Goal: Task Accomplishment & Management: Use online tool/utility

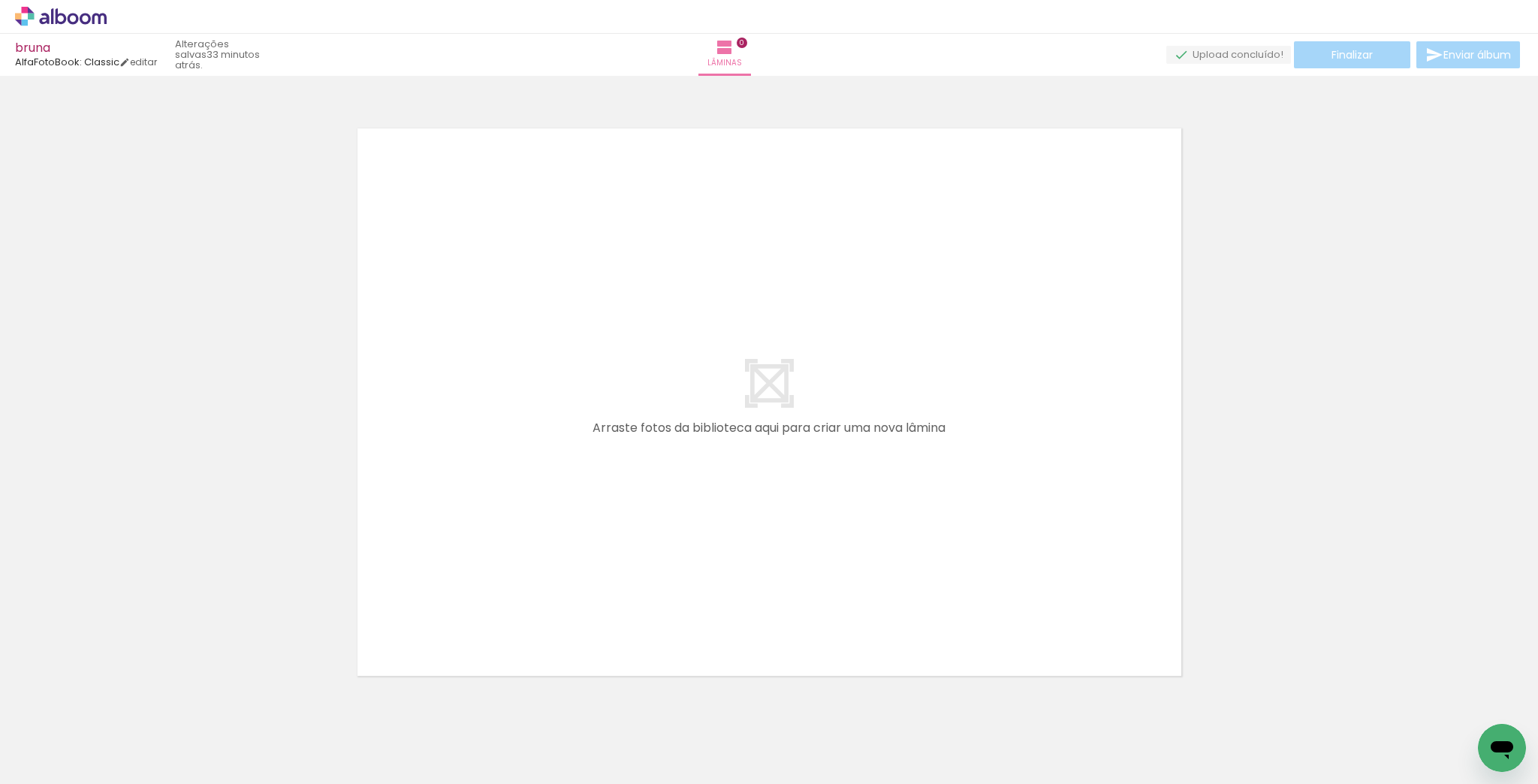
scroll to position [0, 7668]
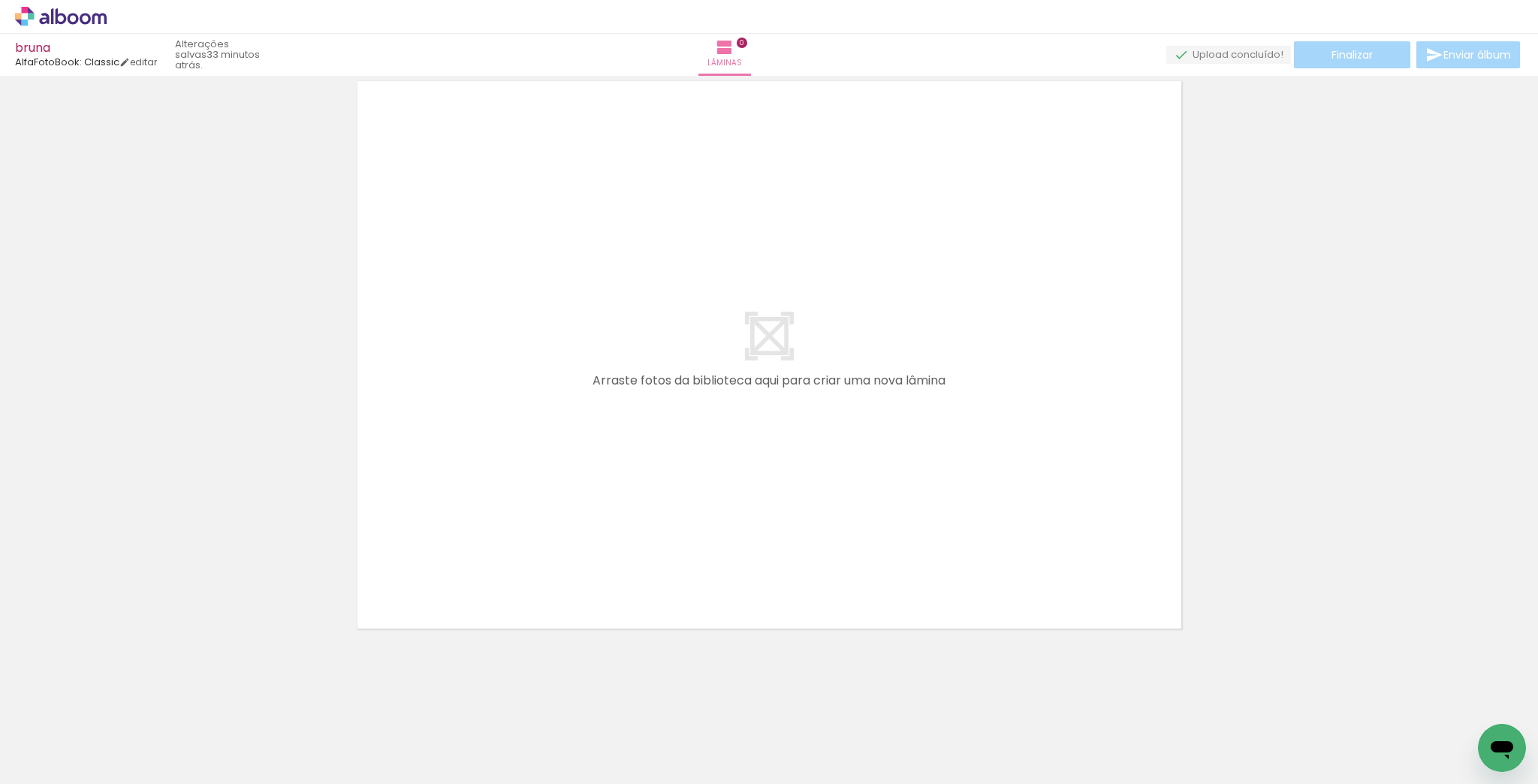
click at [59, 767] on span "Adicionar Fotos" at bounding box center [54, 764] width 45 height 17
click at [0, 0] on input "file" at bounding box center [0, 0] width 0 height 0
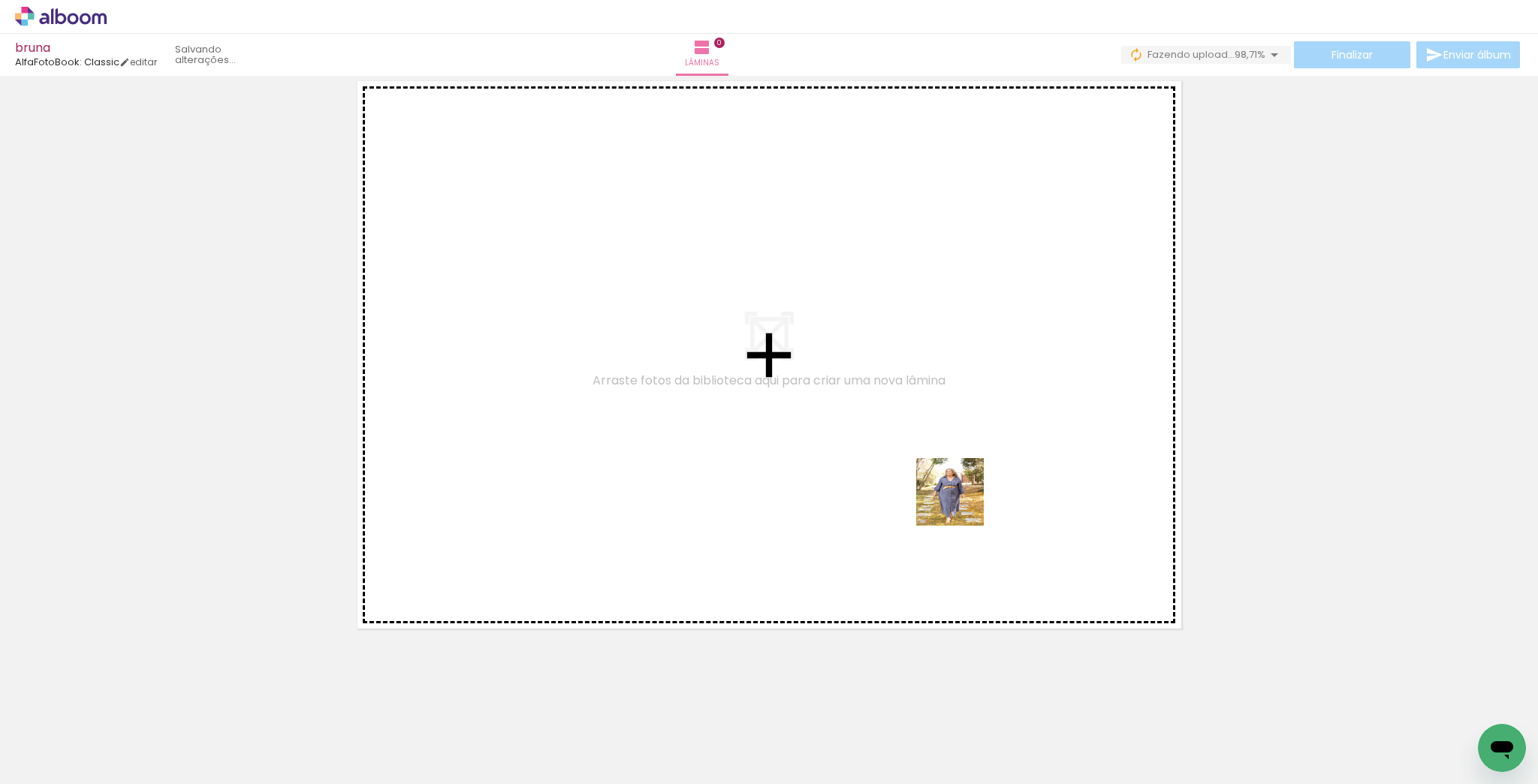
drag, startPoint x: 1004, startPoint y: 739, endPoint x: 1090, endPoint y: 570, distance: 189.6
click at [962, 500] on quentale-workspace at bounding box center [769, 392] width 1538 height 784
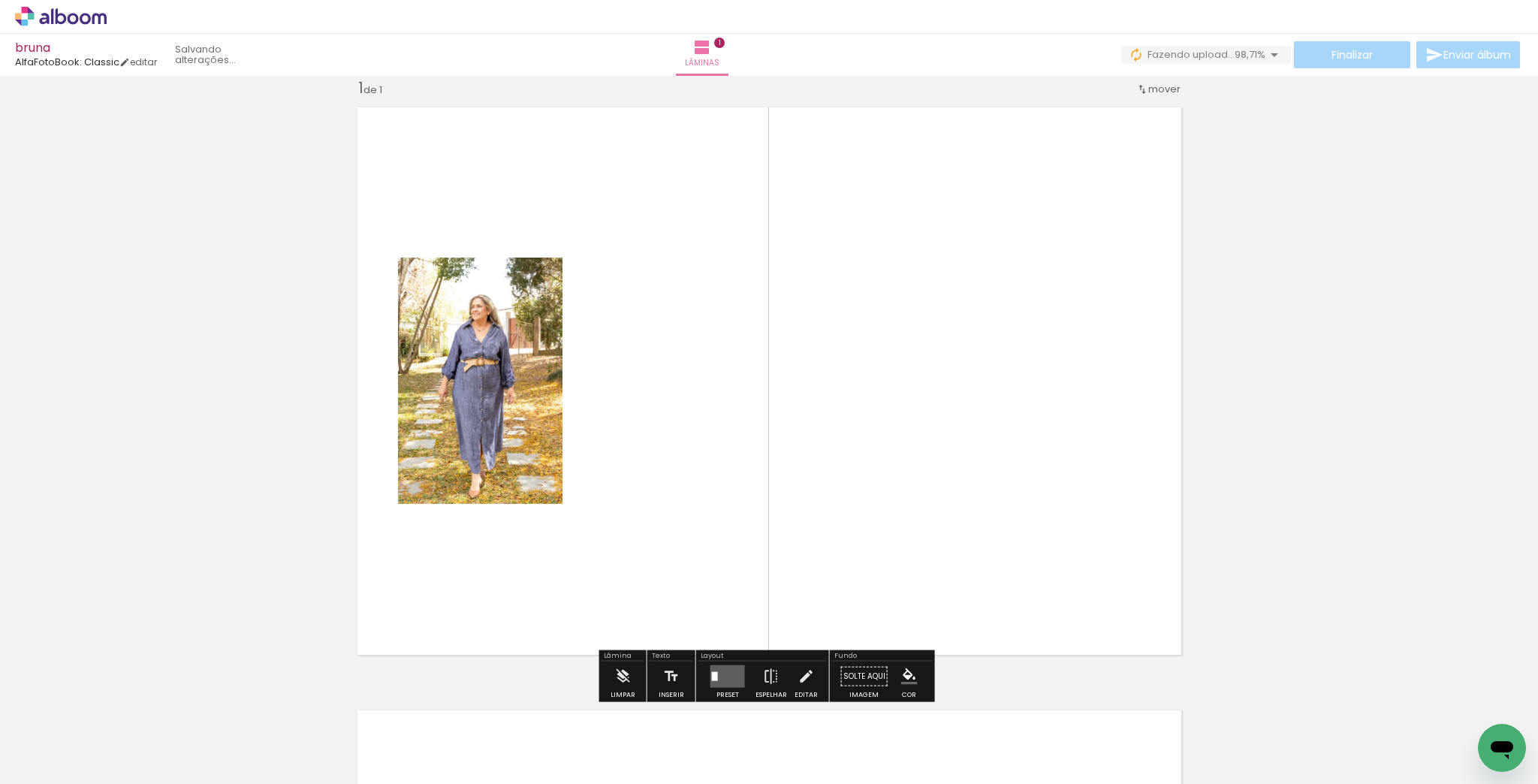
scroll to position [19, 0]
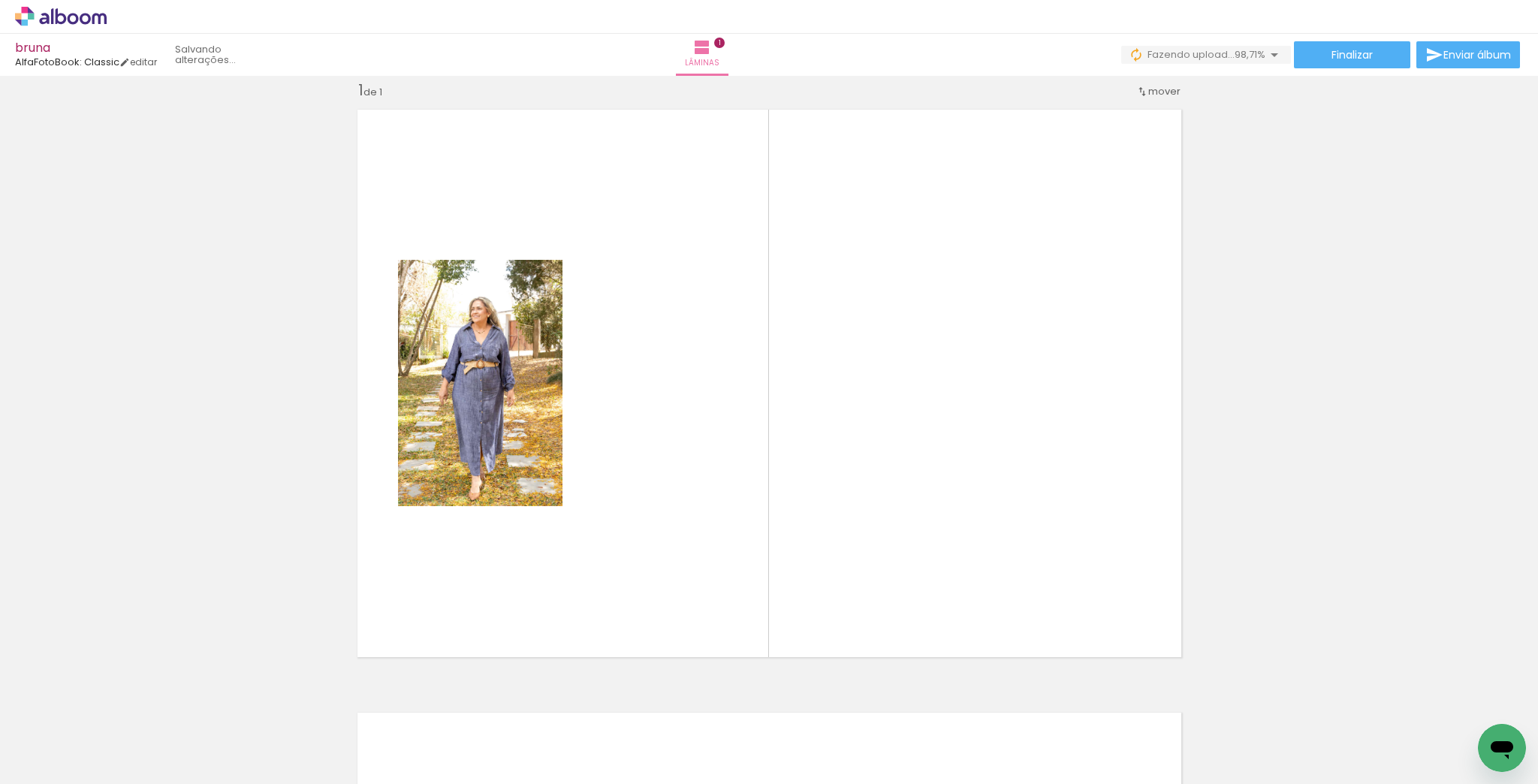
click at [466, 773] on quentale-thumb at bounding box center [486, 733] width 84 height 86
click at [75, 760] on span "Adicionar Fotos" at bounding box center [54, 764] width 45 height 17
click at [0, 0] on input "file" at bounding box center [0, 0] width 0 height 0
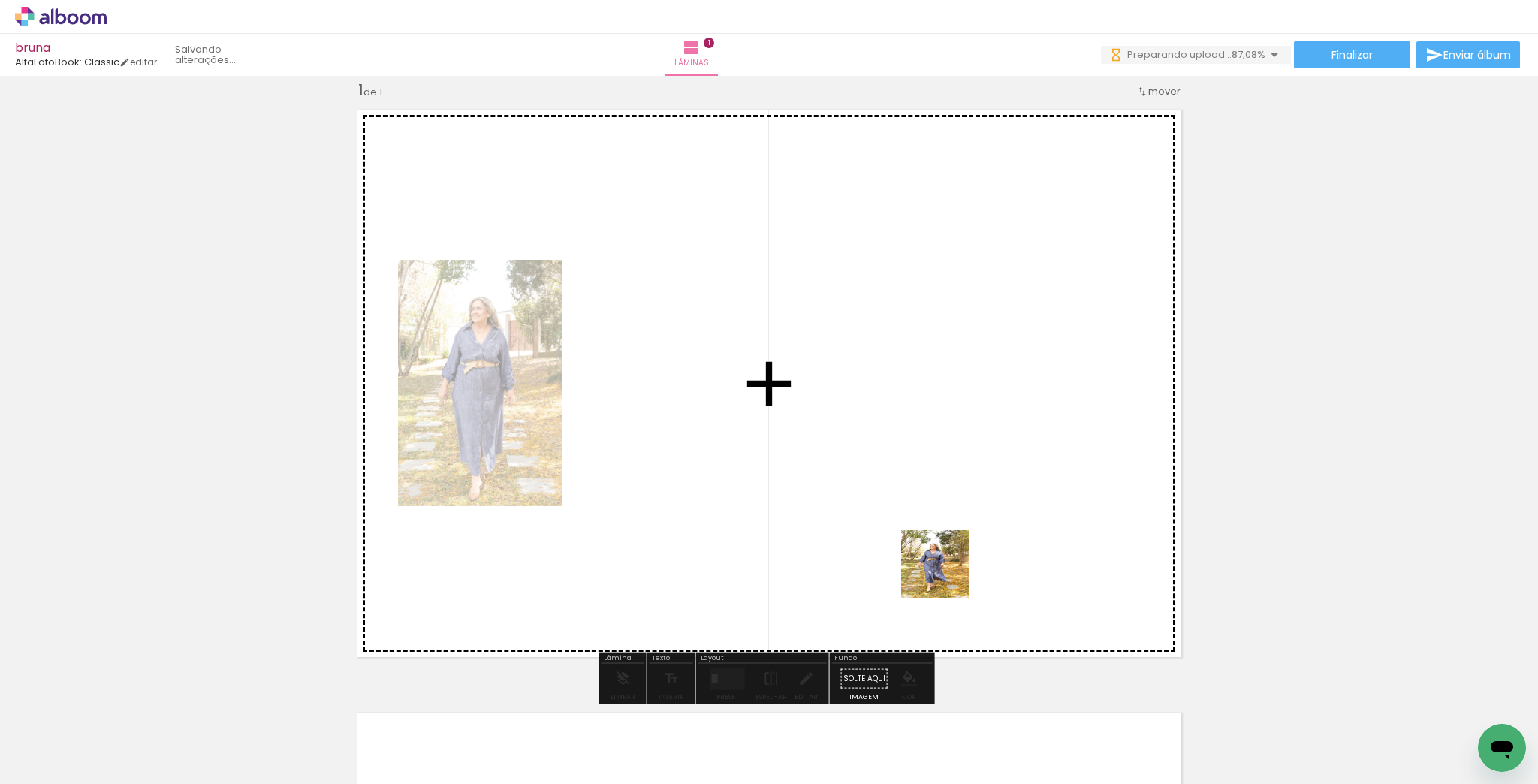
drag, startPoint x: 1096, startPoint y: 751, endPoint x: 966, endPoint y: 552, distance: 237.7
click at [856, 494] on quentale-workspace at bounding box center [769, 392] width 1538 height 784
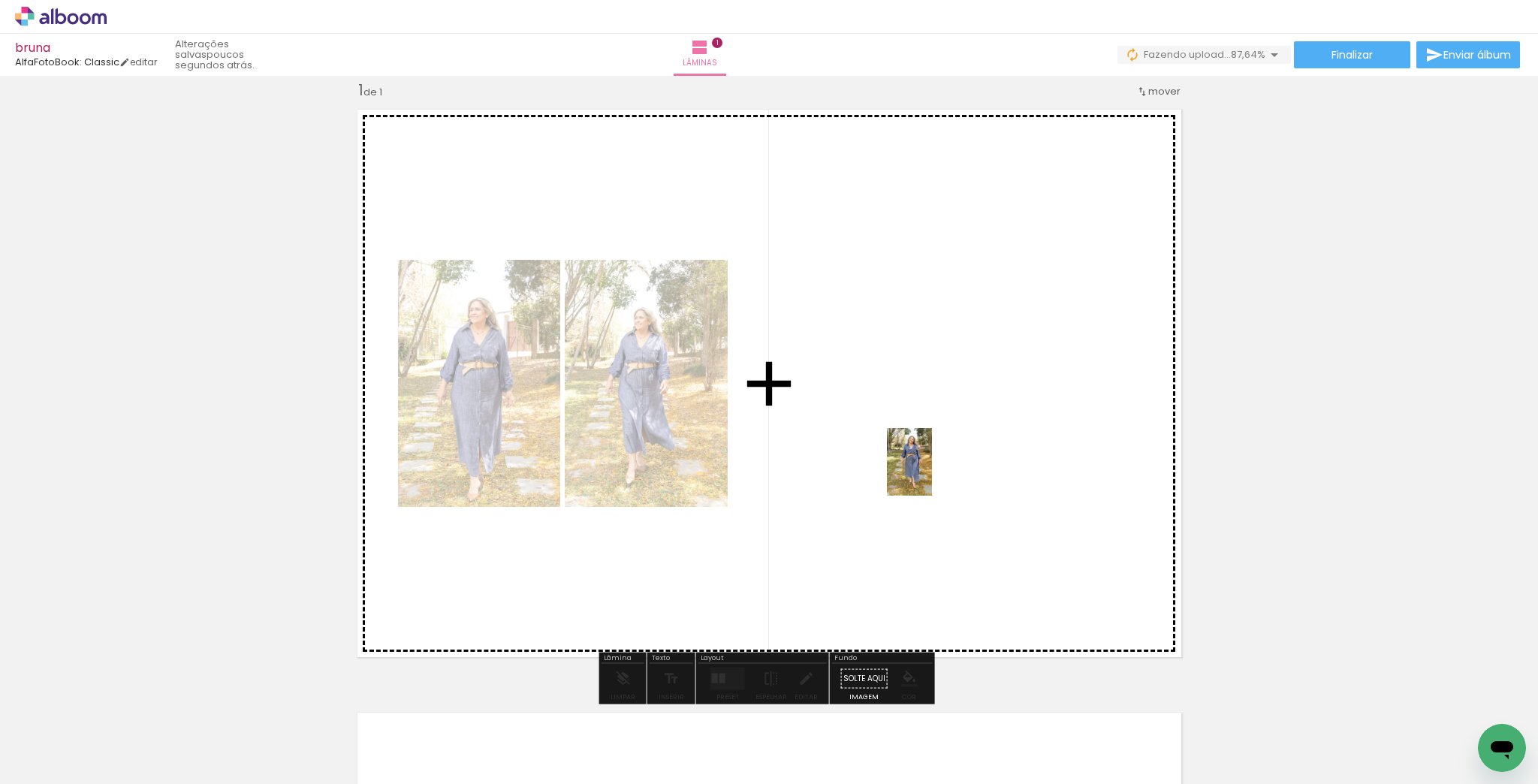
drag, startPoint x: 749, startPoint y: 745, endPoint x: 966, endPoint y: 487, distance: 337.1
click at [940, 460] on quentale-workspace at bounding box center [769, 392] width 1538 height 784
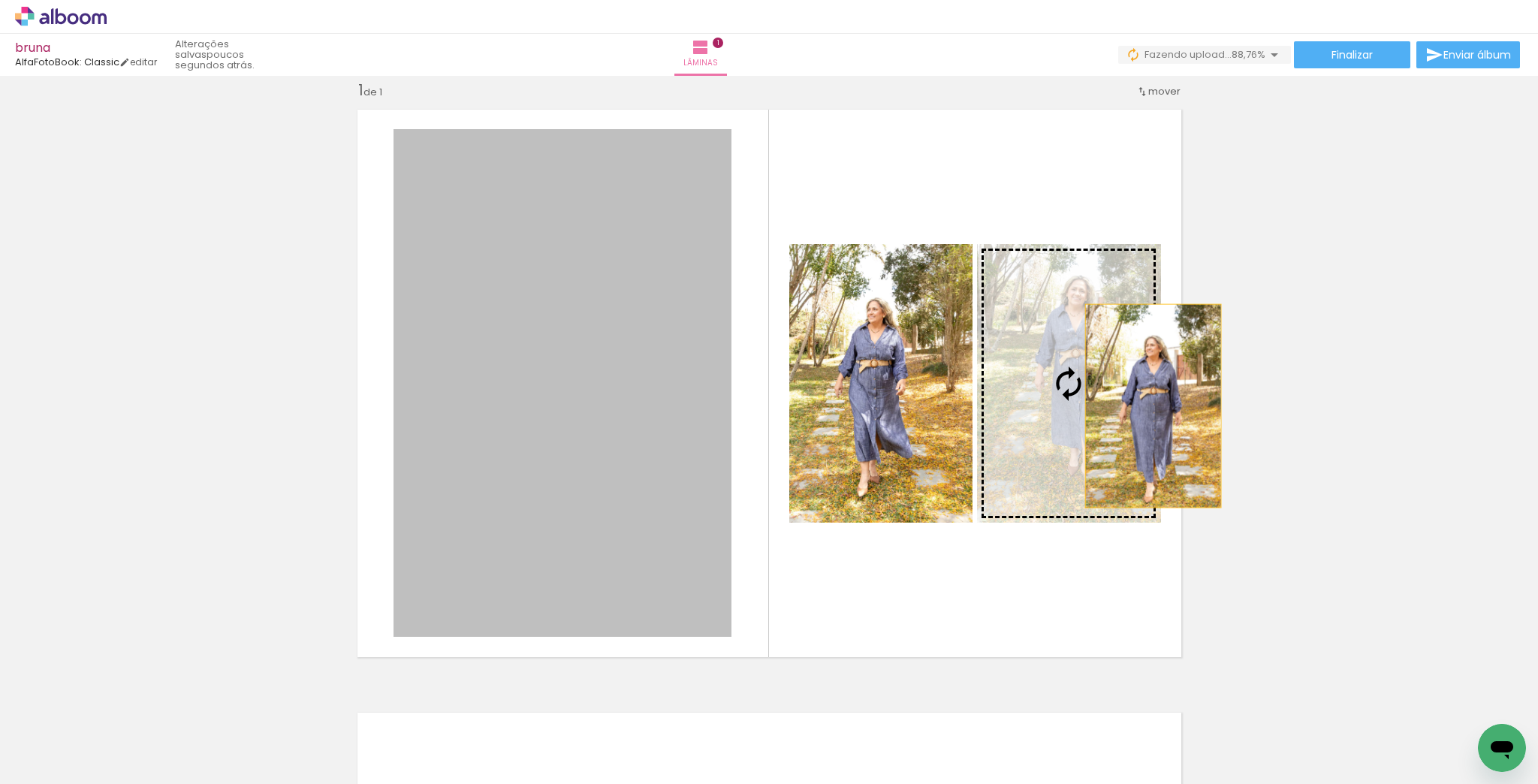
drag, startPoint x: 628, startPoint y: 417, endPoint x: 1149, endPoint y: 405, distance: 521.1
click at [0, 0] on slot at bounding box center [0, 0] width 0 height 0
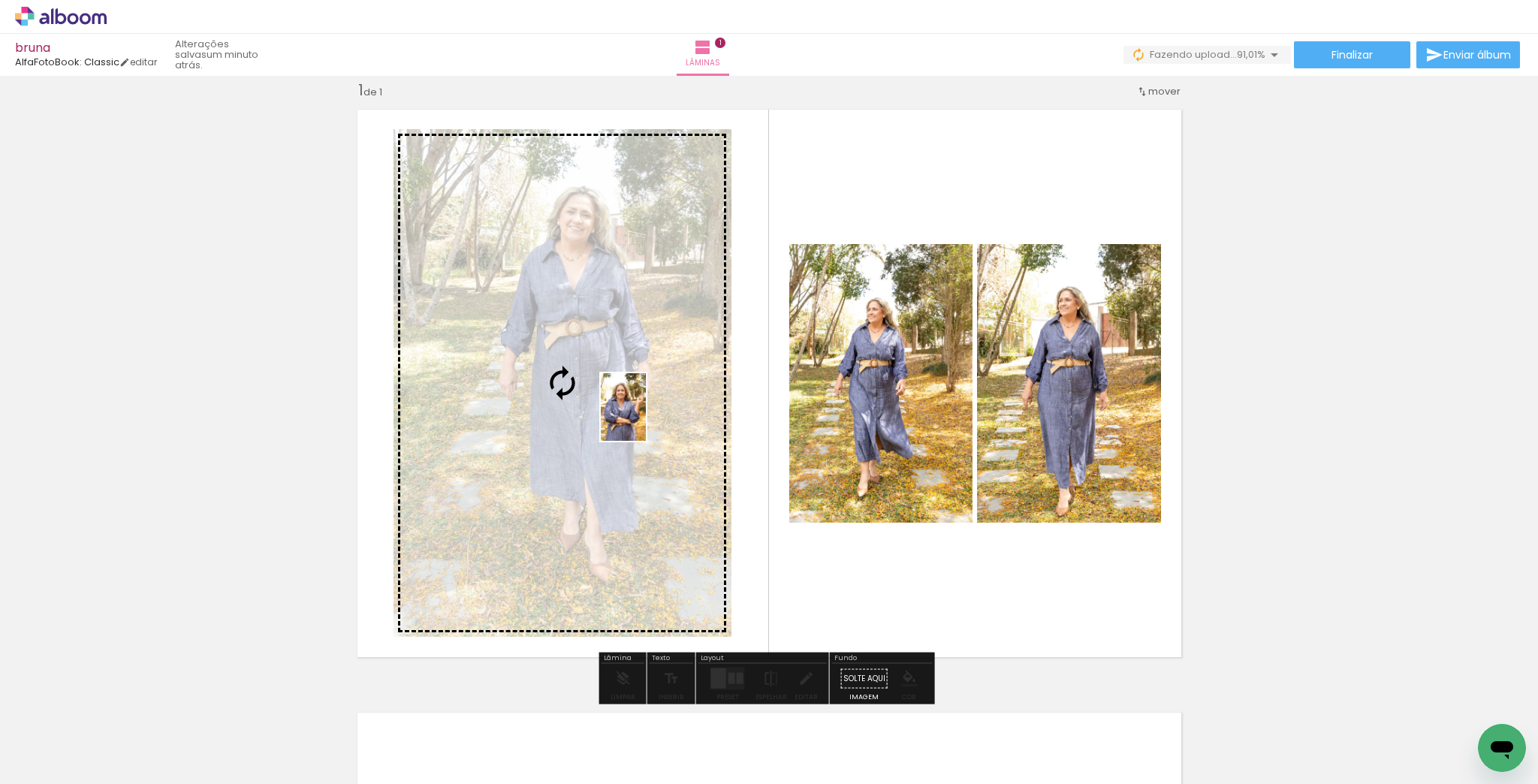
drag, startPoint x: 1161, startPoint y: 745, endPoint x: 640, endPoint y: 432, distance: 607.8
click at [640, 433] on quentale-workspace at bounding box center [769, 392] width 1538 height 784
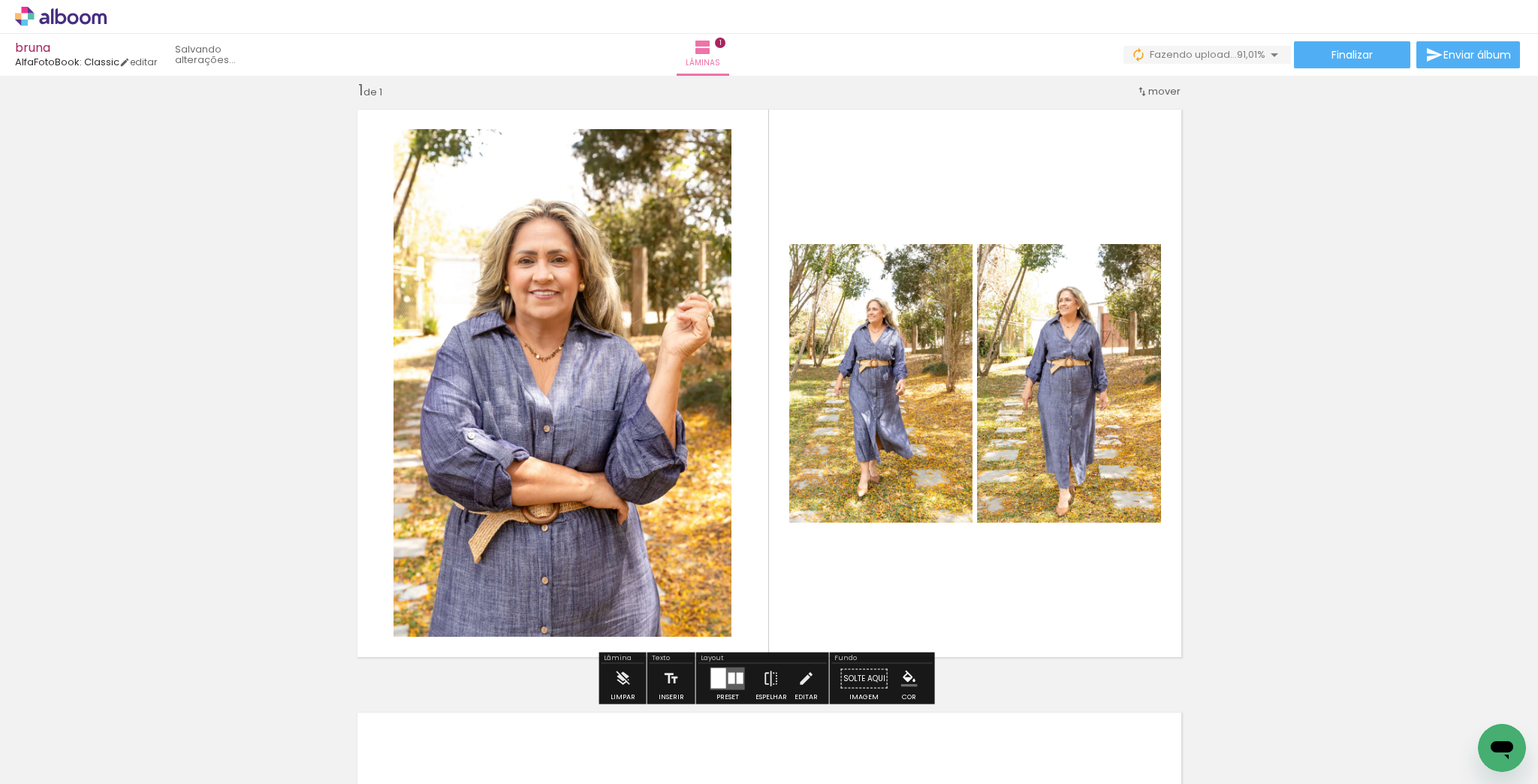
click at [731, 680] on div at bounding box center [732, 678] width 7 height 11
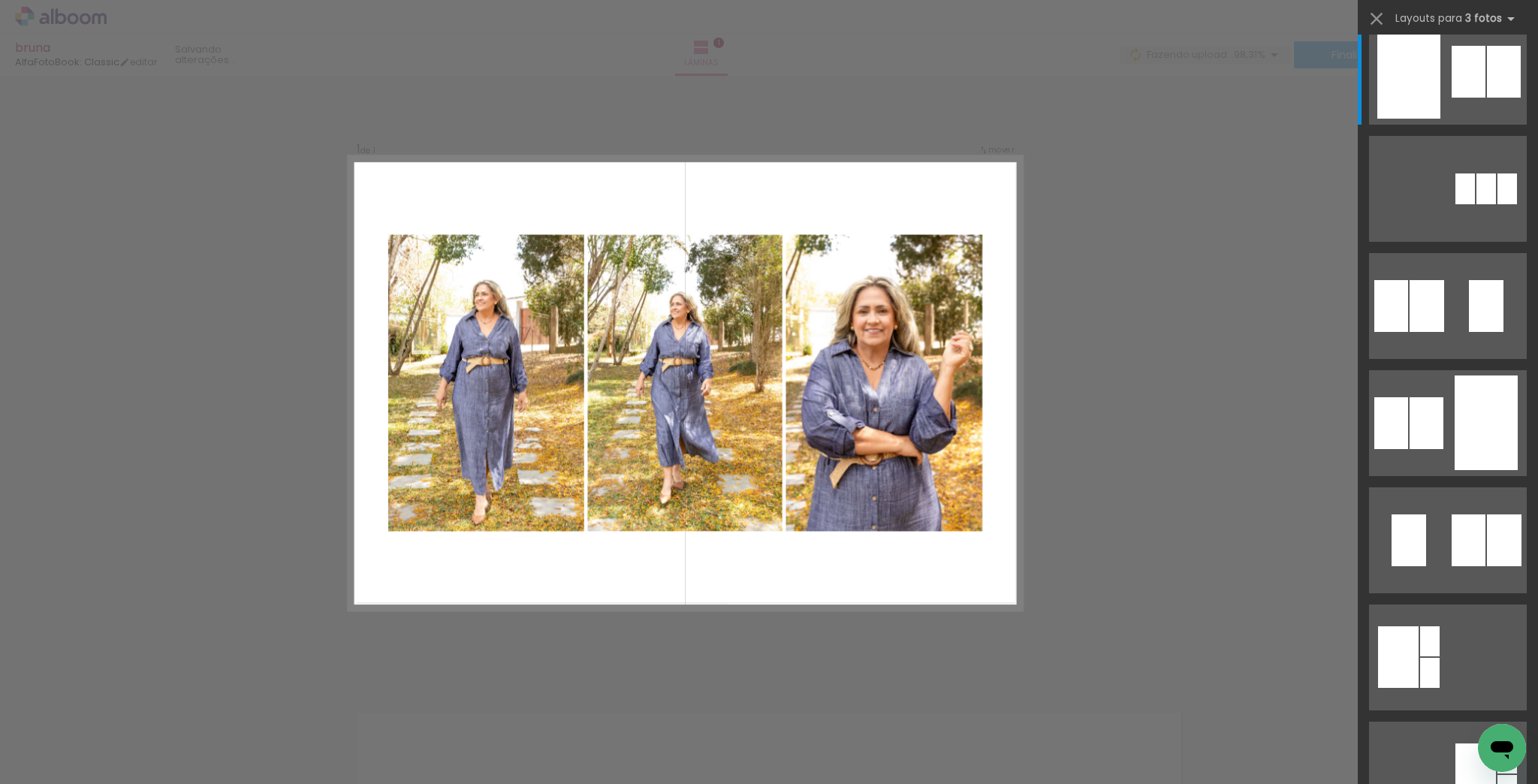
scroll to position [0, 0]
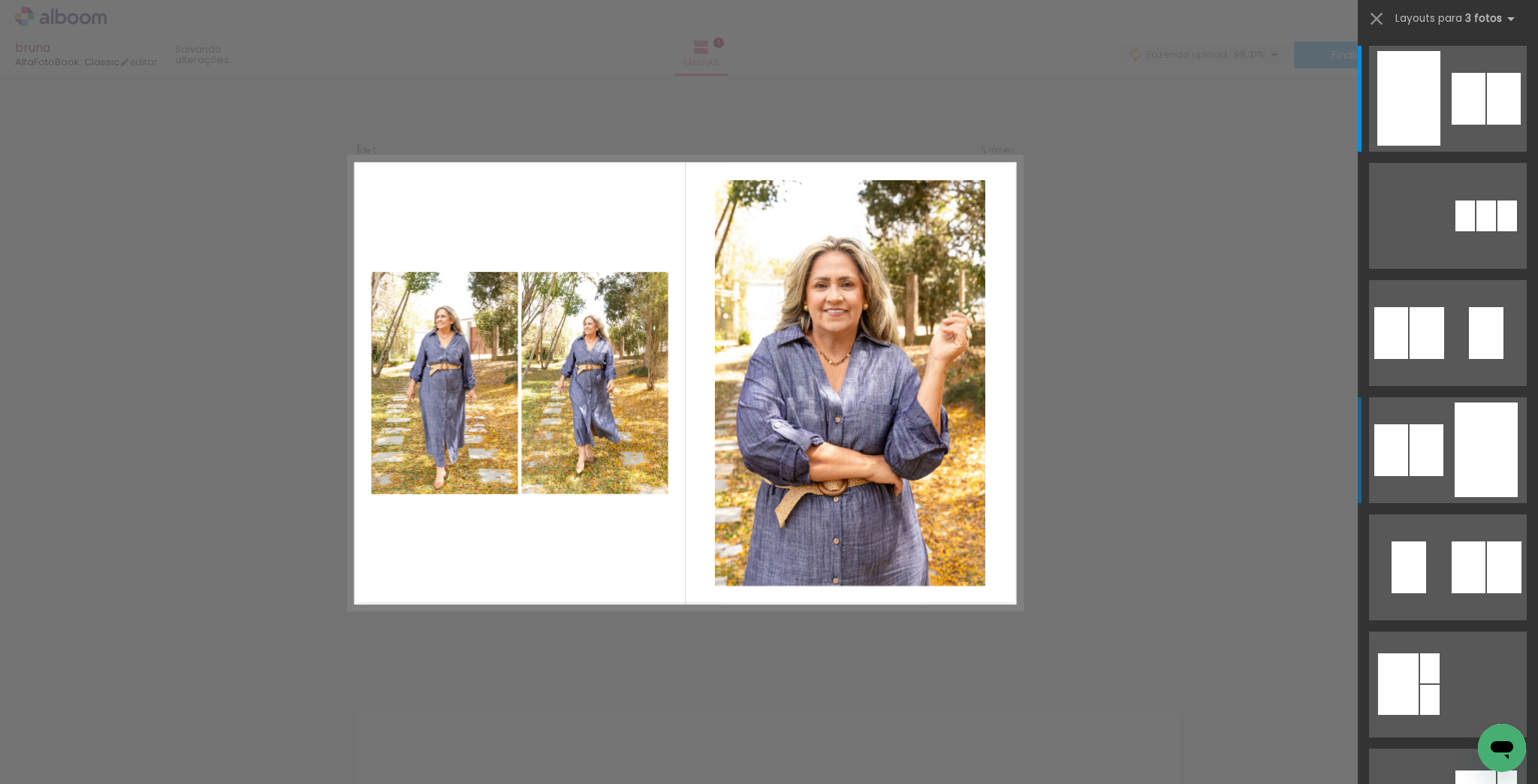
click at [1475, 442] on div at bounding box center [1486, 449] width 63 height 95
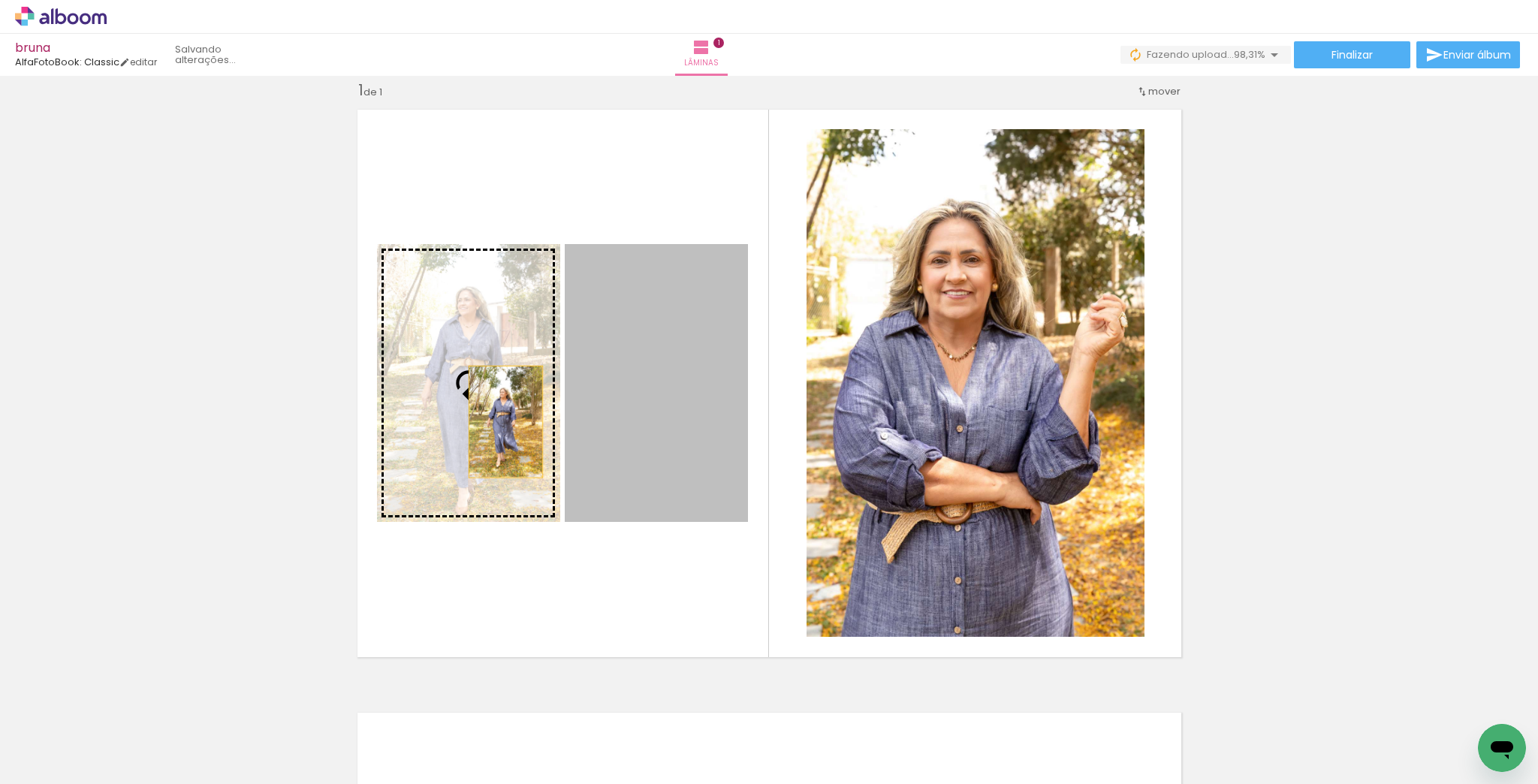
drag, startPoint x: 684, startPoint y: 454, endPoint x: 451, endPoint y: 413, distance: 236.6
click at [0, 0] on slot at bounding box center [0, 0] width 0 height 0
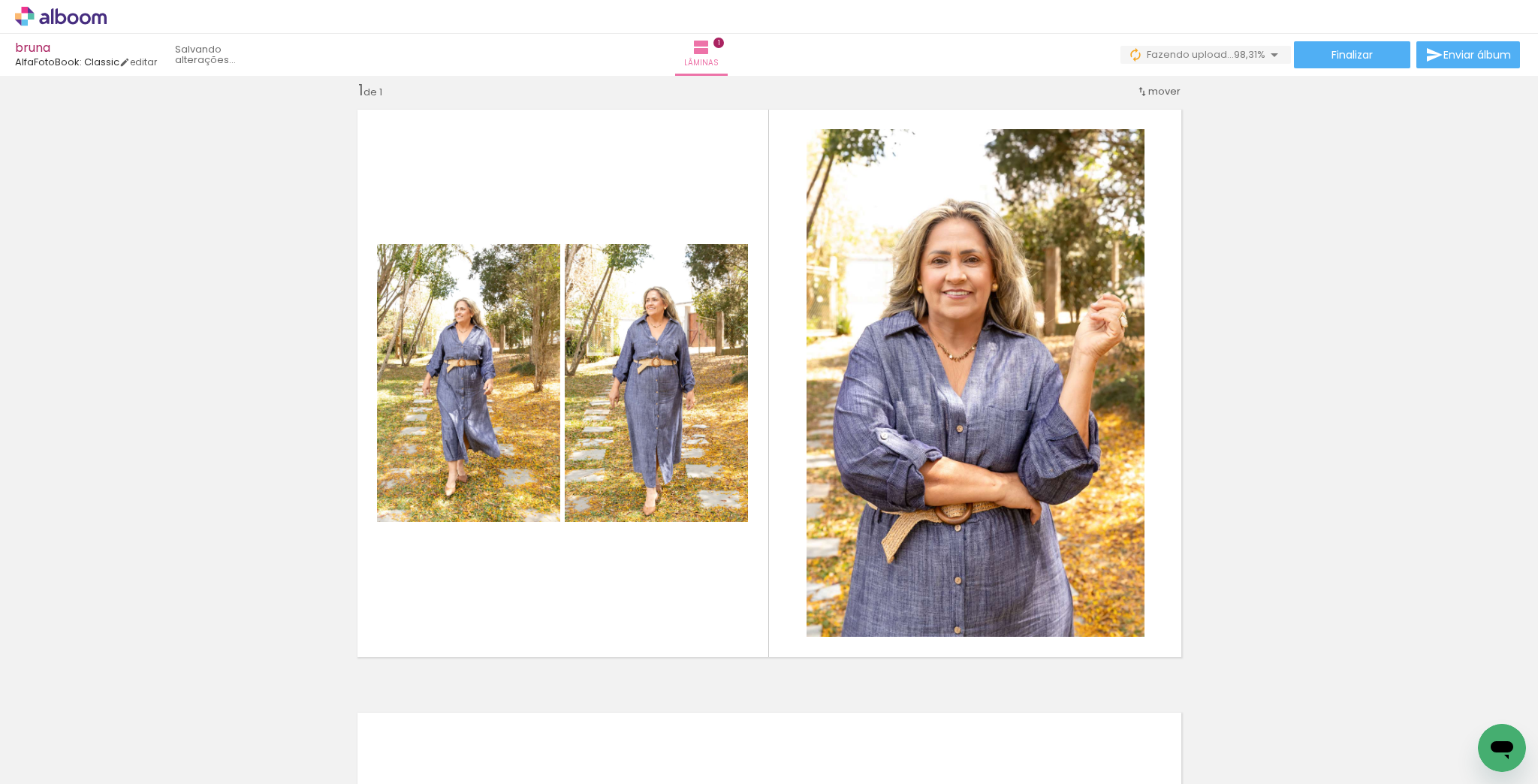
scroll to position [0, 1544]
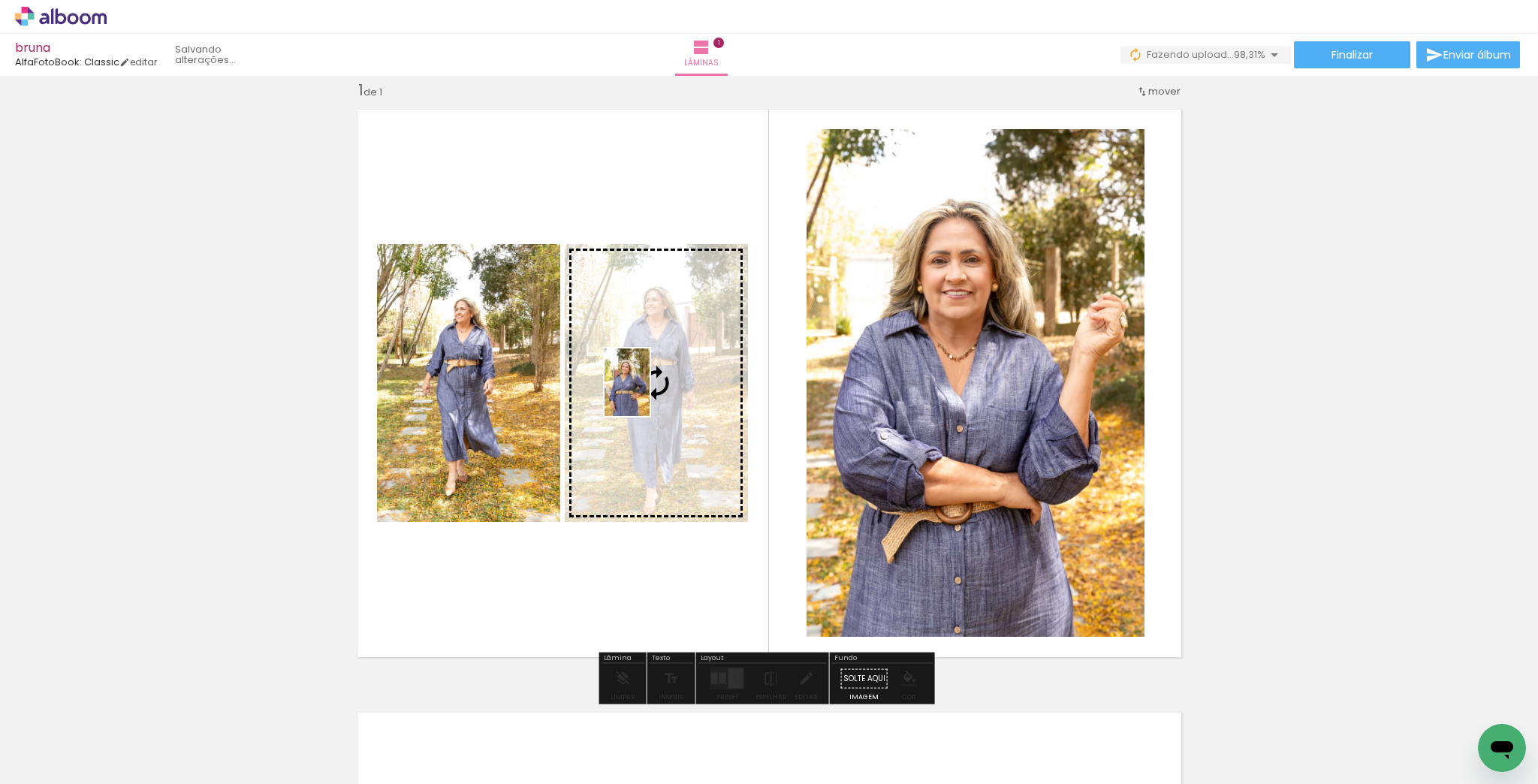
drag, startPoint x: 386, startPoint y: 745, endPoint x: 650, endPoint y: 394, distance: 439.2
click at [650, 394] on quentale-workspace at bounding box center [769, 392] width 1538 height 784
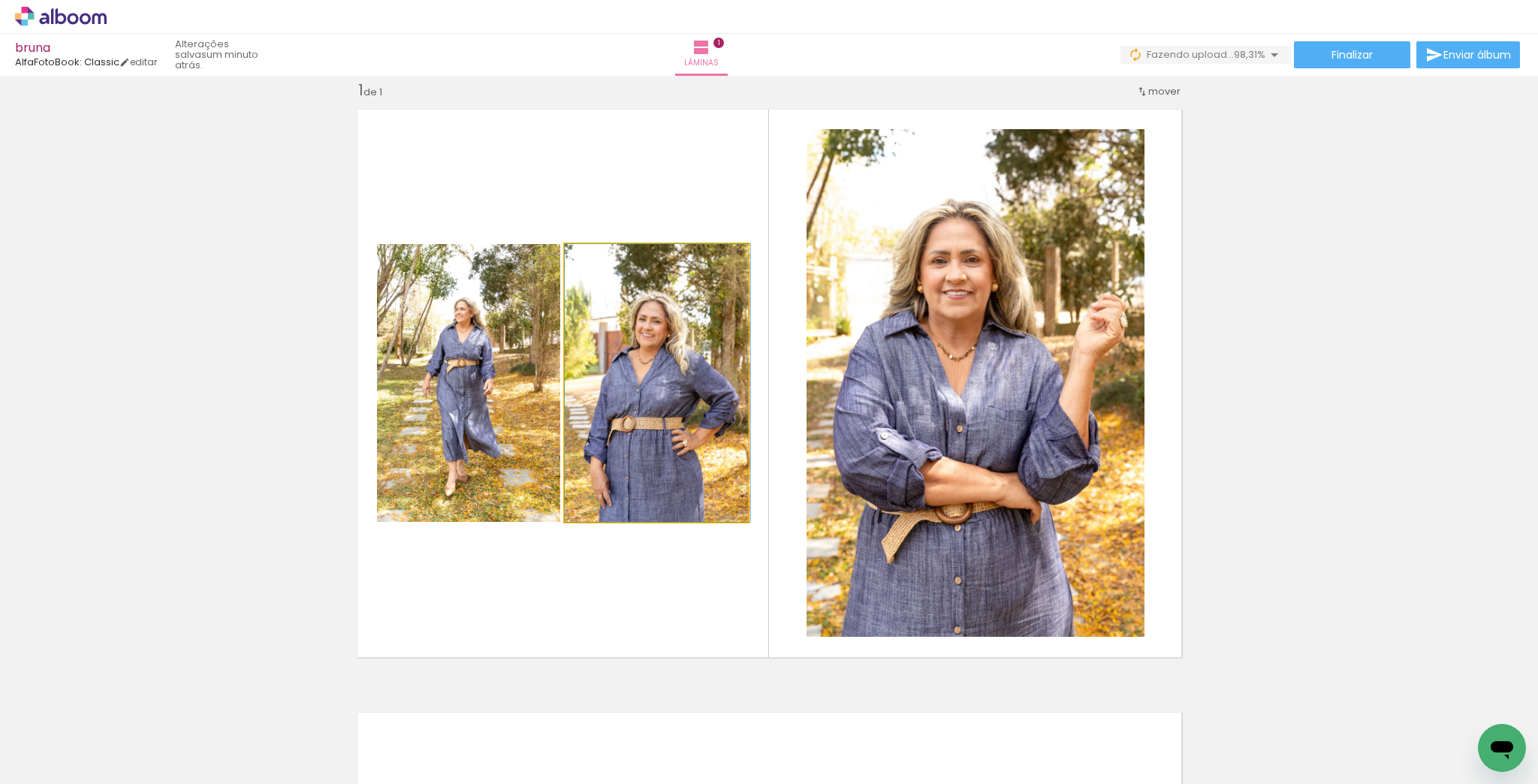
drag, startPoint x: 670, startPoint y: 404, endPoint x: 683, endPoint y: 402, distance: 13.2
click at [662, 510] on quentale-photo at bounding box center [656, 383] width 183 height 278
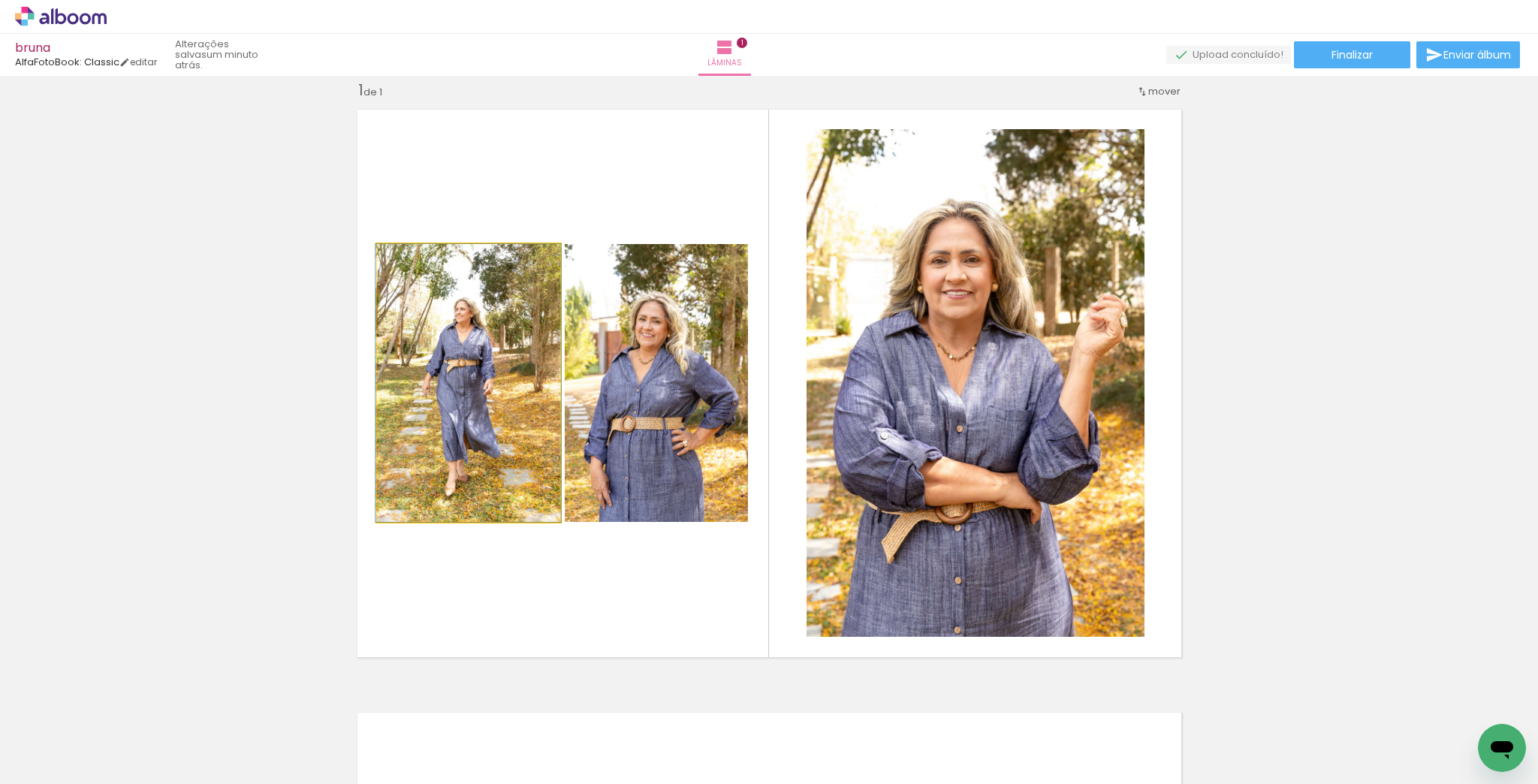
click at [479, 466] on quentale-photo at bounding box center [469, 383] width 183 height 278
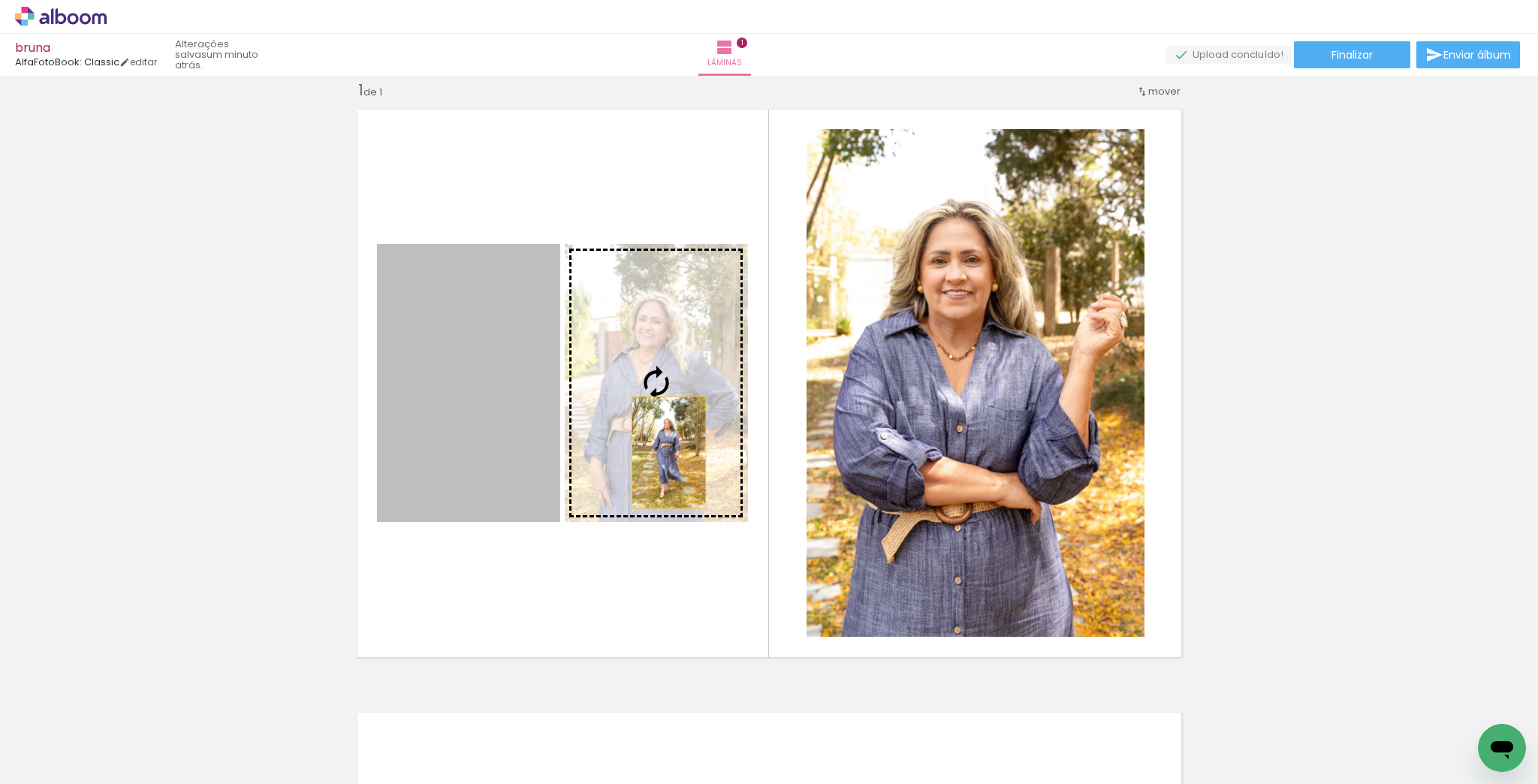
drag, startPoint x: 479, startPoint y: 466, endPoint x: 664, endPoint y: 452, distance: 185.5
click at [0, 0] on slot at bounding box center [0, 0] width 0 height 0
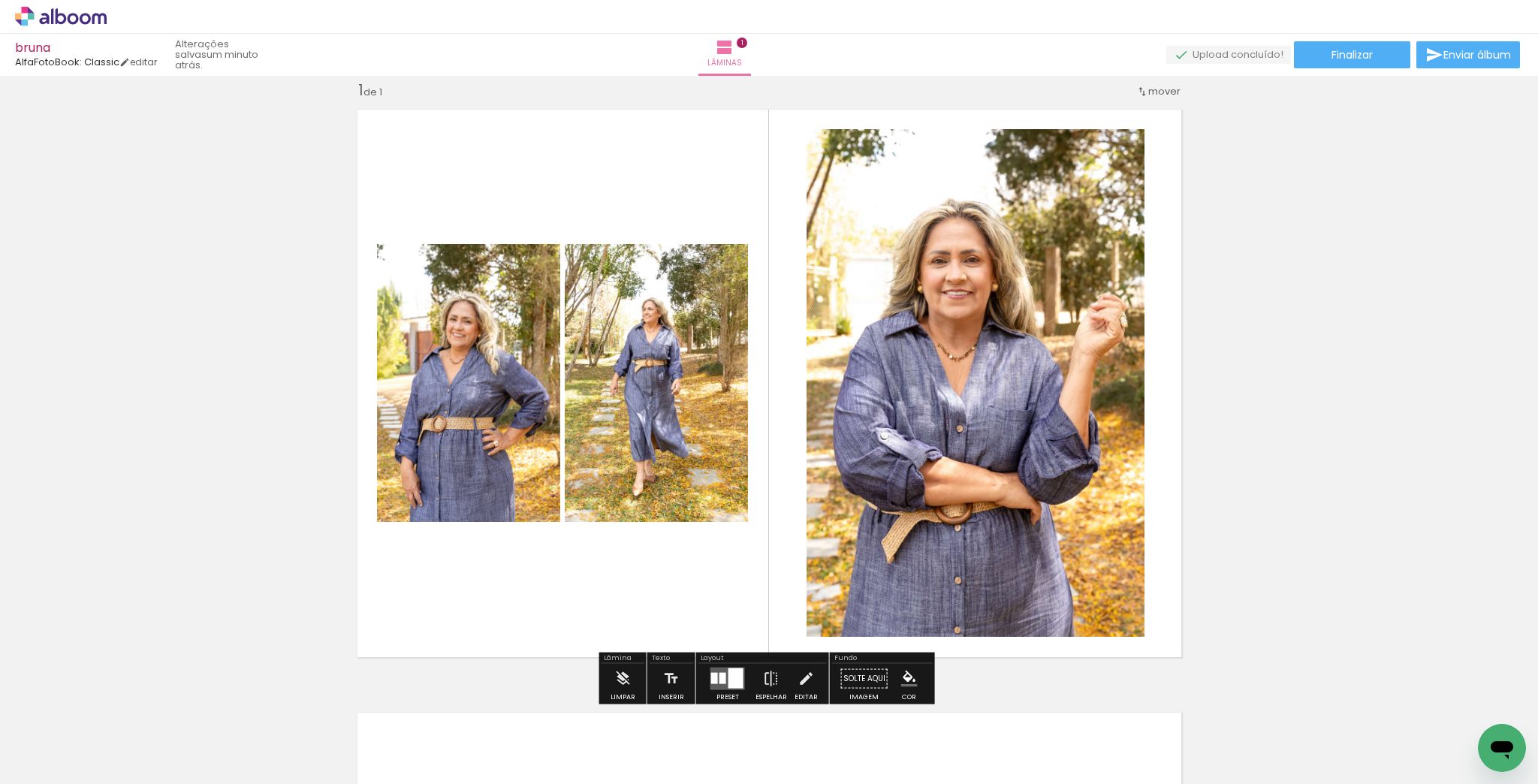
click at [1274, 411] on div "Inserir lâmina 1 de 1" at bounding box center [769, 665] width 1538 height 1207
drag, startPoint x: 718, startPoint y: 678, endPoint x: 728, endPoint y: 680, distance: 10.2
click at [720, 679] on div at bounding box center [723, 678] width 7 height 11
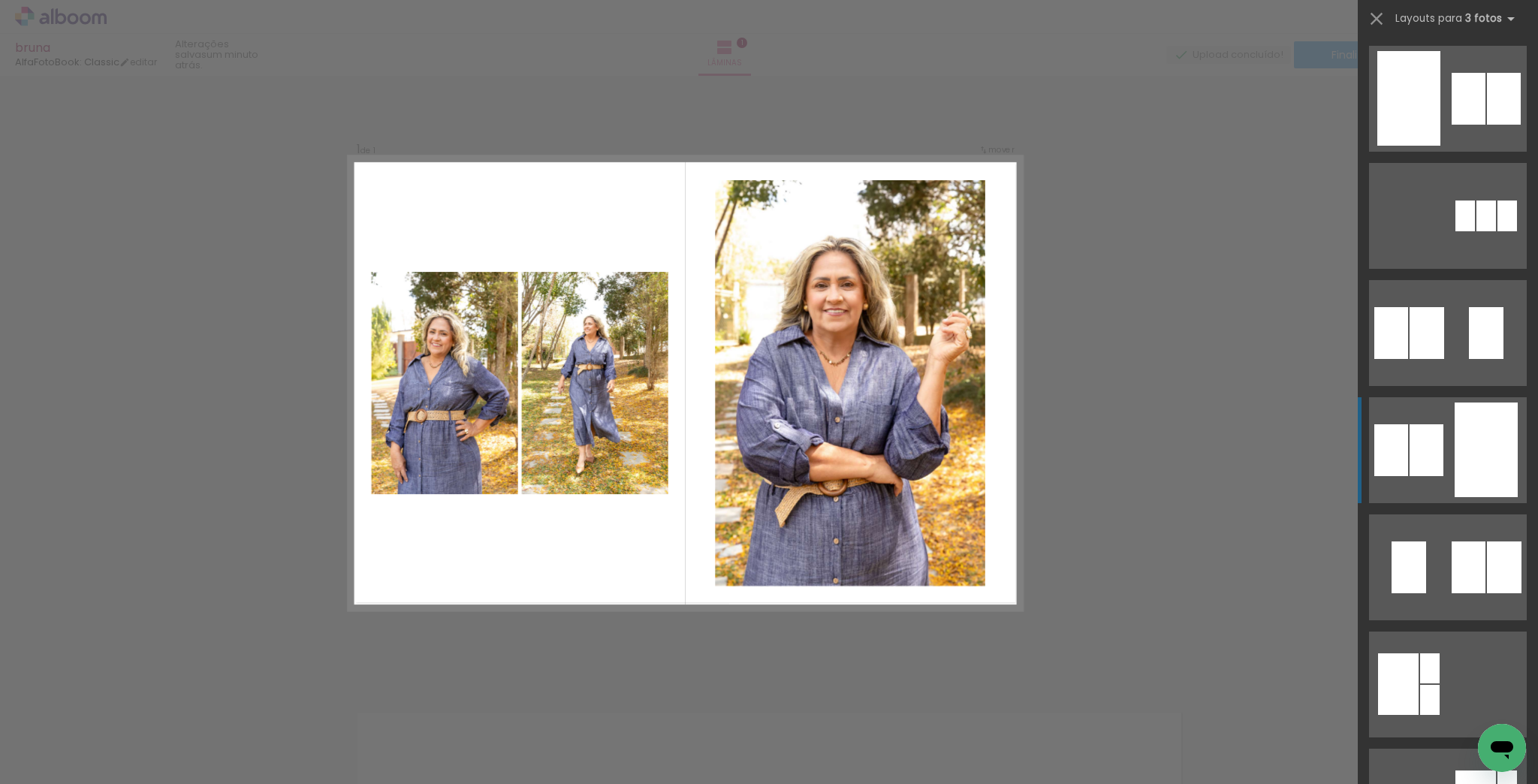
scroll to position [352, 0]
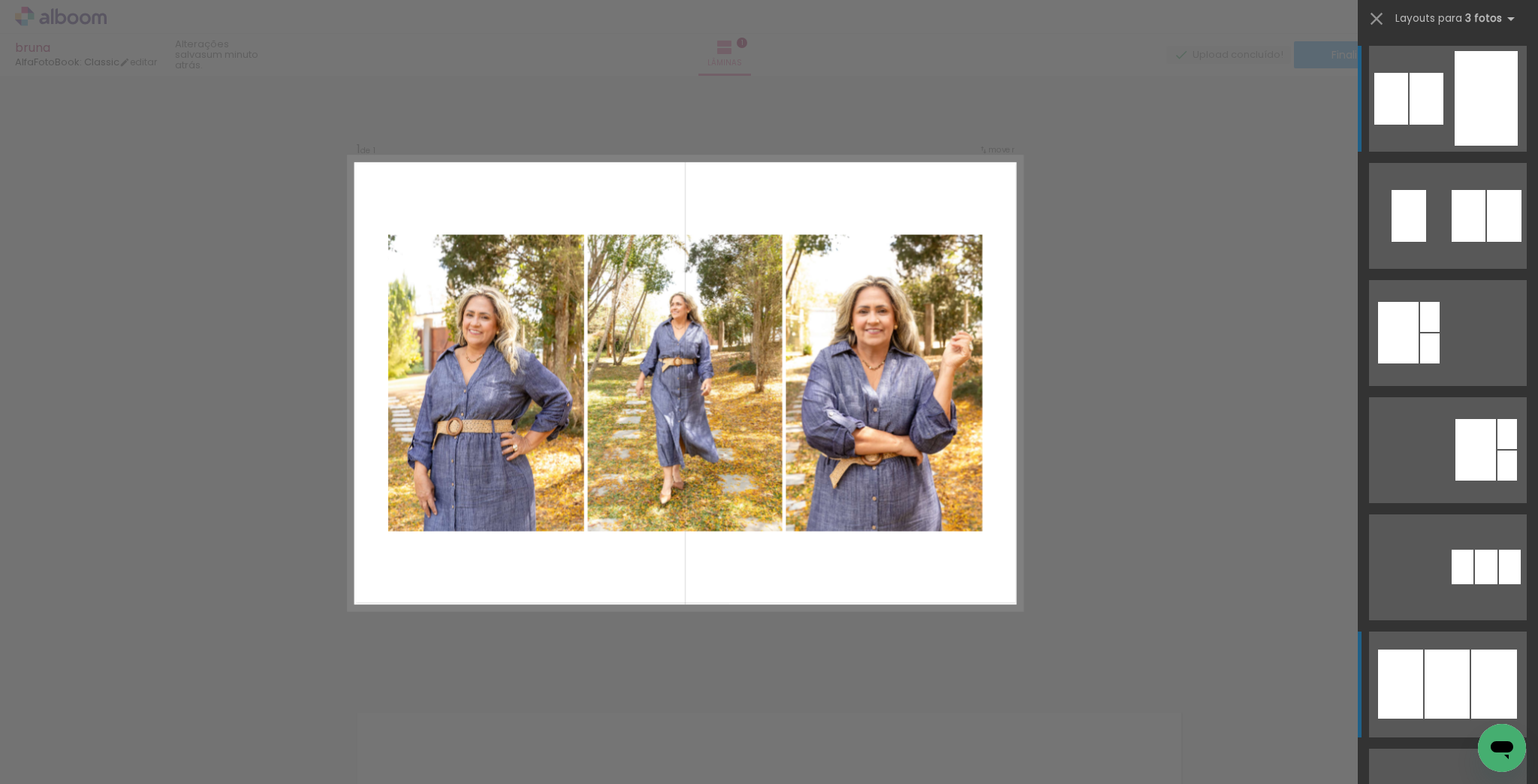
click at [1465, 658] on div at bounding box center [1447, 683] width 45 height 69
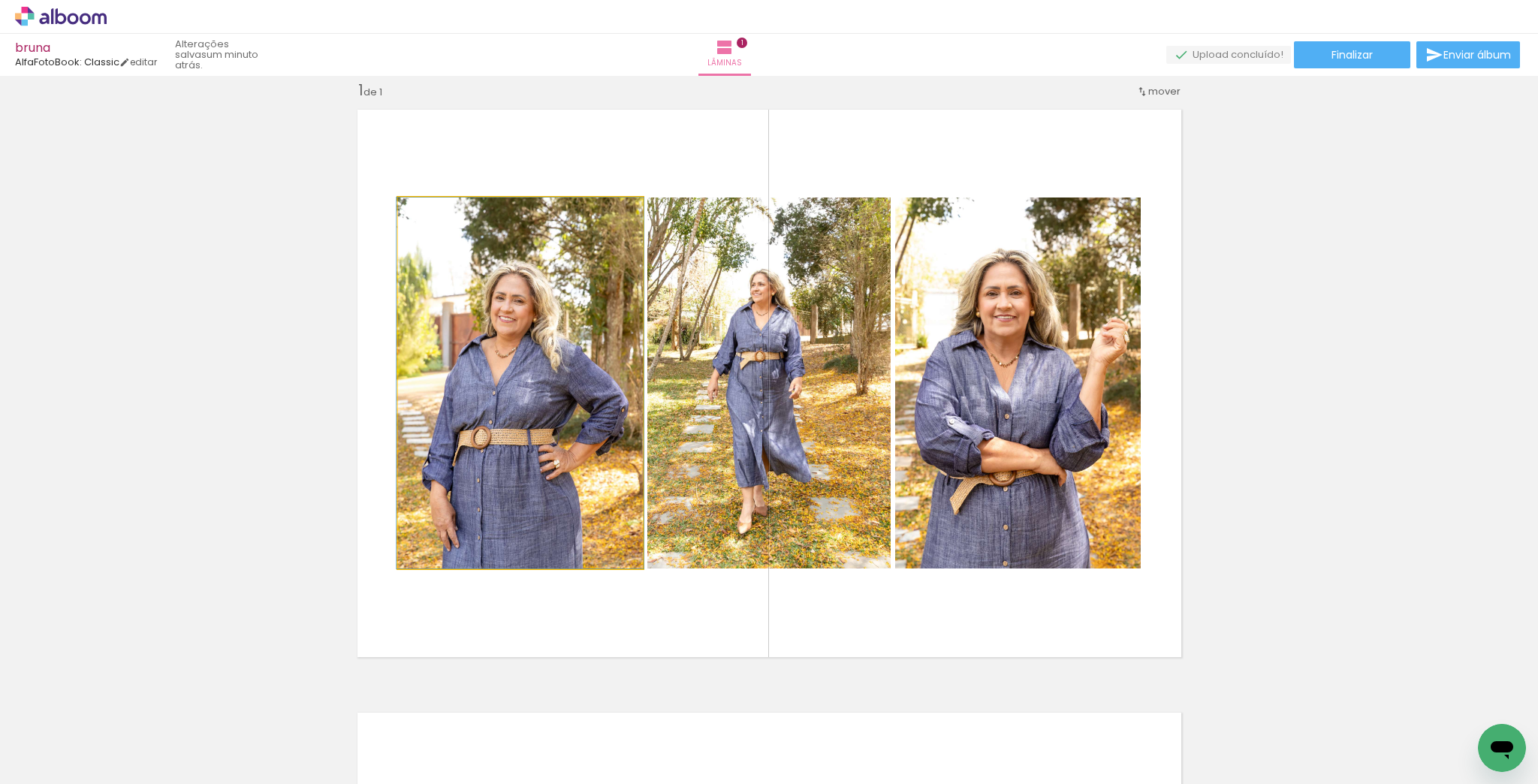
drag, startPoint x: 574, startPoint y: 470, endPoint x: 574, endPoint y: 437, distance: 33.0
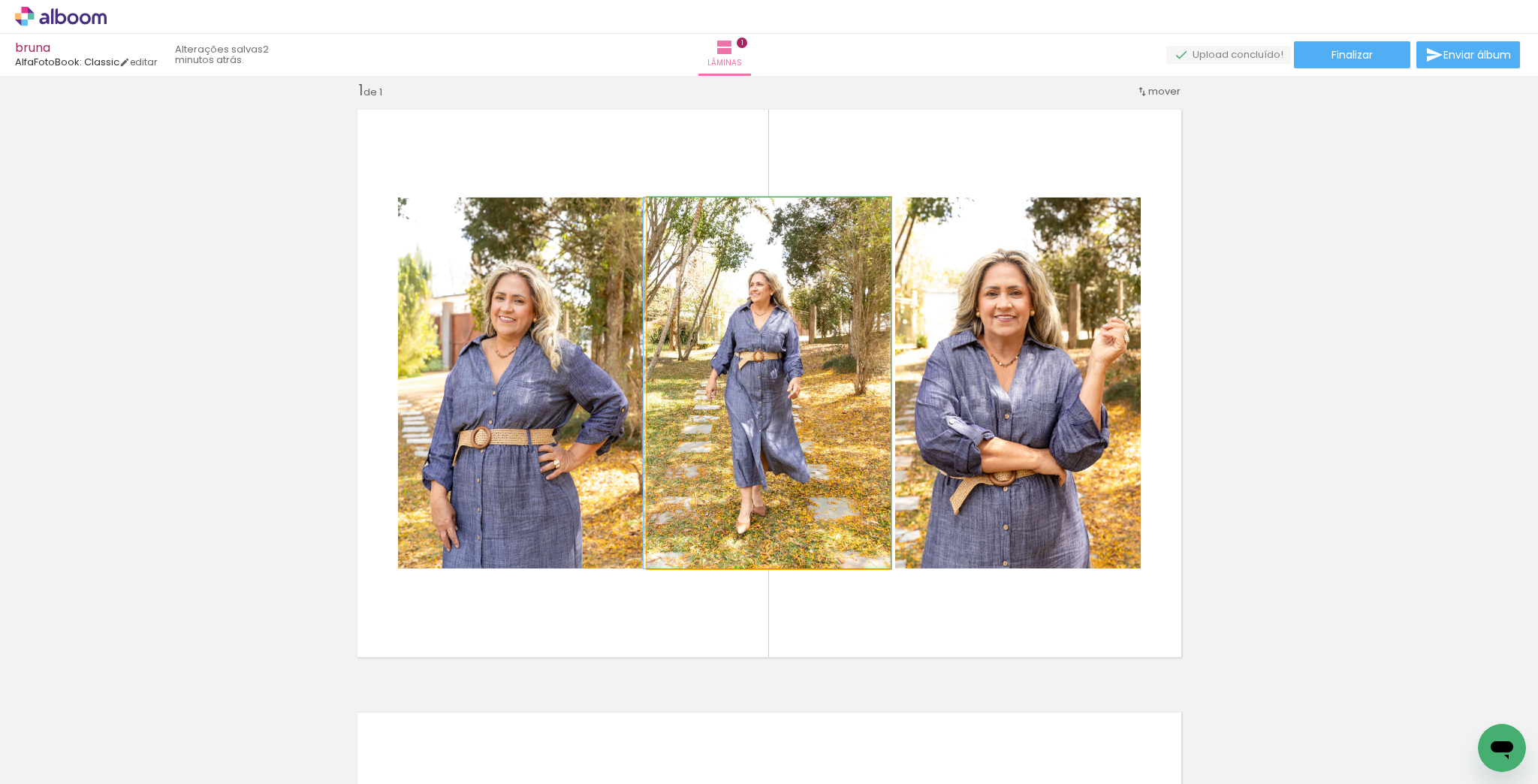
drag, startPoint x: 820, startPoint y: 424, endPoint x: 808, endPoint y: 431, distance: 13.9
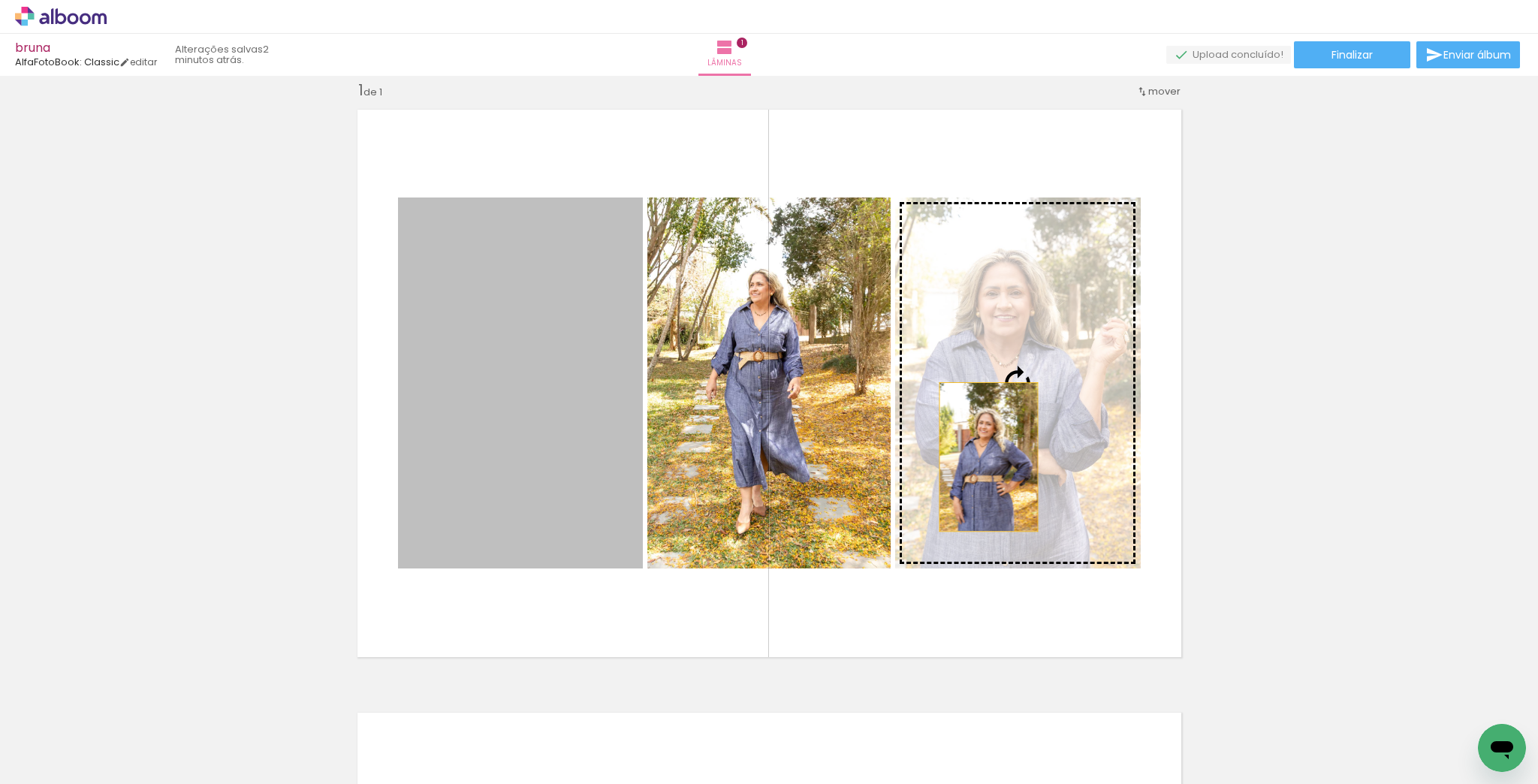
drag, startPoint x: 550, startPoint y: 421, endPoint x: 1032, endPoint y: 457, distance: 483.3
click at [0, 0] on slot at bounding box center [0, 0] width 0 height 0
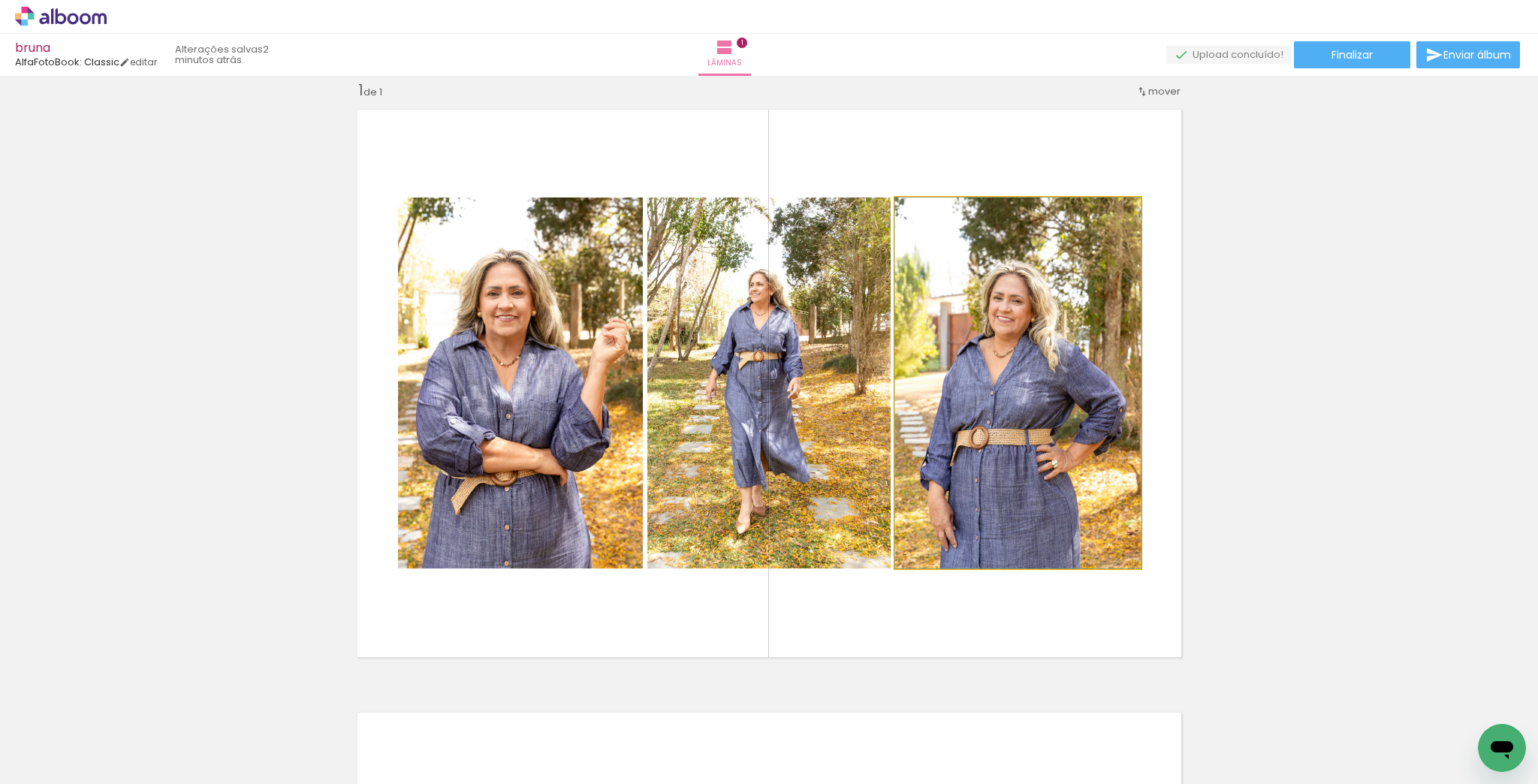
click at [1069, 472] on quentale-photo at bounding box center [1018, 383] width 246 height 371
drag, startPoint x: 927, startPoint y: 212, endPoint x: 970, endPoint y: 270, distance: 72.2
click at [926, 216] on div at bounding box center [931, 213] width 14 height 14
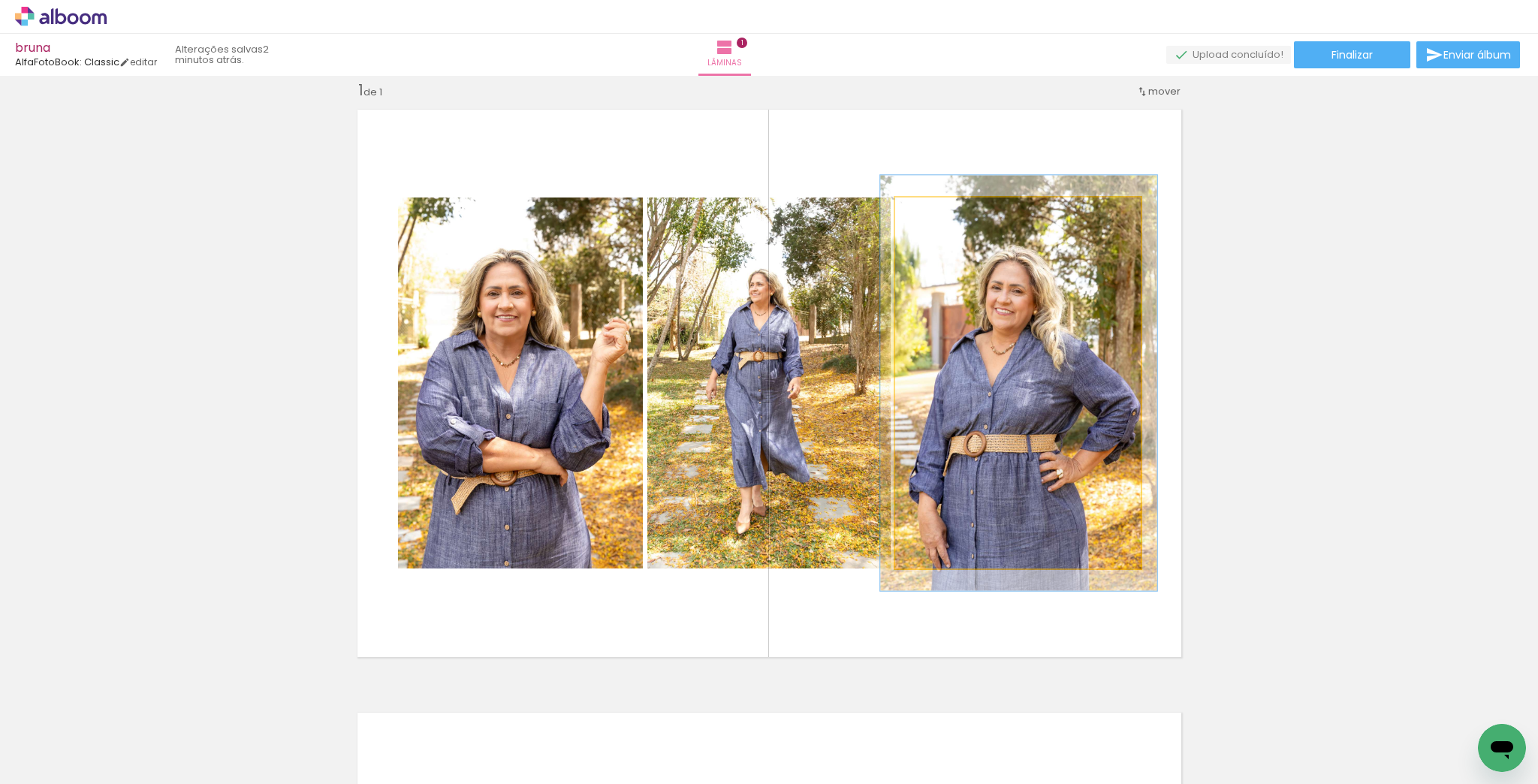
type paper-slider "112"
click at [944, 219] on div at bounding box center [937, 213] width 24 height 24
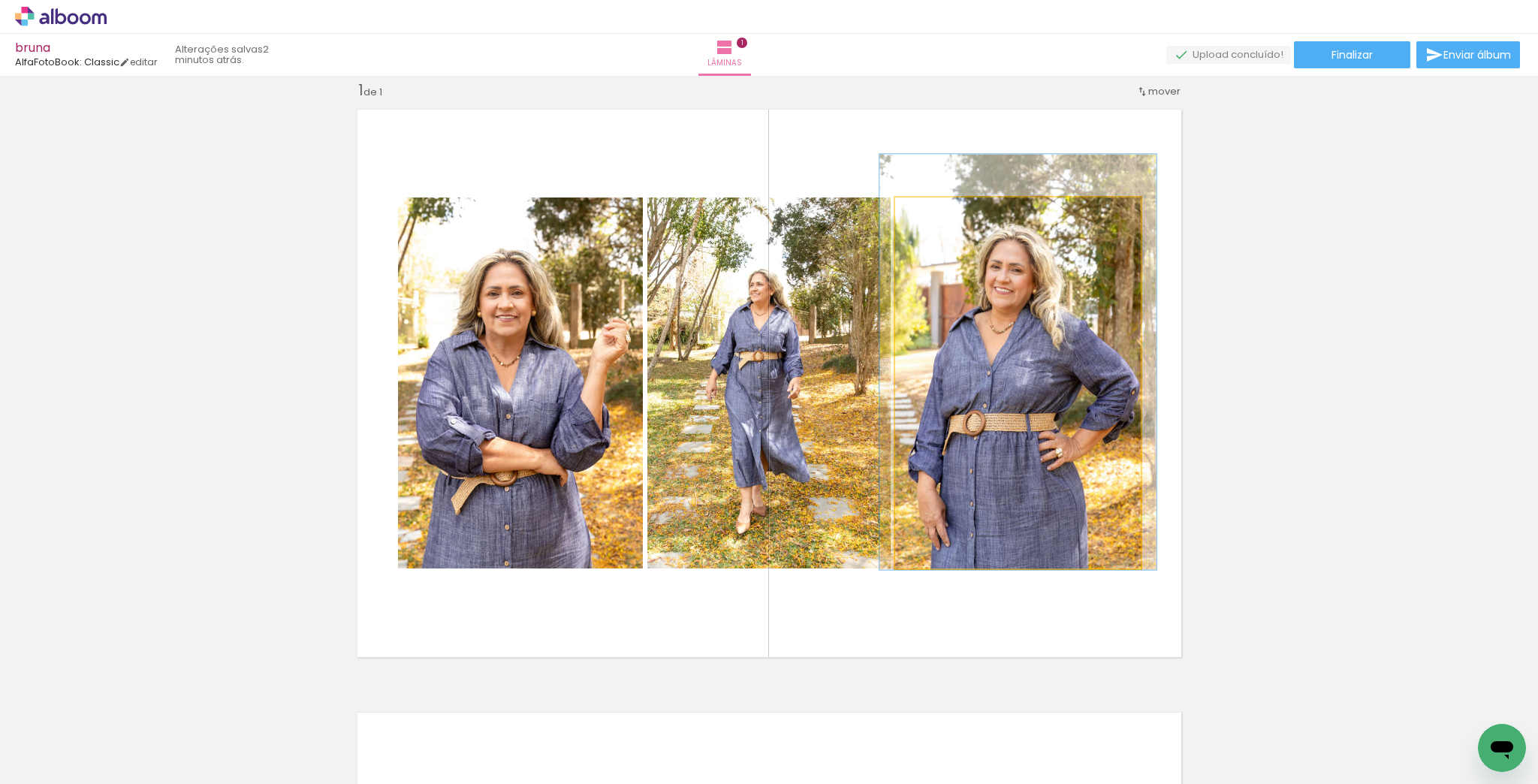
drag, startPoint x: 989, startPoint y: 334, endPoint x: 988, endPoint y: 313, distance: 21.0
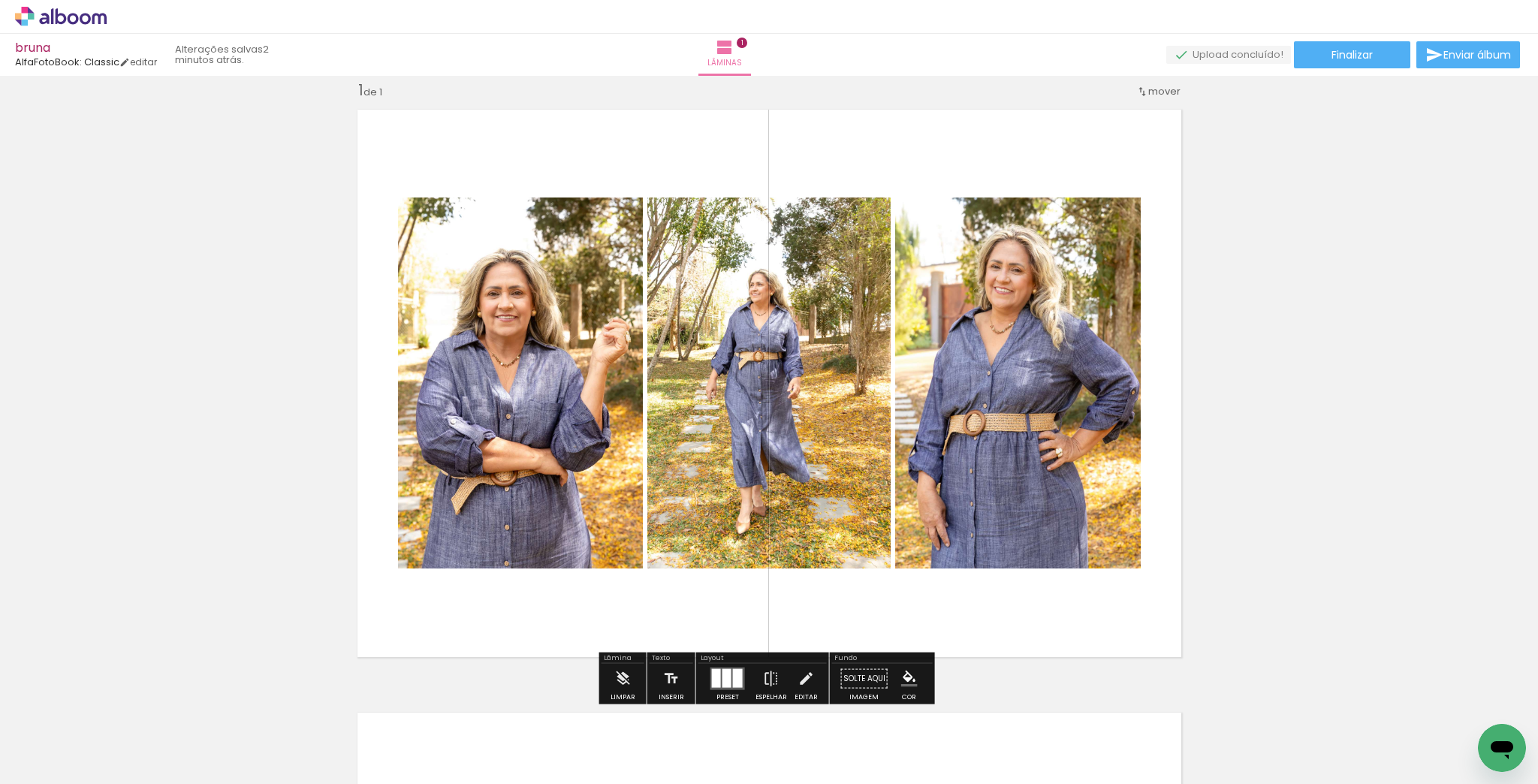
click at [1274, 367] on div "Inserir lâmina 1 de 1" at bounding box center [769, 665] width 1538 height 1207
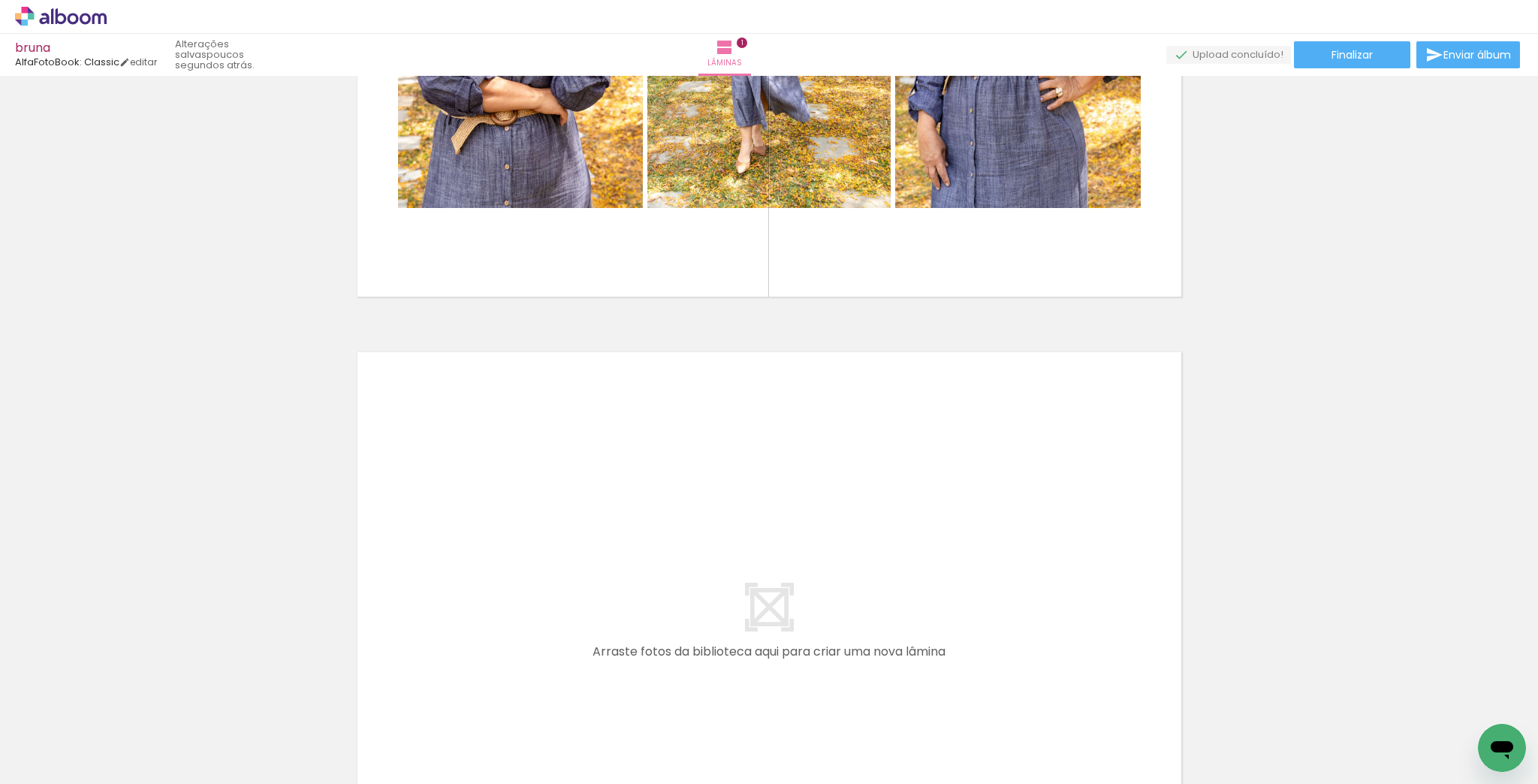
scroll to position [559, 0]
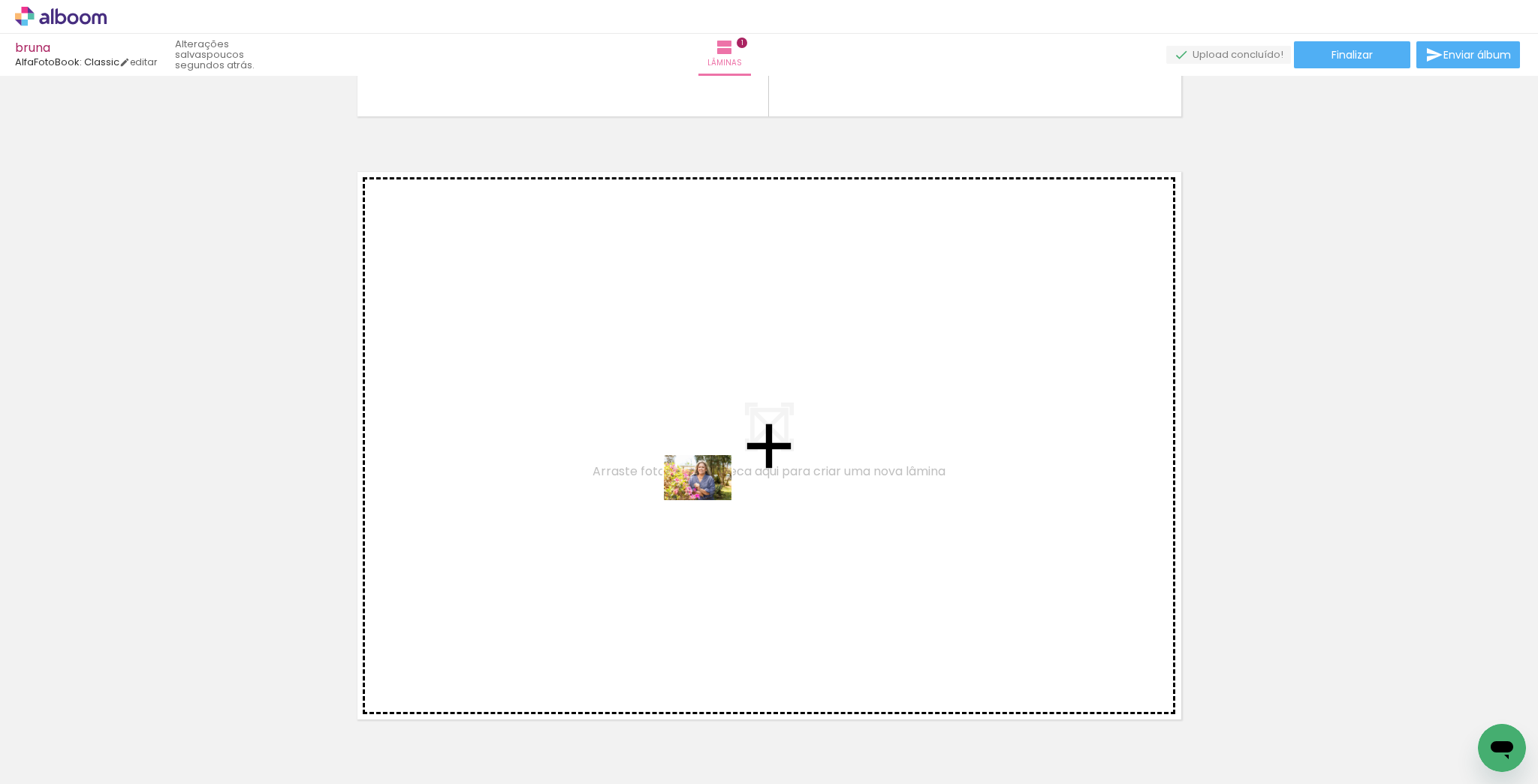
drag, startPoint x: 219, startPoint y: 748, endPoint x: 709, endPoint y: 500, distance: 549.2
click at [709, 500] on quentale-workspace at bounding box center [769, 392] width 1538 height 784
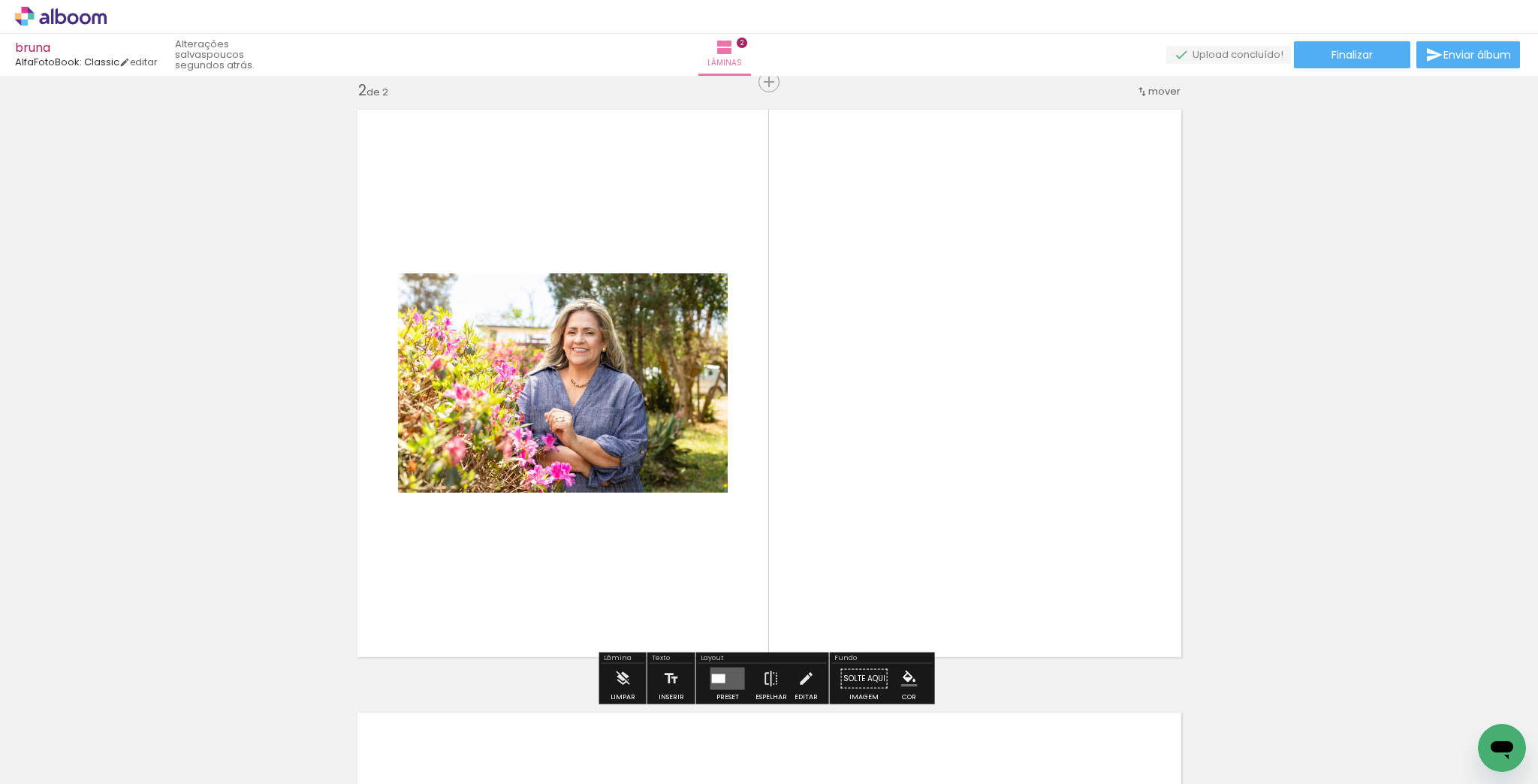
scroll to position [622, 0]
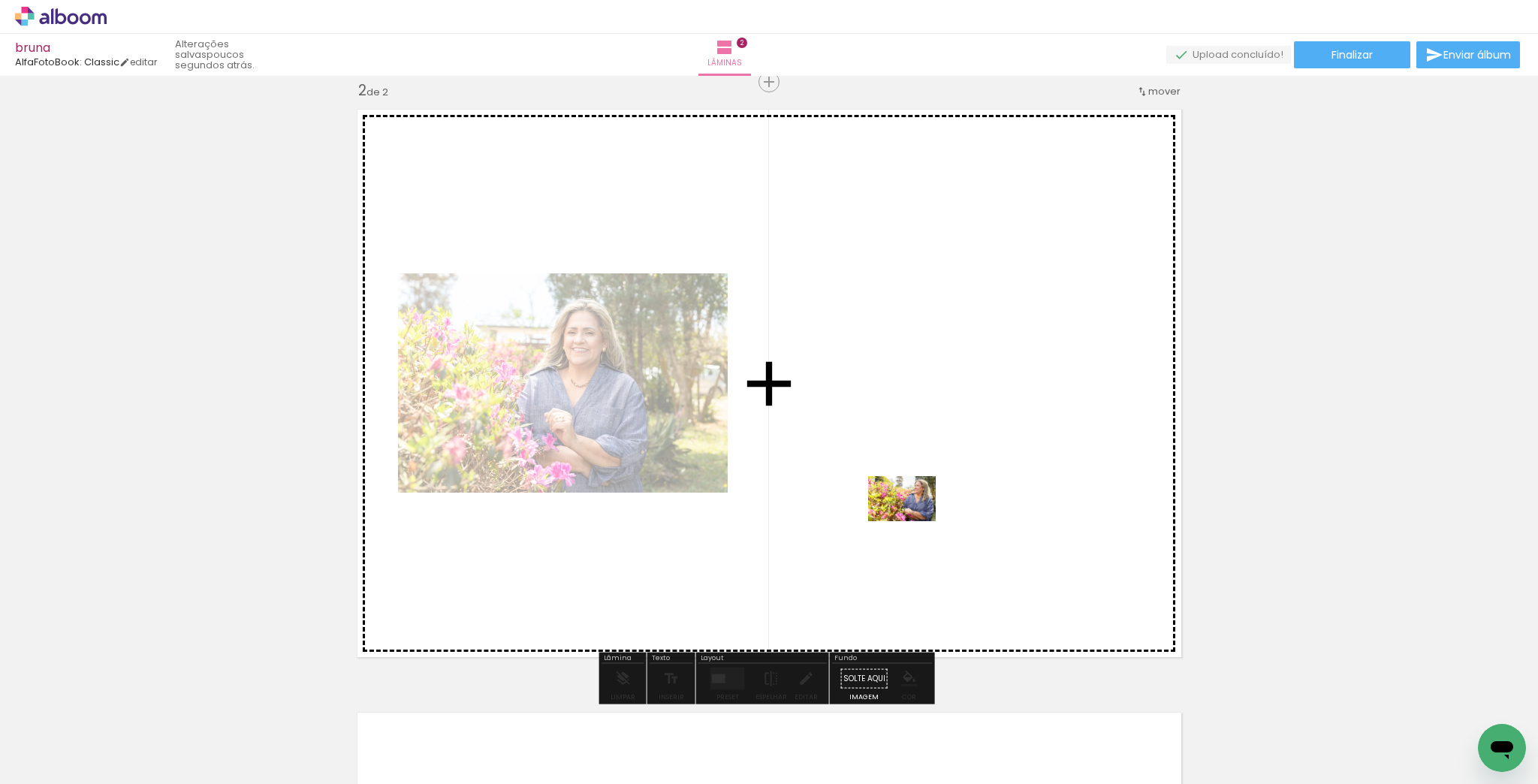
drag, startPoint x: 621, startPoint y: 742, endPoint x: 913, endPoint y: 521, distance: 366.2
click at [913, 521] on quentale-workspace at bounding box center [769, 392] width 1538 height 784
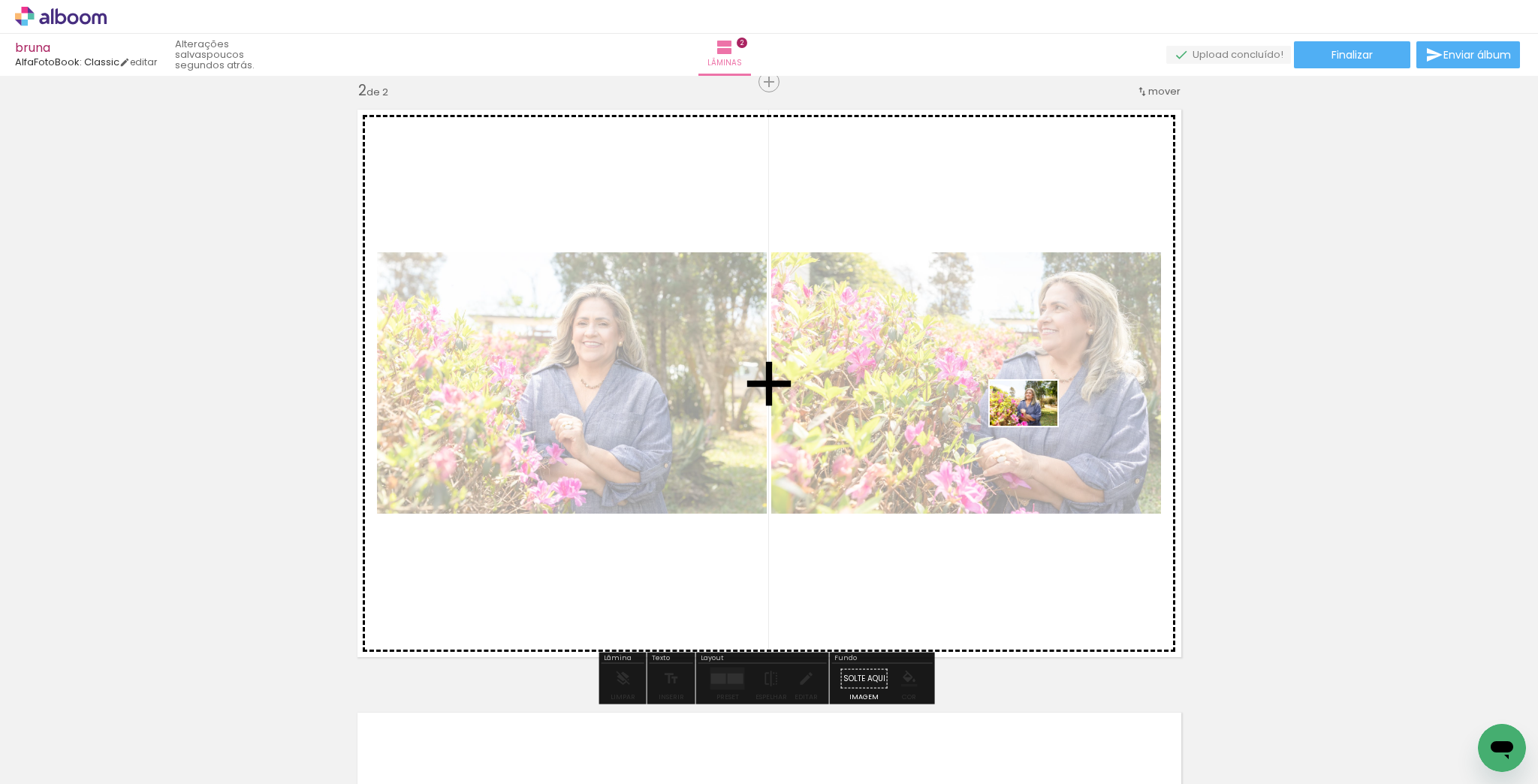
drag, startPoint x: 386, startPoint y: 736, endPoint x: 1035, endPoint y: 426, distance: 719.2
click at [1035, 426] on quentale-workspace at bounding box center [769, 392] width 1538 height 784
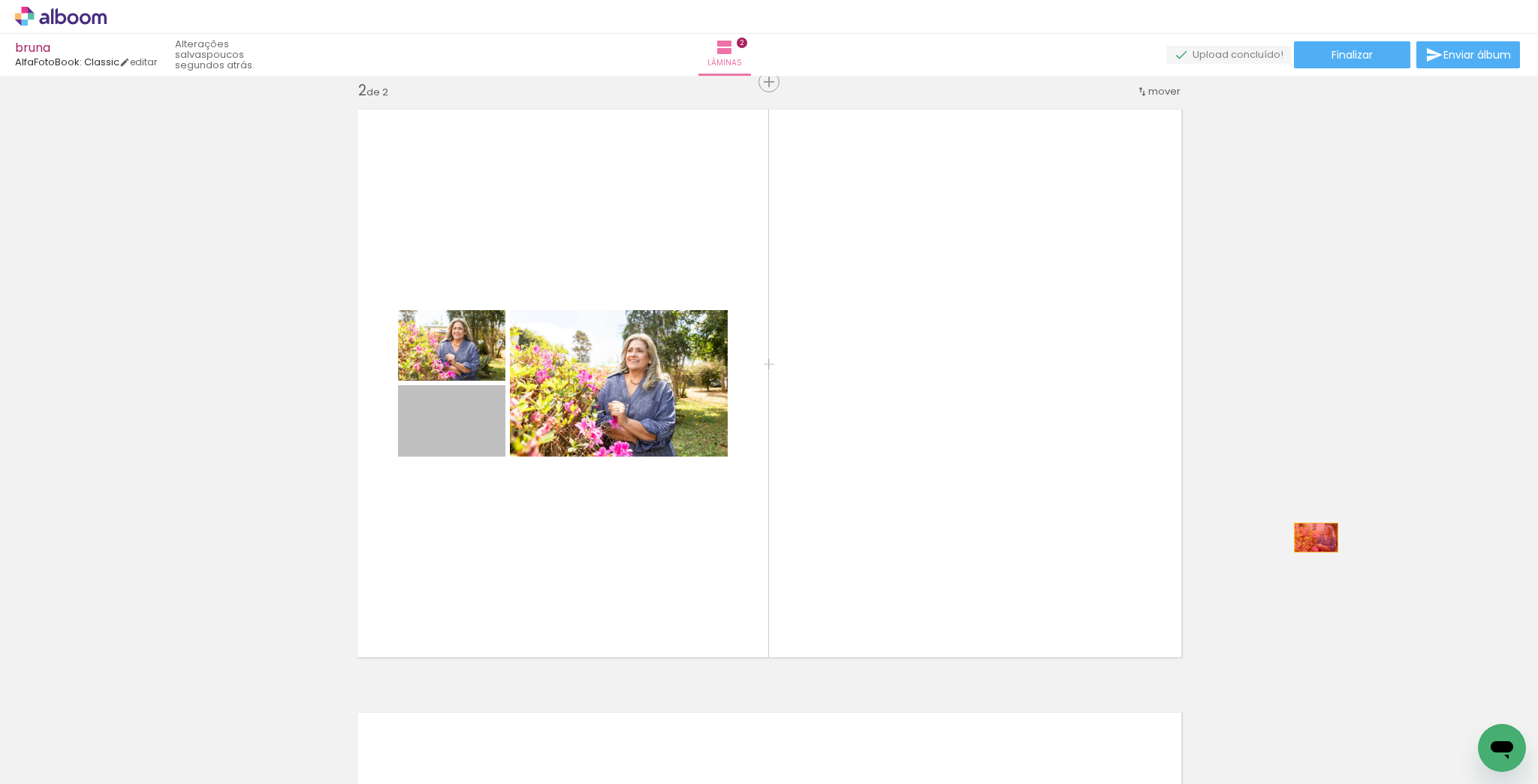
drag, startPoint x: 482, startPoint y: 442, endPoint x: 1343, endPoint y: 510, distance: 863.7
click at [1343, 510] on div "Inserir lâmina 1 de 2 Inserir lâmina 2 de 2" at bounding box center [769, 364] width 1538 height 1810
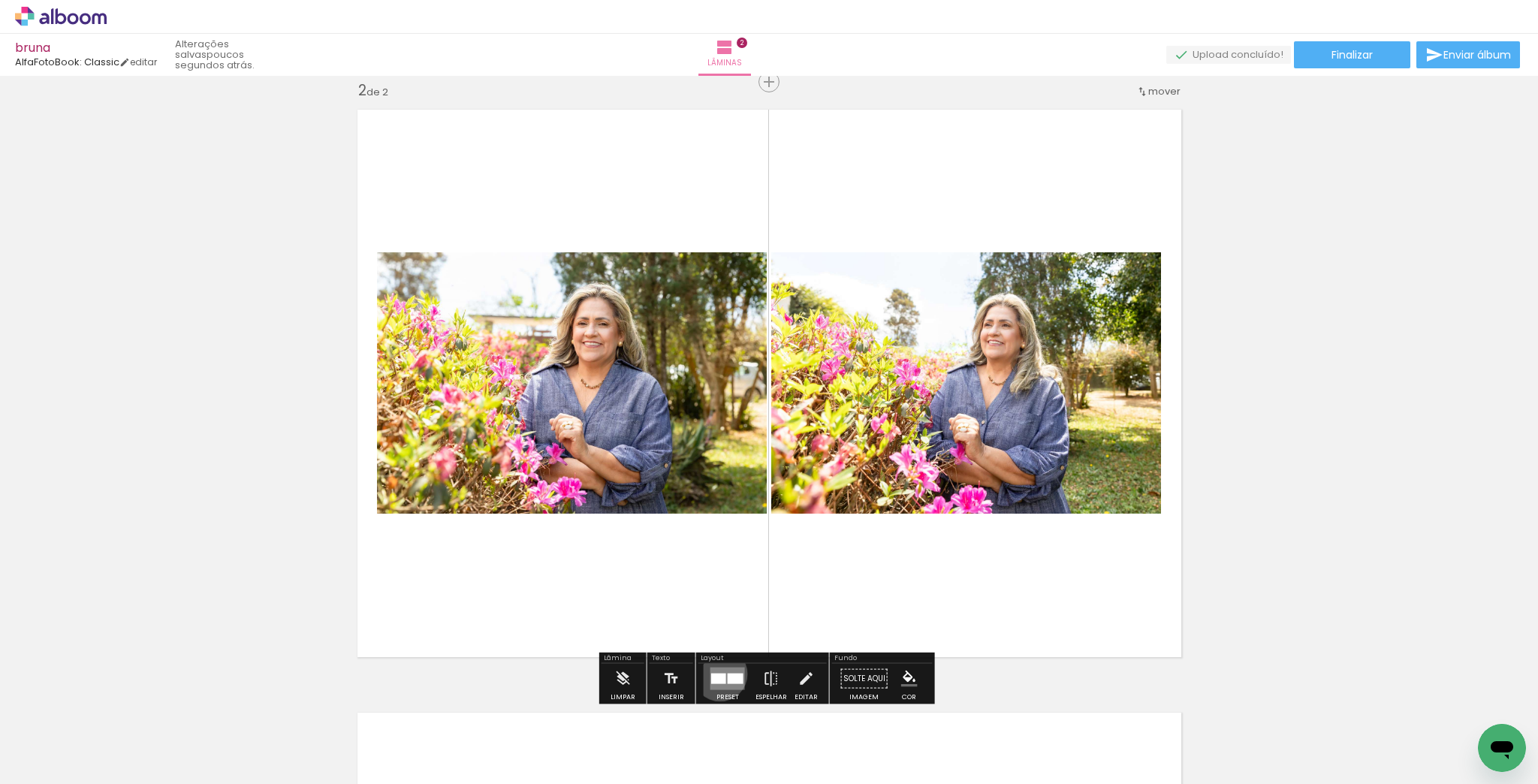
drag, startPoint x: 717, startPoint y: 673, endPoint x: 739, endPoint y: 676, distance: 22.2
click at [718, 674] on div at bounding box center [719, 679] width 15 height 11
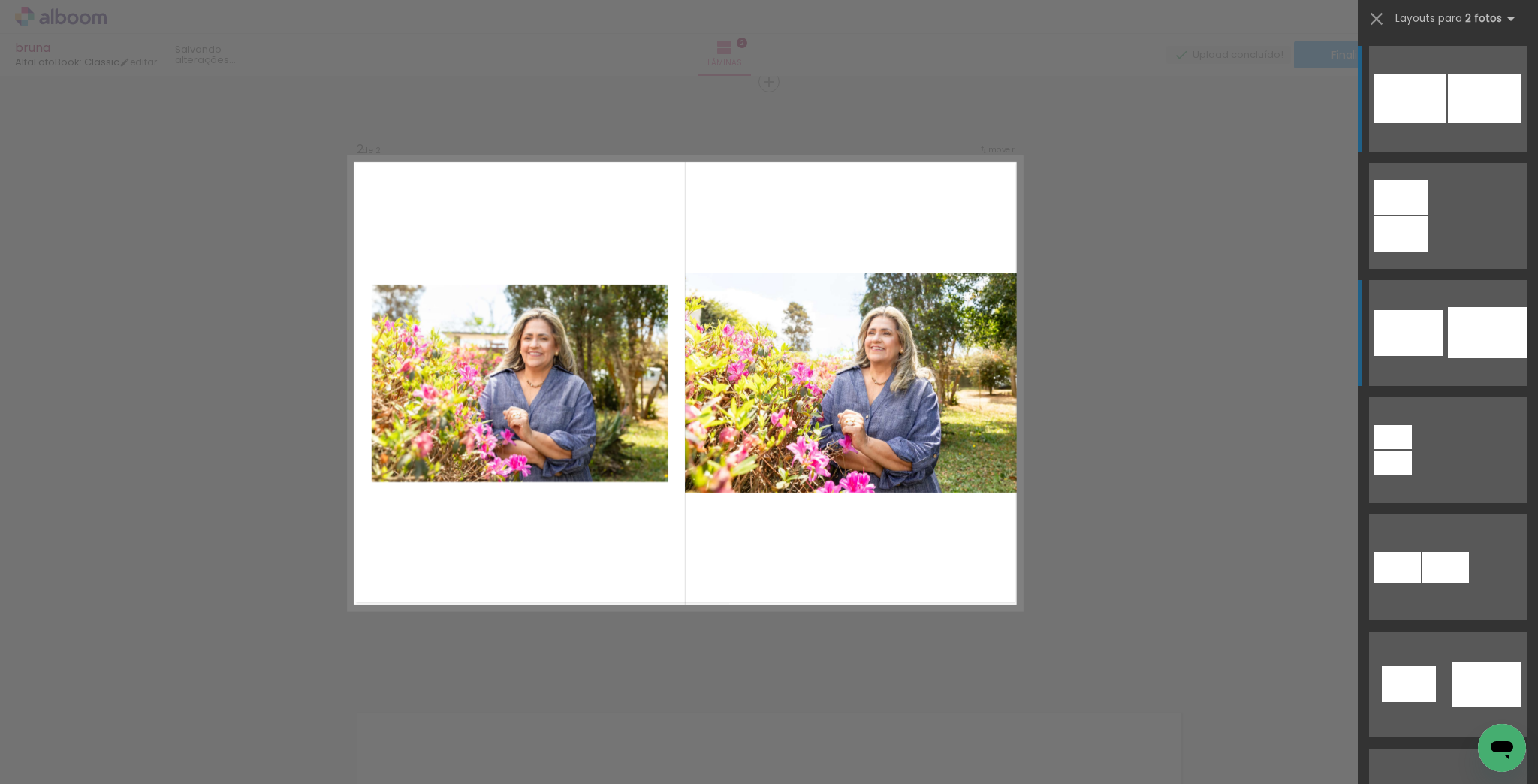
click at [1460, 342] on div at bounding box center [1487, 333] width 79 height 51
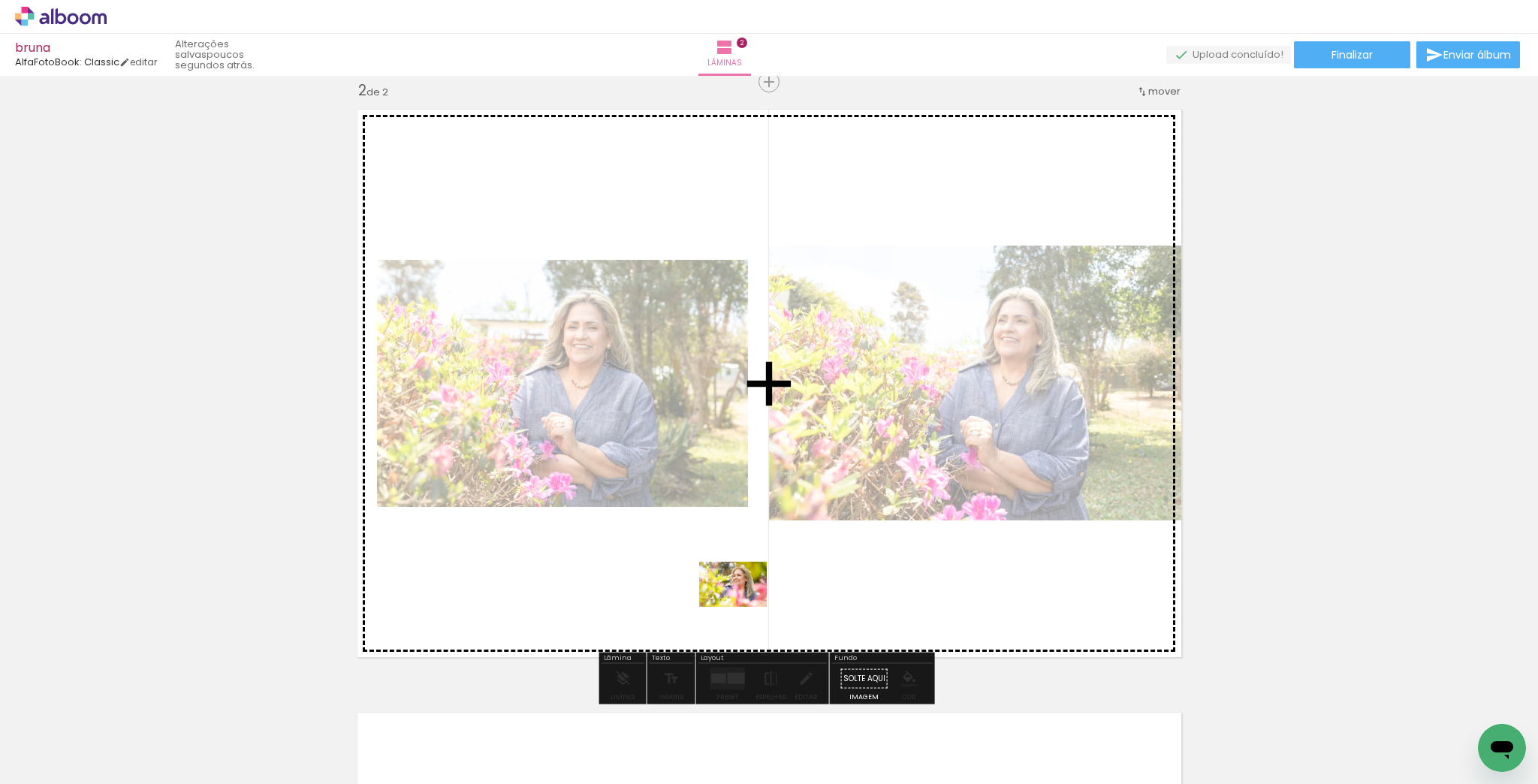
drag, startPoint x: 733, startPoint y: 749, endPoint x: 747, endPoint y: 602, distance: 147.7
click at [747, 602] on quentale-workspace at bounding box center [769, 392] width 1538 height 784
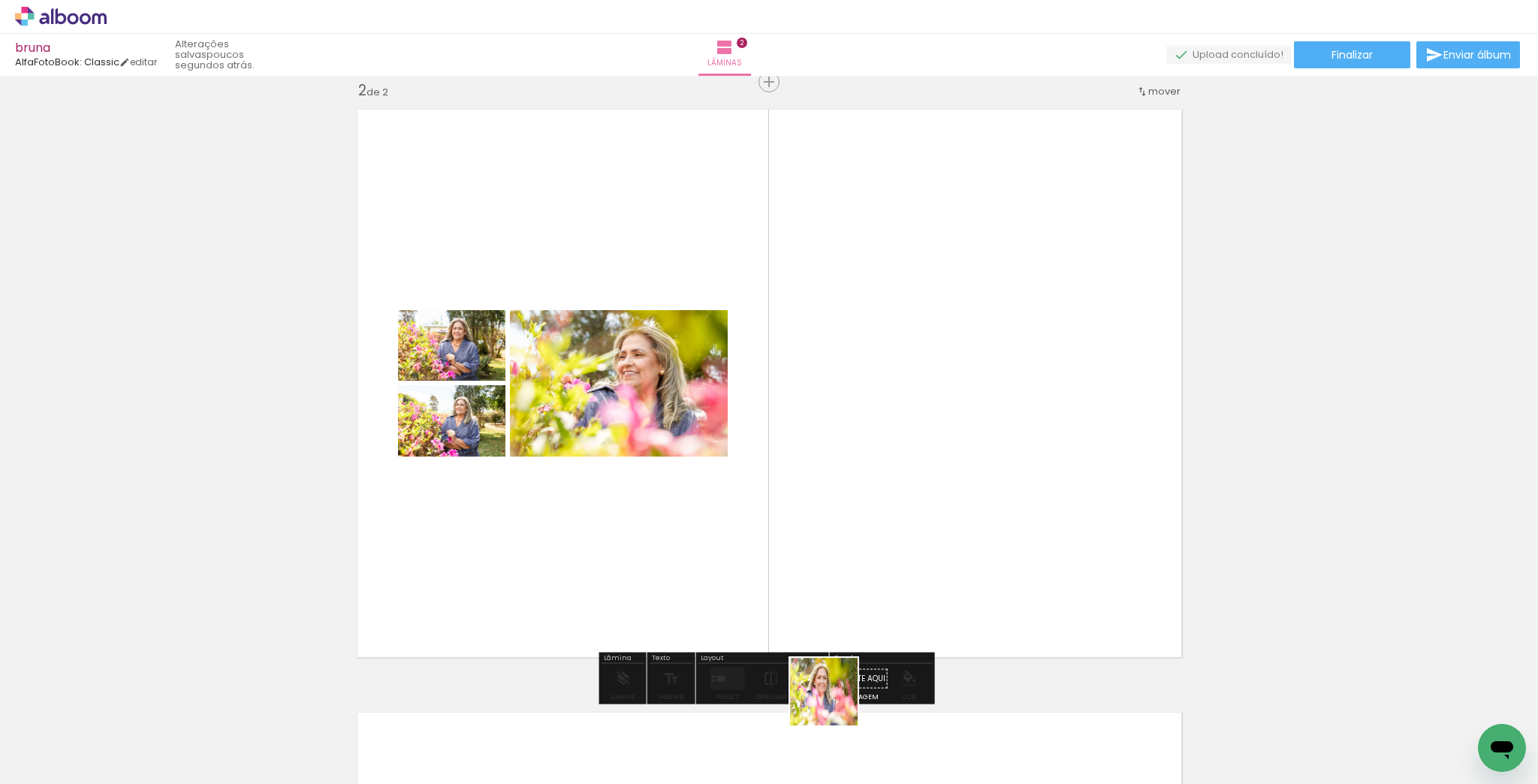
drag, startPoint x: 826, startPoint y: 739, endPoint x: 950, endPoint y: 437, distance: 326.5
click at [950, 437] on quentale-workspace at bounding box center [769, 392] width 1538 height 784
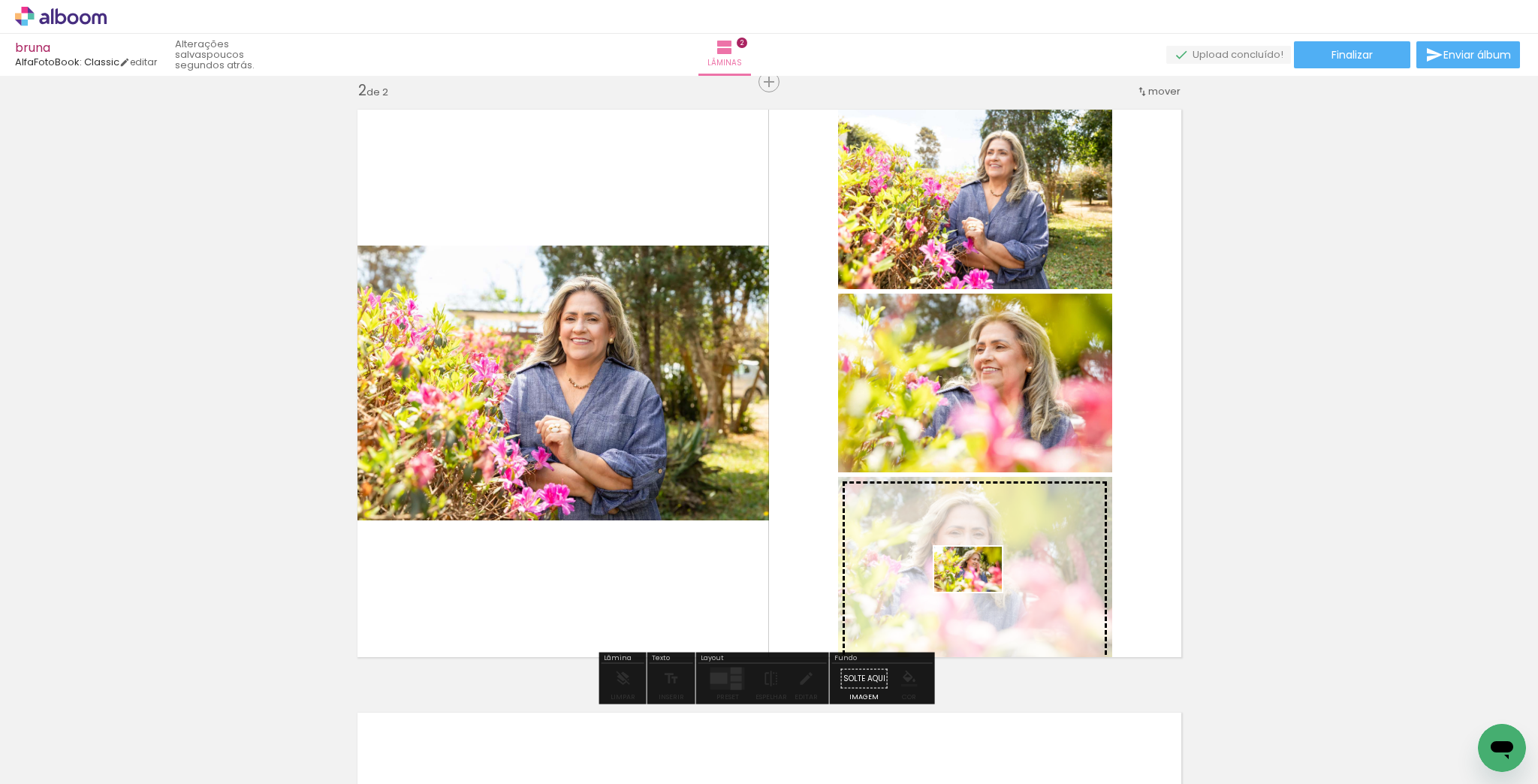
drag, startPoint x: 1049, startPoint y: 744, endPoint x: 979, endPoint y: 592, distance: 167.3
click at [979, 592] on quentale-workspace at bounding box center [769, 392] width 1538 height 784
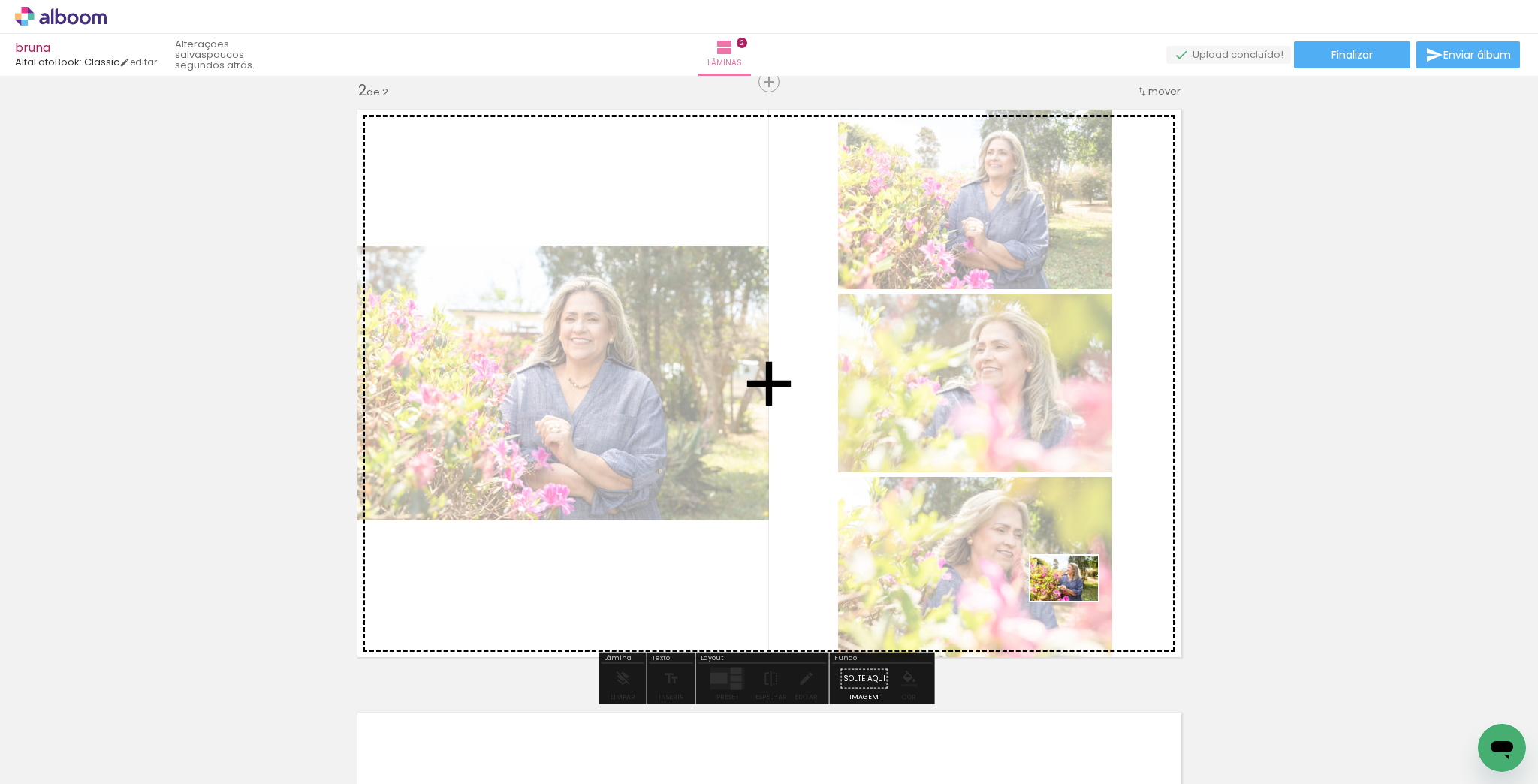
drag, startPoint x: 541, startPoint y: 740, endPoint x: 1078, endPoint y: 601, distance: 554.7
click at [1078, 601] on quentale-workspace at bounding box center [769, 392] width 1538 height 784
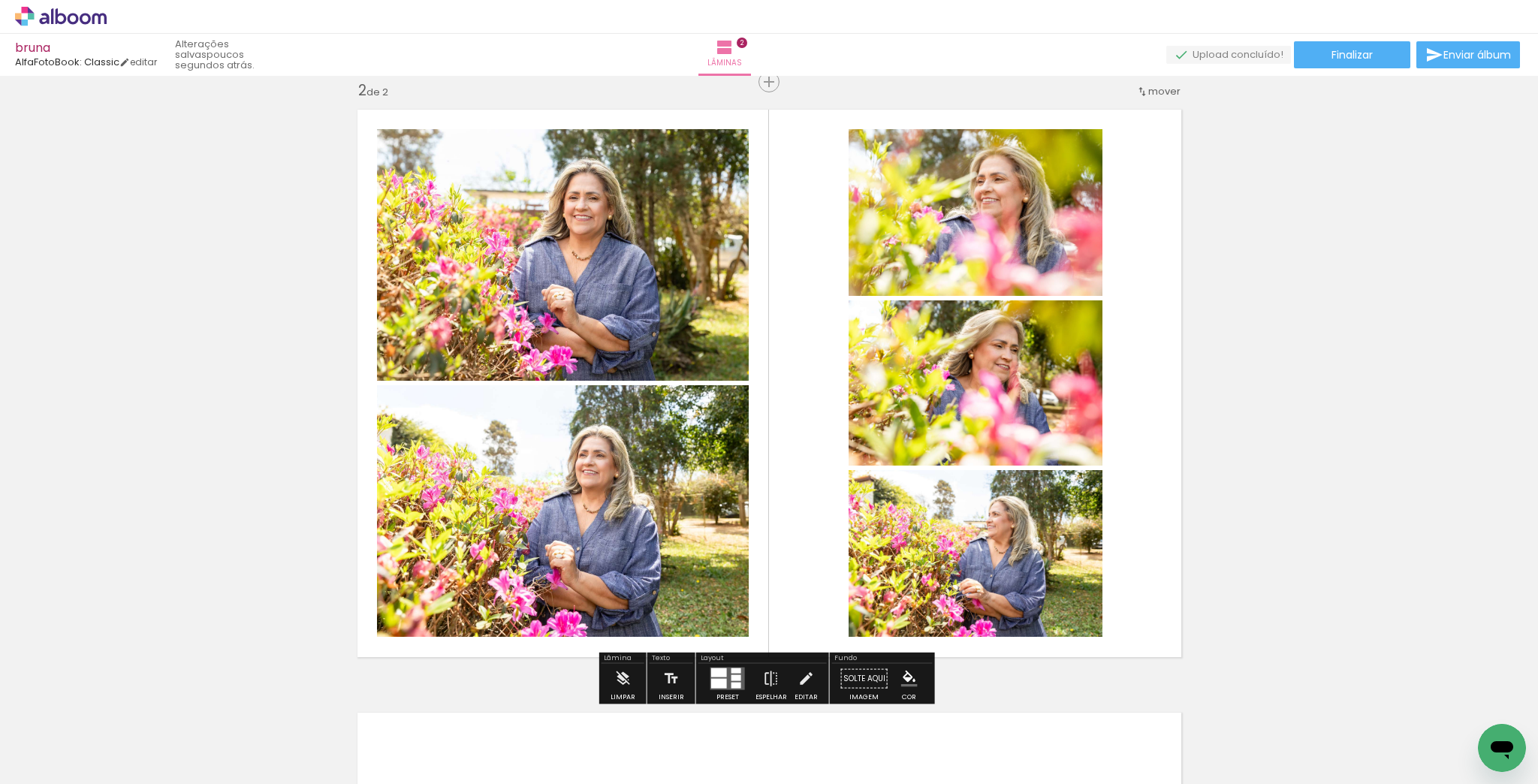
click at [712, 682] on div at bounding box center [719, 683] width 16 height 10
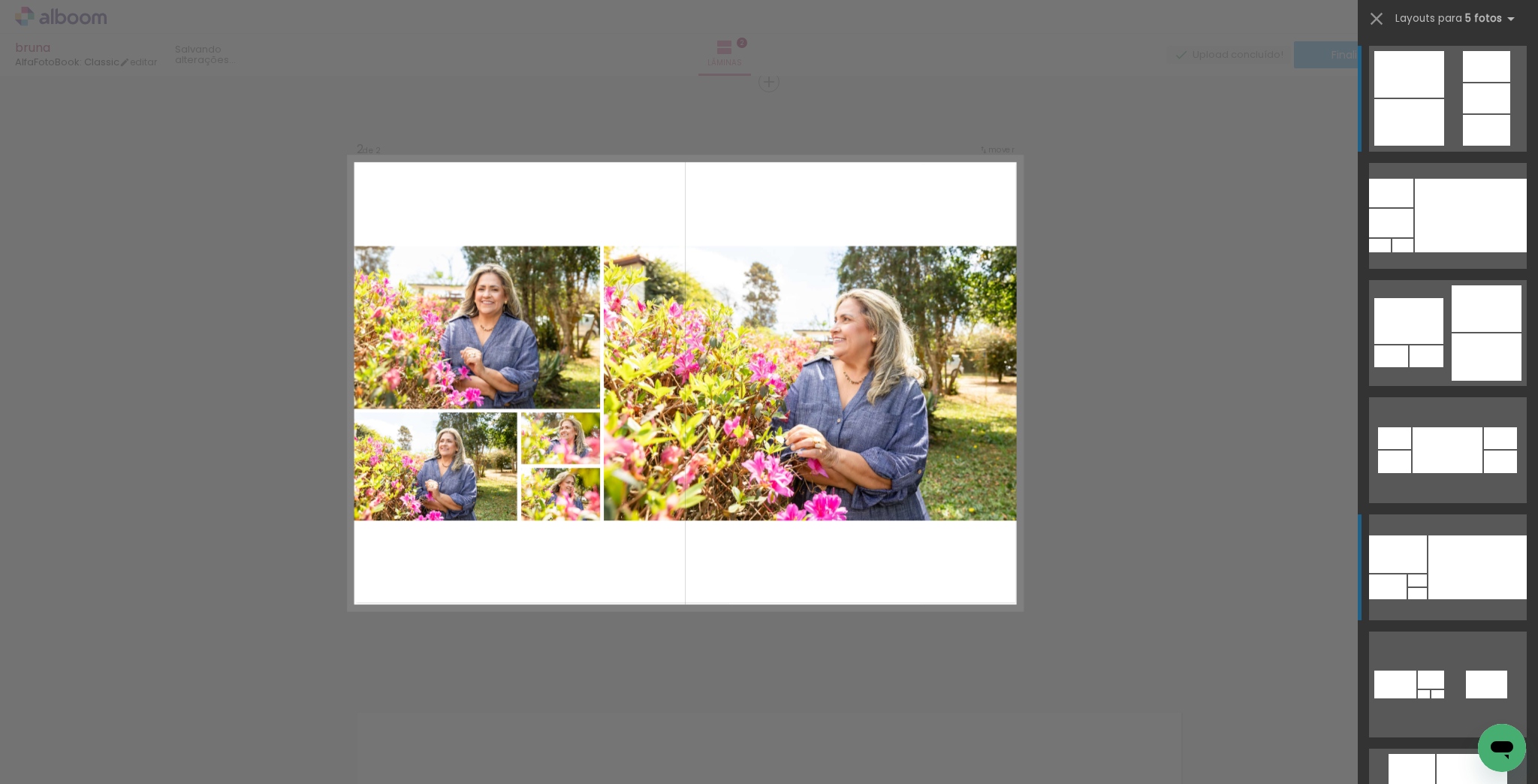
click at [1416, 575] on div at bounding box center [1418, 581] width 19 height 12
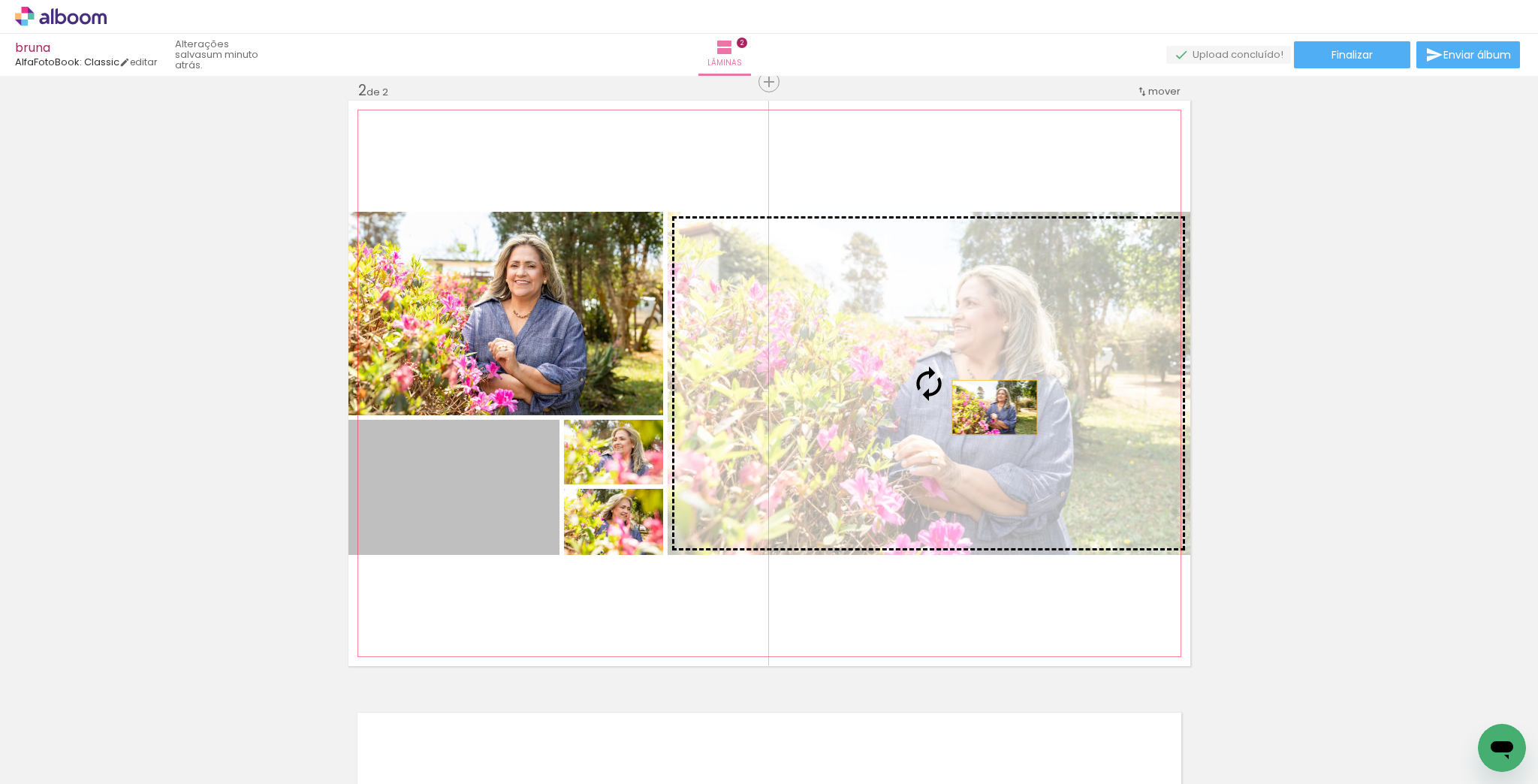
drag, startPoint x: 467, startPoint y: 500, endPoint x: 1180, endPoint y: 496, distance: 713.0
click at [0, 0] on slot at bounding box center [0, 0] width 0 height 0
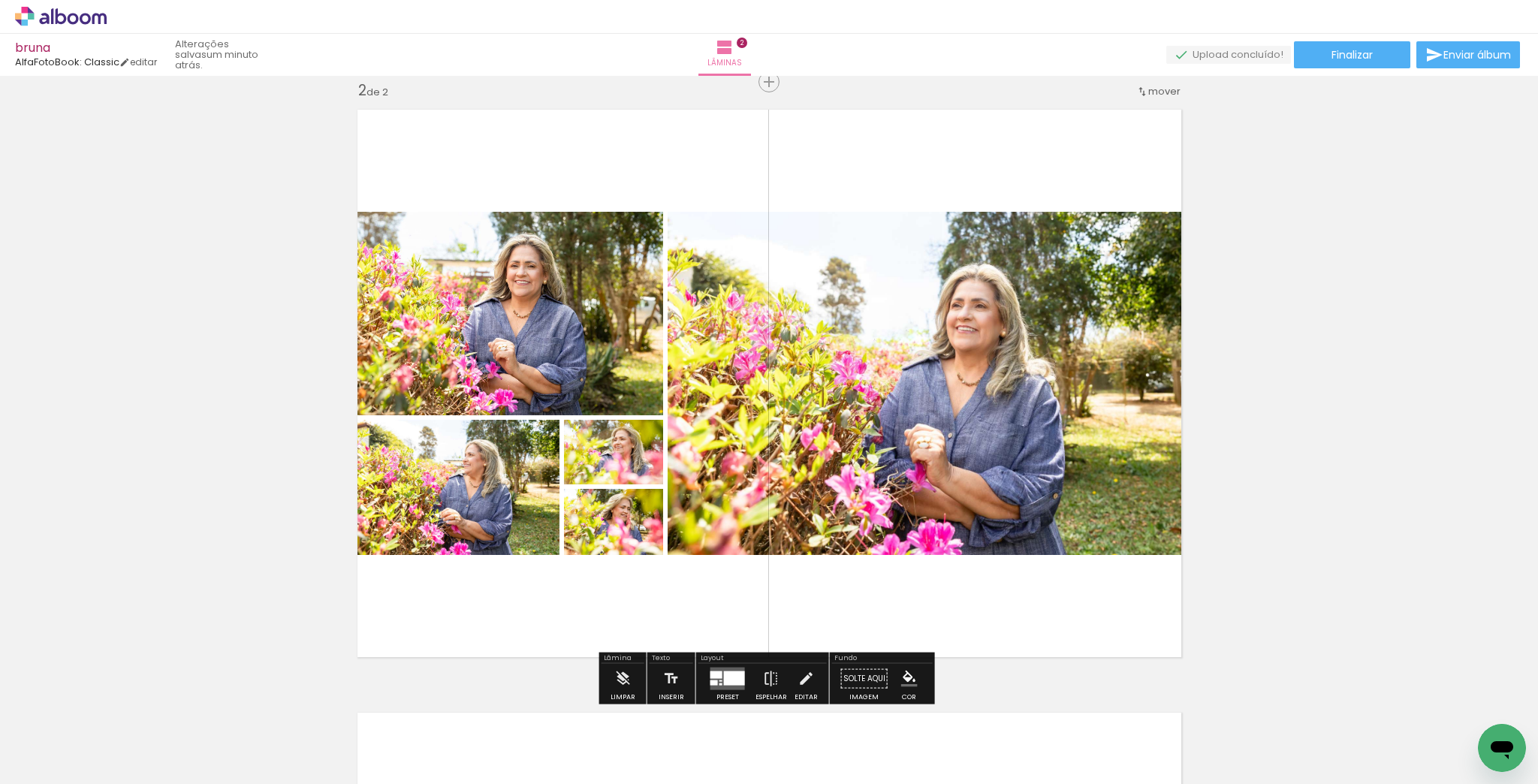
click at [1267, 493] on div "Inserir lâmina 1 de 2 Inserir lâmina 2 de 2" at bounding box center [769, 364] width 1538 height 1810
click at [1189, 520] on div "Inserir lâmina 1 de 2 Inserir lâmina 2 de 2" at bounding box center [769, 364] width 1538 height 1810
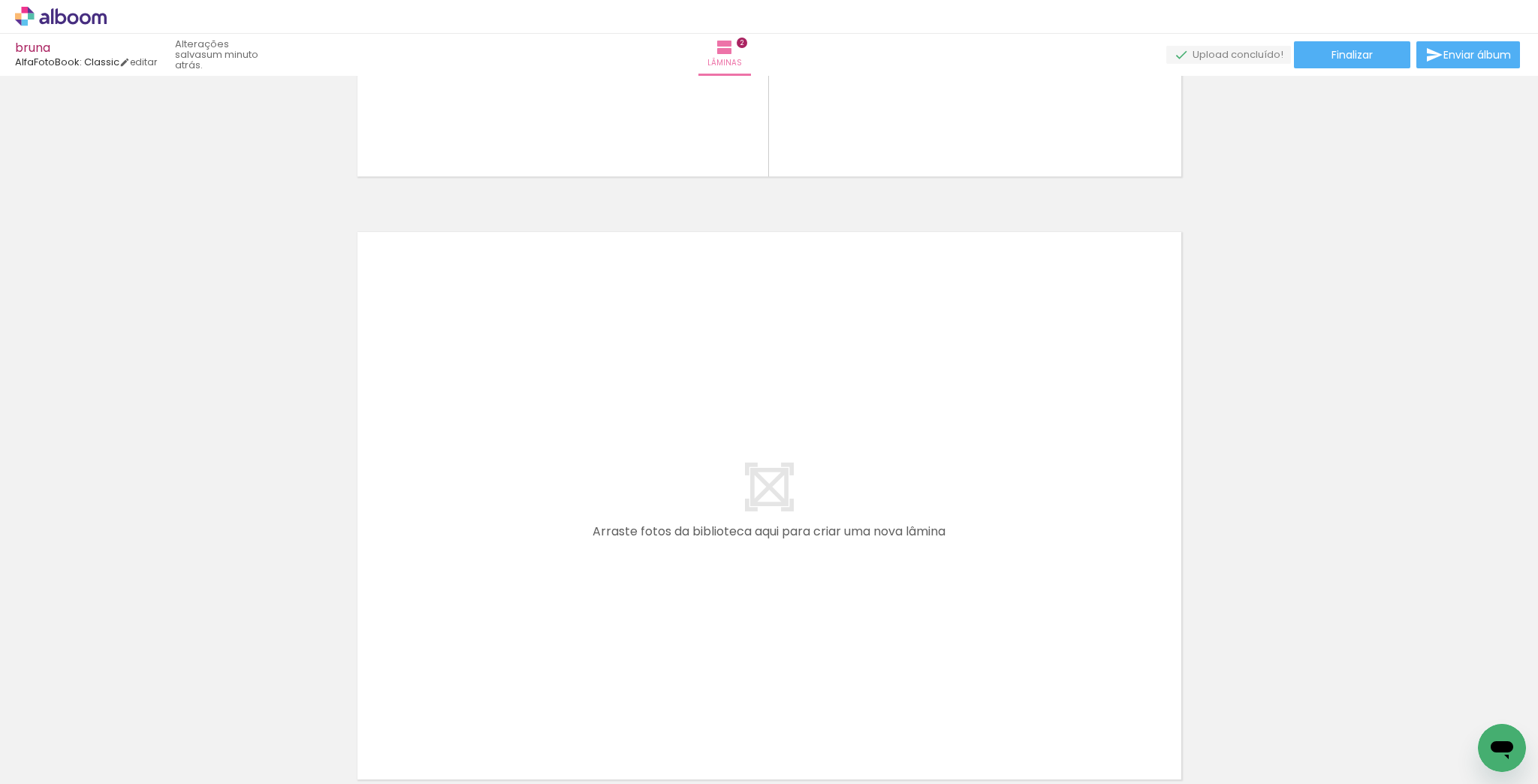
scroll to position [0, 5301]
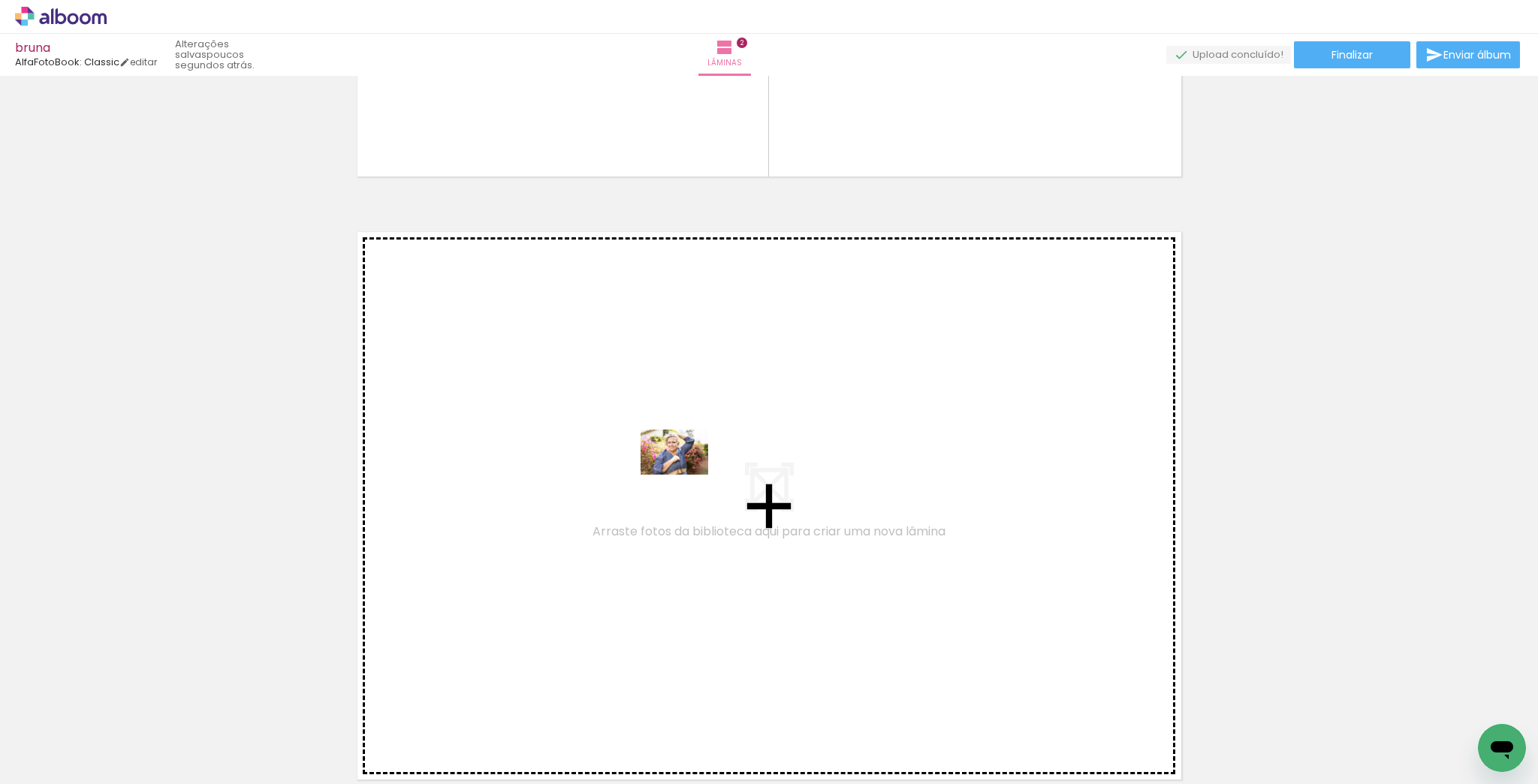
drag, startPoint x: 805, startPoint y: 745, endPoint x: 686, endPoint y: 475, distance: 295.1
click at [686, 475] on quentale-workspace at bounding box center [769, 392] width 1538 height 784
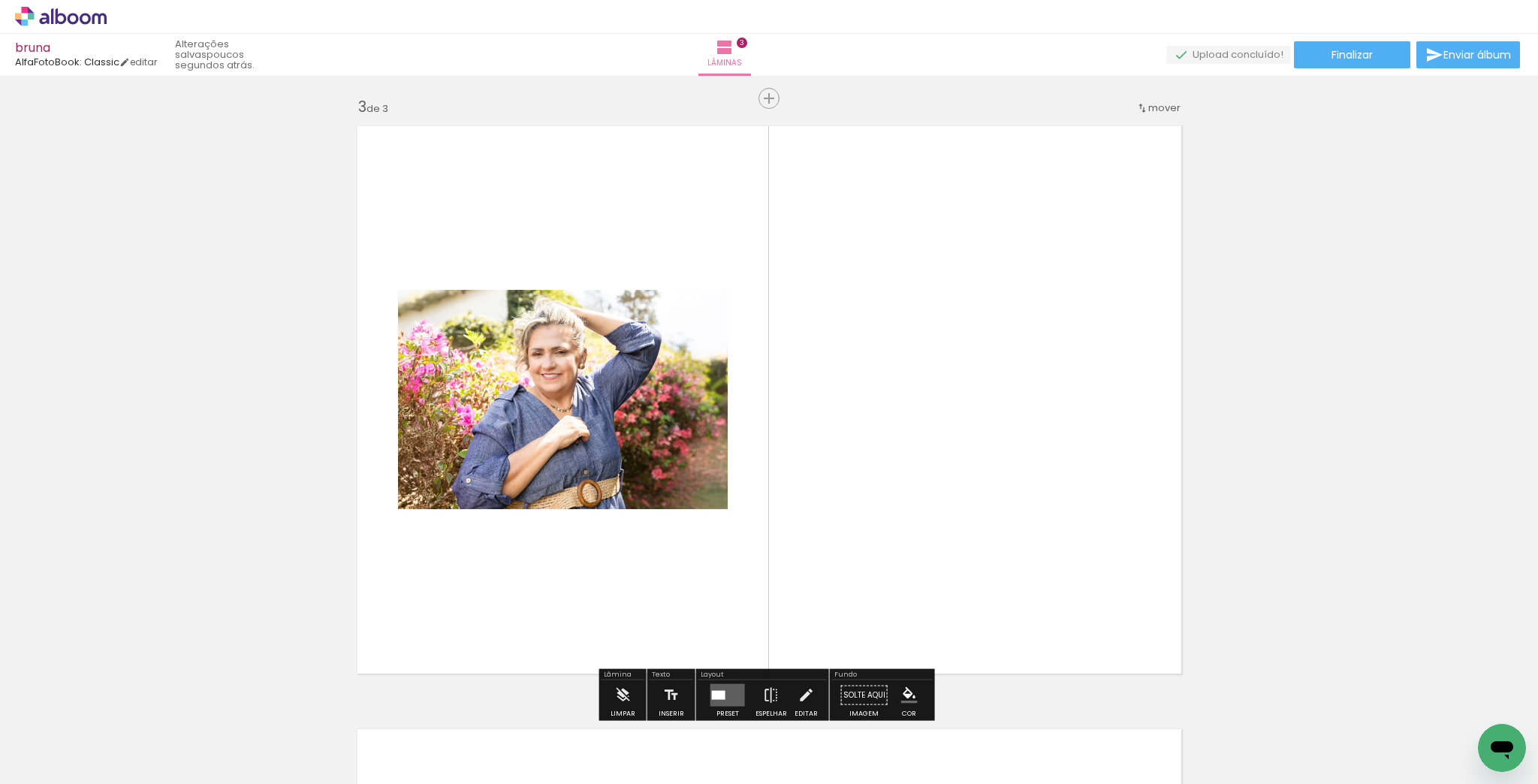
scroll to position [1225, 0]
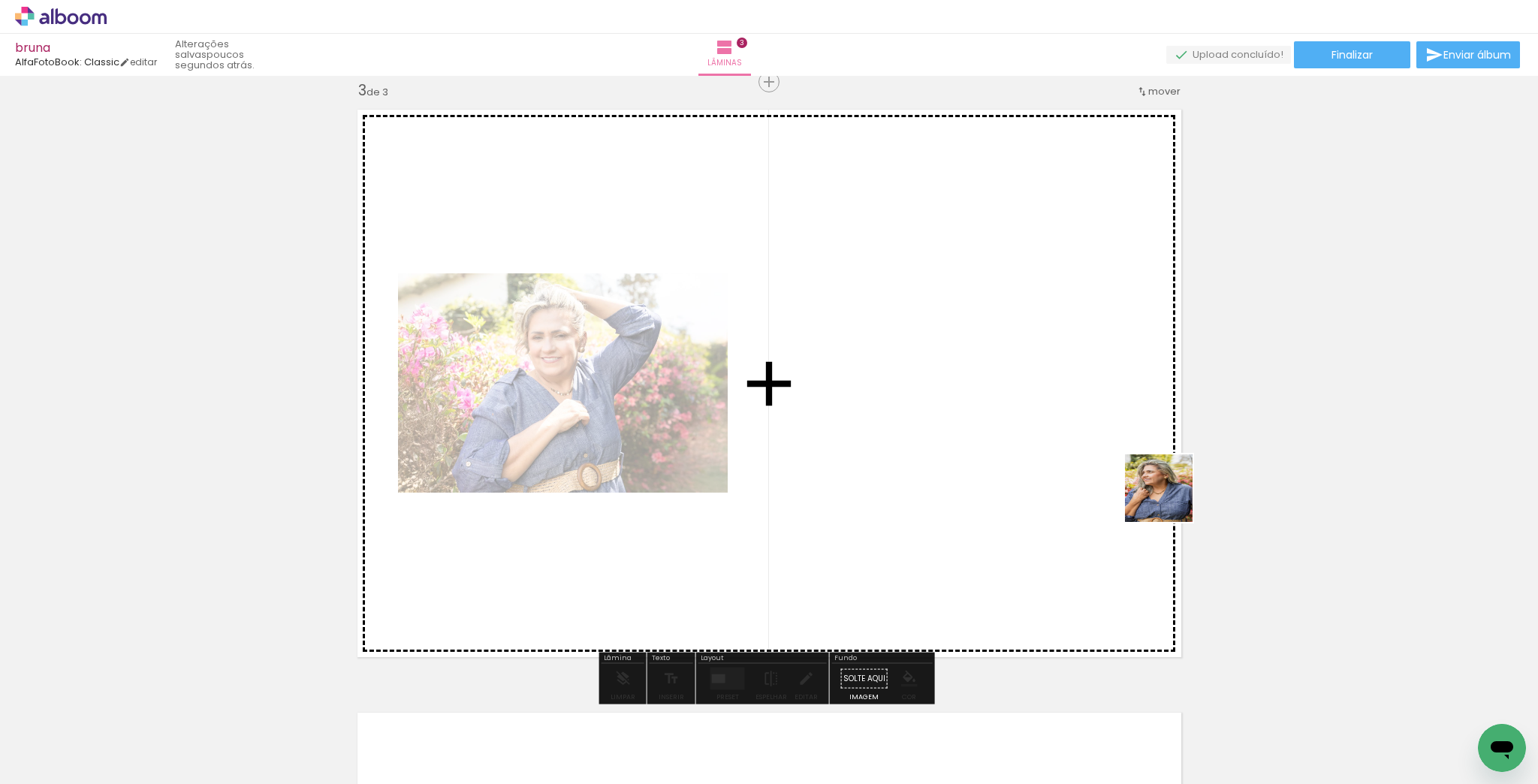
drag, startPoint x: 1495, startPoint y: 719, endPoint x: 1076, endPoint y: 457, distance: 494.2
click at [1076, 457] on quentale-workspace at bounding box center [769, 392] width 1538 height 784
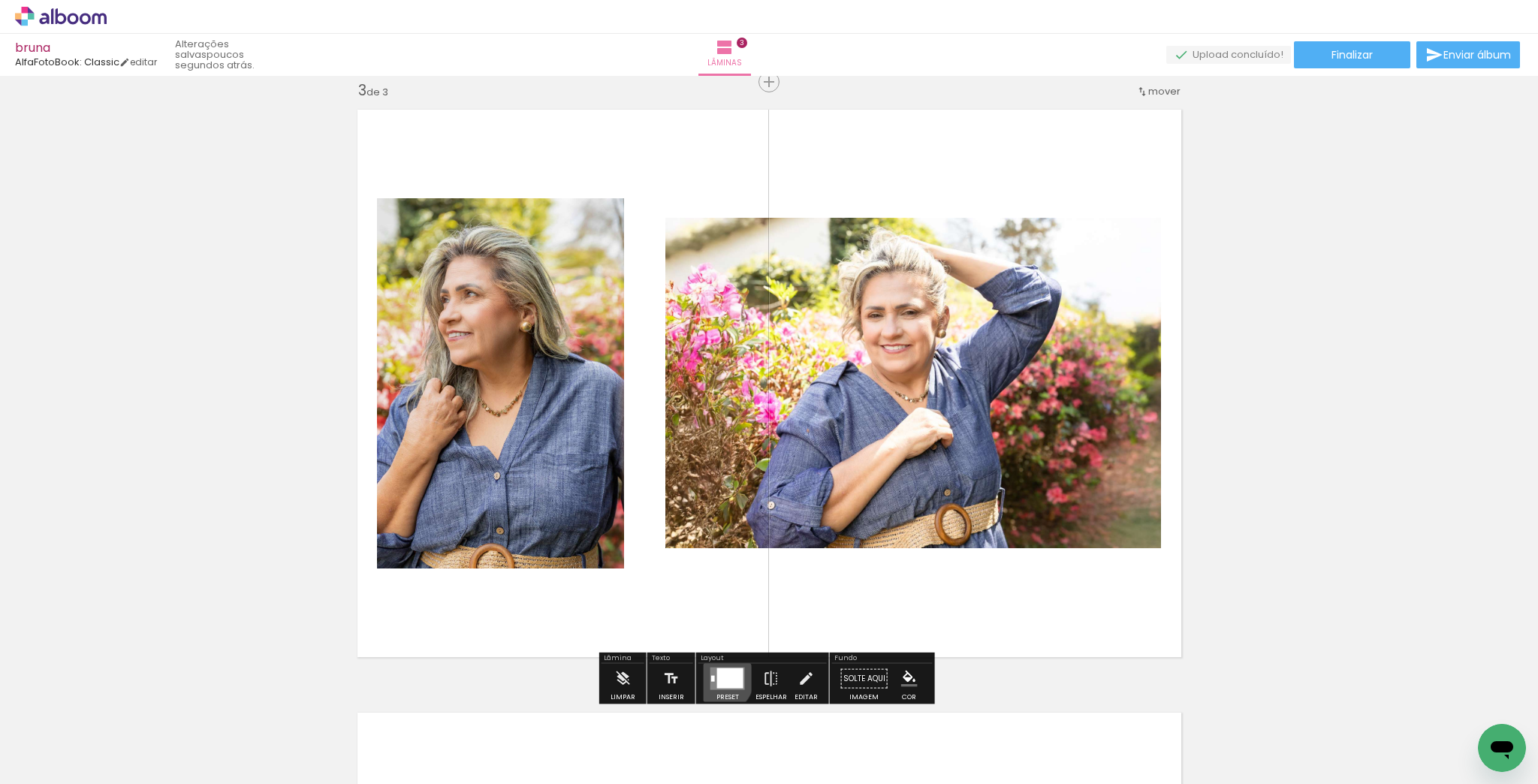
click at [718, 678] on div at bounding box center [730, 678] width 26 height 20
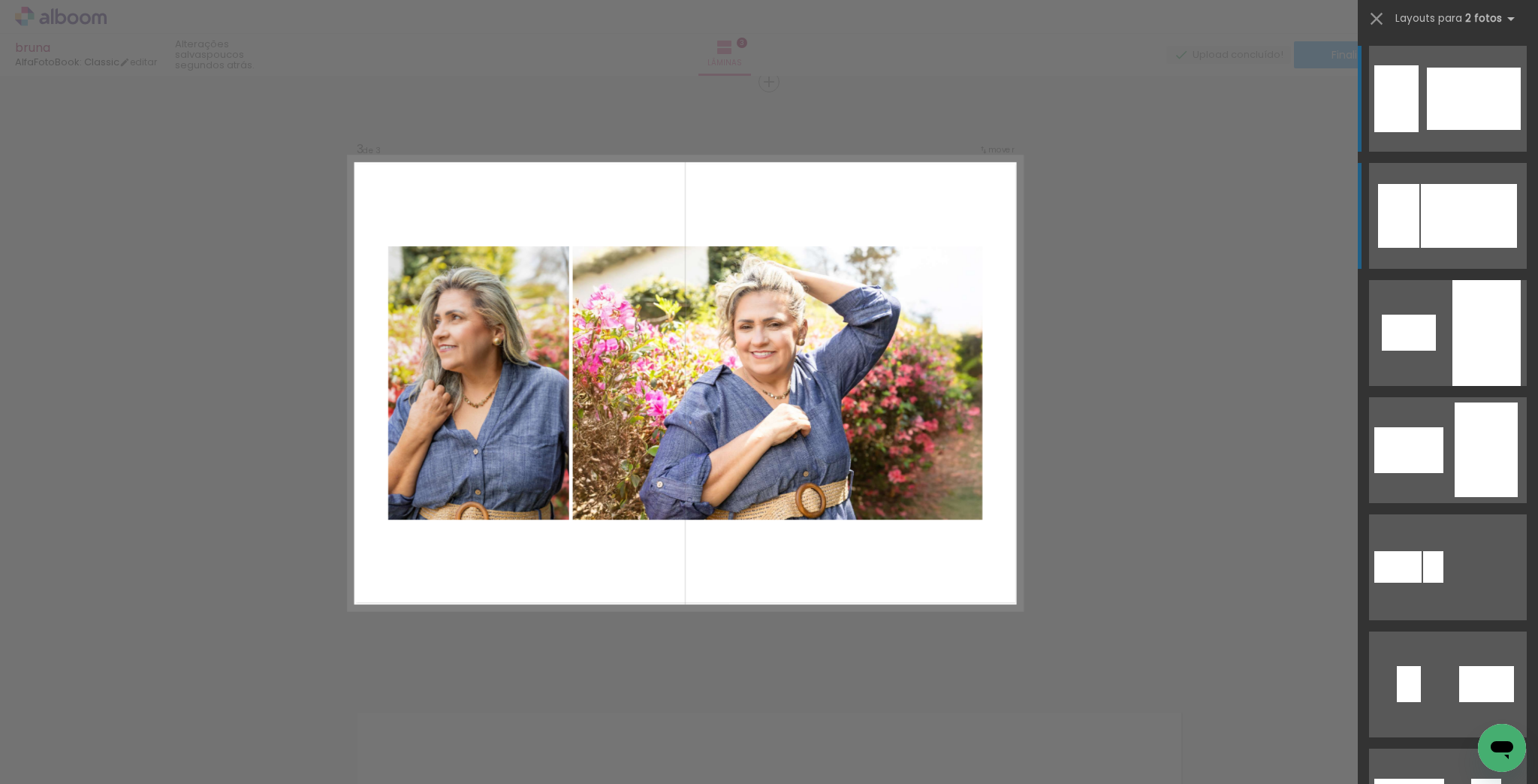
click at [1478, 234] on div at bounding box center [1468, 215] width 96 height 64
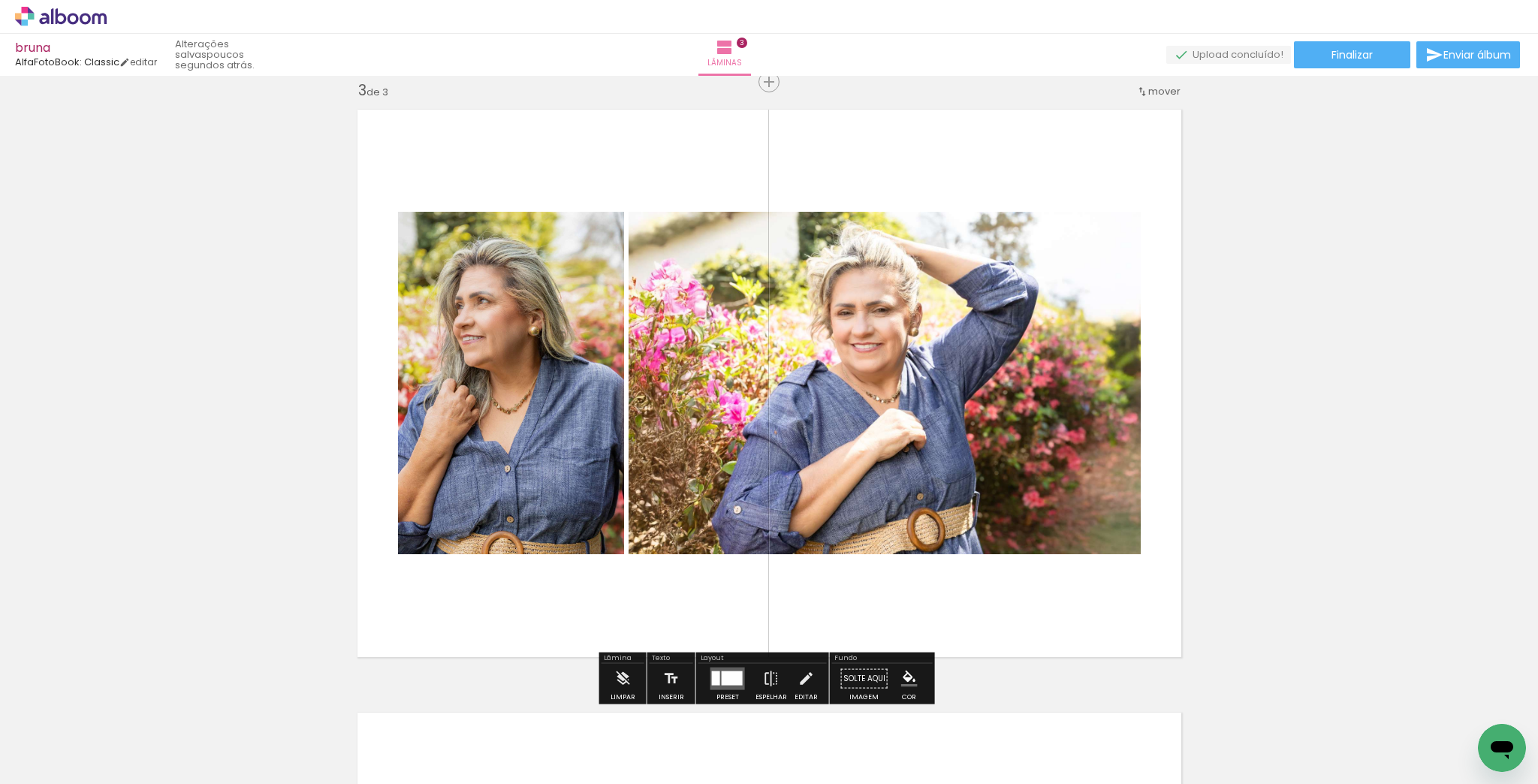
click at [1364, 373] on div "Inserir lâmina 1 de 3 Inserir lâmina 2 de 3 Inserir lâmina 3 de 3" at bounding box center [769, 63] width 1538 height 2413
click at [728, 675] on div at bounding box center [733, 678] width 21 height 14
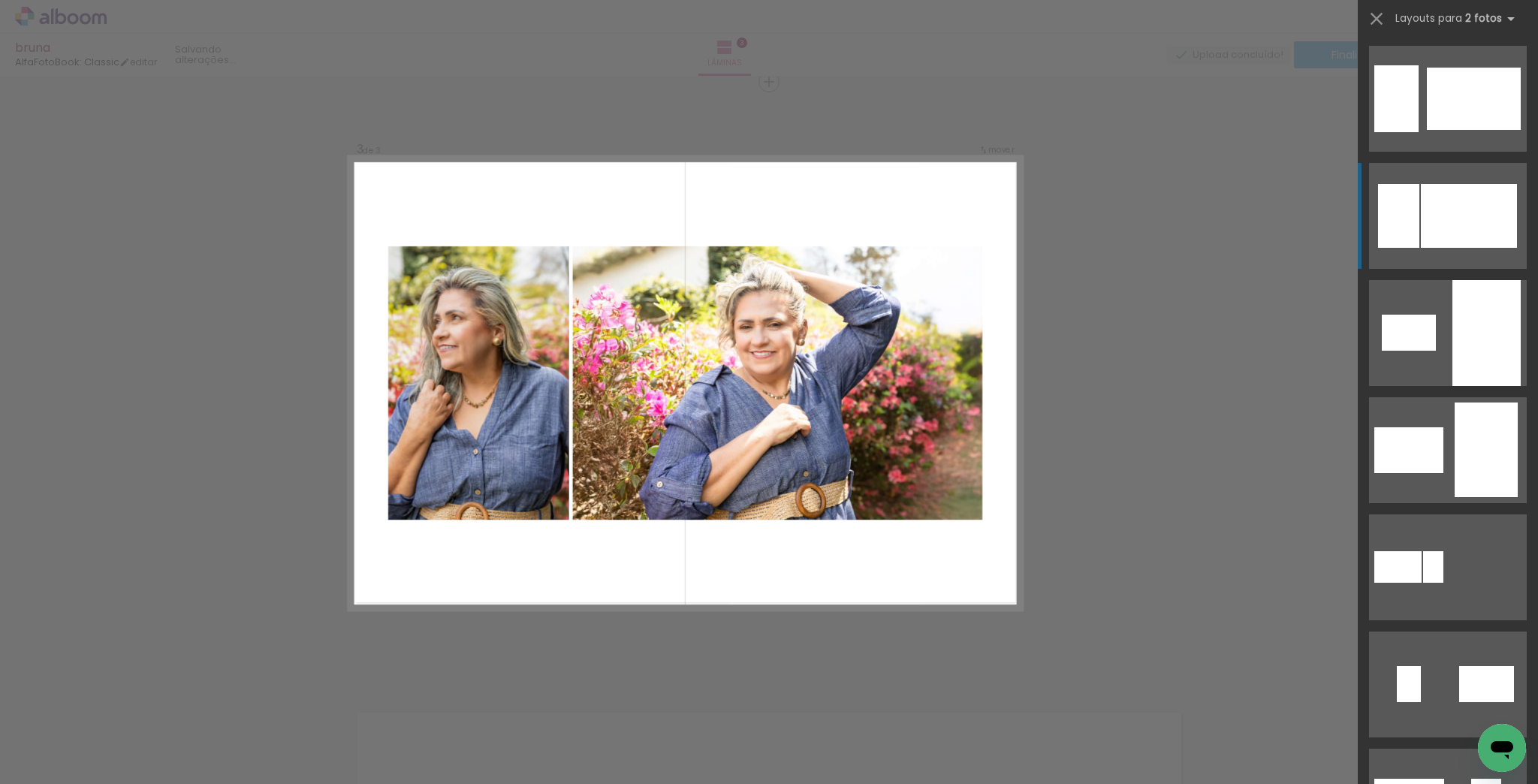
scroll to position [117, 0]
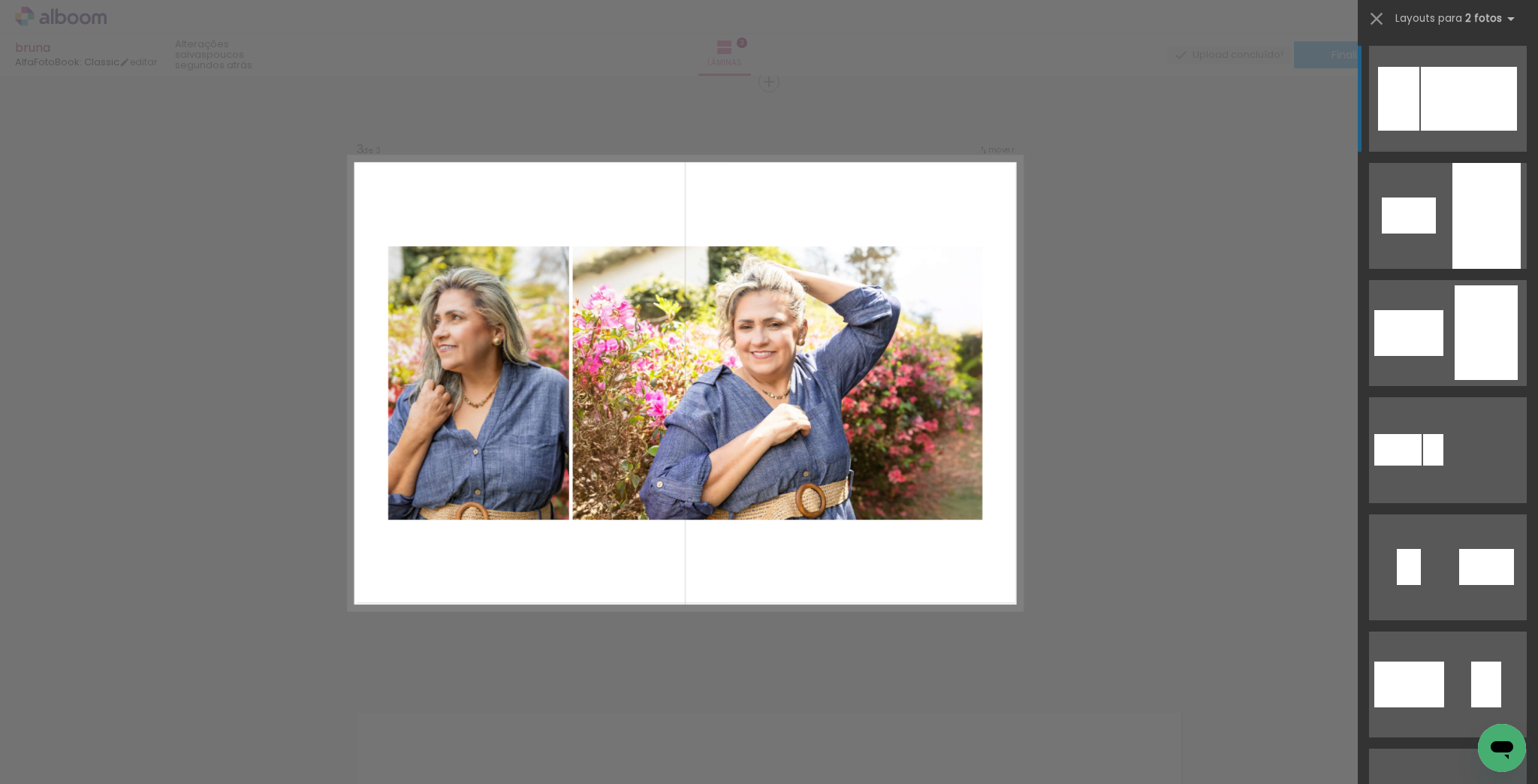
click at [739, 662] on div "Confirmar Cancelar" at bounding box center [769, 75] width 1538 height 2448
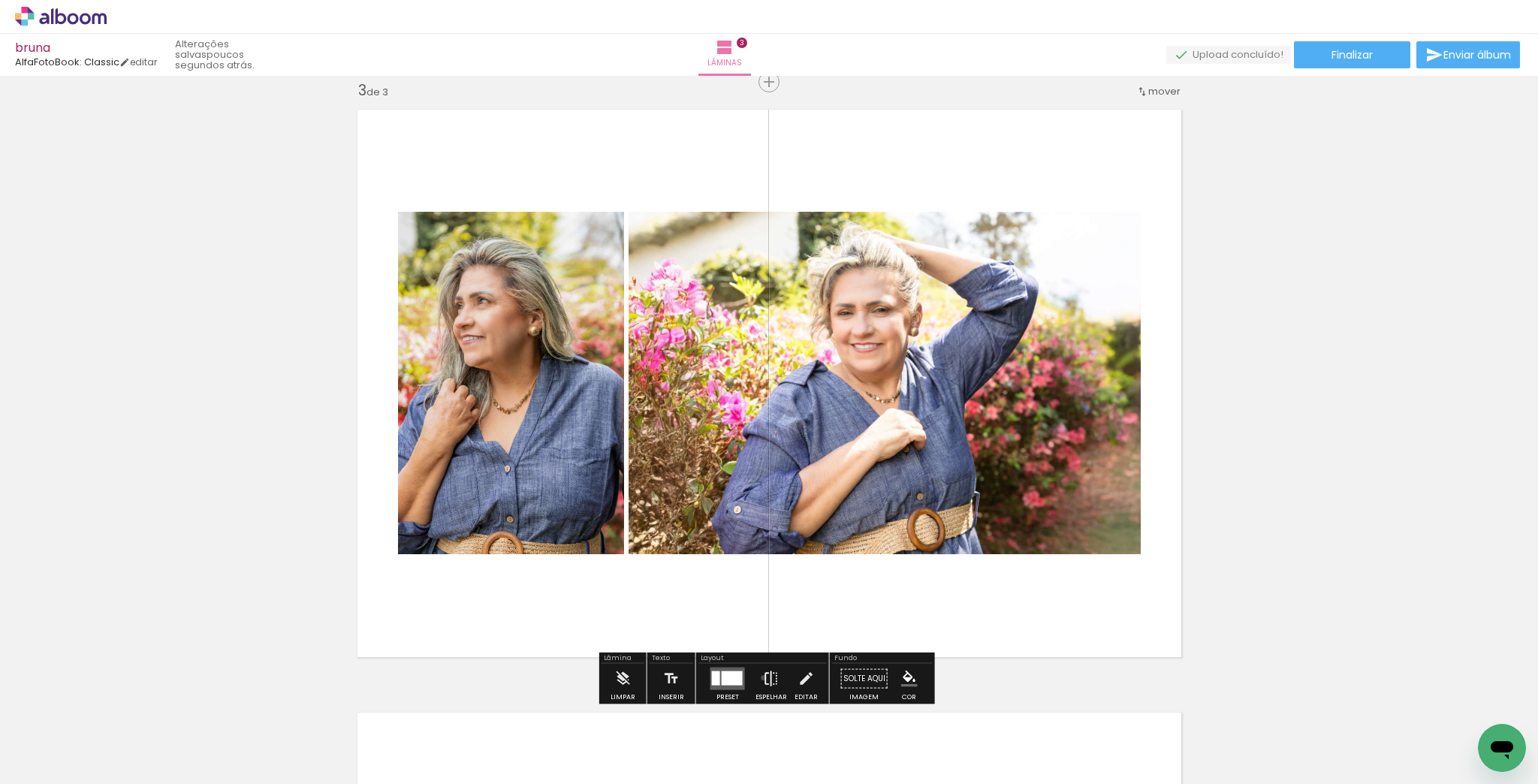
click at [763, 677] on iron-icon at bounding box center [771, 679] width 17 height 30
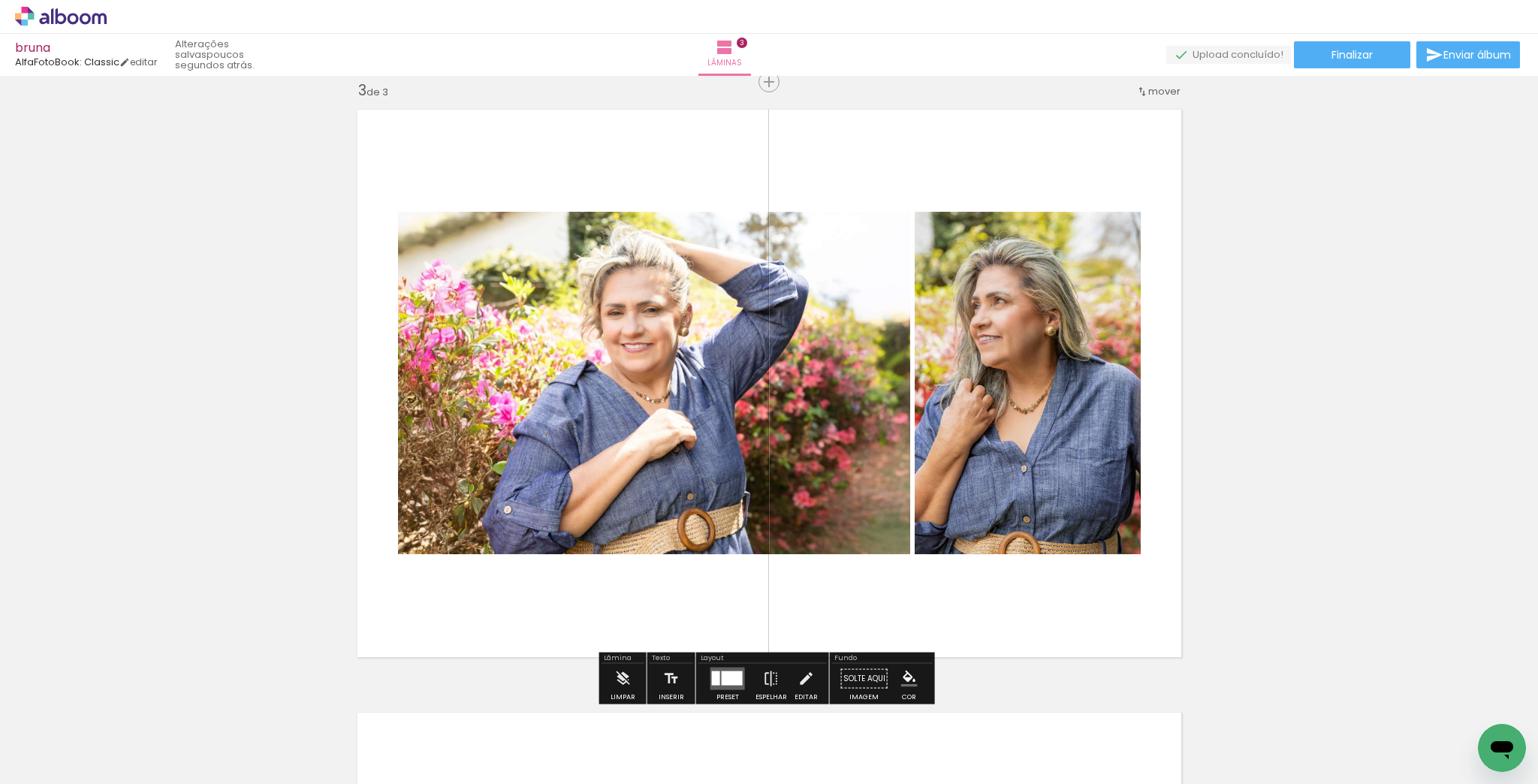
click at [1373, 463] on div "Inserir lâmina 1 de 3 Inserir lâmina 2 de 3 Inserir lâmina 3 de 3" at bounding box center [769, 63] width 1538 height 2413
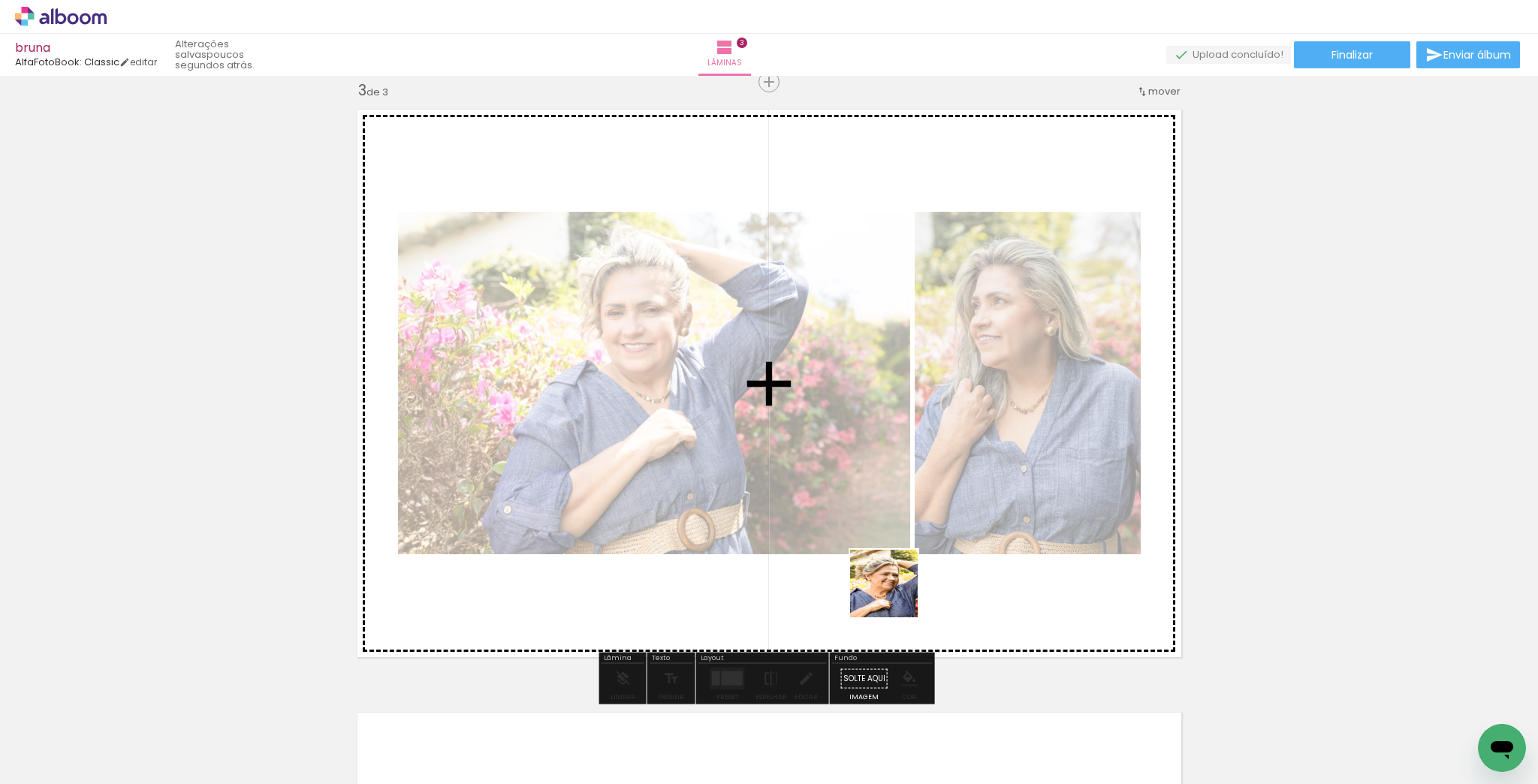
drag, startPoint x: 918, startPoint y: 758, endPoint x: 935, endPoint y: 596, distance: 162.9
click at [895, 580] on quentale-workspace at bounding box center [769, 392] width 1538 height 784
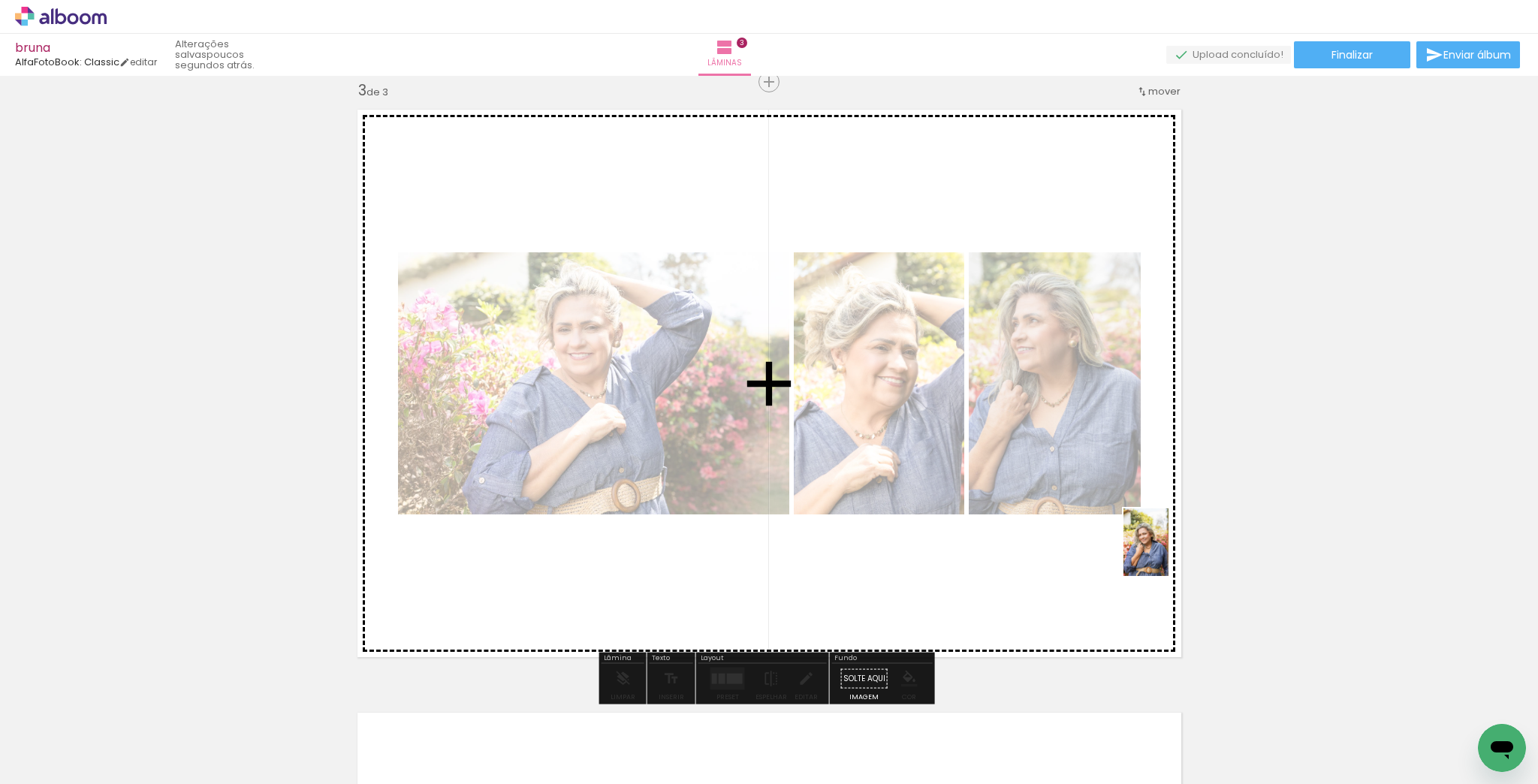
drag, startPoint x: 1422, startPoint y: 741, endPoint x: 1169, endPoint y: 553, distance: 315.2
click at [1169, 553] on quentale-workspace at bounding box center [769, 392] width 1538 height 784
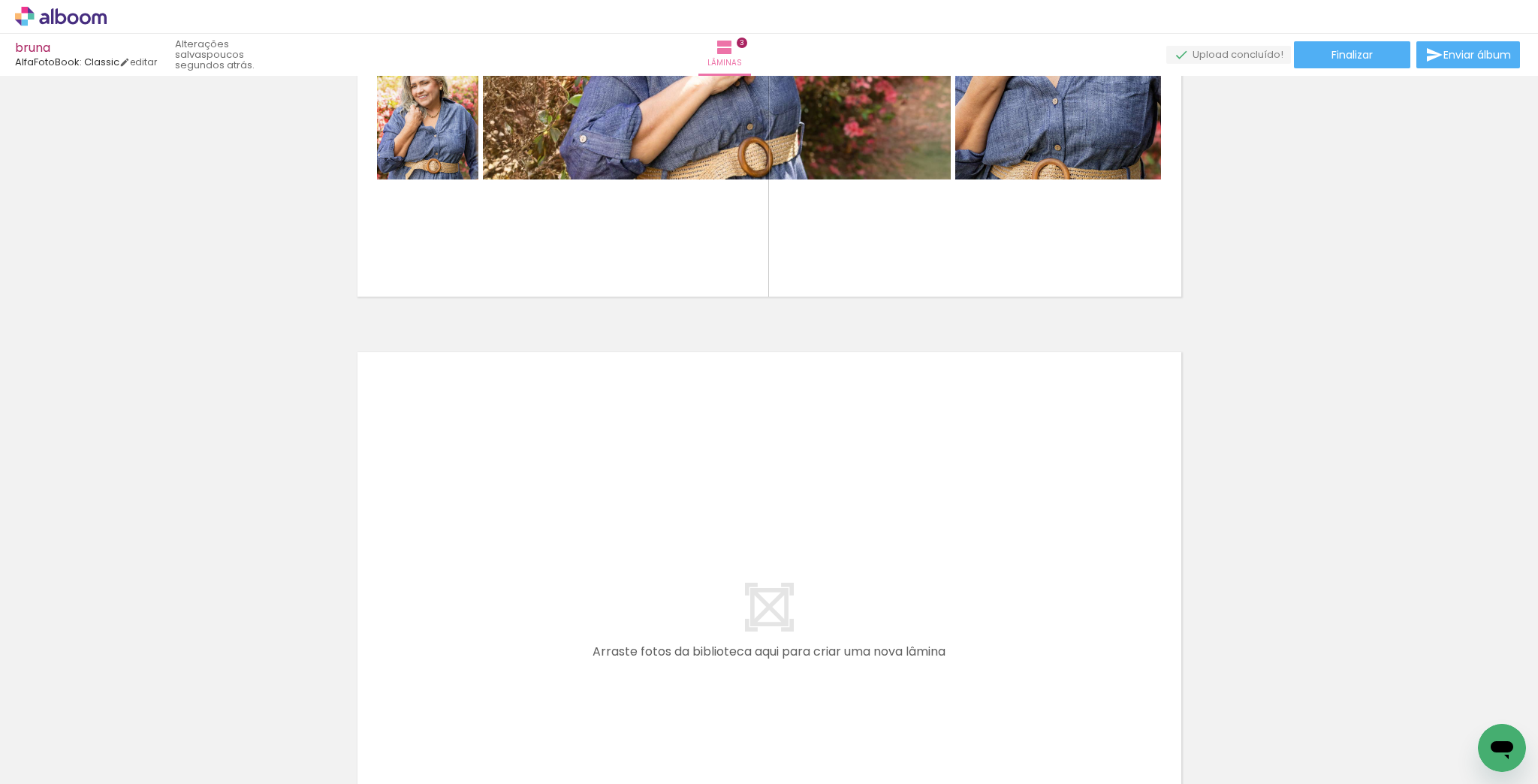
scroll to position [0, 6737]
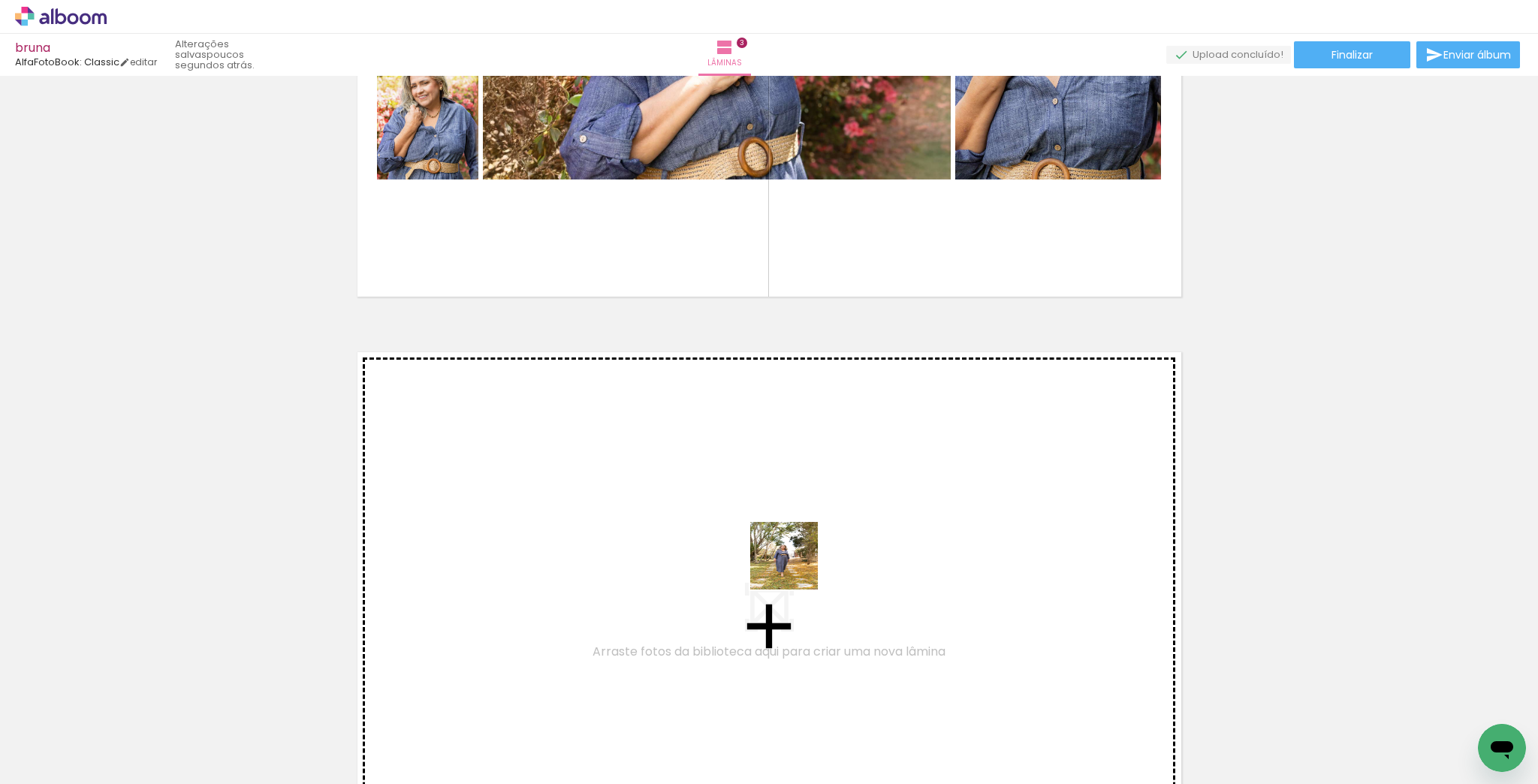
drag, startPoint x: 736, startPoint y: 740, endPoint x: 803, endPoint y: 552, distance: 199.6
click at [803, 552] on quentale-workspace at bounding box center [769, 392] width 1538 height 784
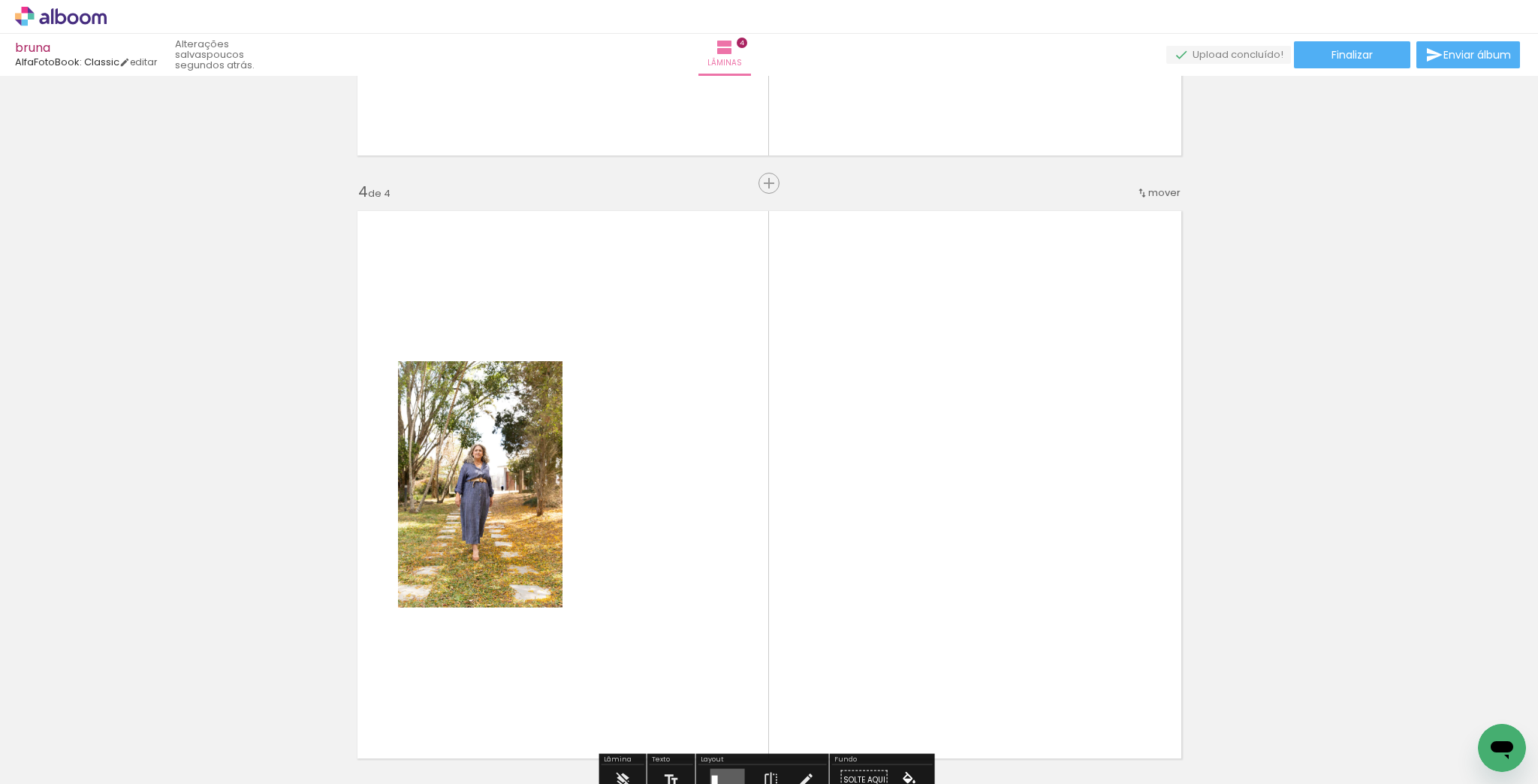
scroll to position [1828, 0]
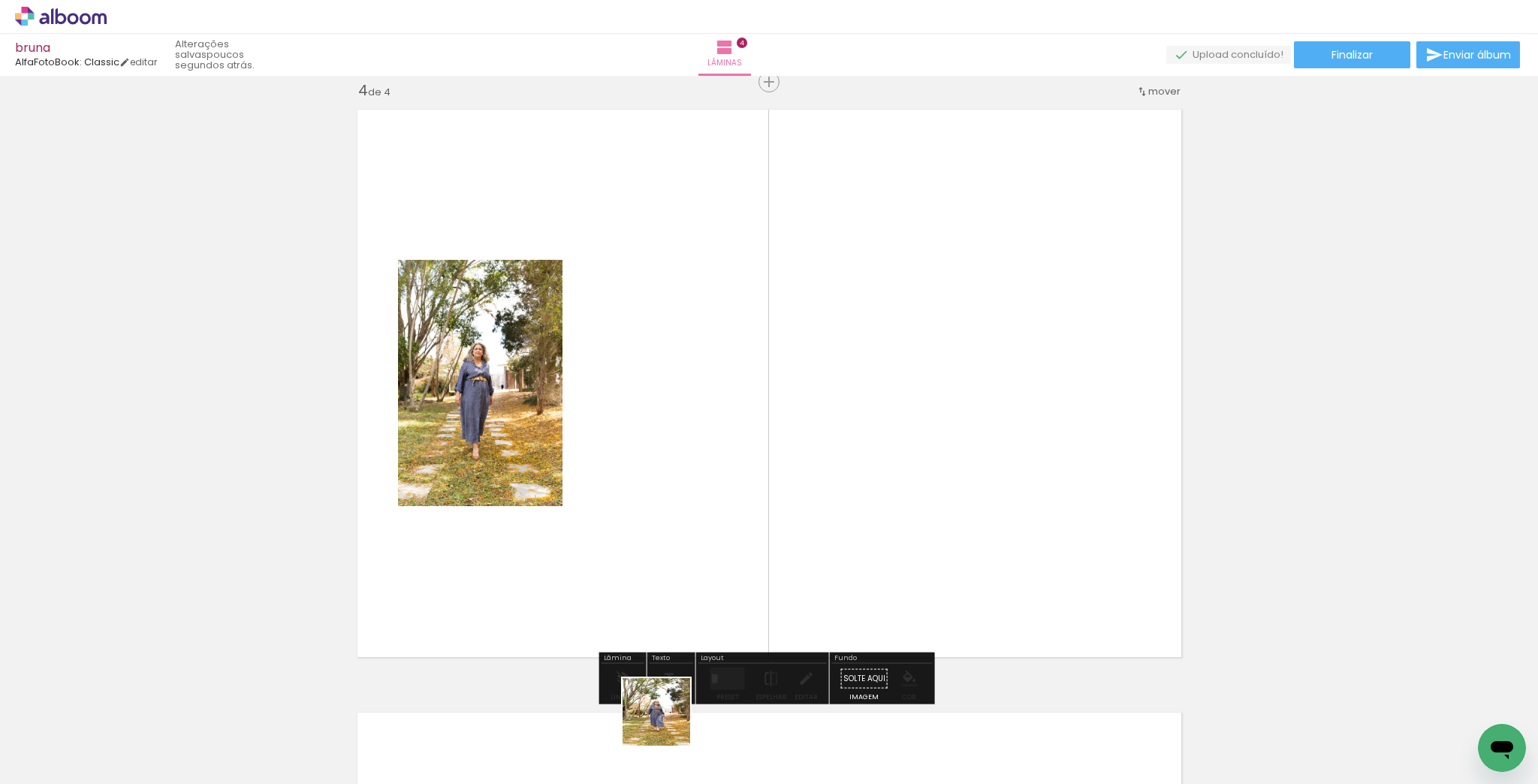
drag, startPoint x: 669, startPoint y: 730, endPoint x: 871, endPoint y: 479, distance: 322.2
click at [816, 415] on quentale-workspace at bounding box center [769, 392] width 1538 height 784
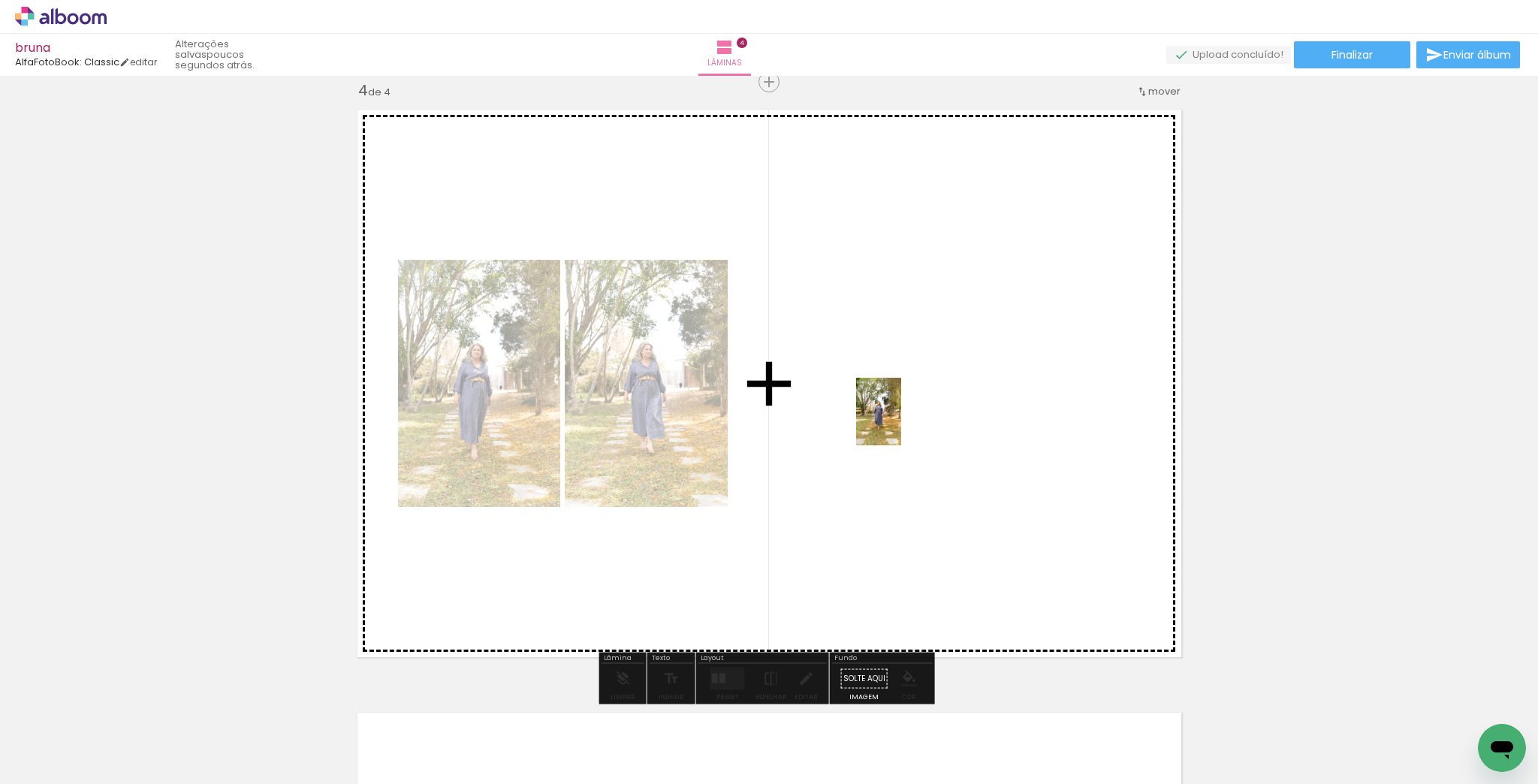
drag, startPoint x: 825, startPoint y: 745, endPoint x: 929, endPoint y: 668, distance: 129.4
click at [902, 423] on quentale-workspace at bounding box center [769, 392] width 1538 height 784
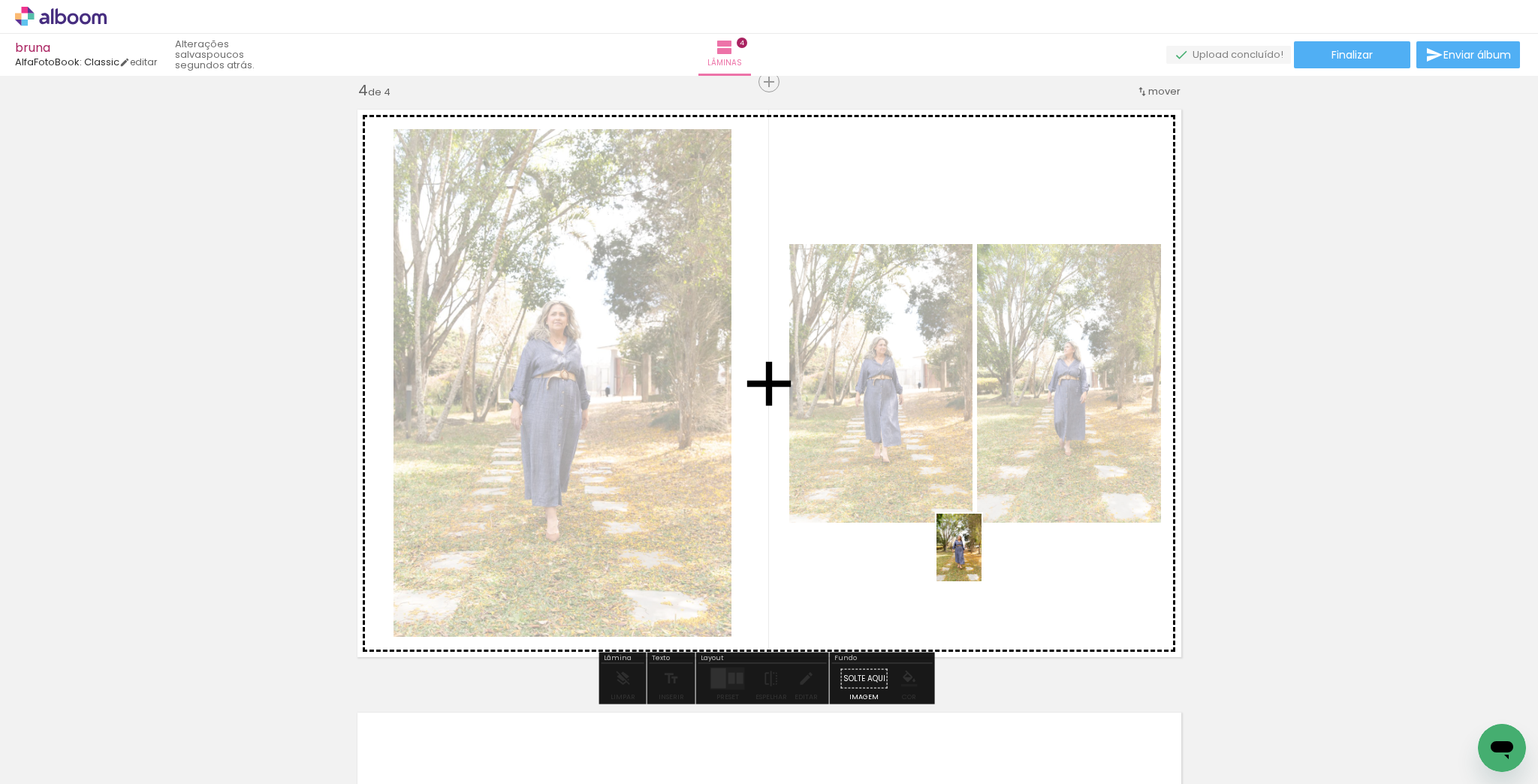
drag, startPoint x: 895, startPoint y: 726, endPoint x: 1025, endPoint y: 508, distance: 253.8
click at [1025, 508] on quentale-workspace at bounding box center [769, 392] width 1538 height 784
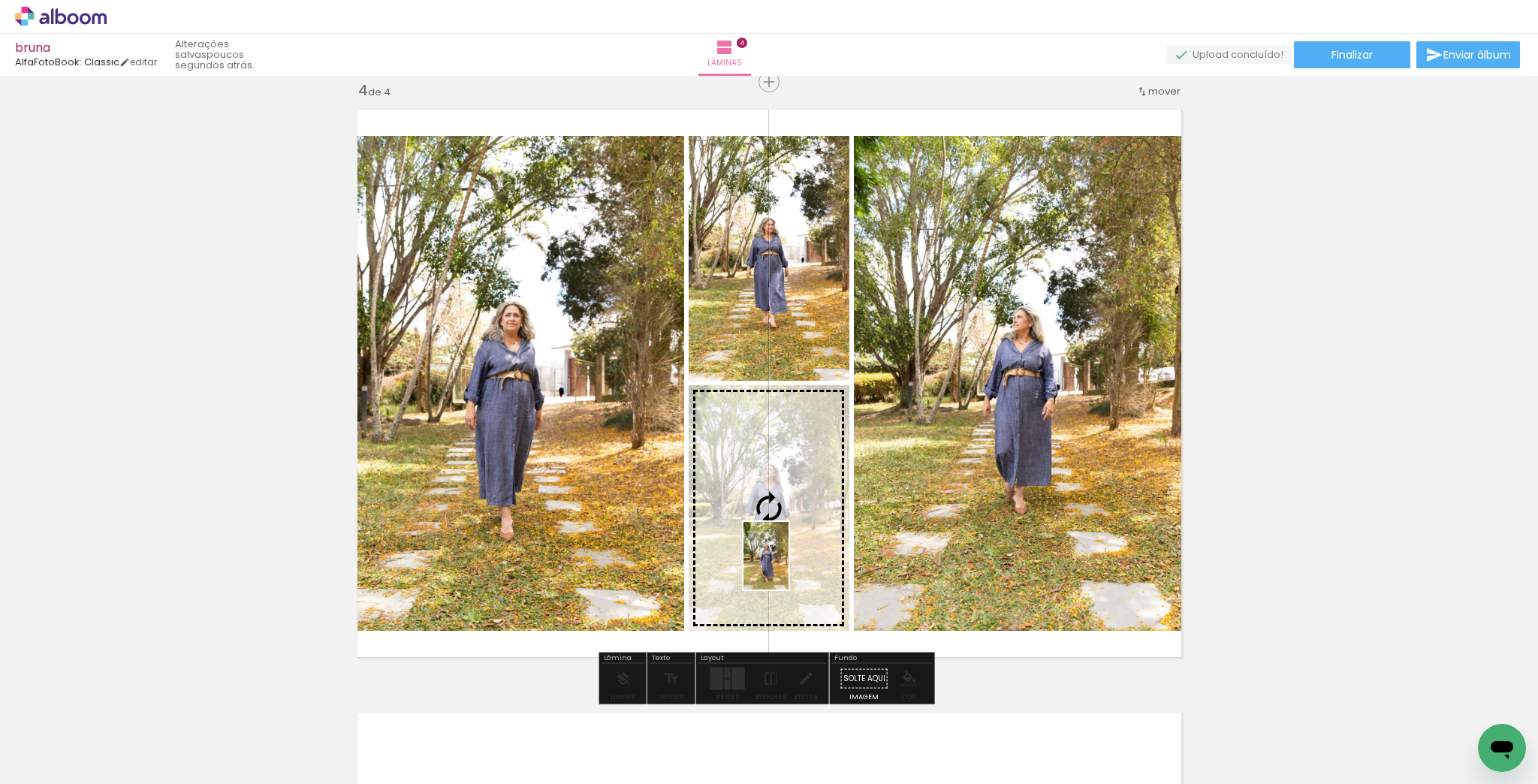
drag, startPoint x: 983, startPoint y: 753, endPoint x: 789, endPoint y: 567, distance: 268.8
click at [789, 567] on quentale-workspace at bounding box center [769, 392] width 1538 height 784
drag, startPoint x: 909, startPoint y: 748, endPoint x: 799, endPoint y: 553, distance: 223.9
click at [799, 553] on quentale-workspace at bounding box center [769, 392] width 1538 height 784
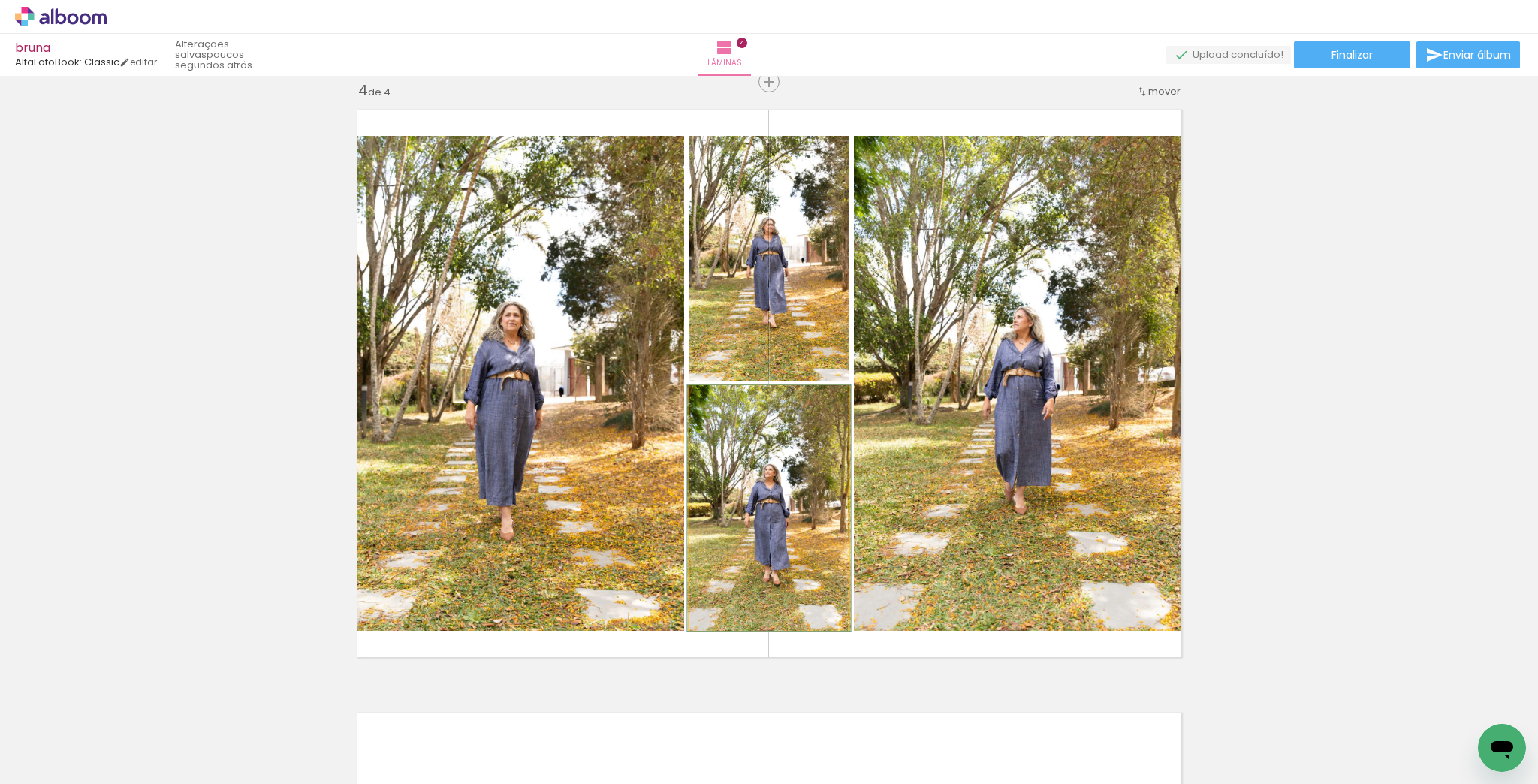
click at [801, 581] on quentale-photo at bounding box center [769, 508] width 161 height 246
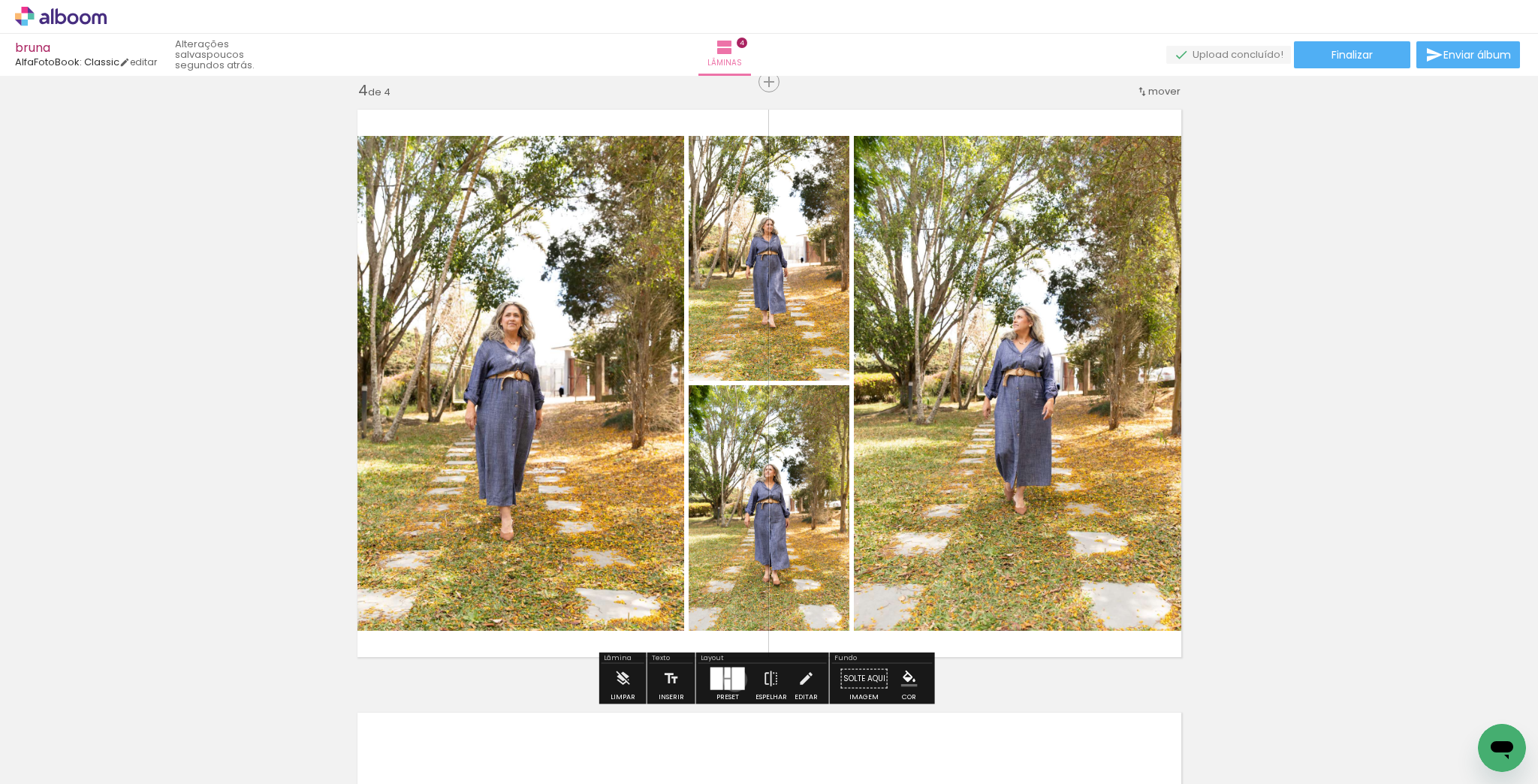
click at [733, 679] on div at bounding box center [739, 679] width 13 height 23
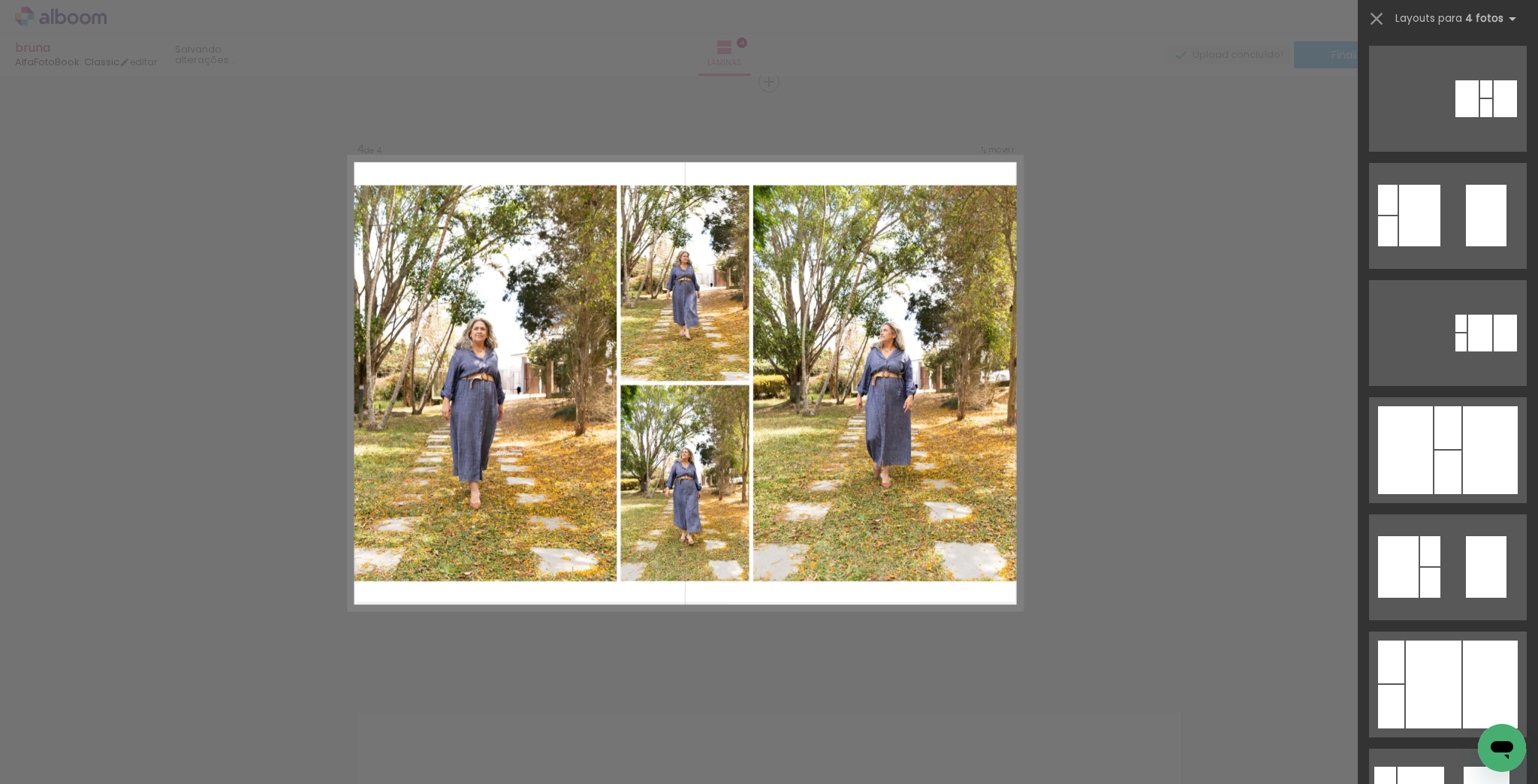
scroll to position [0, 0]
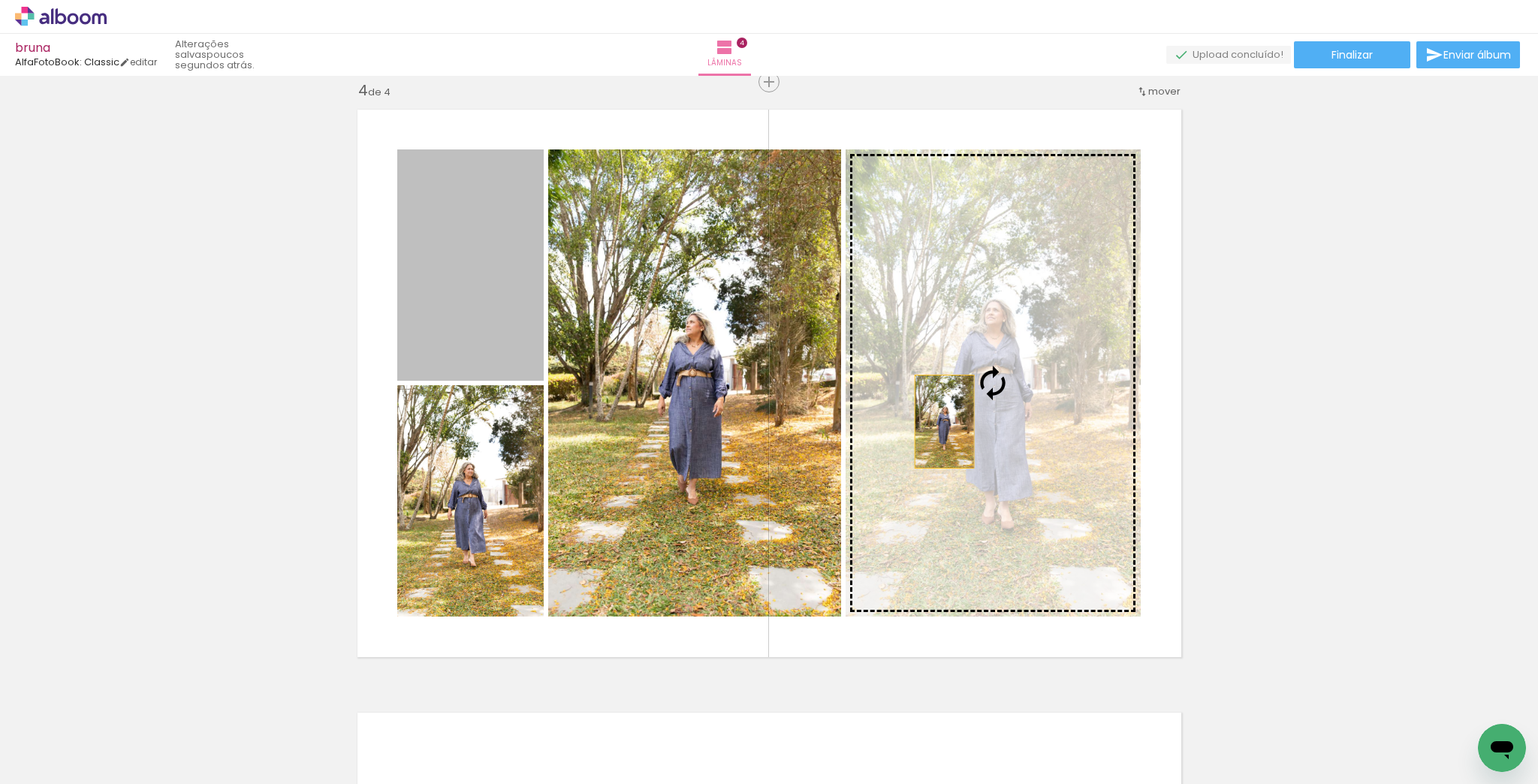
drag, startPoint x: 485, startPoint y: 342, endPoint x: 979, endPoint y: 442, distance: 504.0
click at [0, 0] on slot at bounding box center [0, 0] width 0 height 0
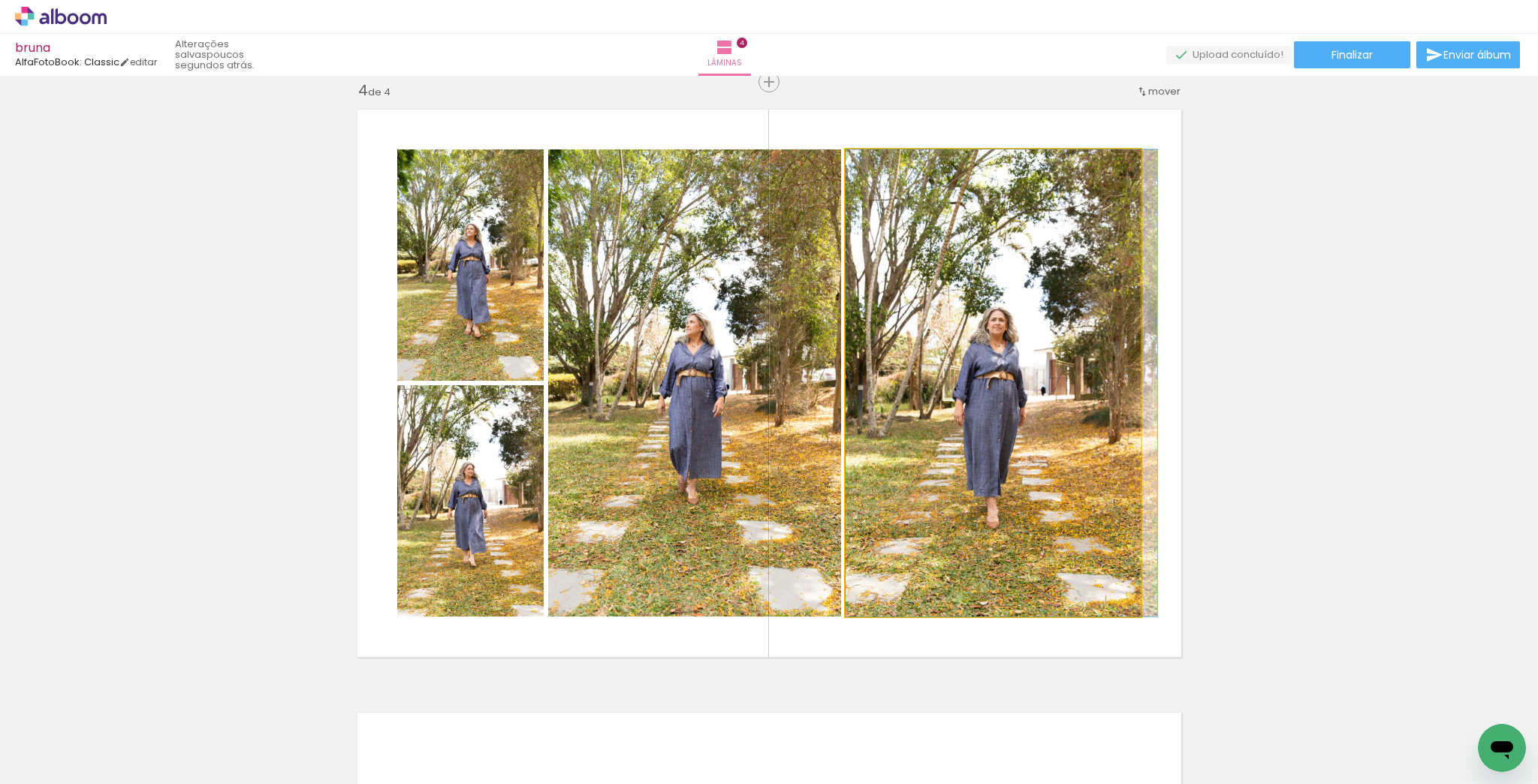
drag, startPoint x: 1076, startPoint y: 555, endPoint x: 1097, endPoint y: 573, distance: 27.7
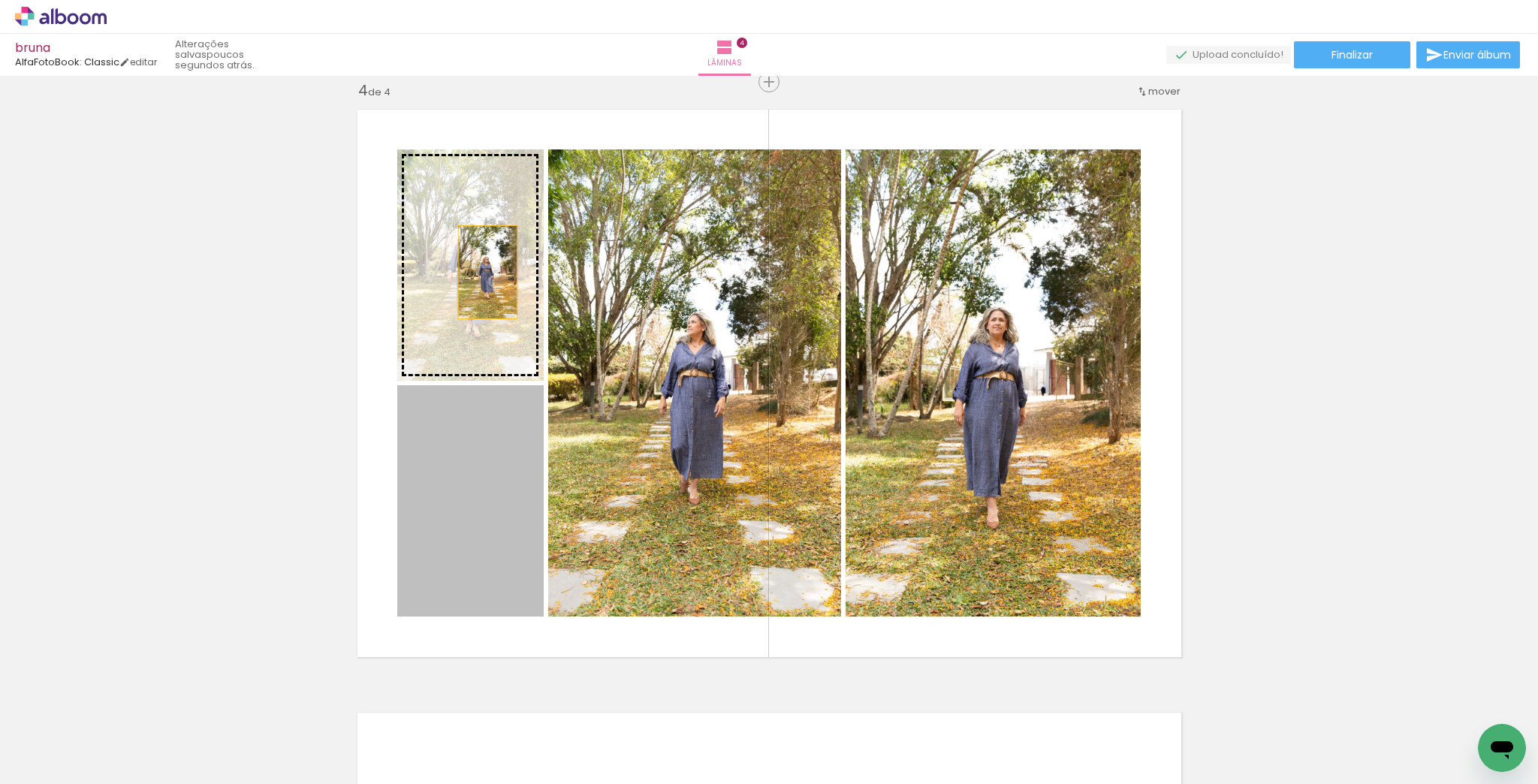
drag, startPoint x: 466, startPoint y: 500, endPoint x: 483, endPoint y: 272, distance: 228.6
click at [0, 0] on slot at bounding box center [0, 0] width 0 height 0
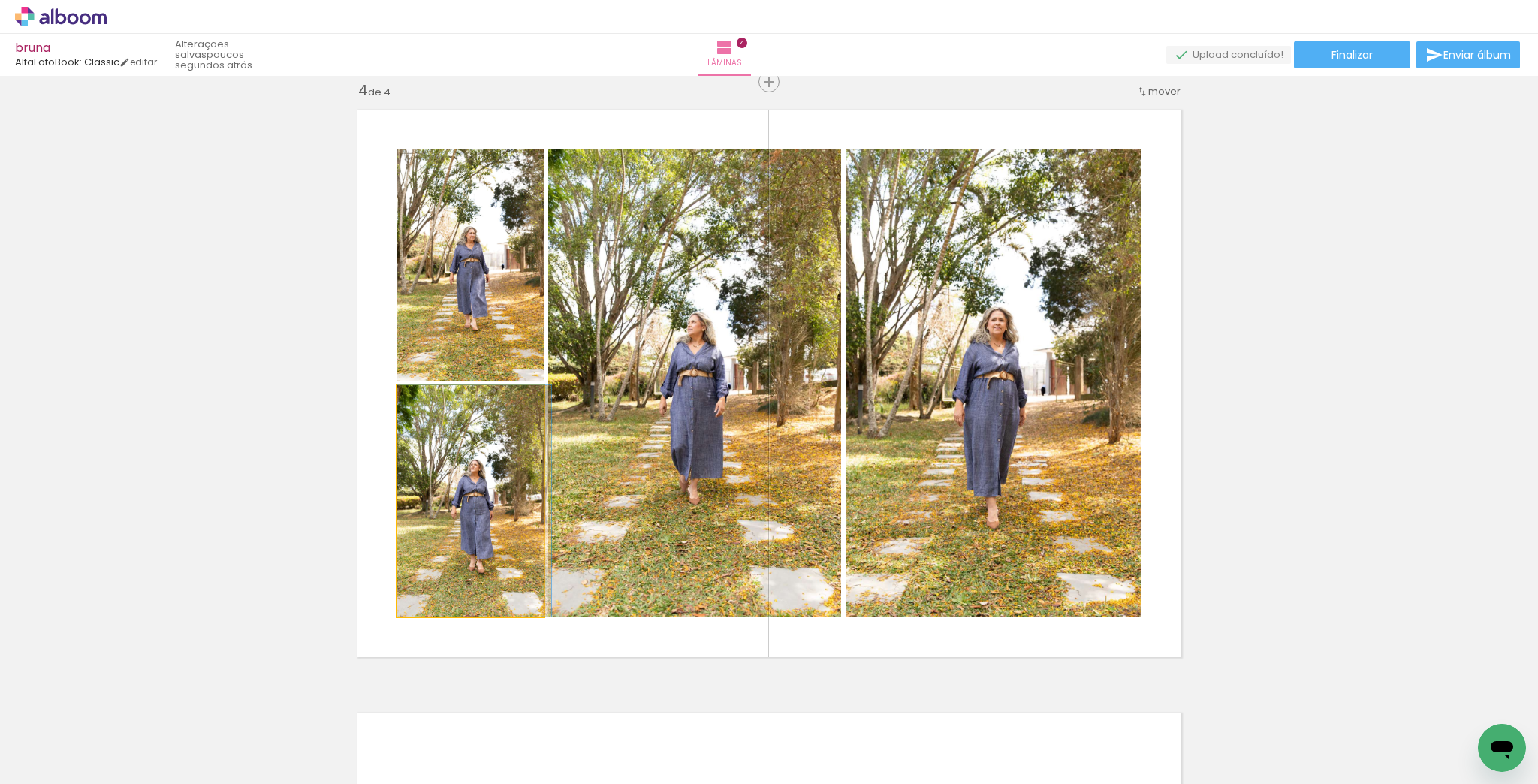
drag, startPoint x: 487, startPoint y: 550, endPoint x: 502, endPoint y: 547, distance: 15.3
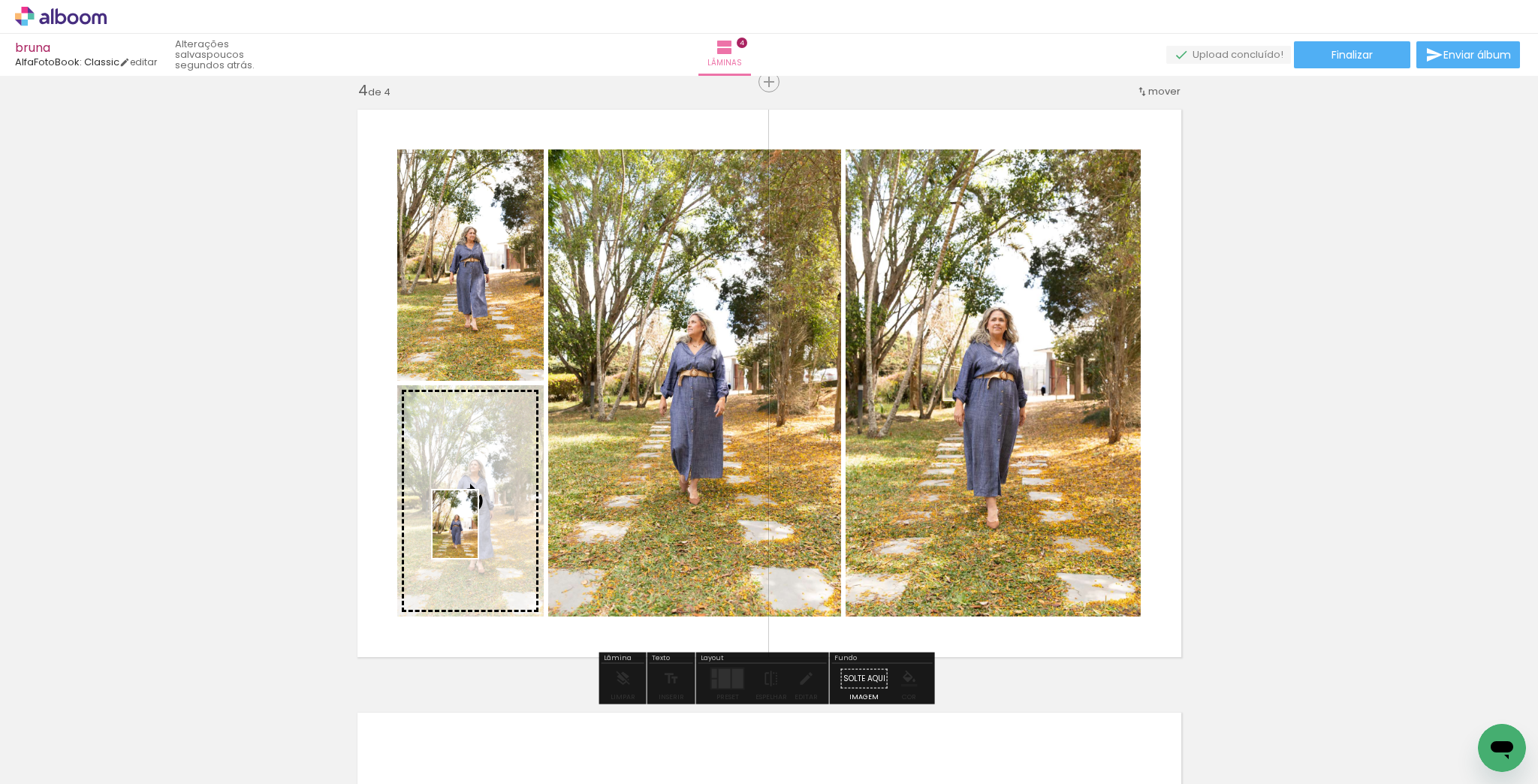
drag, startPoint x: 413, startPoint y: 740, endPoint x: 478, endPoint y: 535, distance: 215.1
click at [478, 535] on quentale-workspace at bounding box center [769, 392] width 1538 height 784
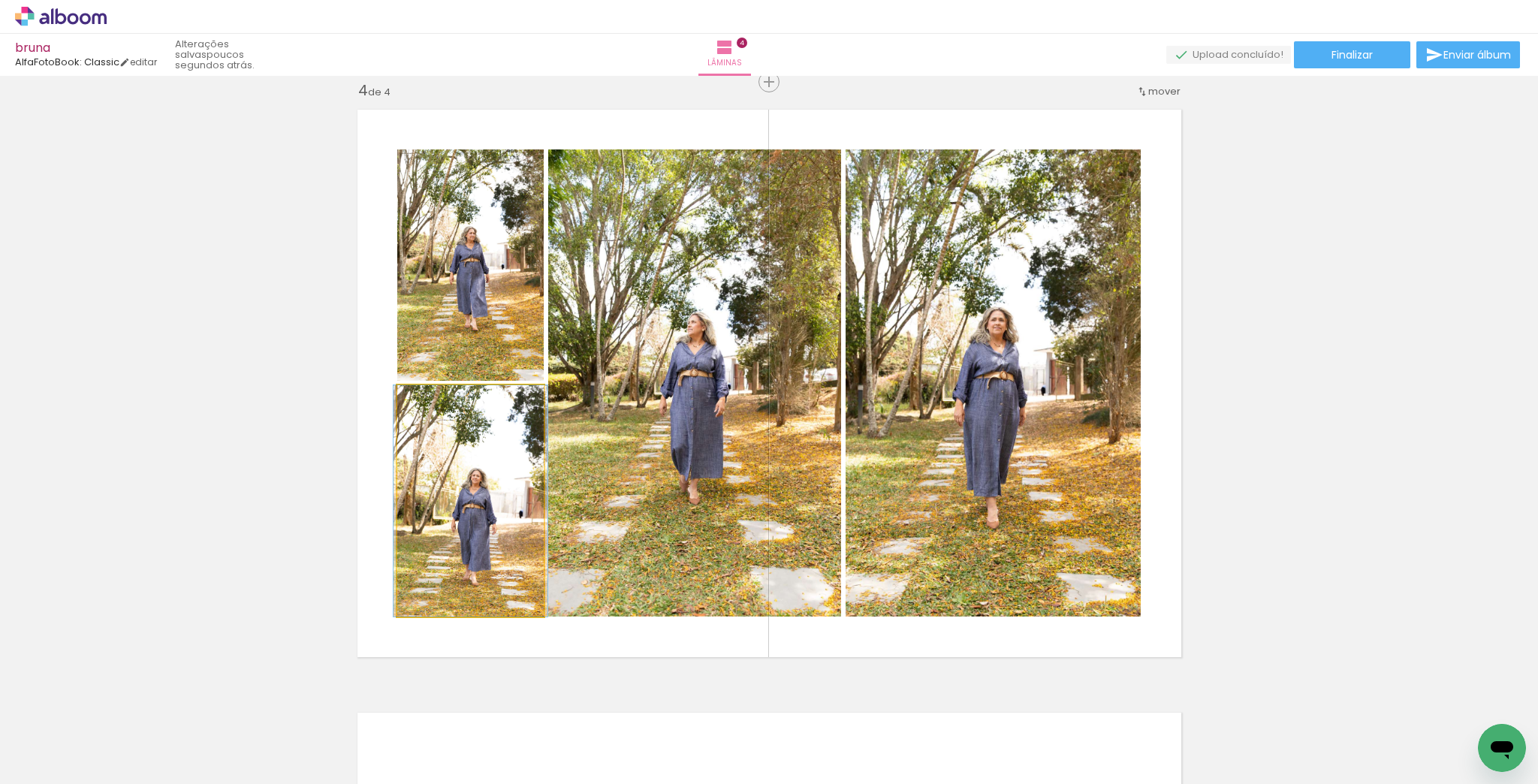
click at [495, 568] on quentale-photo at bounding box center [471, 501] width 147 height 231
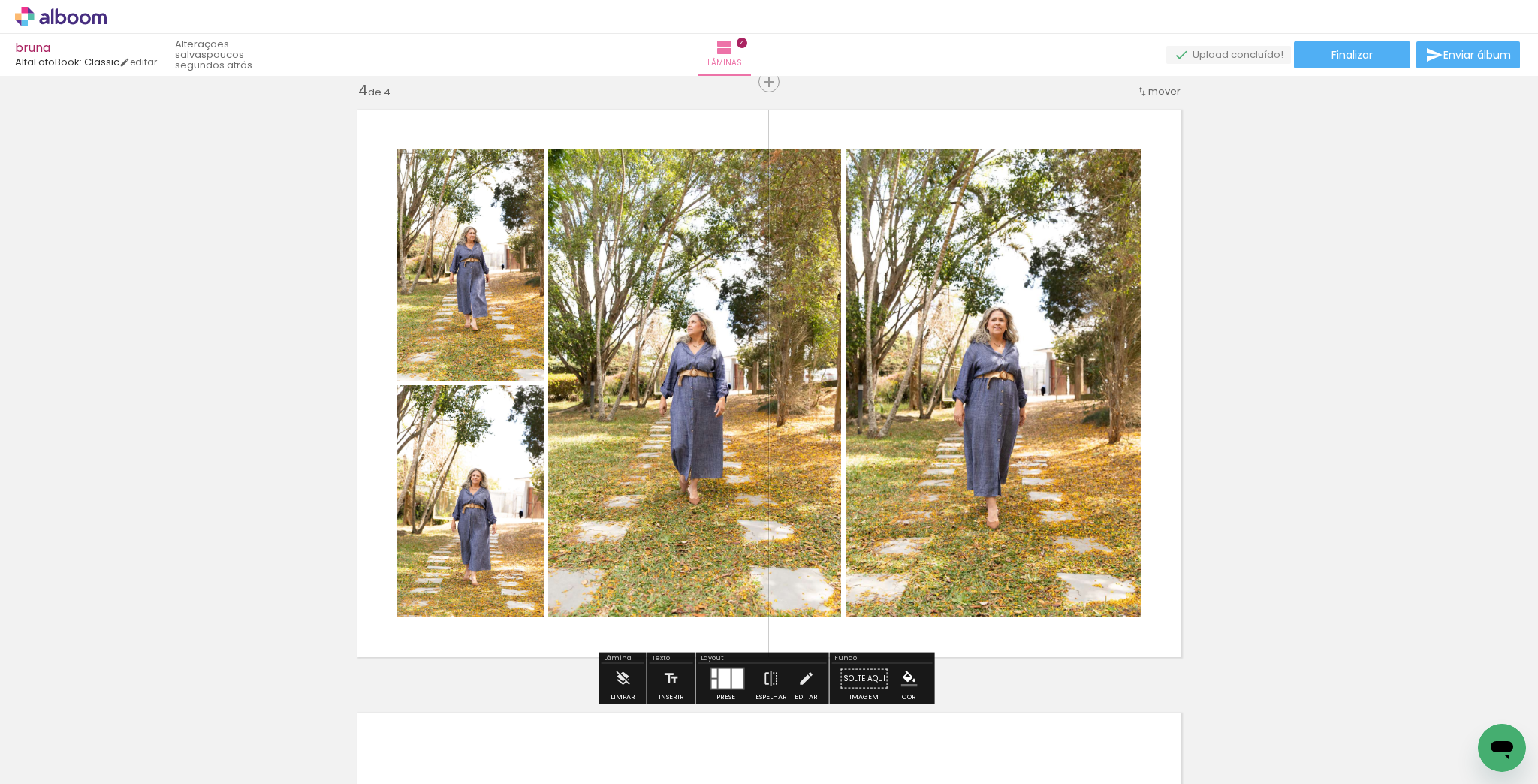
click at [326, 745] on div at bounding box center [312, 733] width 50 height 74
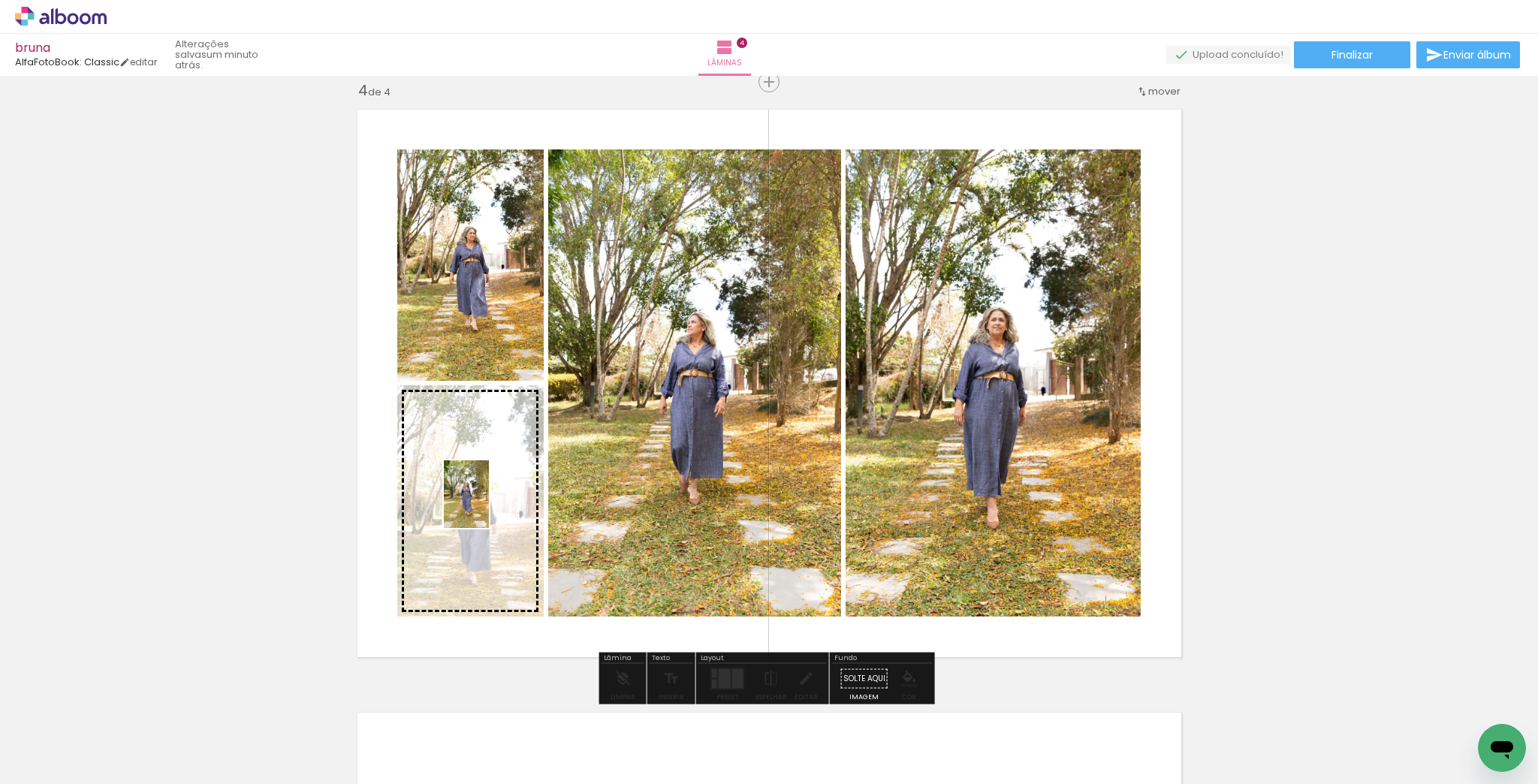
drag, startPoint x: 841, startPoint y: 707, endPoint x: 489, endPoint y: 506, distance: 405.3
click at [489, 506] on quentale-workspace at bounding box center [769, 392] width 1538 height 784
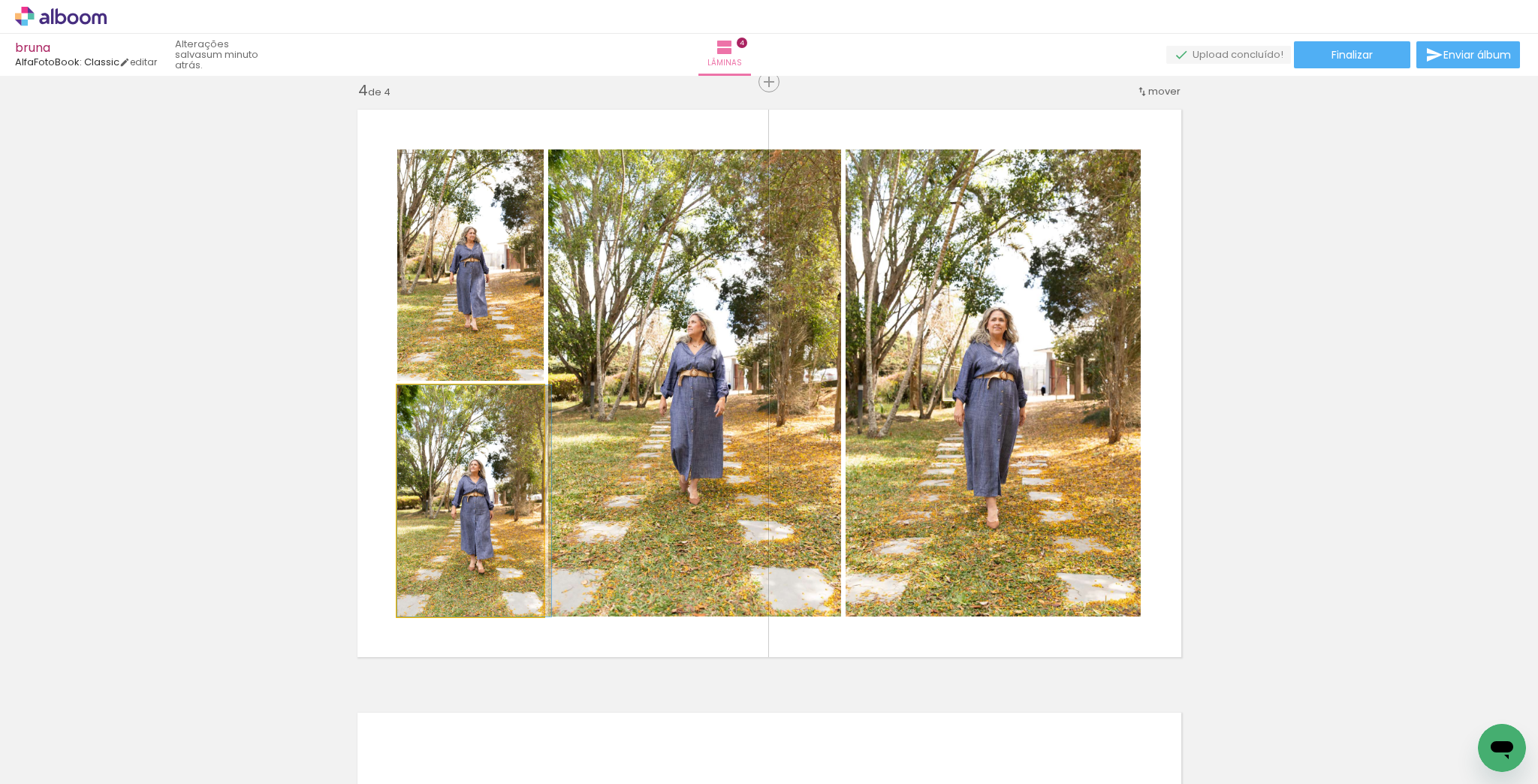
drag, startPoint x: 460, startPoint y: 533, endPoint x: 472, endPoint y: 531, distance: 12.2
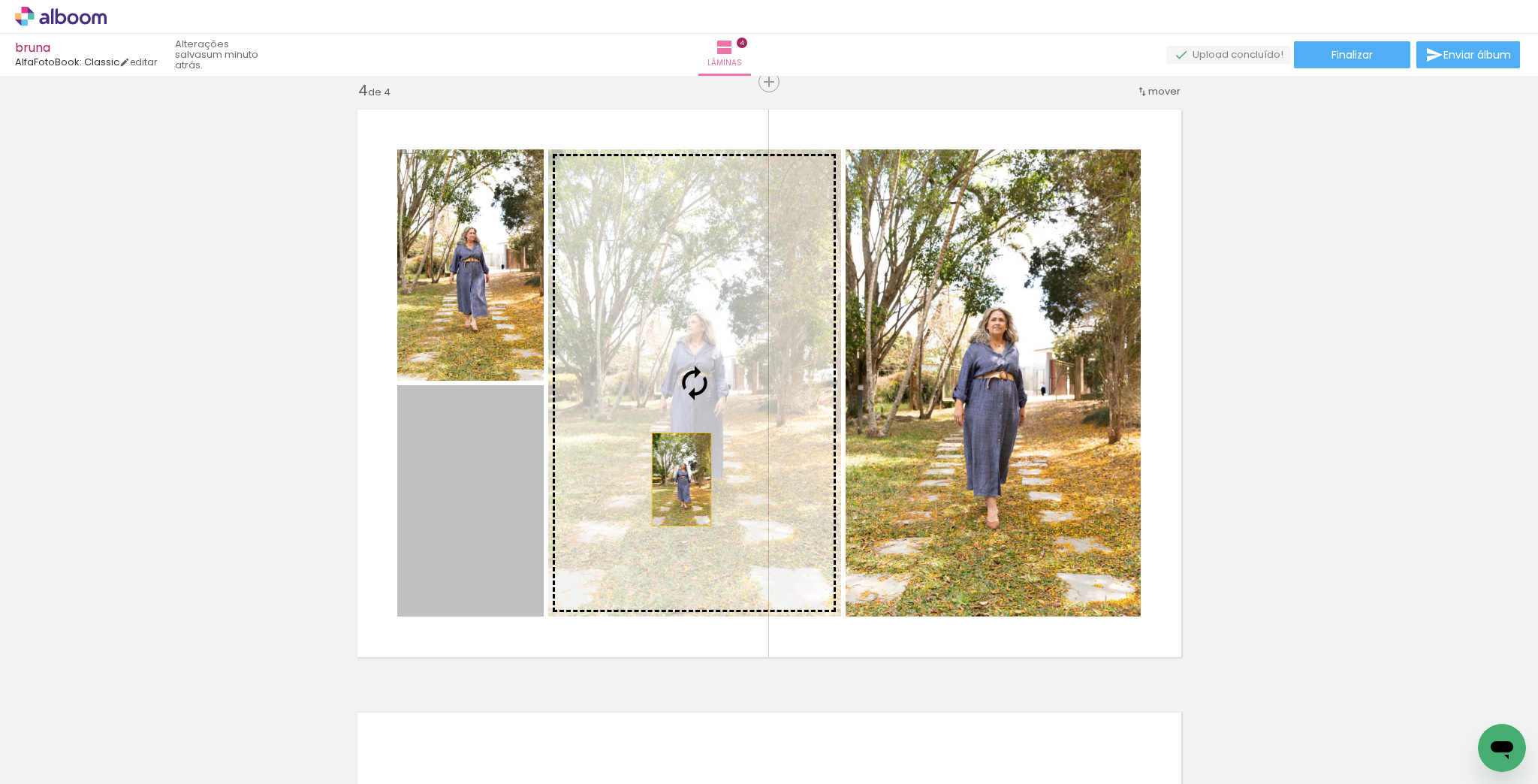
drag, startPoint x: 478, startPoint y: 531, endPoint x: 685, endPoint y: 478, distance: 213.7
click at [0, 0] on slot at bounding box center [0, 0] width 0 height 0
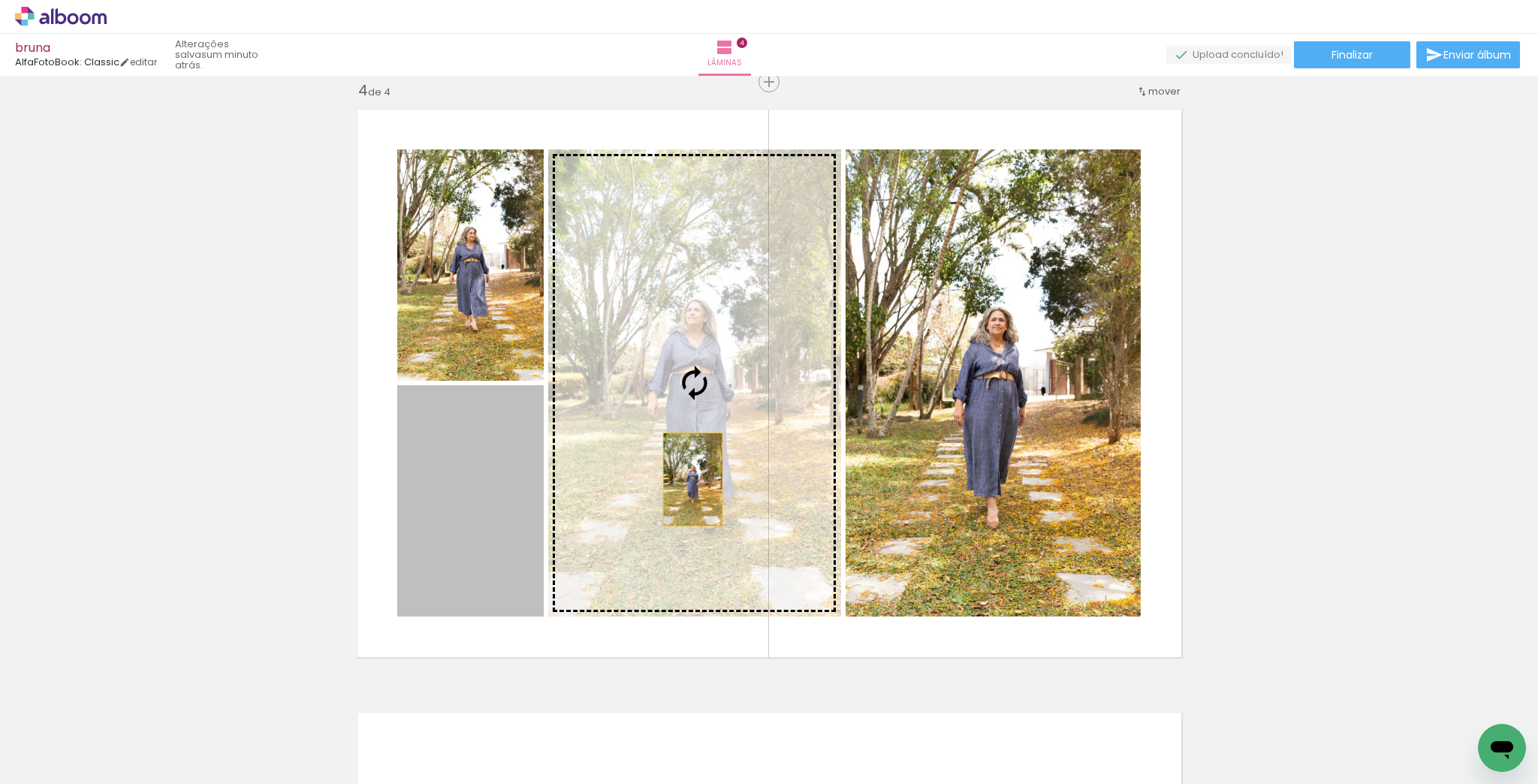
drag, startPoint x: 496, startPoint y: 535, endPoint x: 690, endPoint y: 479, distance: 201.9
click at [0, 0] on slot at bounding box center [0, 0] width 0 height 0
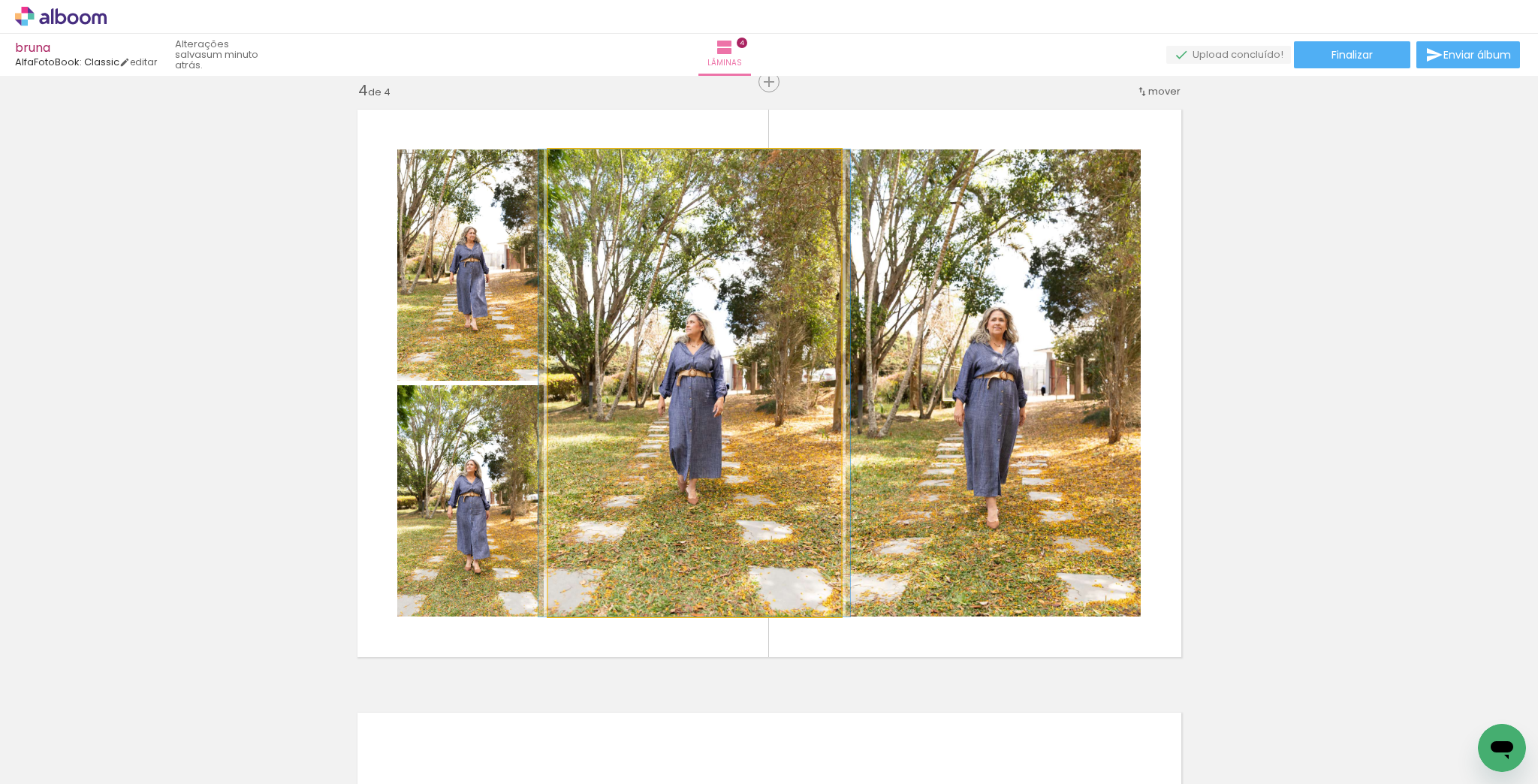
click at [715, 504] on quentale-photo at bounding box center [694, 383] width 293 height 467
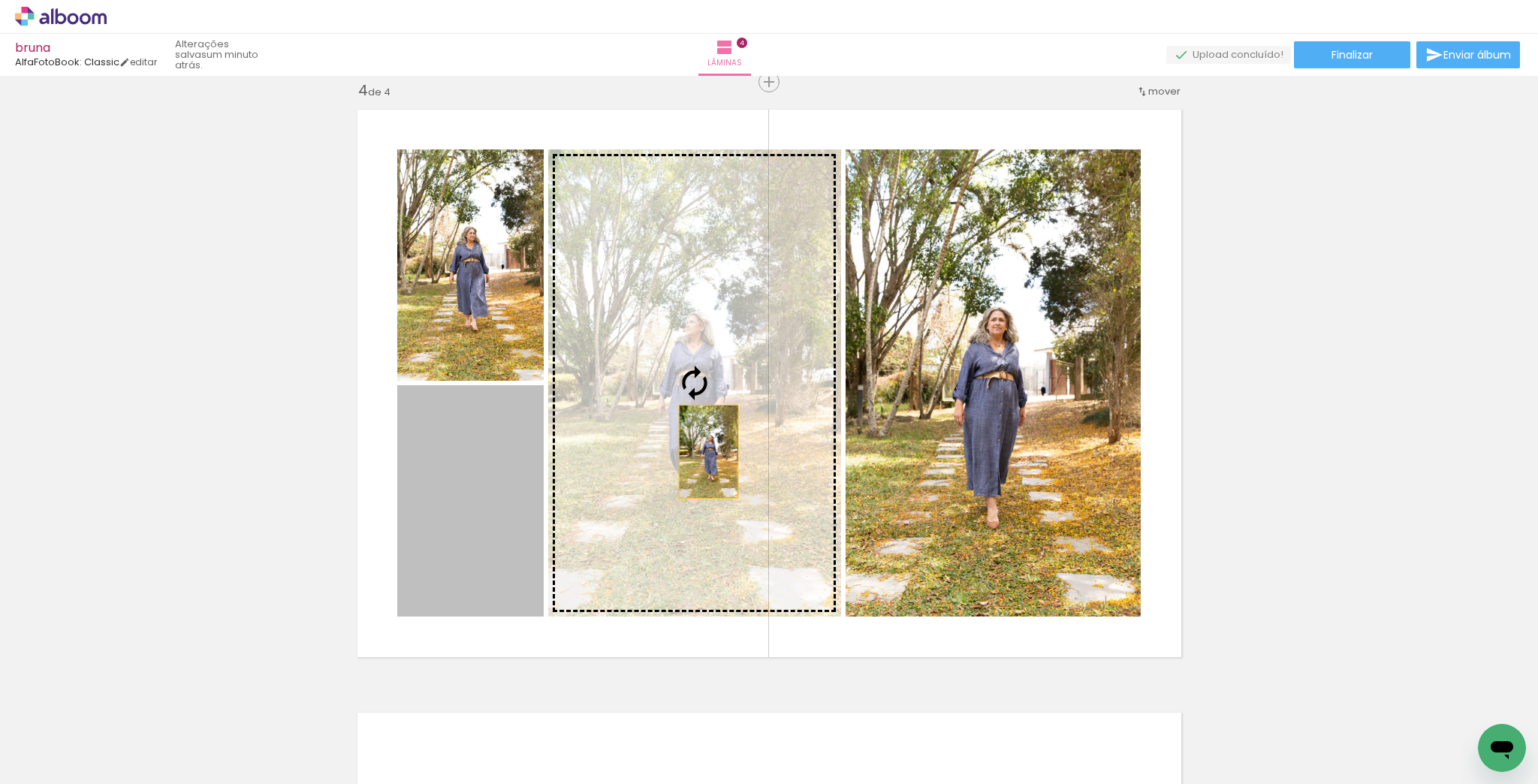
drag, startPoint x: 483, startPoint y: 546, endPoint x: 848, endPoint y: 519, distance: 366.0
click at [0, 0] on slot at bounding box center [0, 0] width 0 height 0
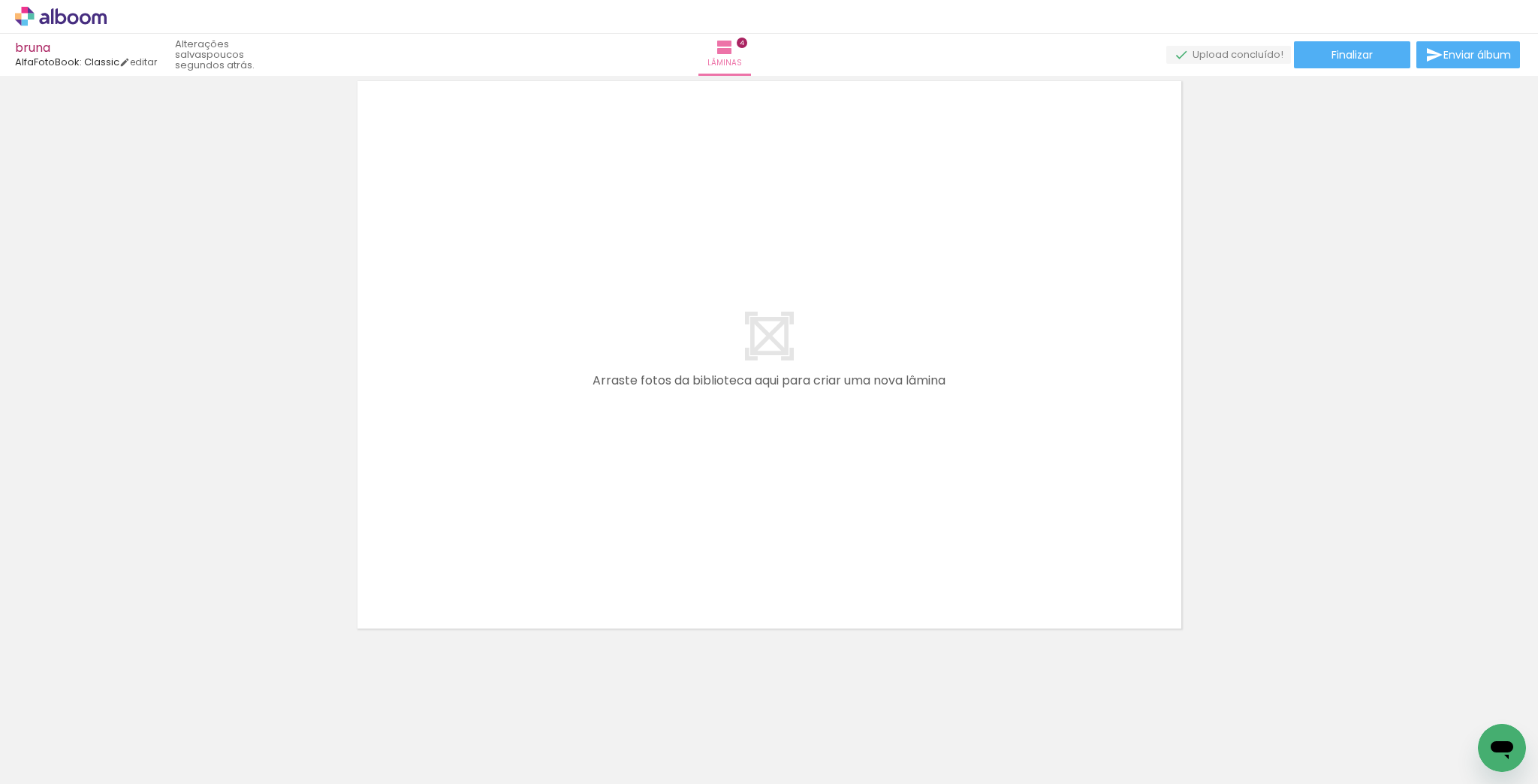
scroll to position [0, 12394]
drag, startPoint x: 532, startPoint y: 717, endPoint x: 717, endPoint y: 745, distance: 187.1
click at [597, 460] on quentale-workspace at bounding box center [769, 392] width 1538 height 784
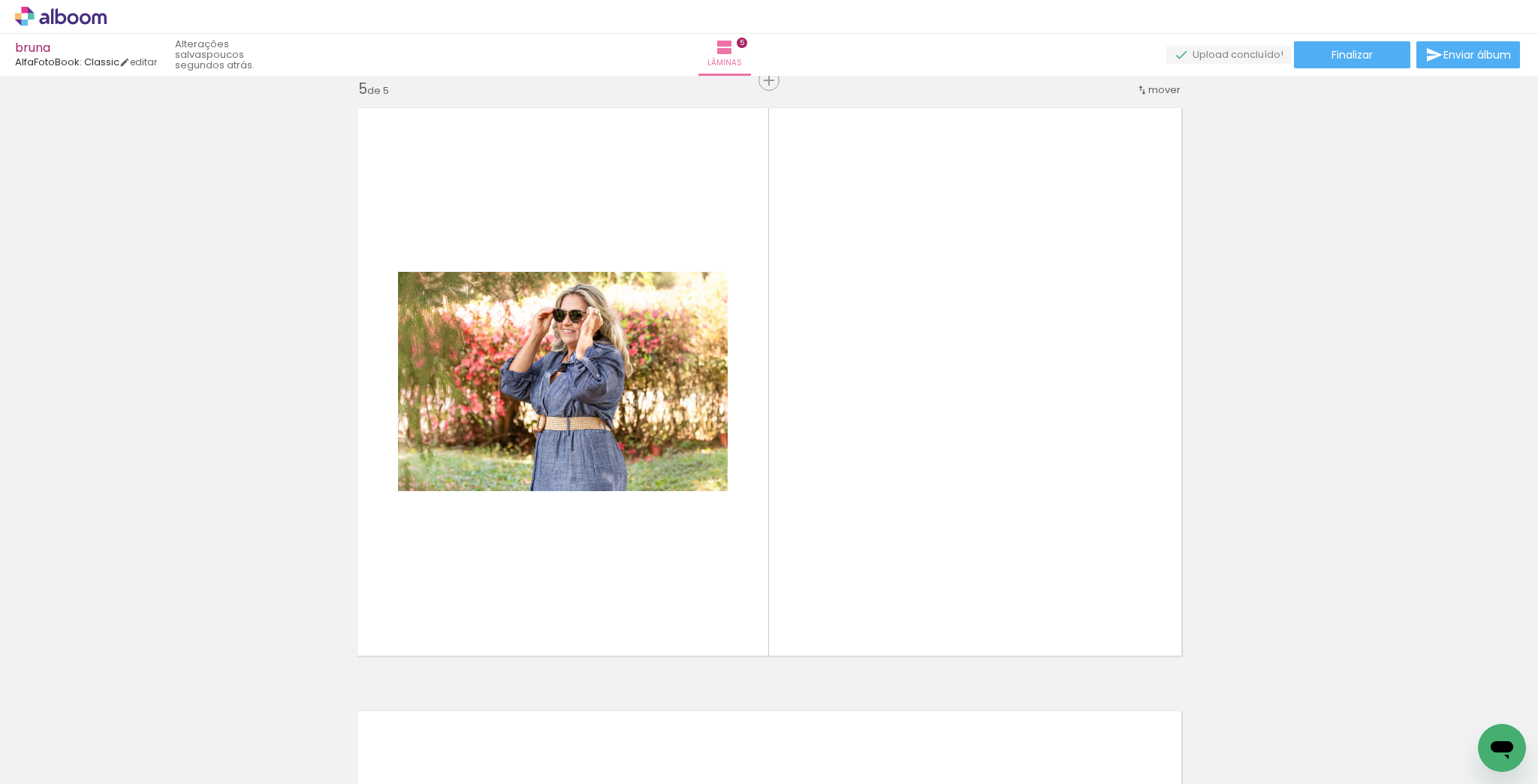
scroll to position [2431, 0]
drag, startPoint x: 659, startPoint y: 733, endPoint x: 947, endPoint y: 670, distance: 294.8
click at [829, 521] on quentale-workspace at bounding box center [769, 392] width 1538 height 784
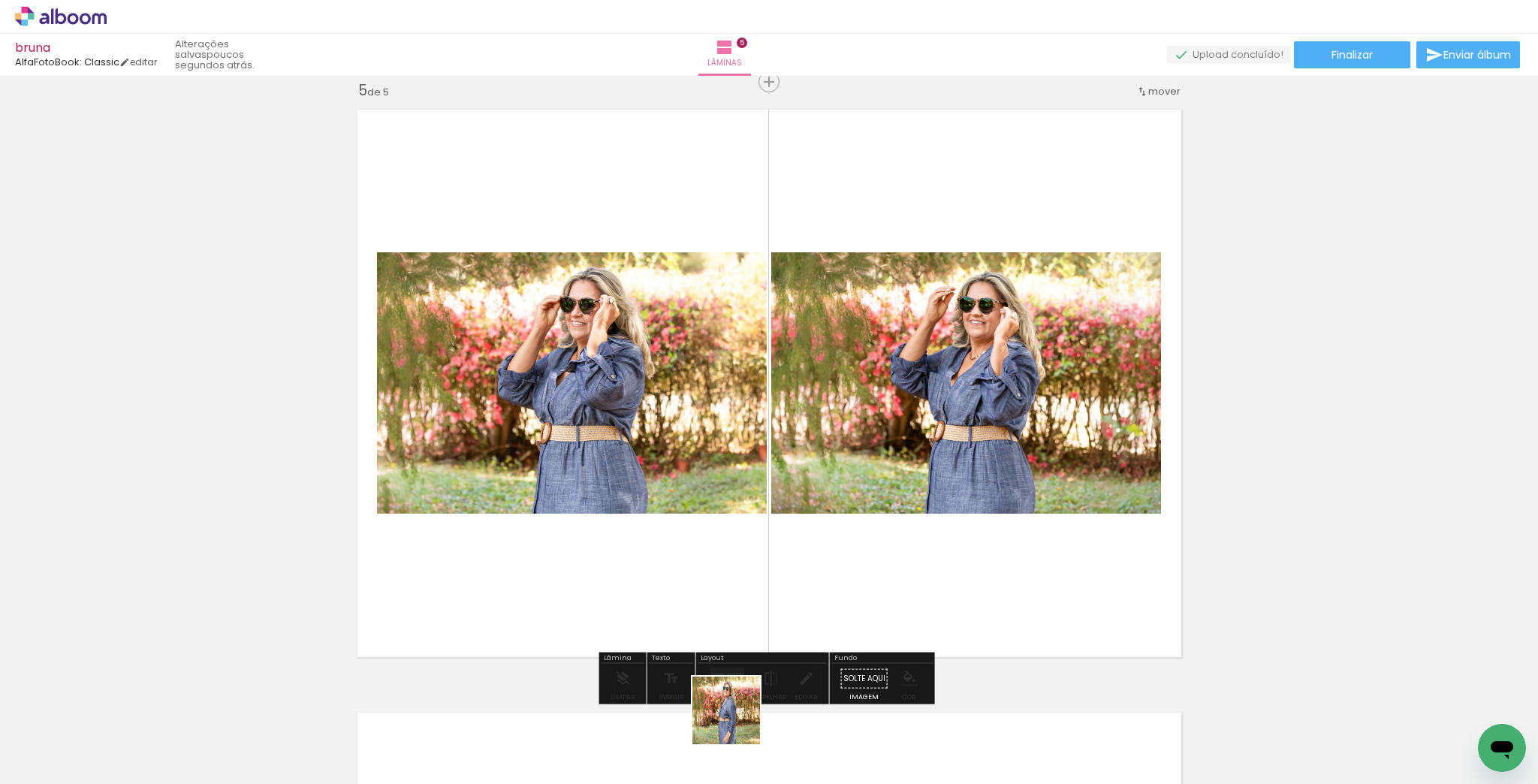
drag, startPoint x: 738, startPoint y: 732, endPoint x: 1217, endPoint y: 649, distance: 486.1
click at [903, 505] on quentale-workspace at bounding box center [769, 392] width 1538 height 784
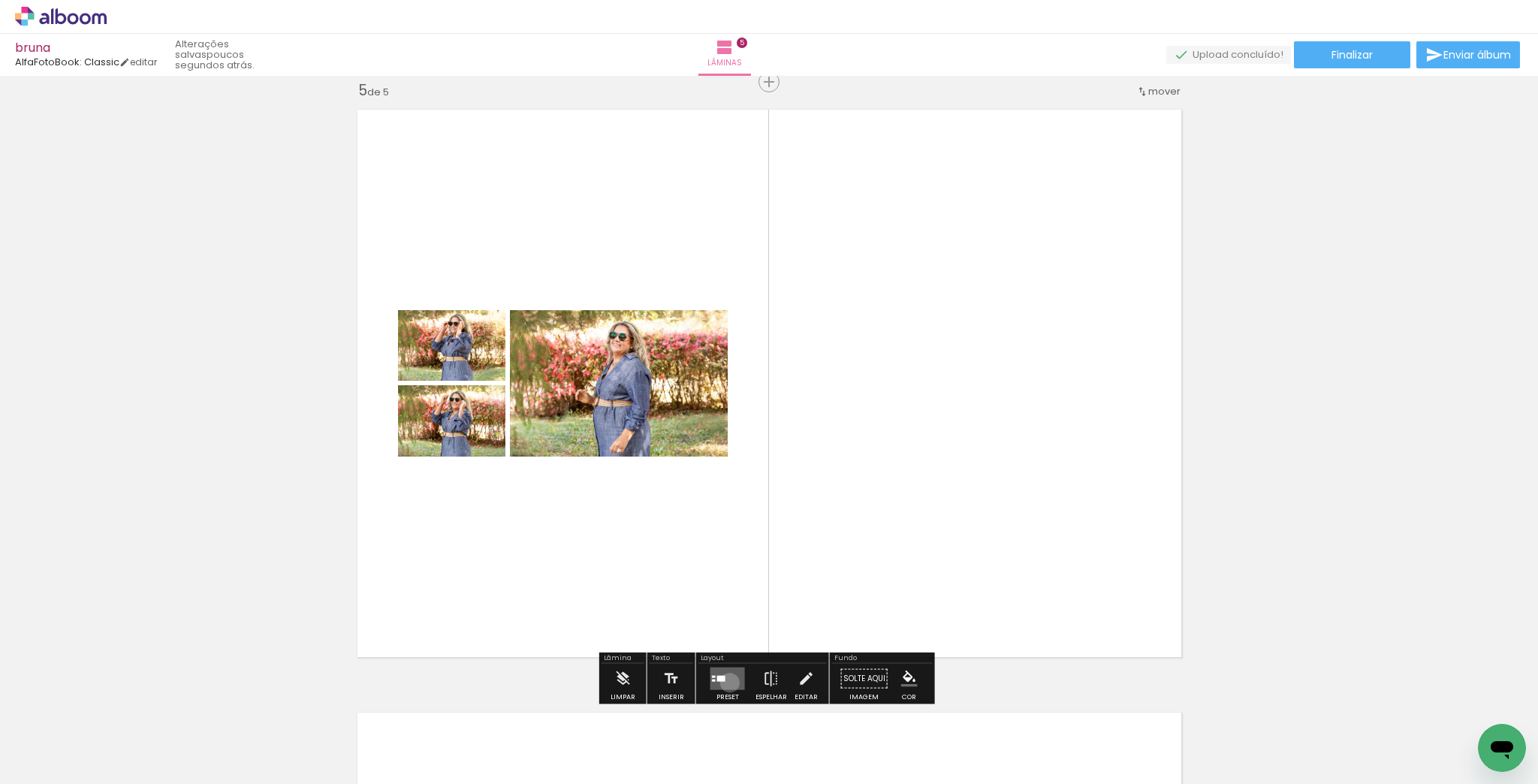
click at [727, 682] on quentale-layouter at bounding box center [728, 679] width 35 height 23
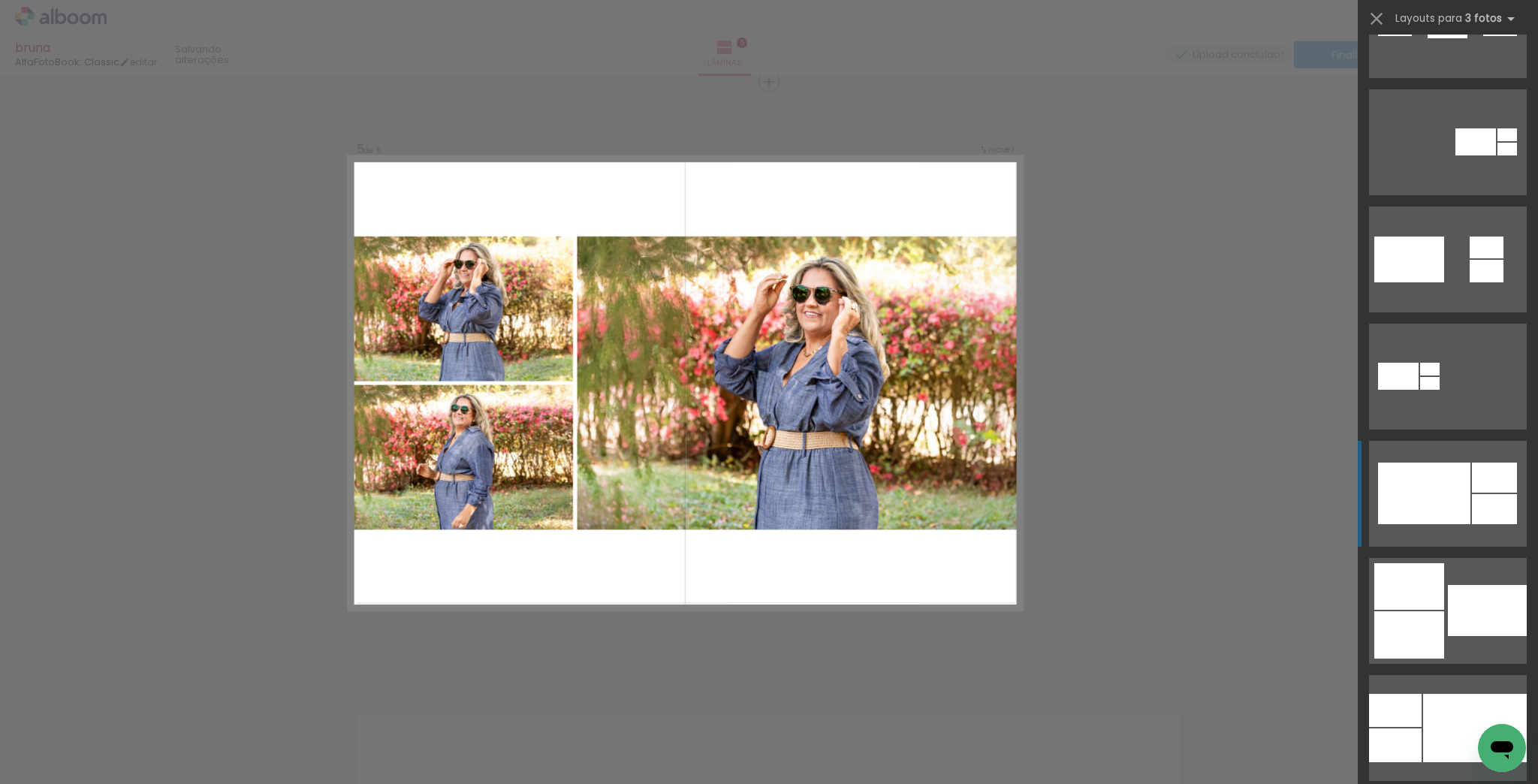
scroll to position [661, 0]
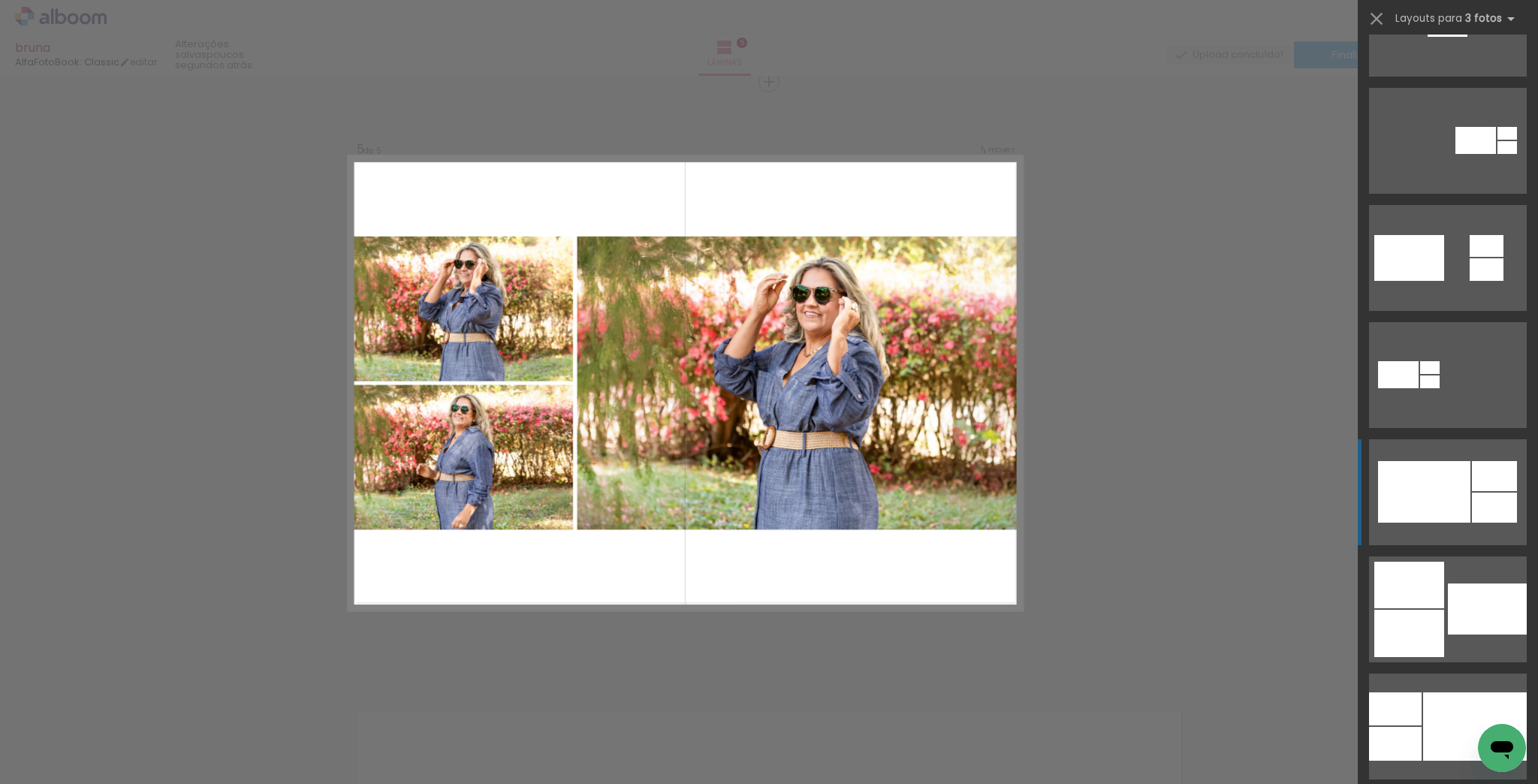
click at [1490, 712] on div at bounding box center [1474, 727] width 104 height 68
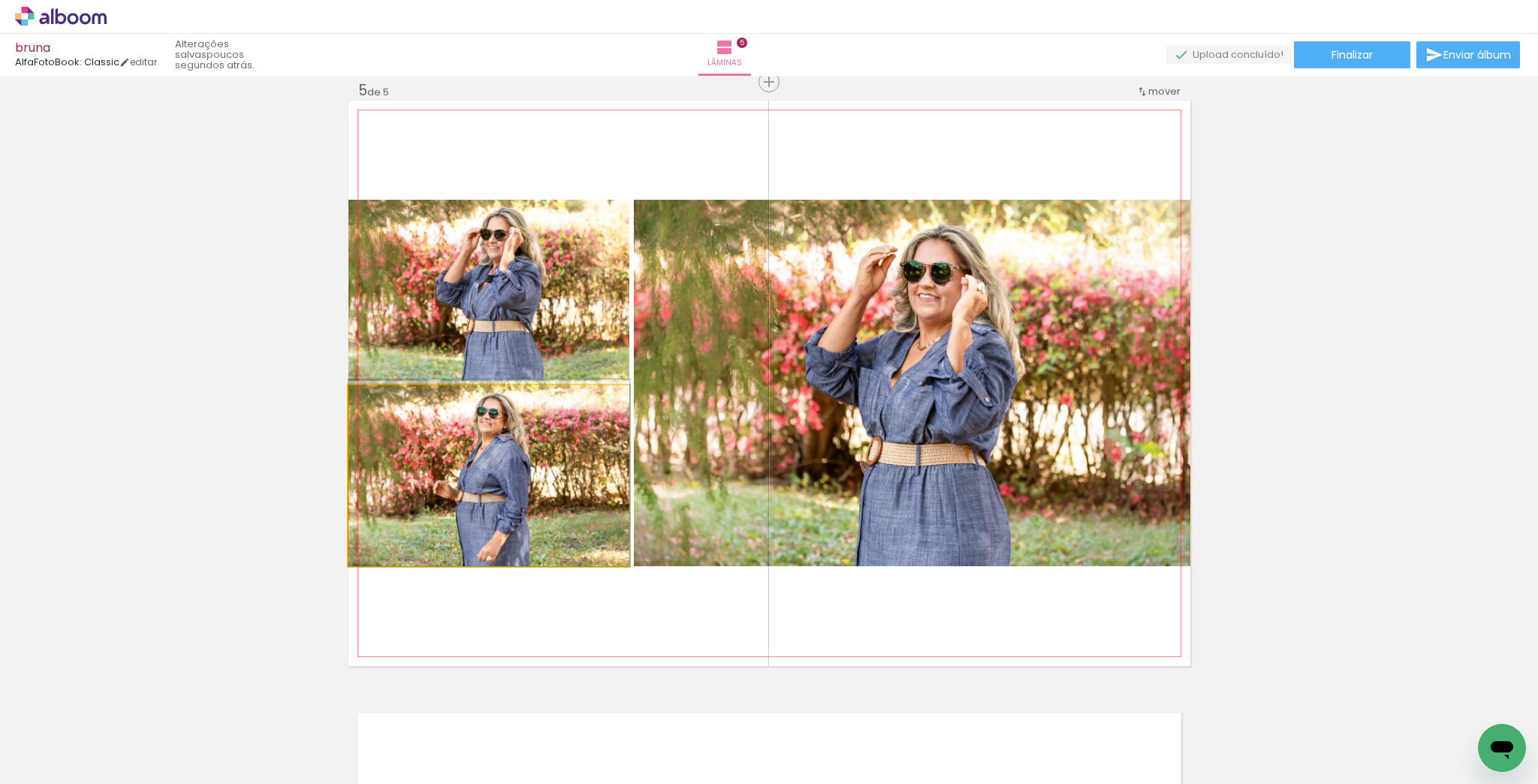
drag, startPoint x: 573, startPoint y: 518, endPoint x: 567, endPoint y: 506, distance: 13.4
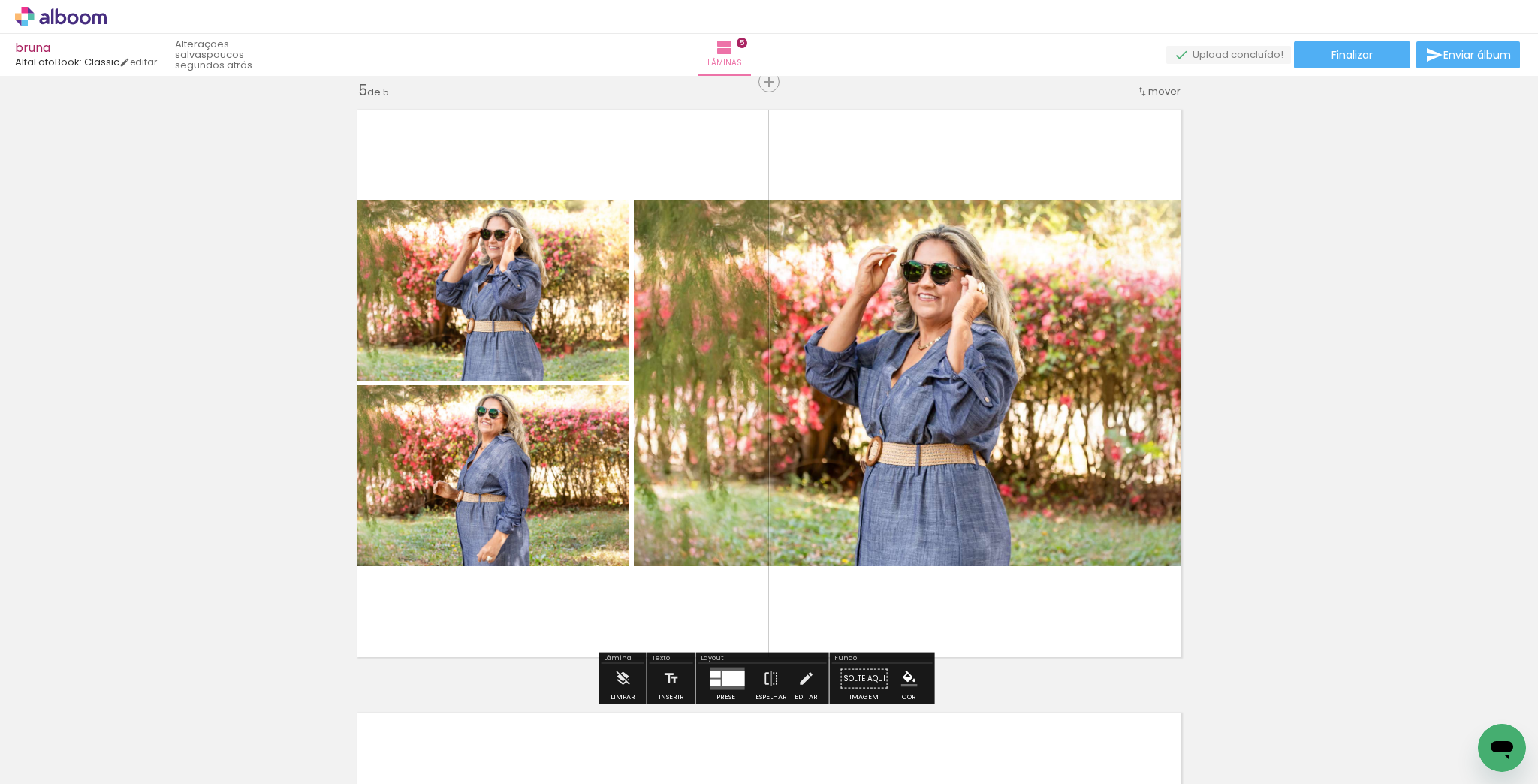
click at [573, 521] on quentale-photo at bounding box center [489, 476] width 281 height 181
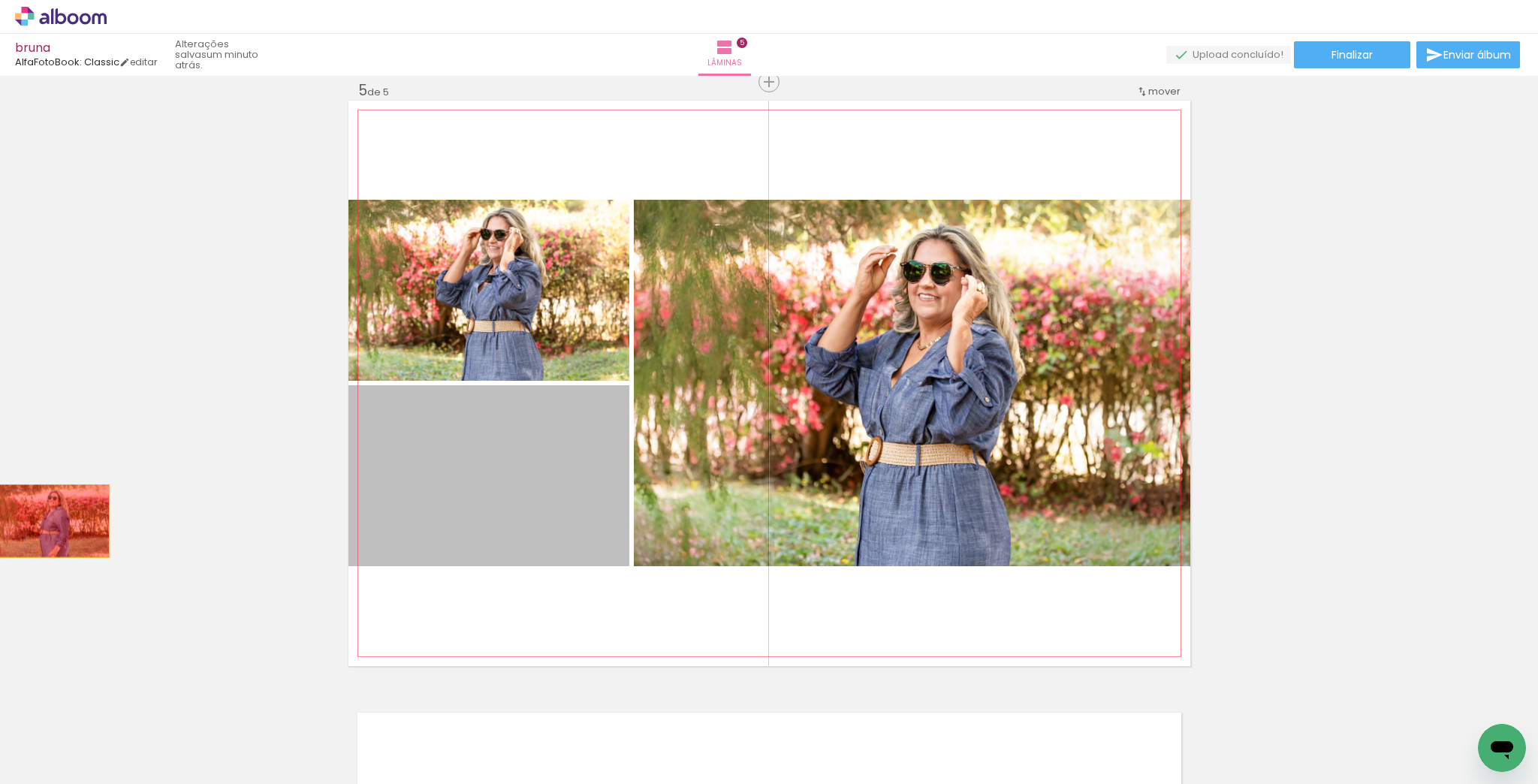
drag, startPoint x: 464, startPoint y: 490, endPoint x: 324, endPoint y: 547, distance: 151.2
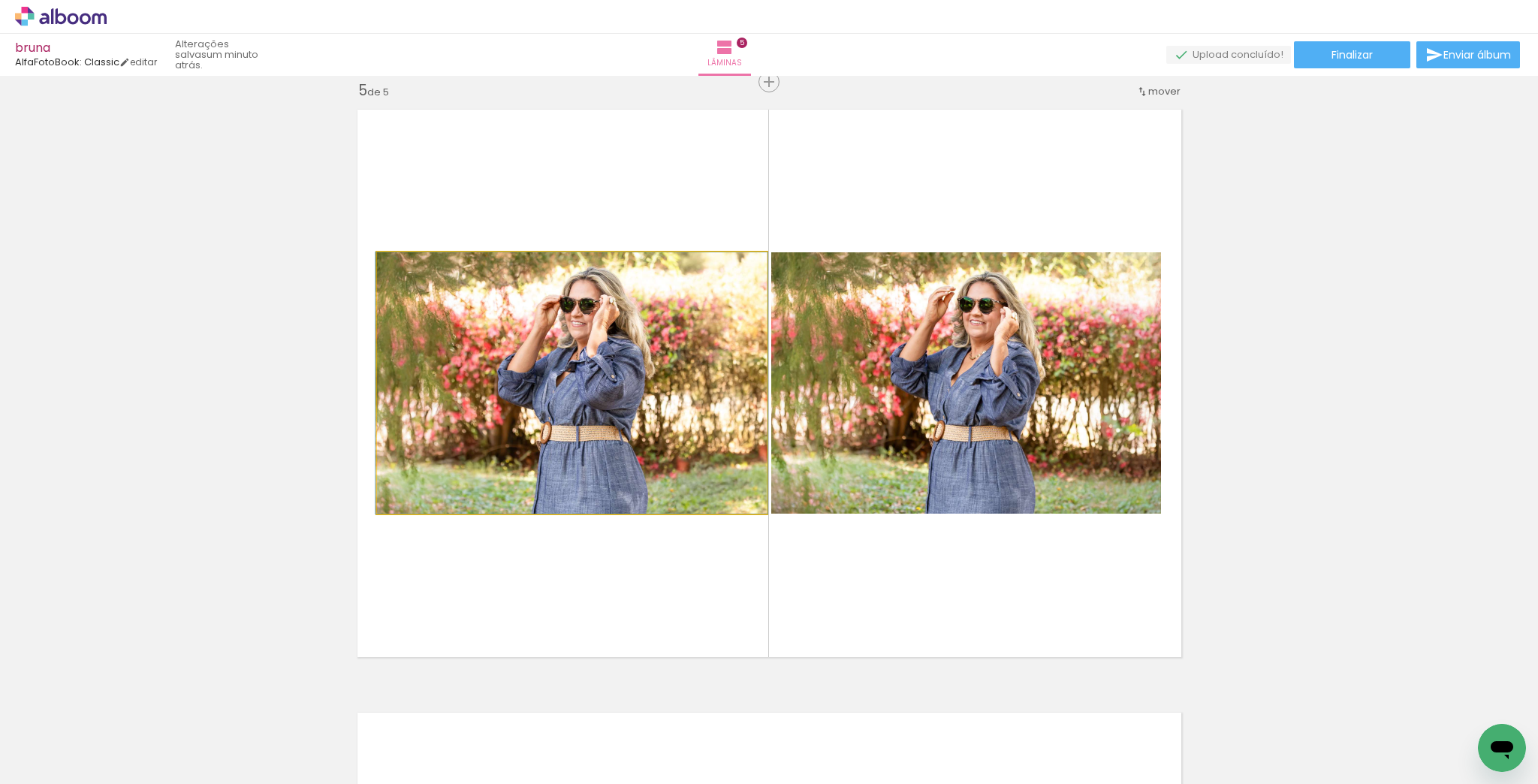
drag, startPoint x: 557, startPoint y: 367, endPoint x: 1061, endPoint y: 423, distance: 507.1
click at [0, 0] on slot at bounding box center [0, 0] width 0 height 0
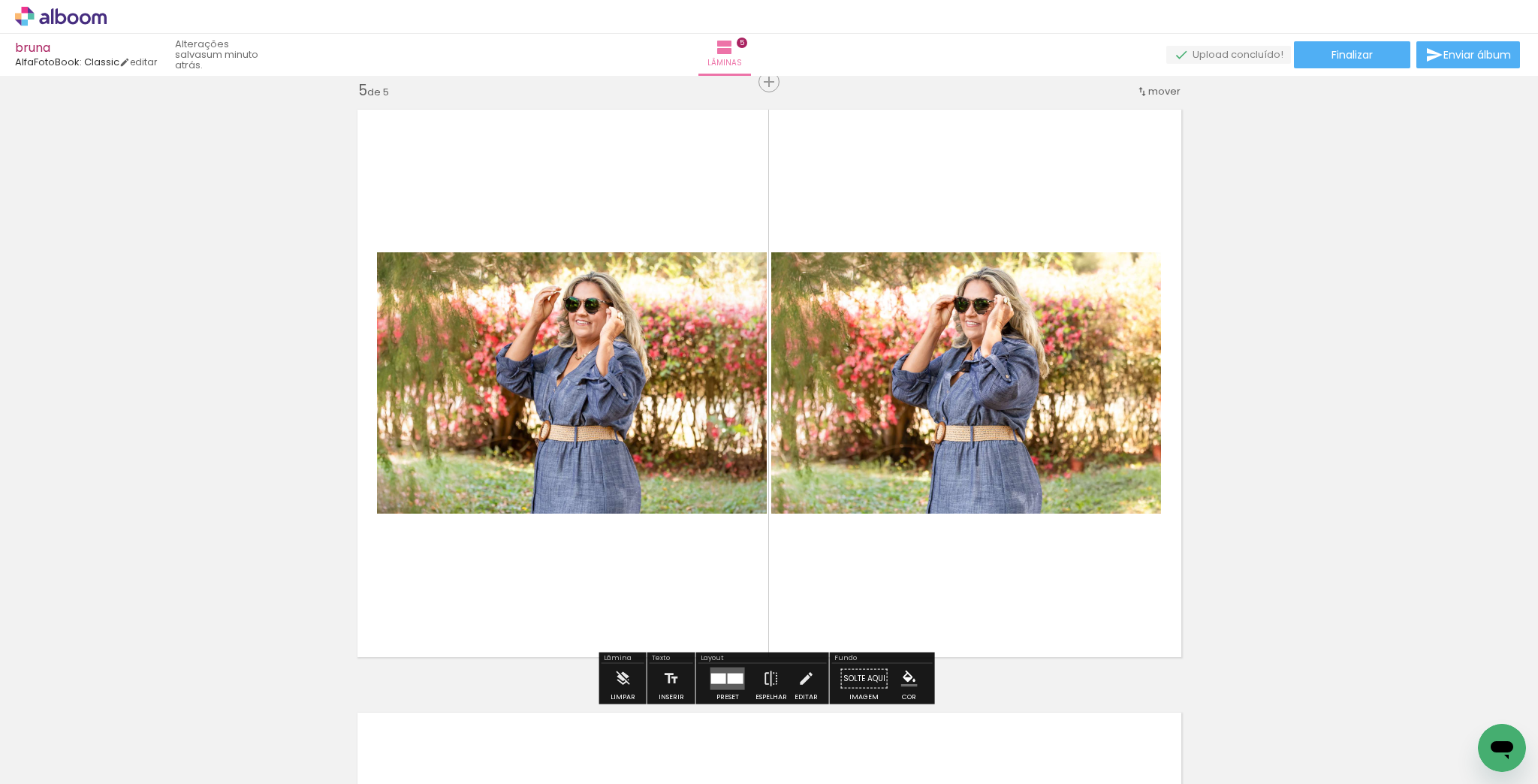
drag, startPoint x: 1288, startPoint y: 733, endPoint x: 1295, endPoint y: 748, distance: 16.6
click at [1295, 748] on div at bounding box center [1301, 734] width 74 height 50
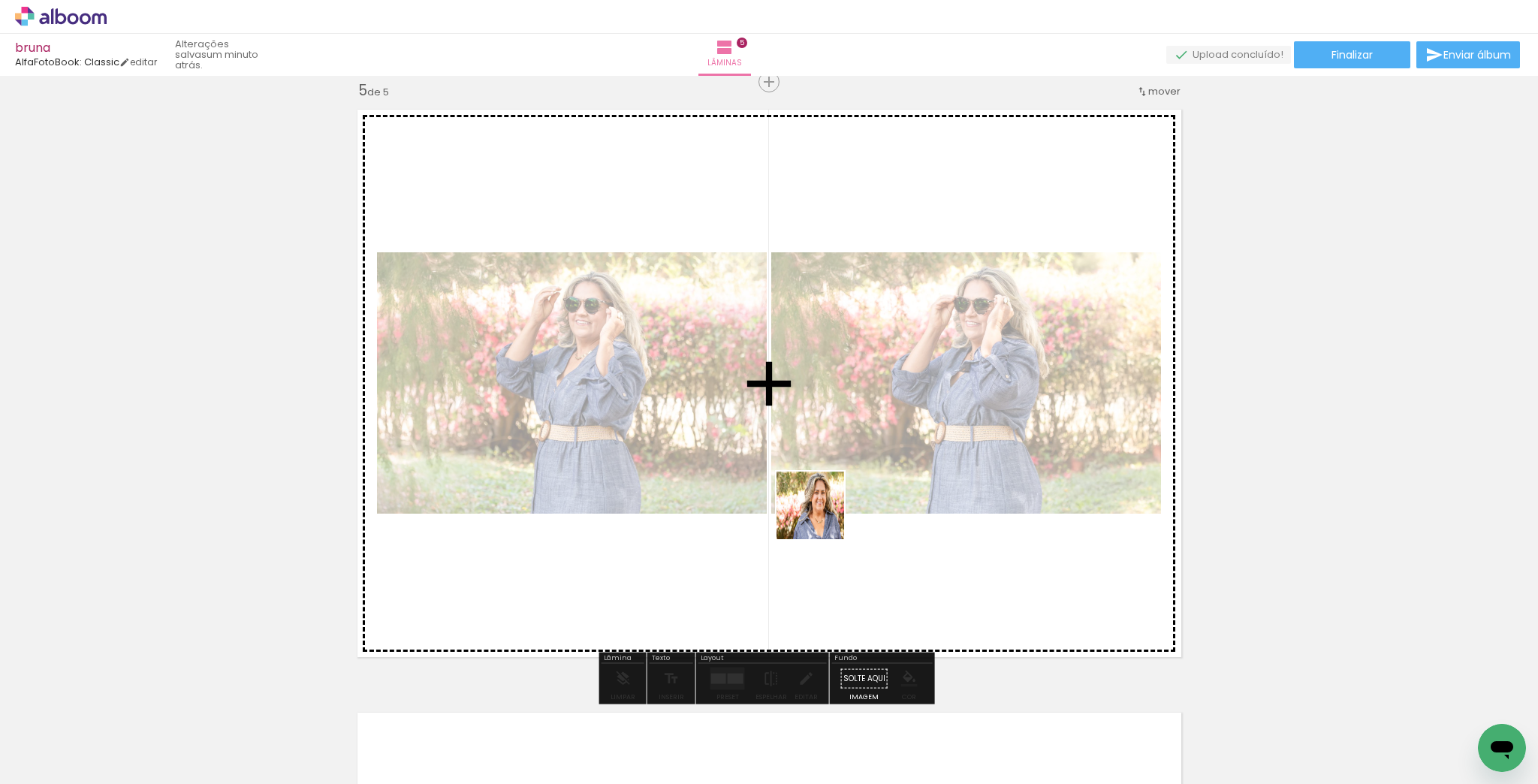
drag, startPoint x: 1229, startPoint y: 745, endPoint x: 1118, endPoint y: 591, distance: 189.8
click at [784, 497] on quentale-workspace at bounding box center [769, 392] width 1538 height 784
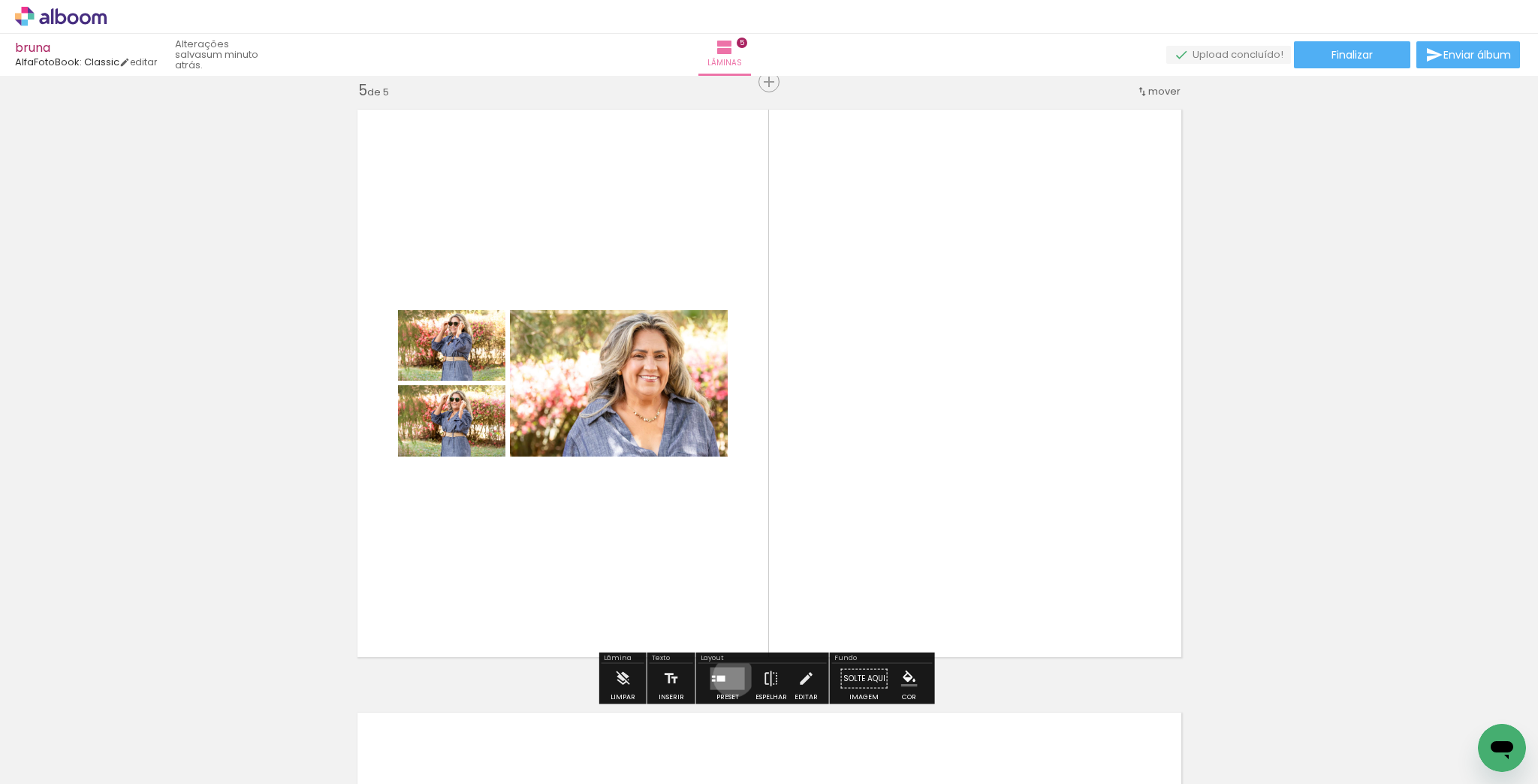
click at [730, 677] on quentale-layouter at bounding box center [728, 679] width 35 height 23
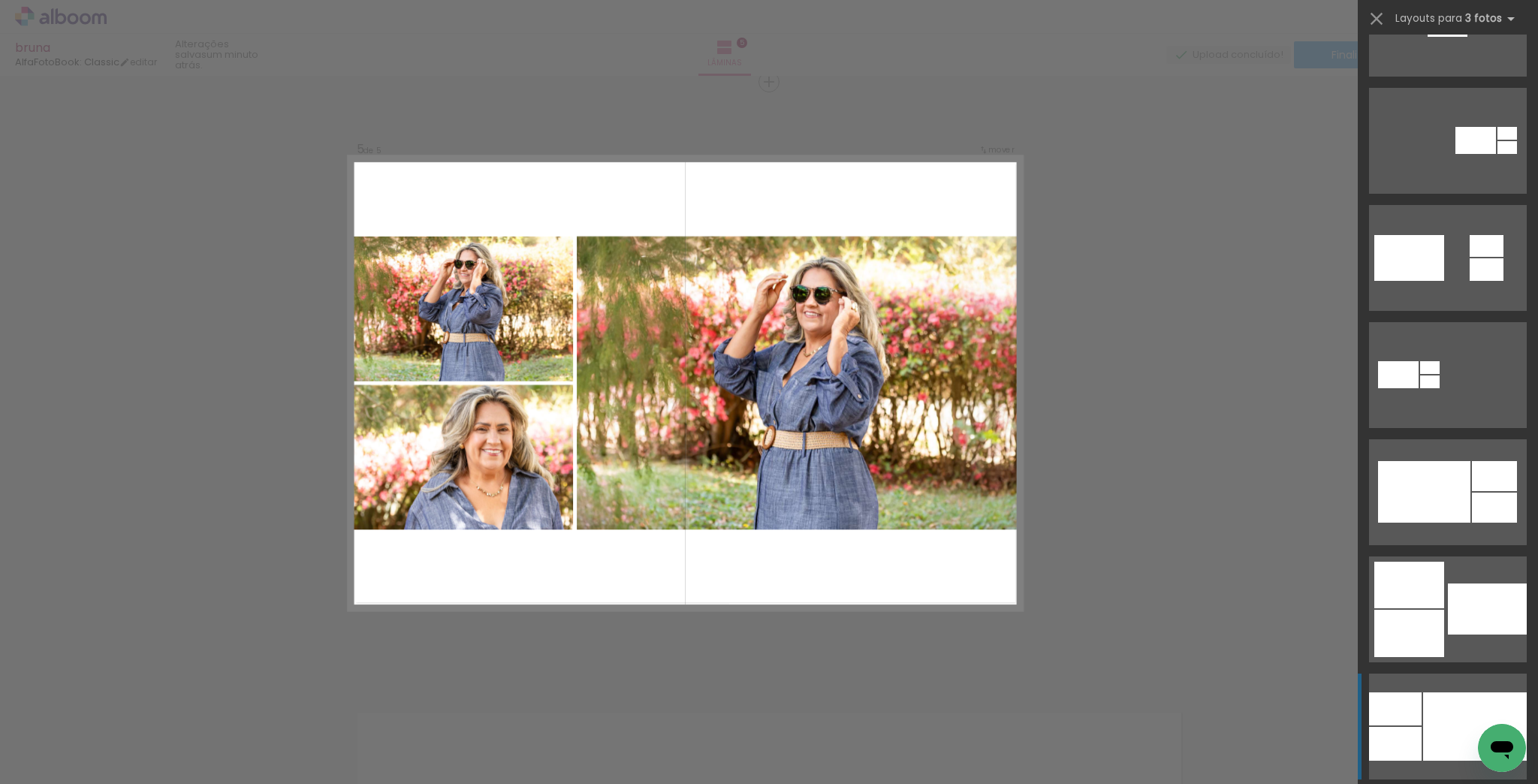
click at [1493, 699] on div at bounding box center [1474, 727] width 104 height 68
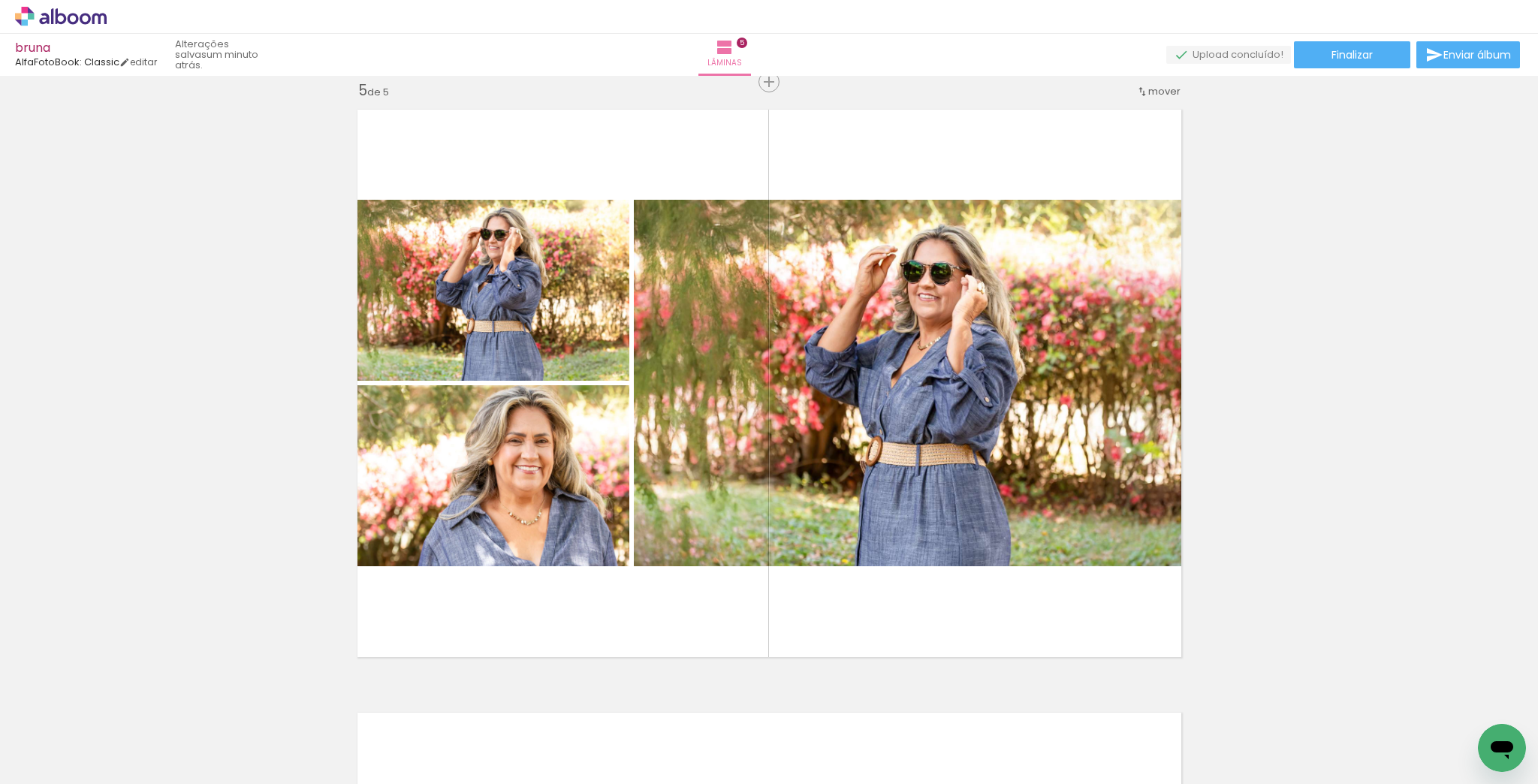
scroll to position [0, 12394]
drag, startPoint x: 1306, startPoint y: 774, endPoint x: 1343, endPoint y: 775, distance: 37.0
click at [123, 775] on iron-horizontal-list at bounding box center [108, 737] width 30 height 94
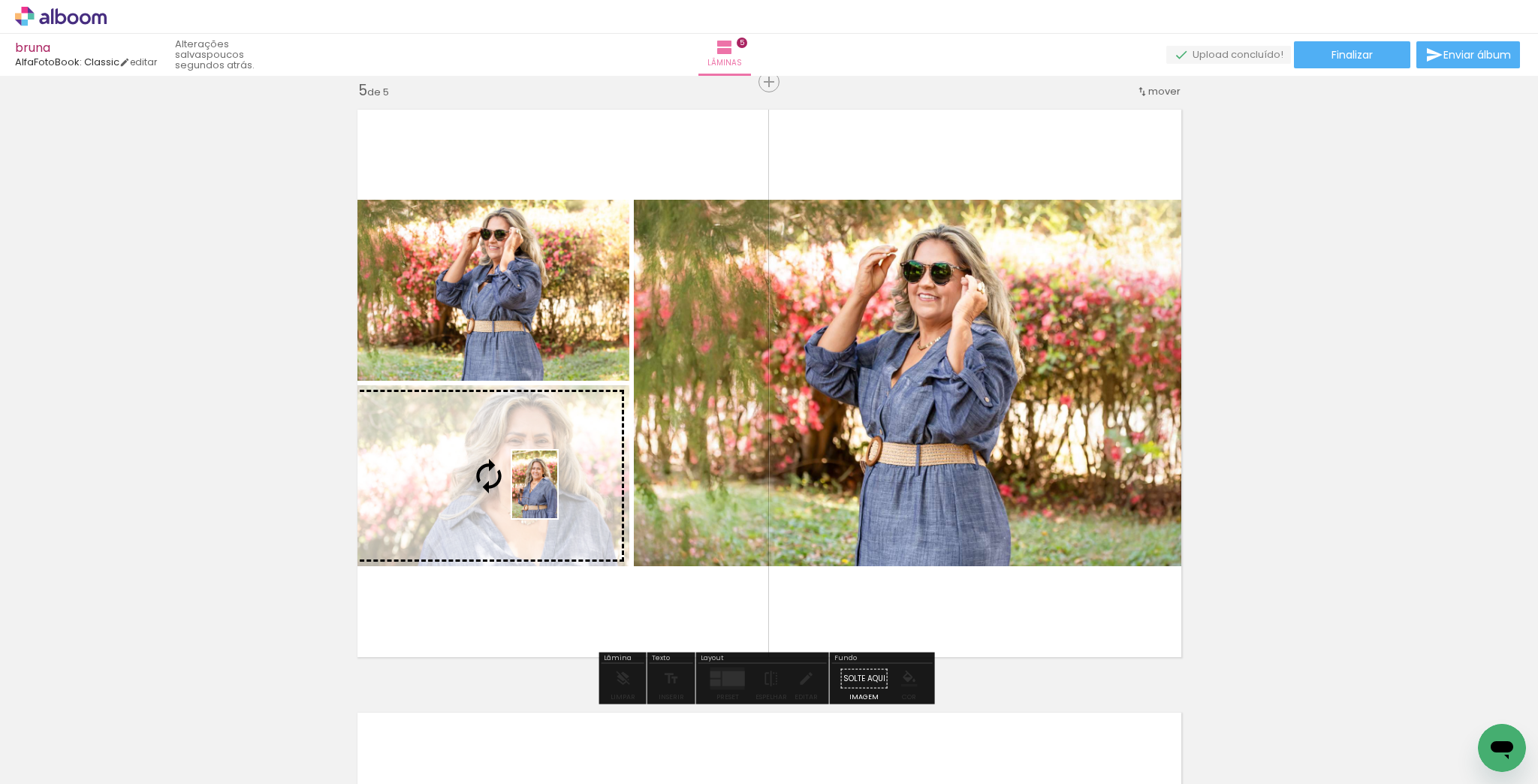
drag, startPoint x: 1244, startPoint y: 745, endPoint x: 557, endPoint y: 496, distance: 730.7
click at [557, 496] on quentale-workspace at bounding box center [769, 392] width 1538 height 784
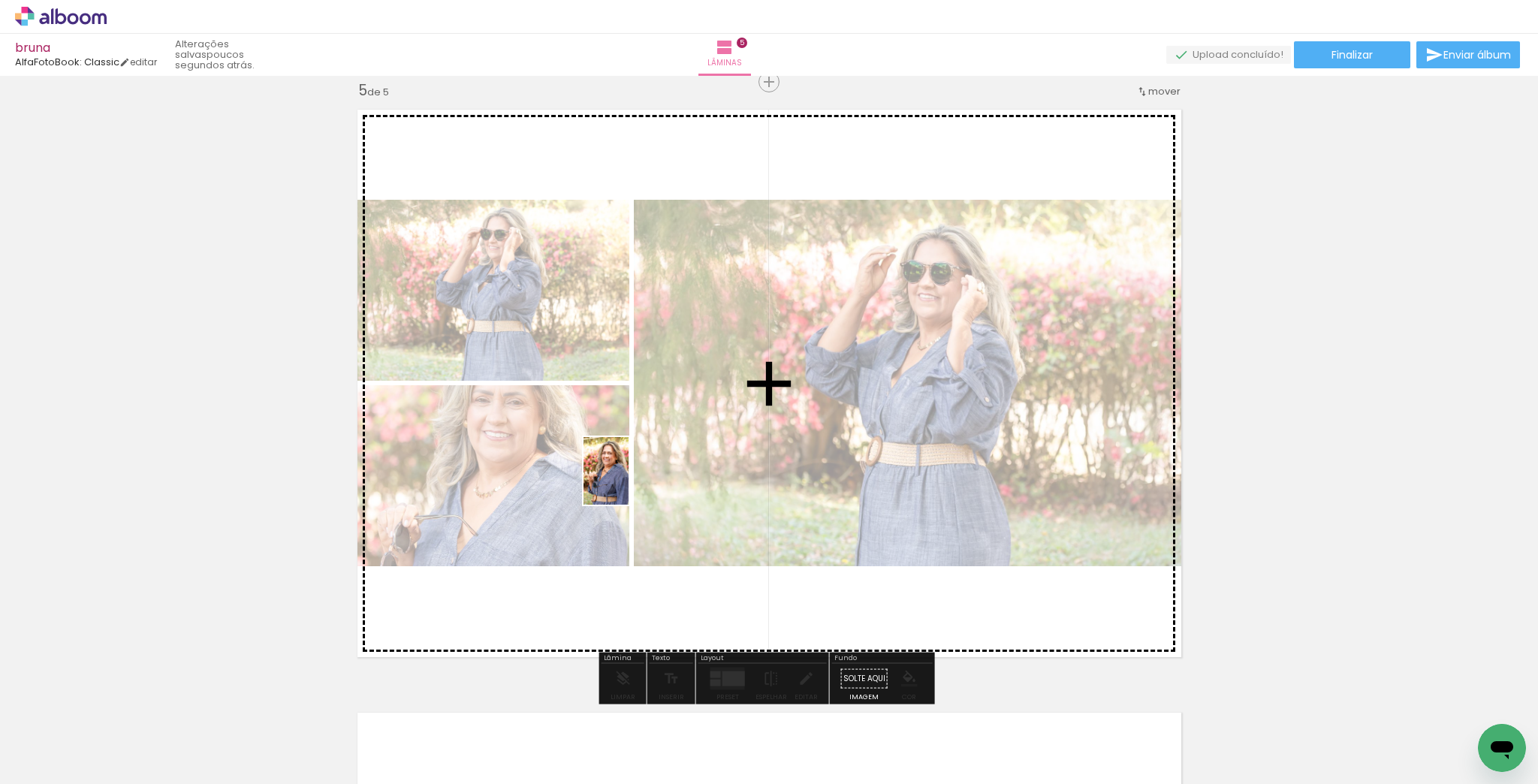
drag, startPoint x: 1064, startPoint y: 737, endPoint x: 628, endPoint y: 482, distance: 505.1
click at [628, 482] on quentale-workspace at bounding box center [769, 392] width 1538 height 784
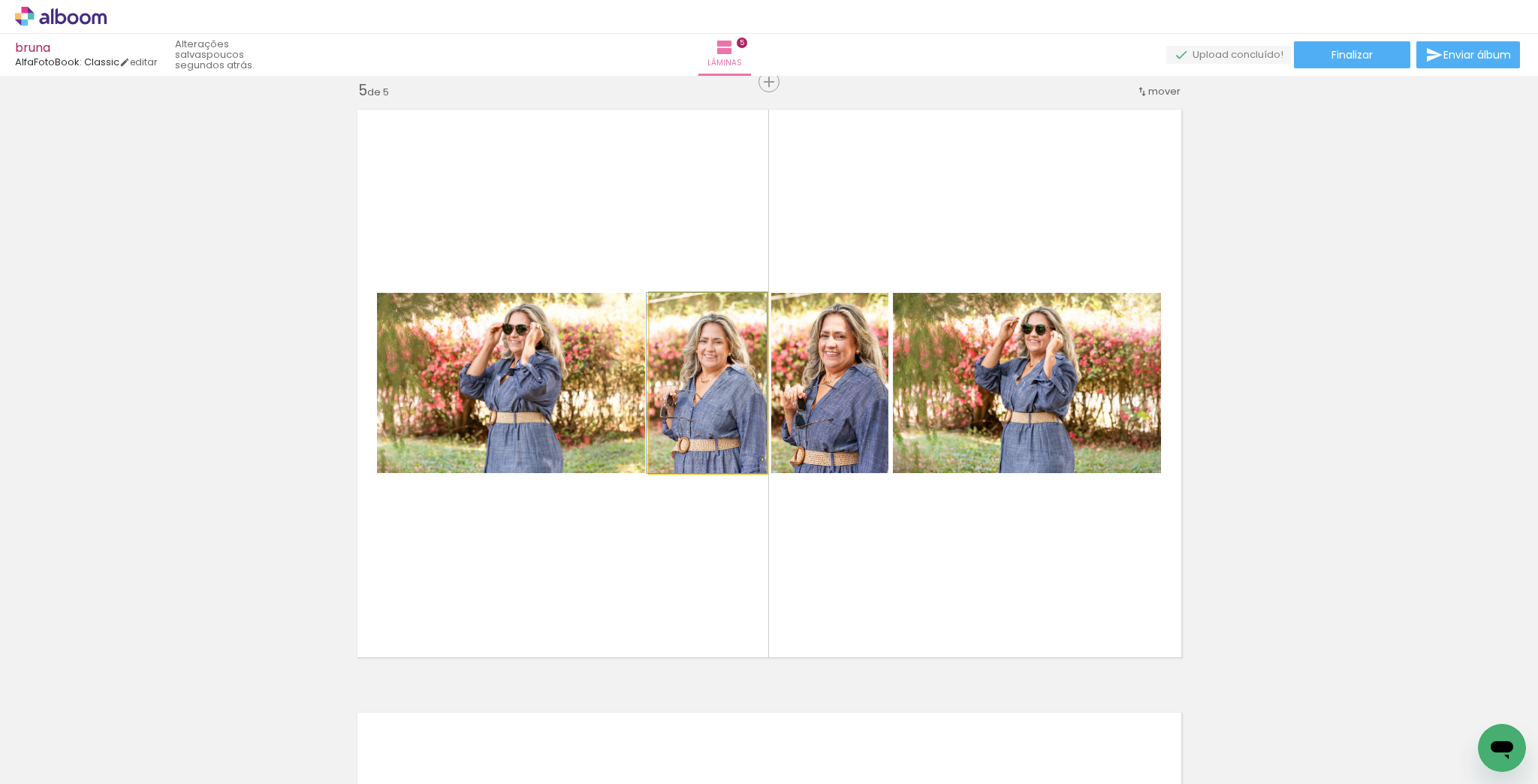
drag, startPoint x: 713, startPoint y: 431, endPoint x: 710, endPoint y: 419, distance: 12.4
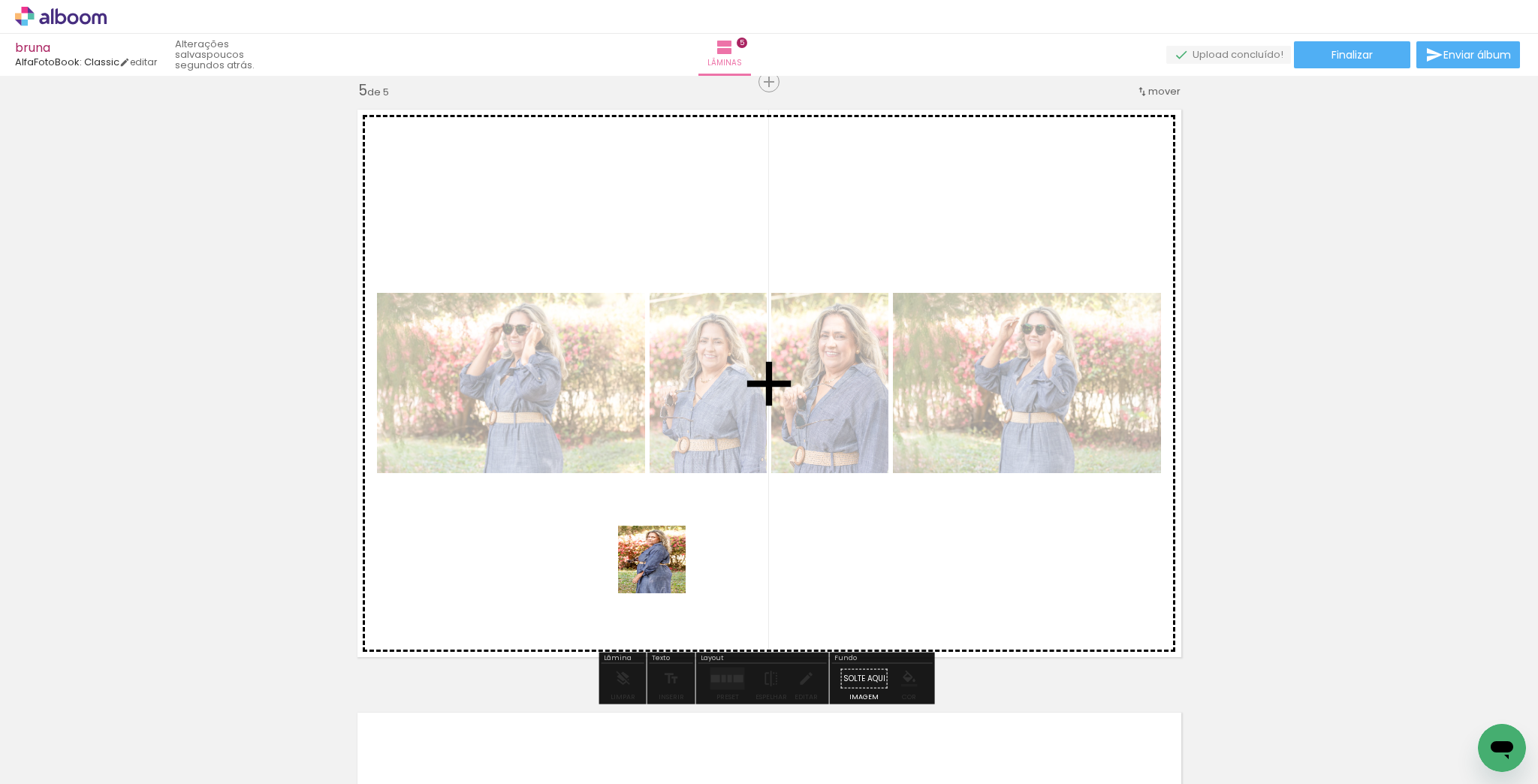
drag, startPoint x: 637, startPoint y: 745, endPoint x: 759, endPoint y: 553, distance: 227.5
click at [681, 538] on quentale-workspace at bounding box center [769, 392] width 1538 height 784
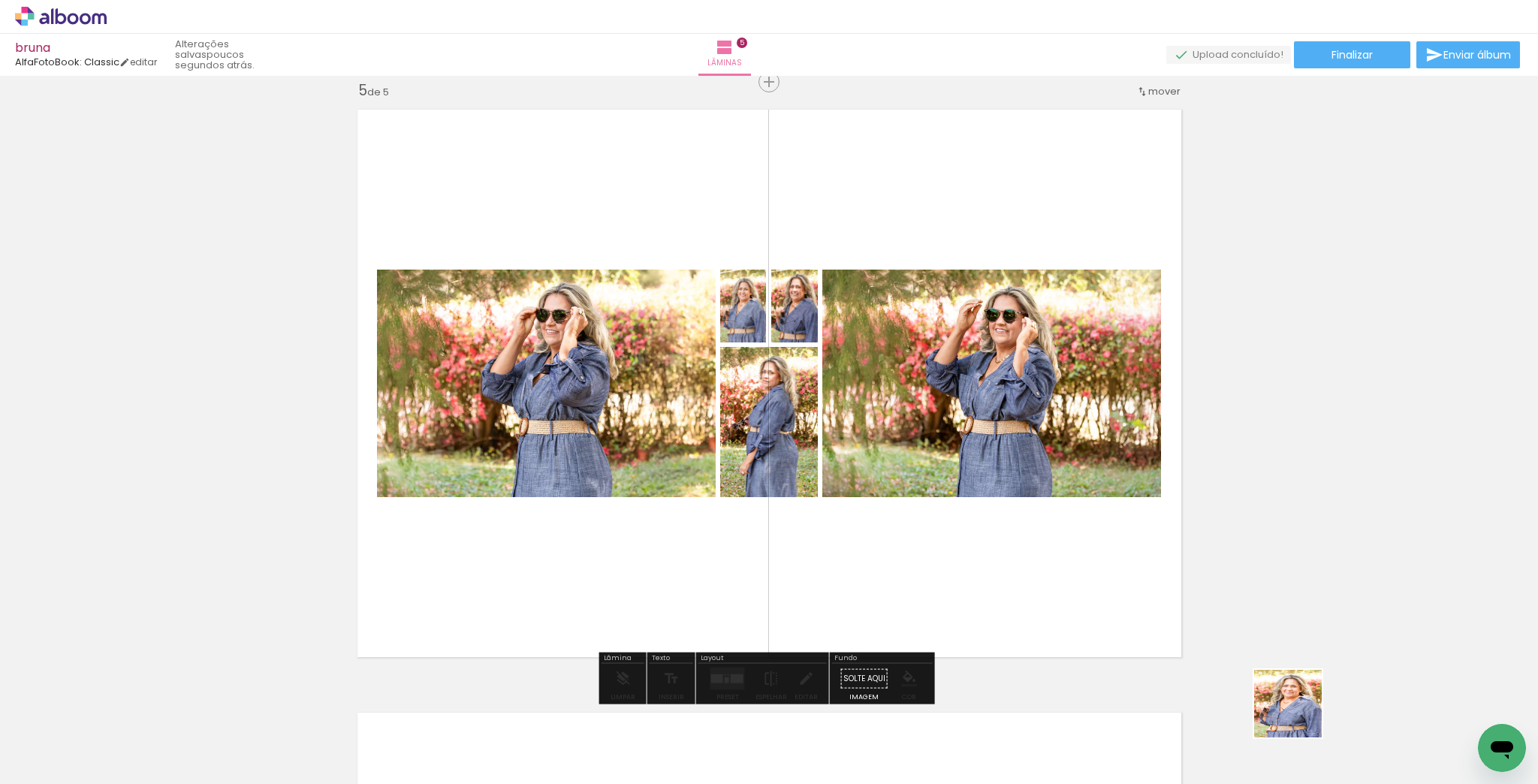
drag, startPoint x: 1304, startPoint y: 724, endPoint x: 1283, endPoint y: 607, distance: 118.9
click at [1083, 570] on quentale-workspace at bounding box center [769, 392] width 1538 height 784
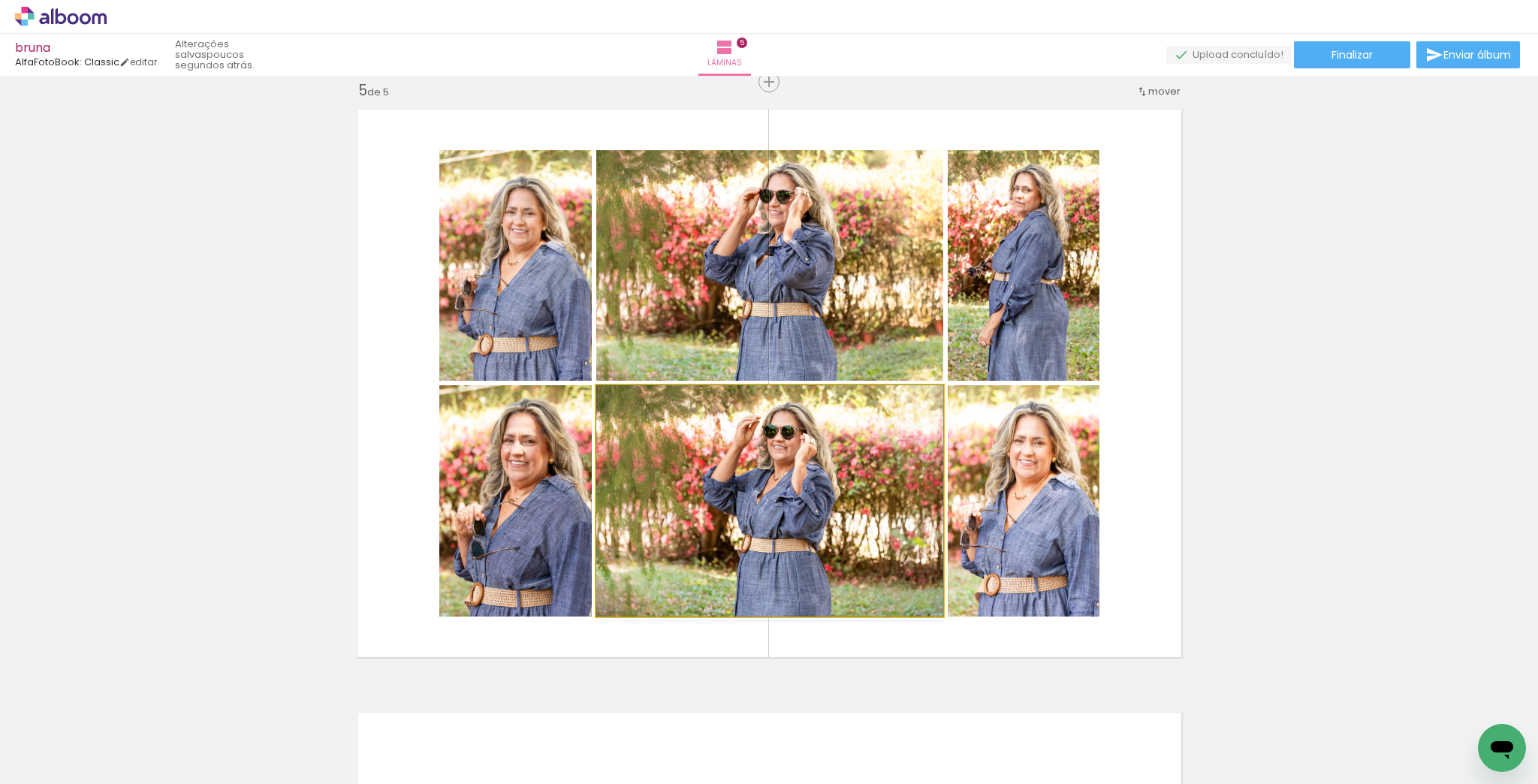
drag, startPoint x: 835, startPoint y: 460, endPoint x: 846, endPoint y: 460, distance: 11.0
click at [640, 404] on div at bounding box center [660, 401] width 58 height 24
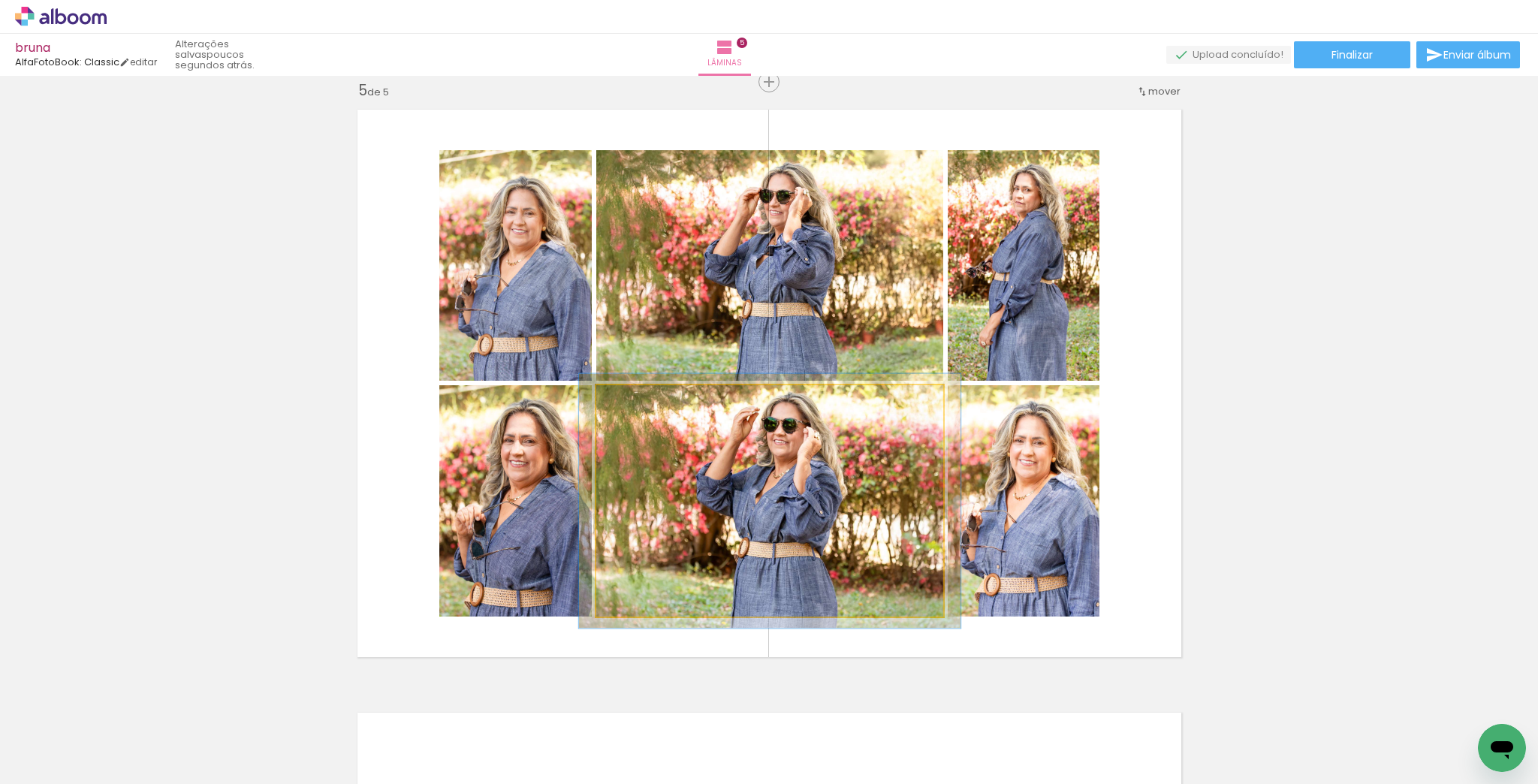
type paper-slider "110"
click at [636, 397] on div at bounding box center [637, 401] width 24 height 24
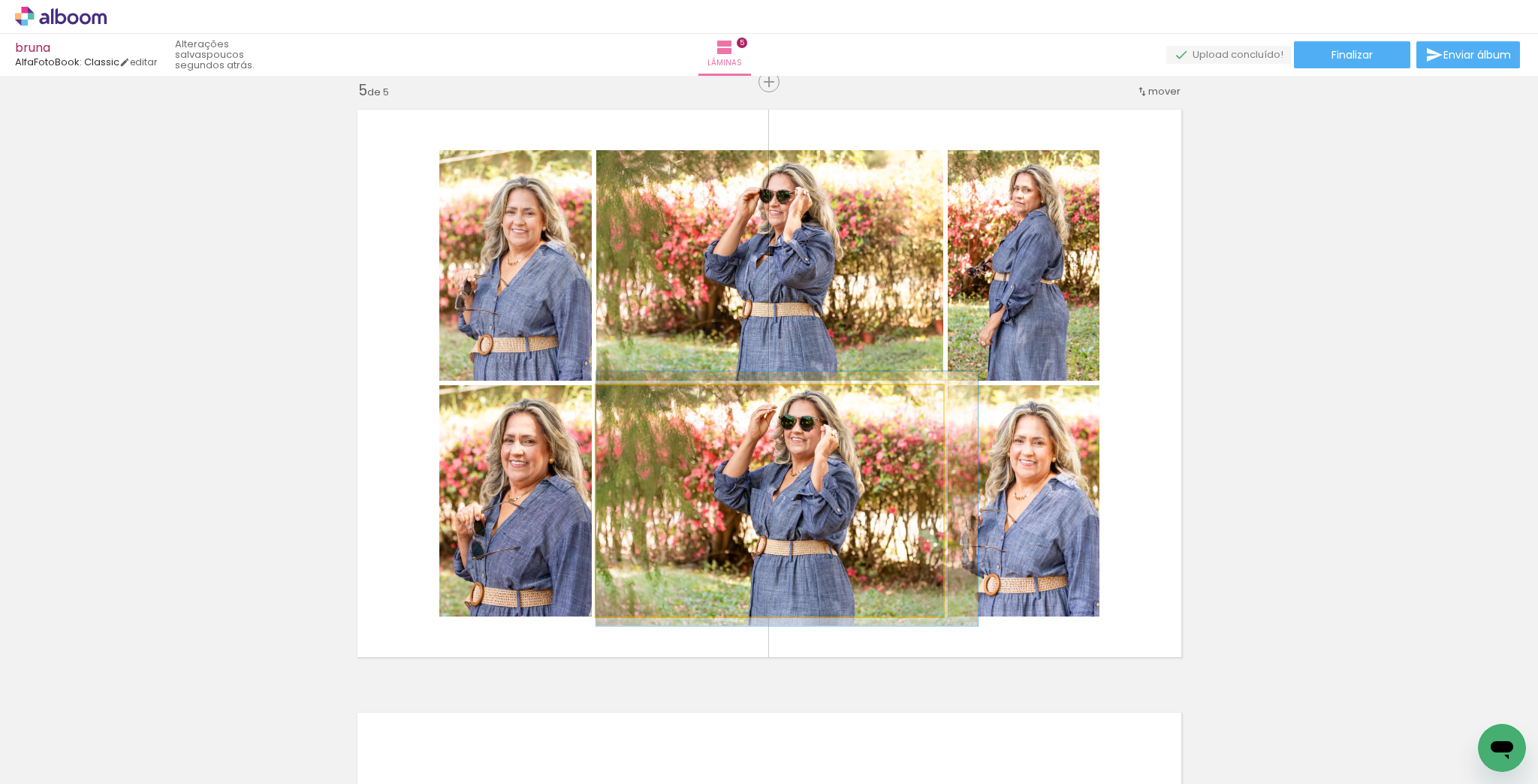
drag, startPoint x: 767, startPoint y: 478, endPoint x: 820, endPoint y: 475, distance: 53.1
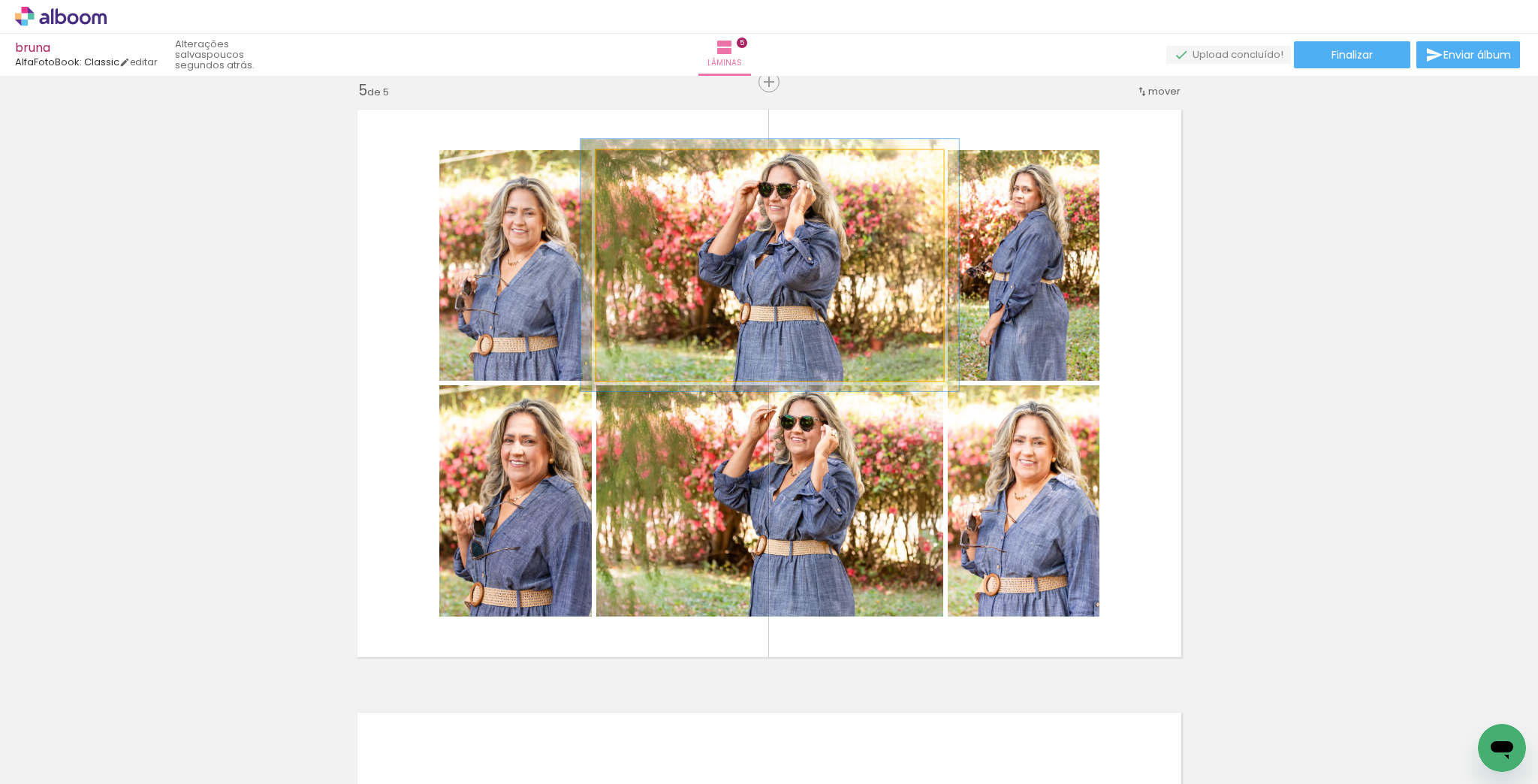
type paper-slider "109"
click at [634, 166] on div at bounding box center [636, 166] width 14 height 14
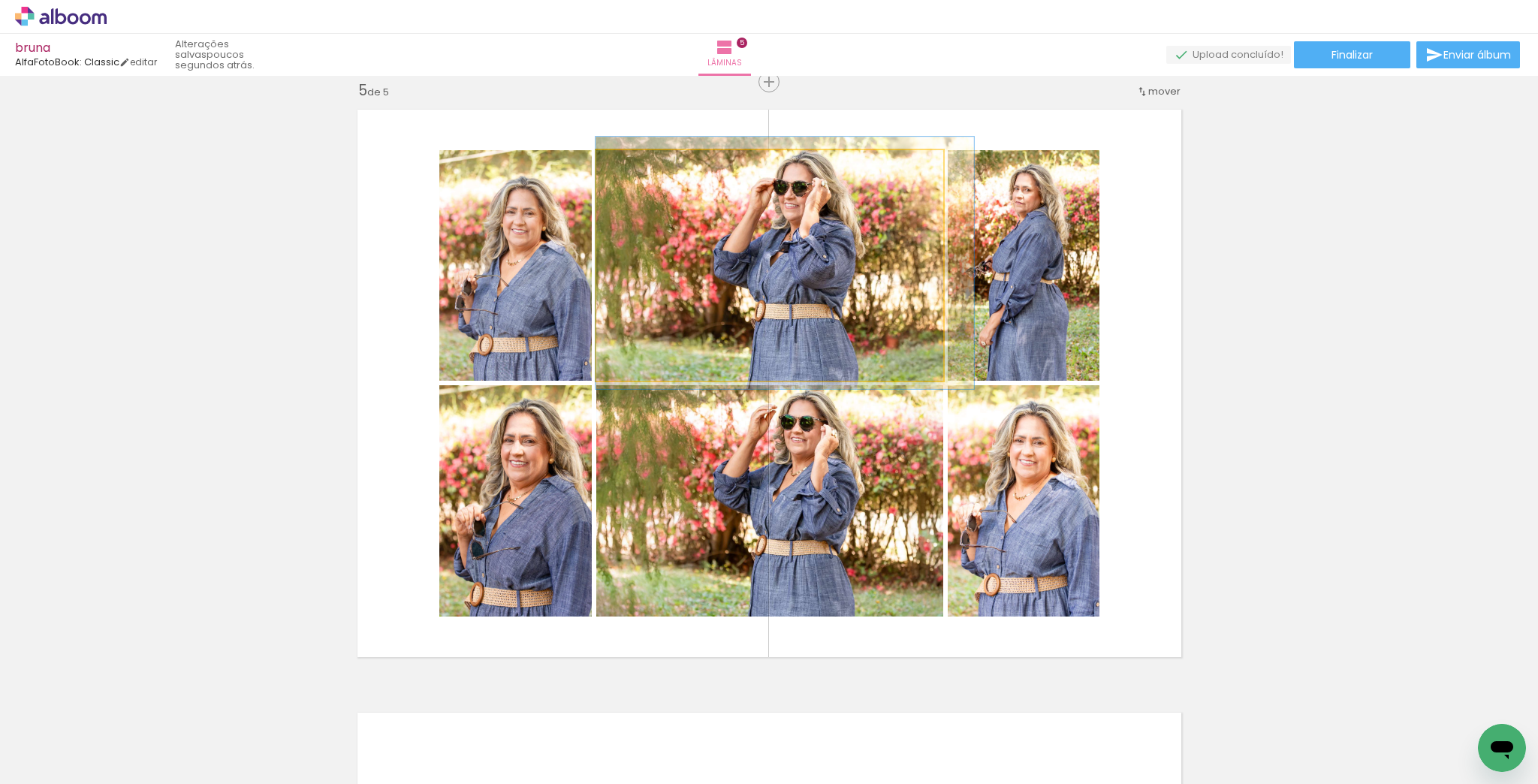
drag, startPoint x: 748, startPoint y: 253, endPoint x: 789, endPoint y: 251, distance: 41.0
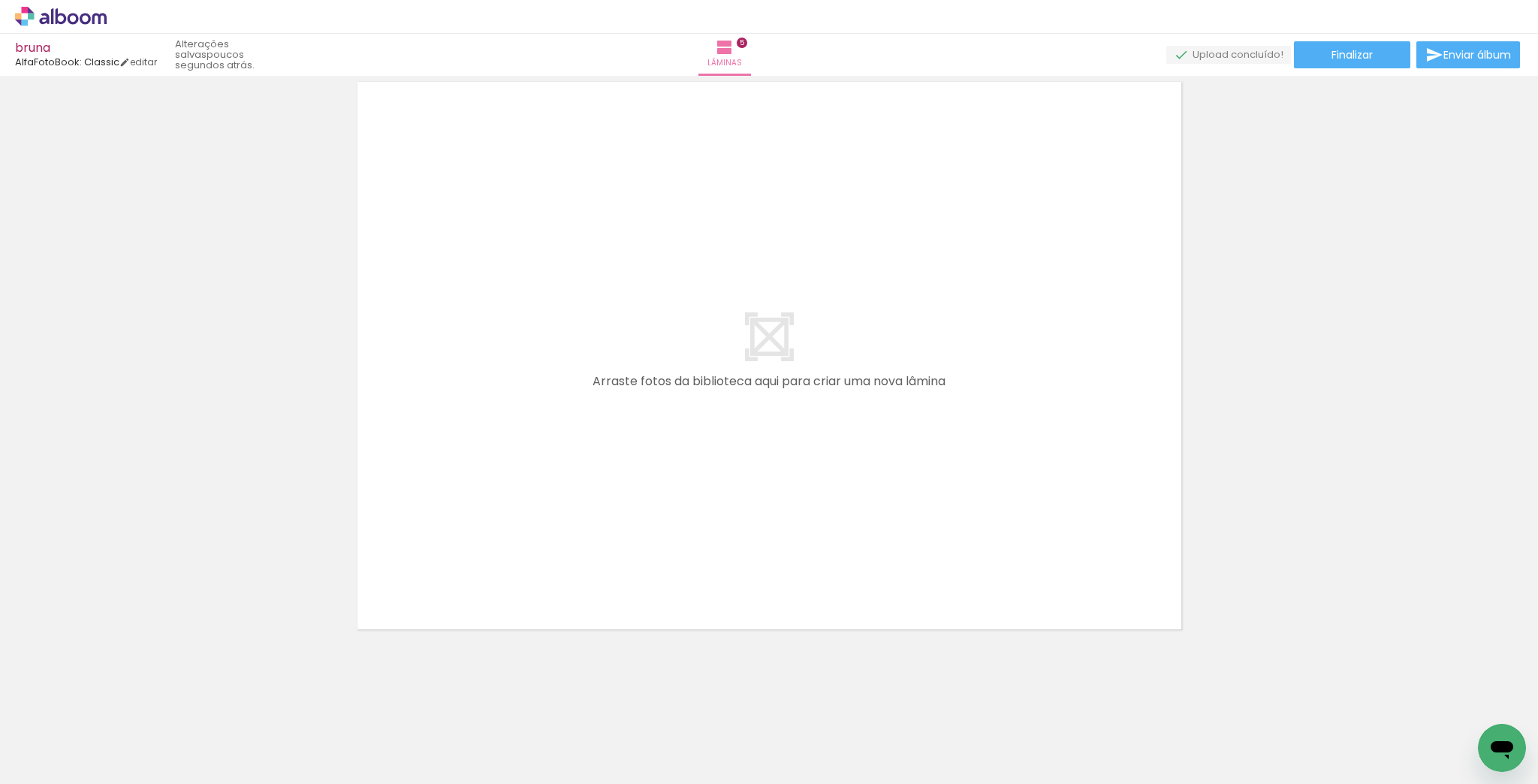
scroll to position [0, 870]
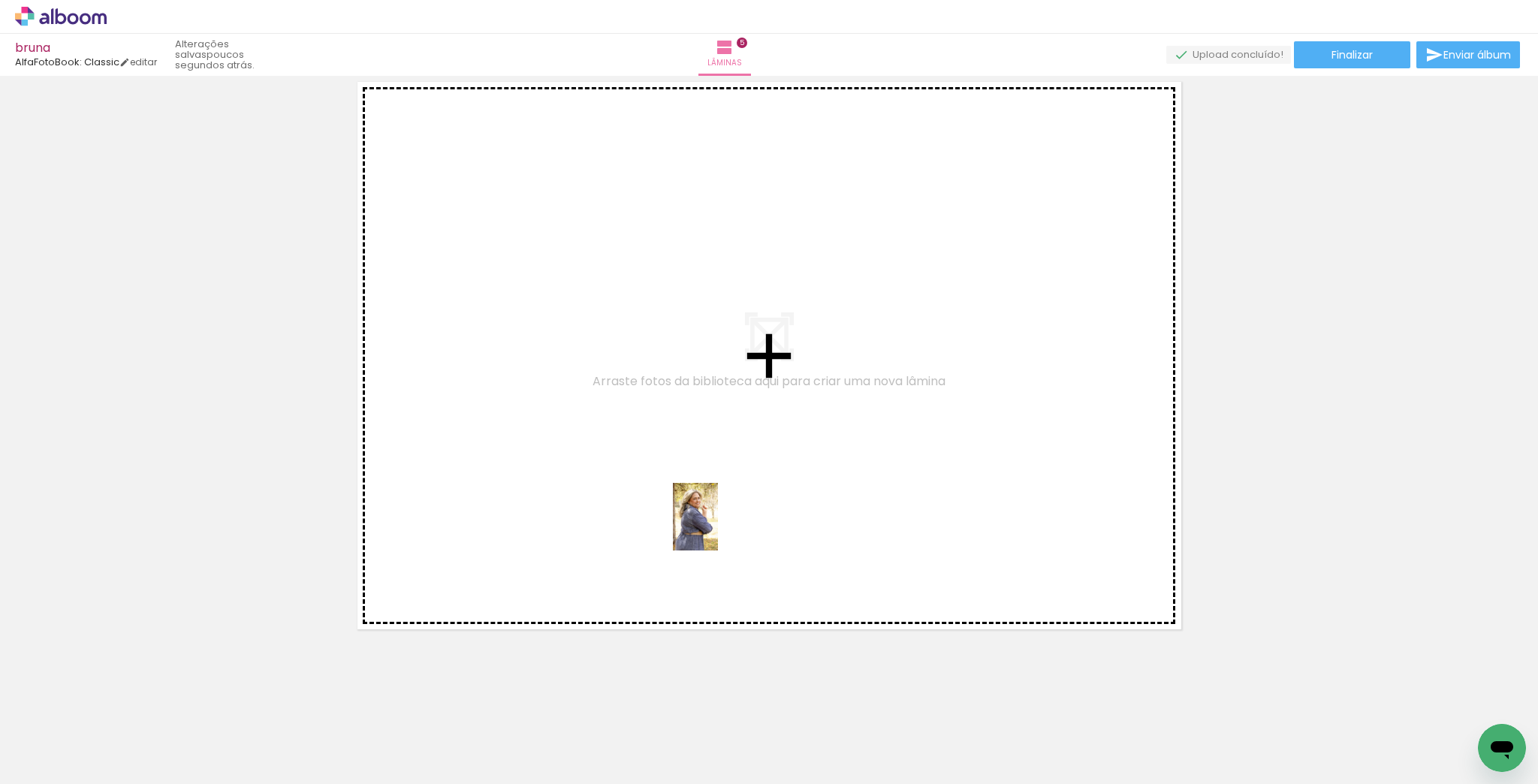
drag, startPoint x: 890, startPoint y: 749, endPoint x: 718, endPoint y: 528, distance: 280.0
click at [718, 528] on quentale-workspace at bounding box center [769, 392] width 1538 height 784
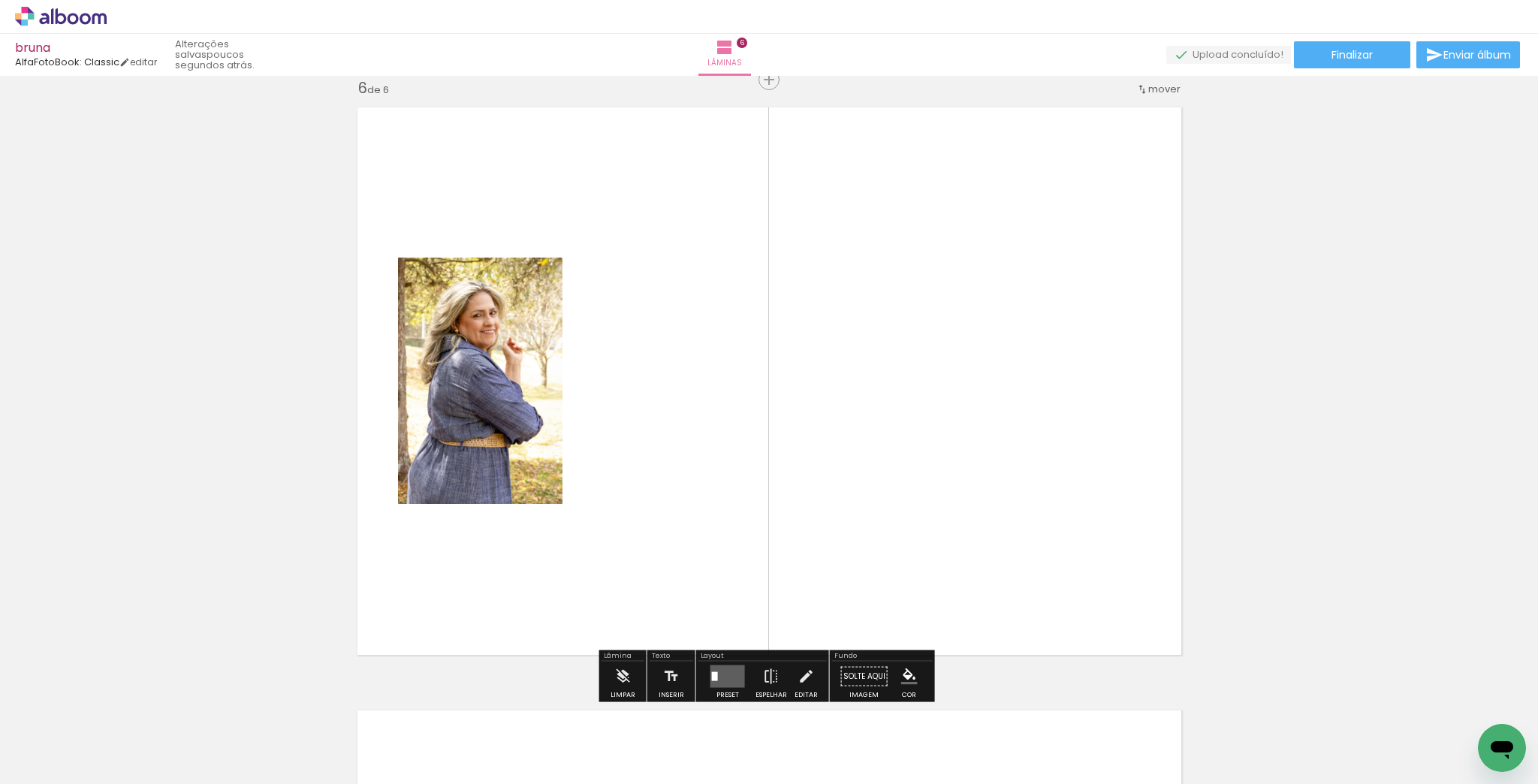
scroll to position [3034, 0]
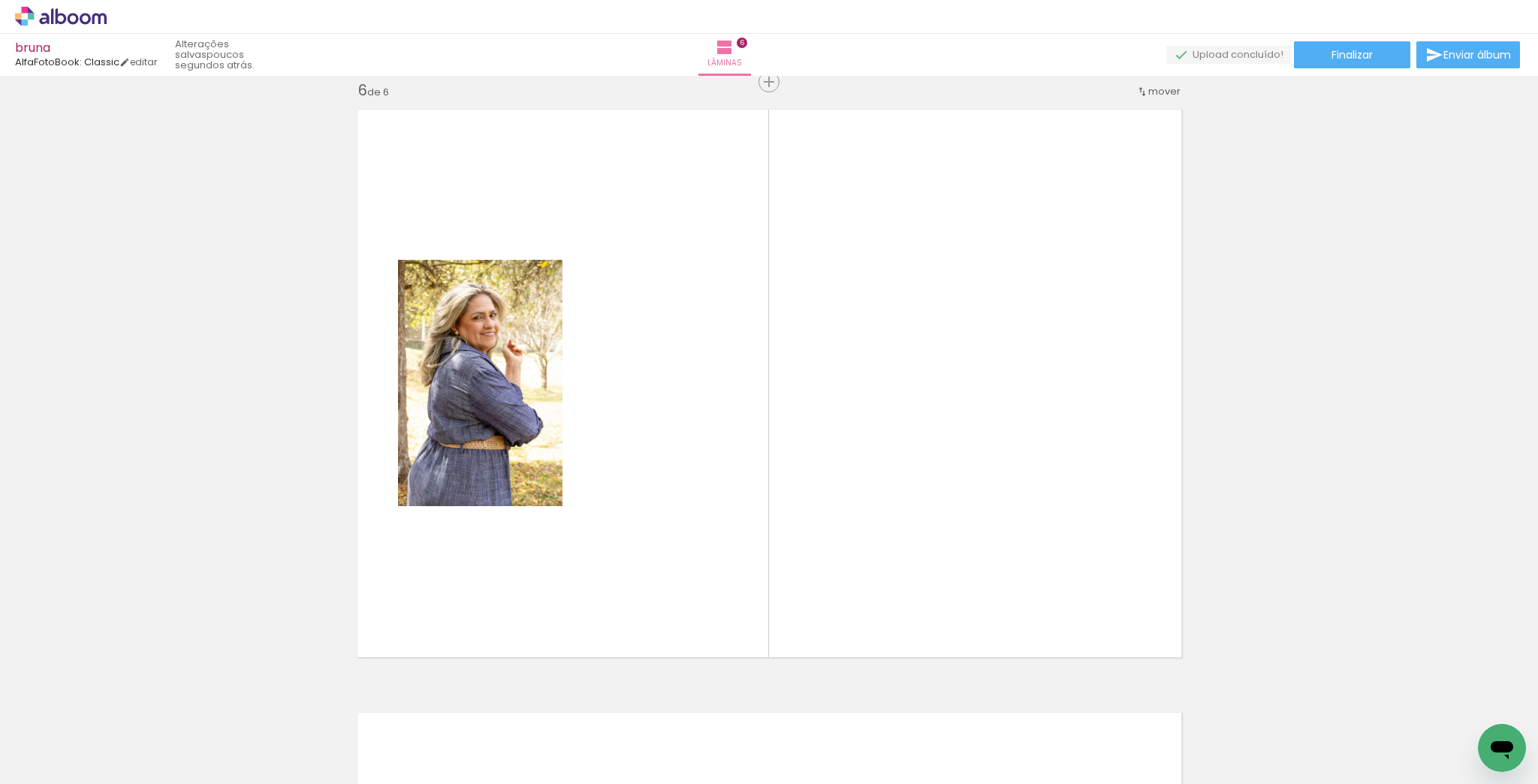
drag, startPoint x: 716, startPoint y: 755, endPoint x: 745, endPoint y: 560, distance: 197.1
click at [724, 524] on quentale-workspace at bounding box center [769, 392] width 1538 height 784
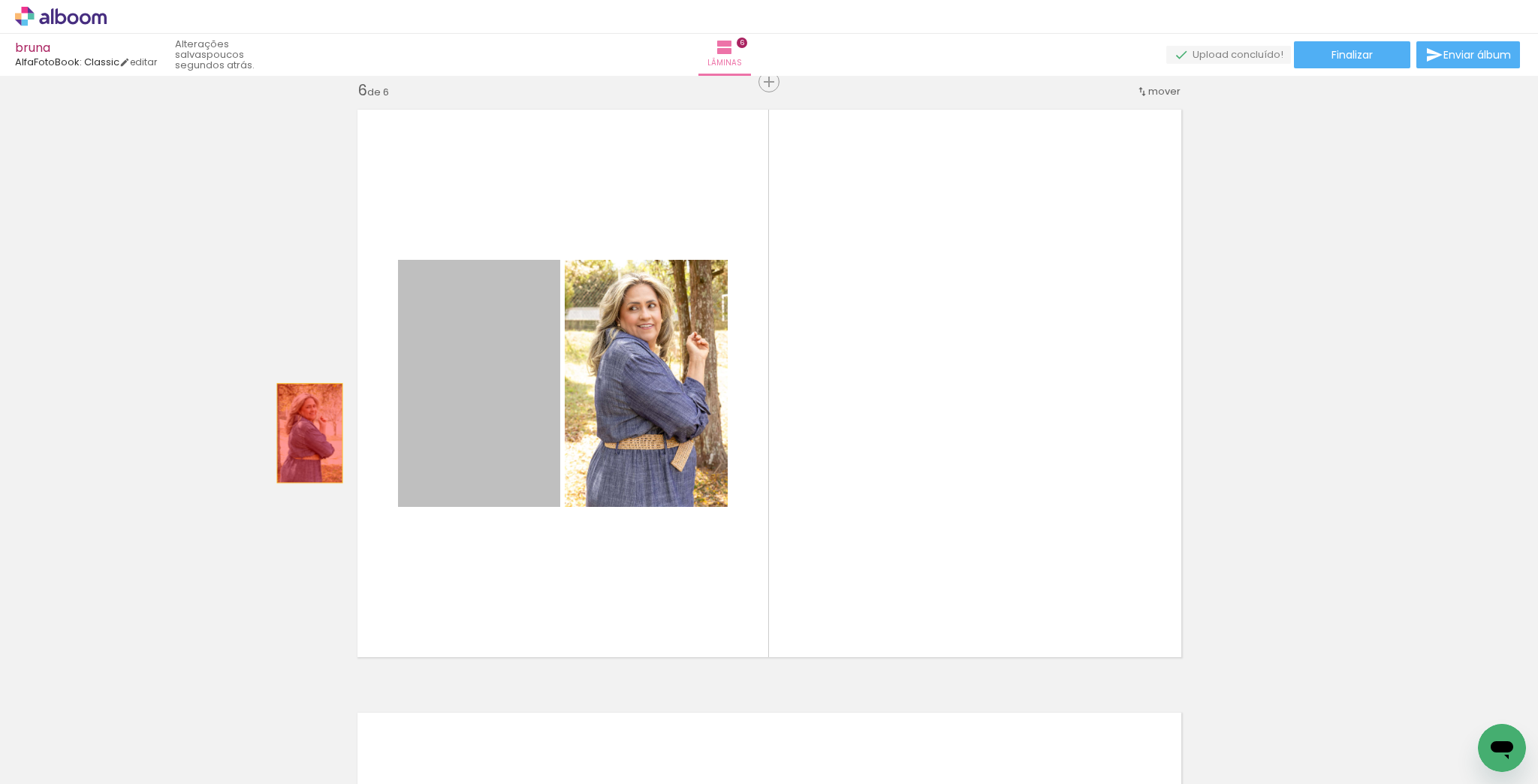
drag, startPoint x: 489, startPoint y: 420, endPoint x: 271, endPoint y: 438, distance: 218.7
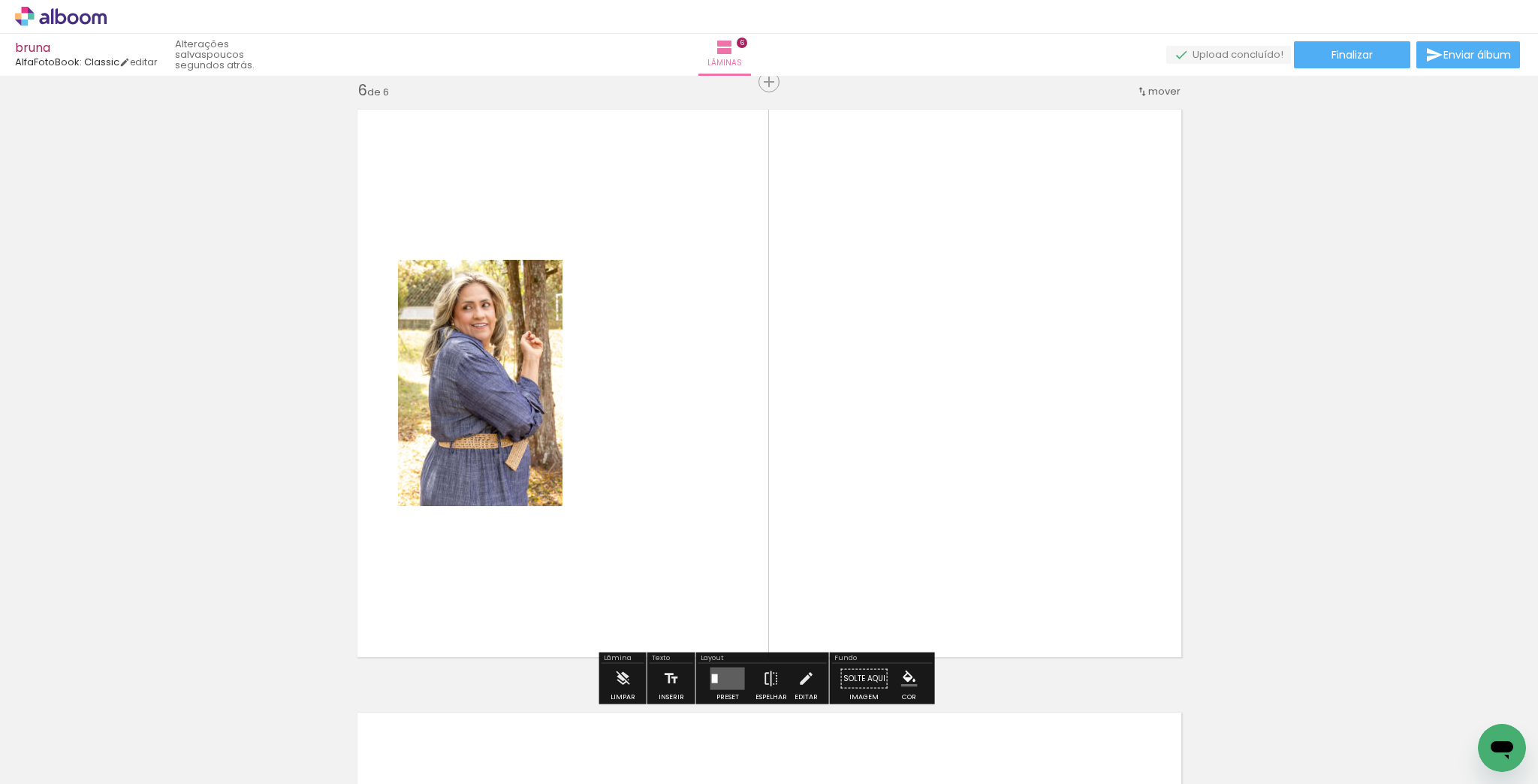
drag, startPoint x: 391, startPoint y: 414, endPoint x: 237, endPoint y: 420, distance: 154.1
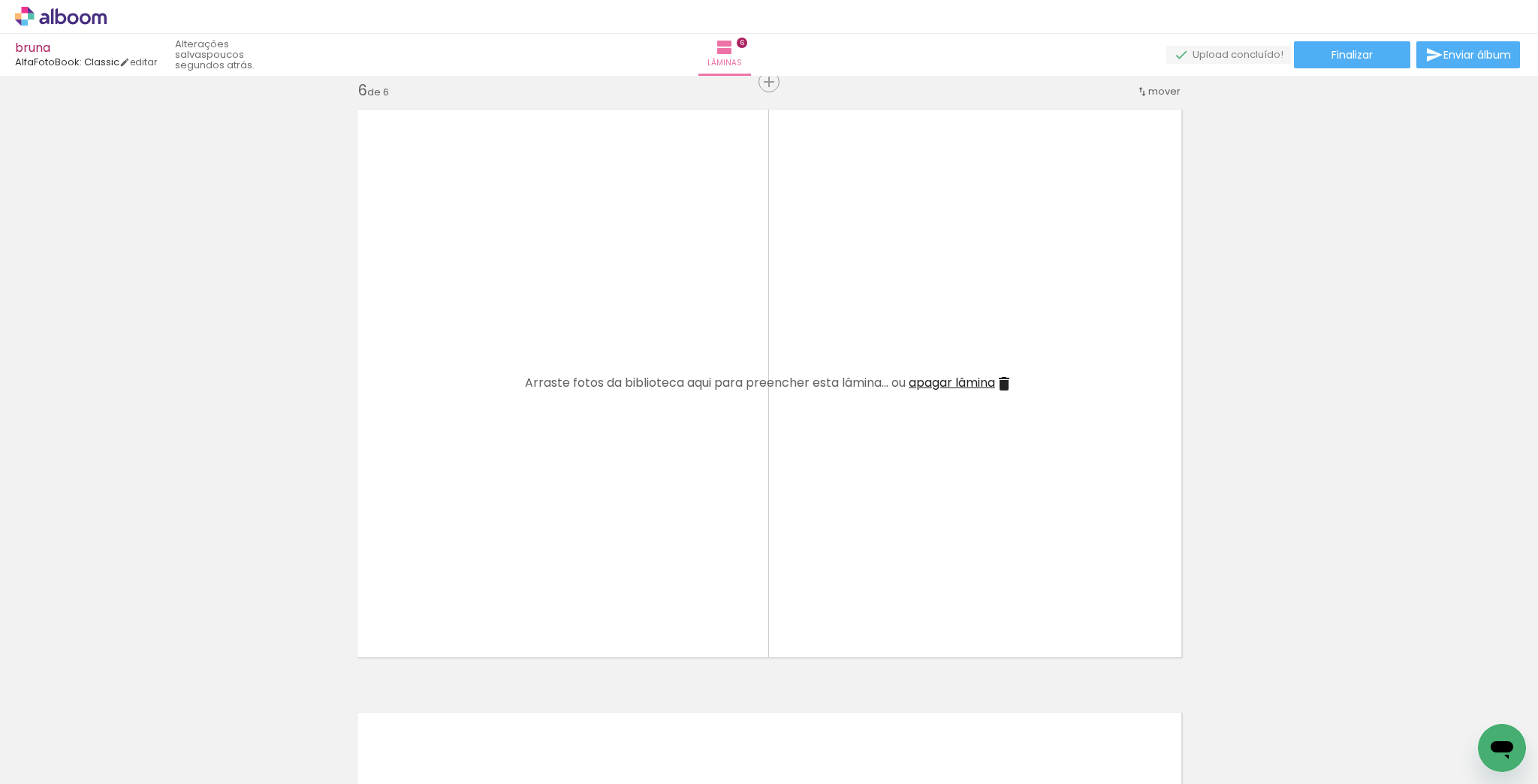
scroll to position [0, 1977]
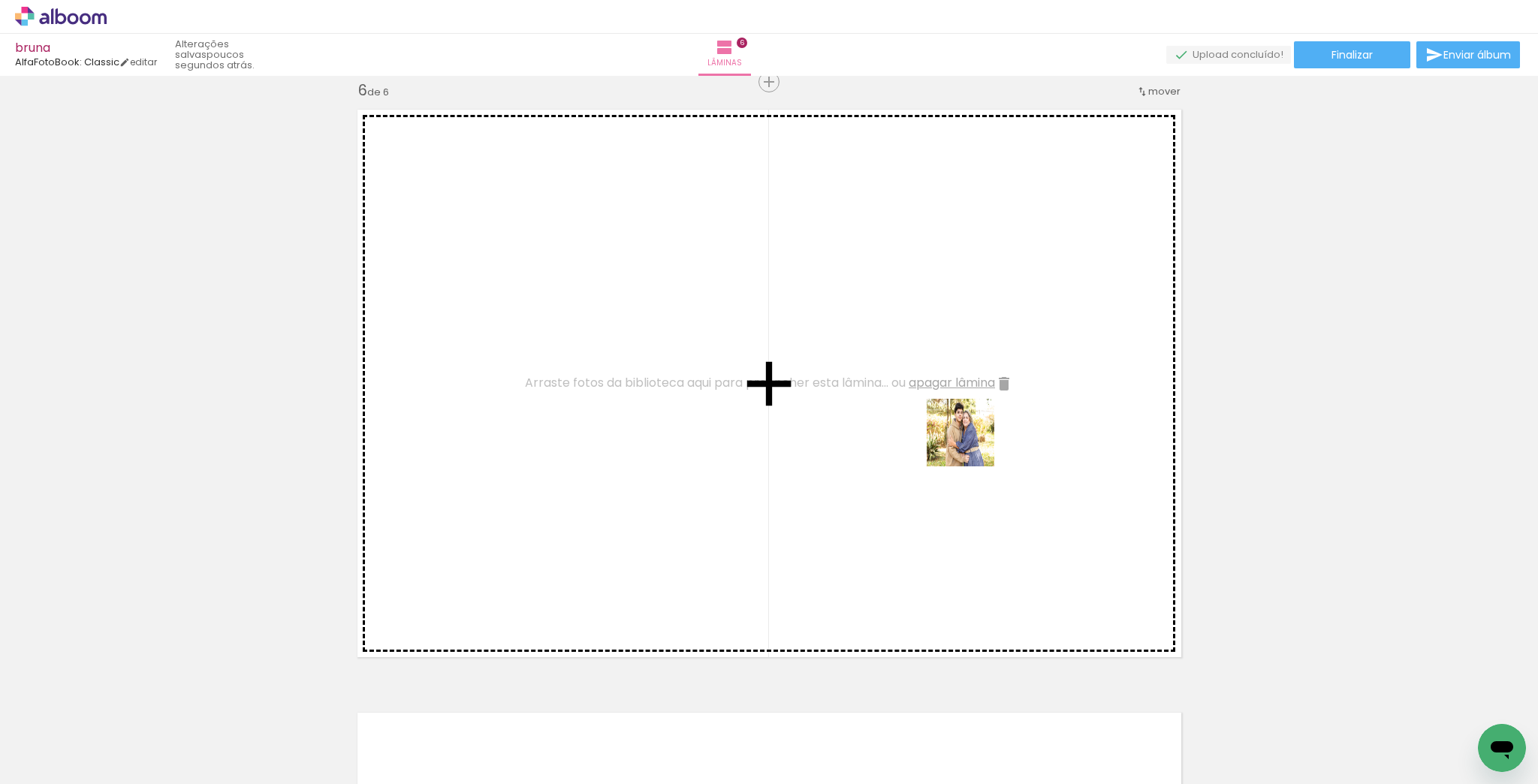
drag, startPoint x: 933, startPoint y: 737, endPoint x: 1039, endPoint y: 603, distance: 170.9
click at [972, 413] on quentale-workspace at bounding box center [769, 392] width 1538 height 784
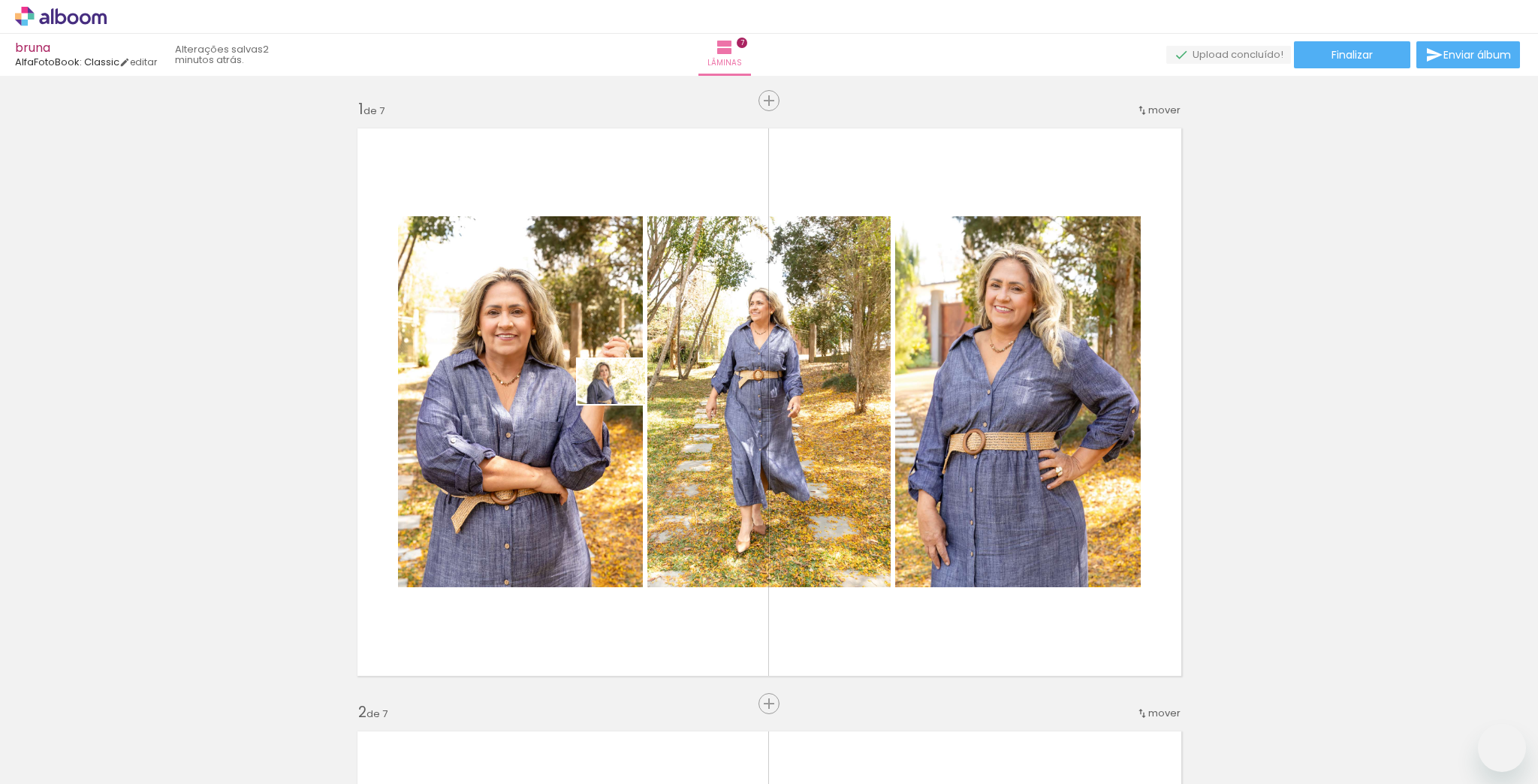
click at [637, 407] on quentale-workspace at bounding box center [769, 392] width 1538 height 784
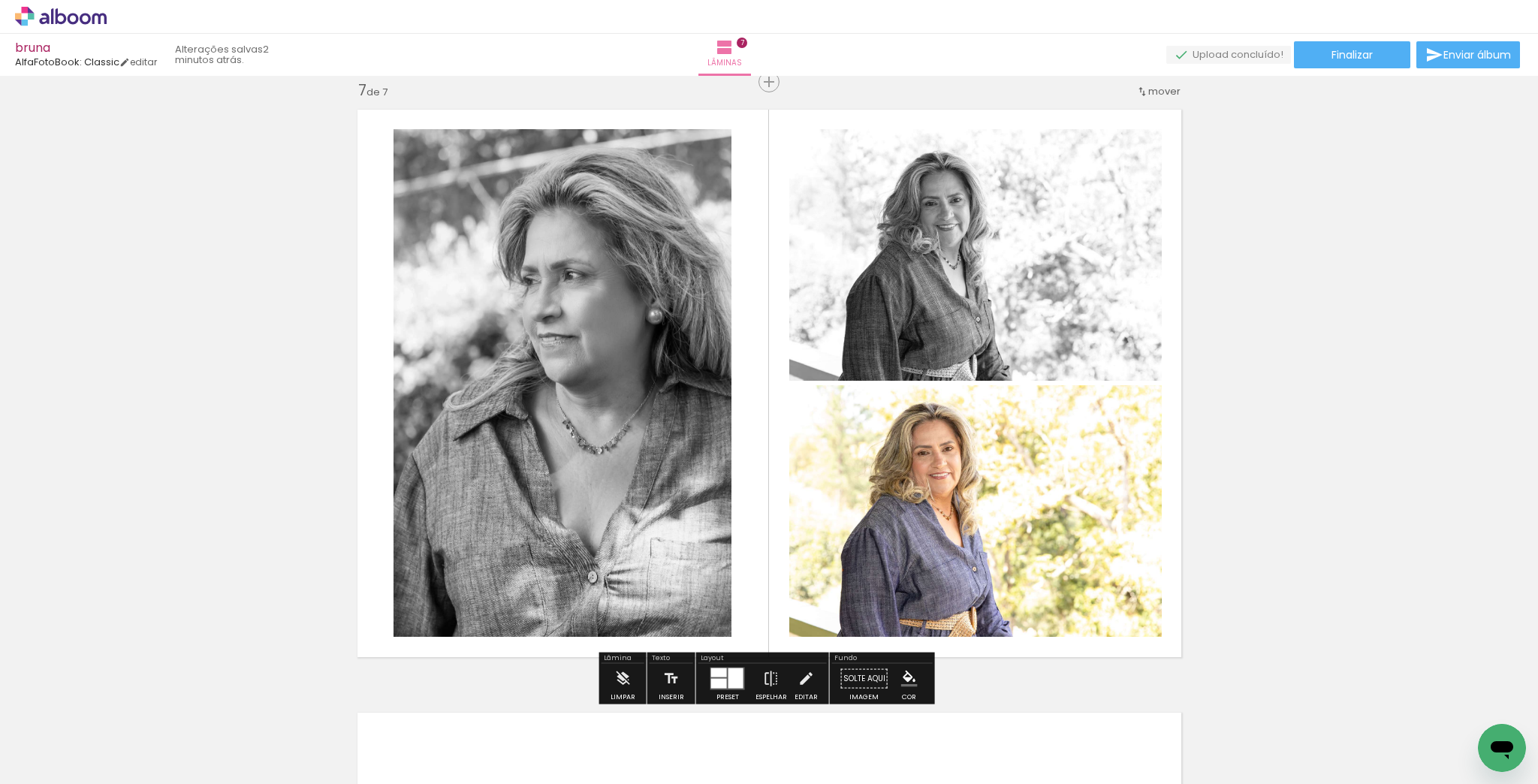
scroll to position [0, 9812]
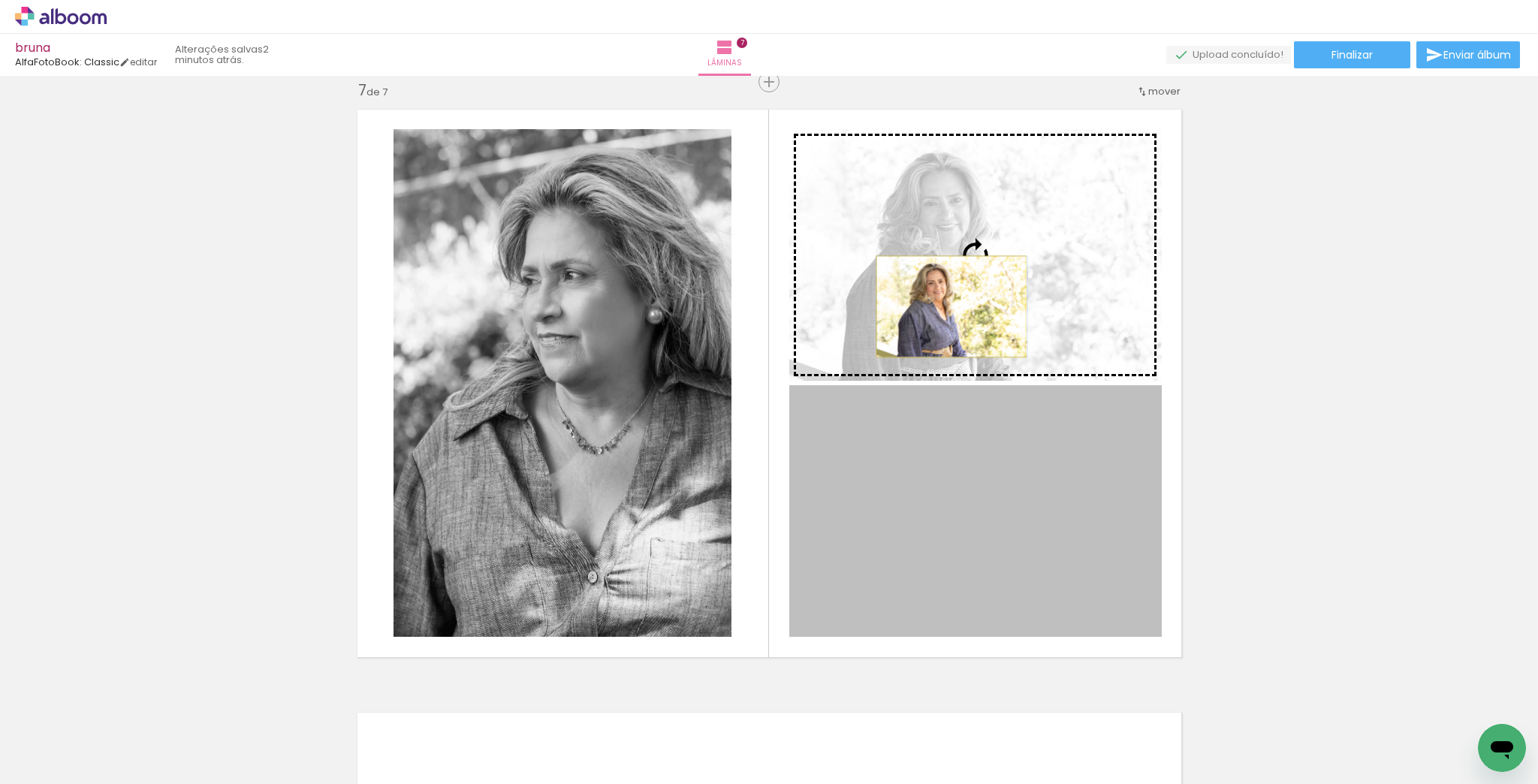
drag, startPoint x: 905, startPoint y: 522, endPoint x: 947, endPoint y: 306, distance: 220.0
click at [0, 0] on slot at bounding box center [0, 0] width 0 height 0
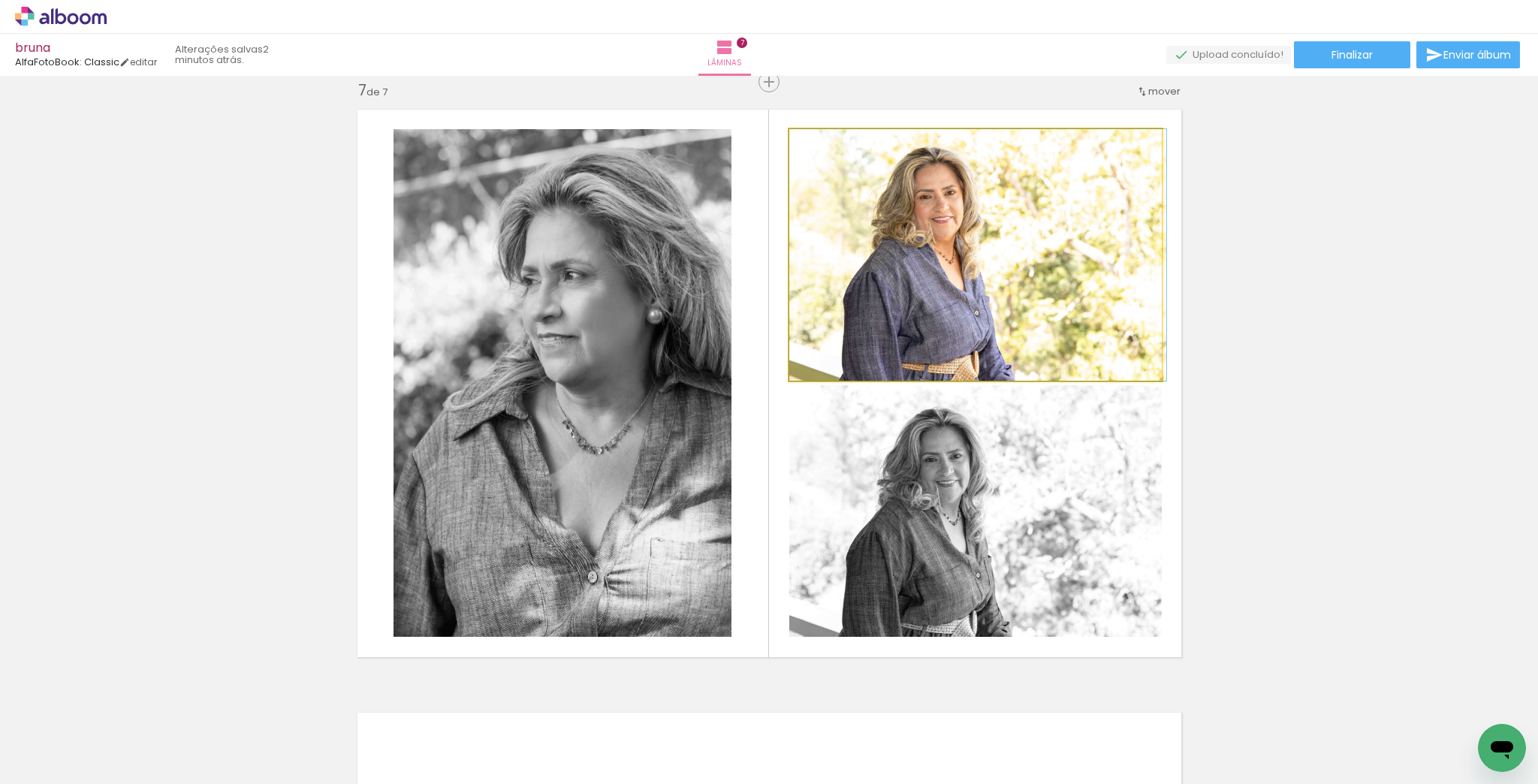
drag, startPoint x: 1012, startPoint y: 318, endPoint x: 1405, endPoint y: 422, distance: 406.5
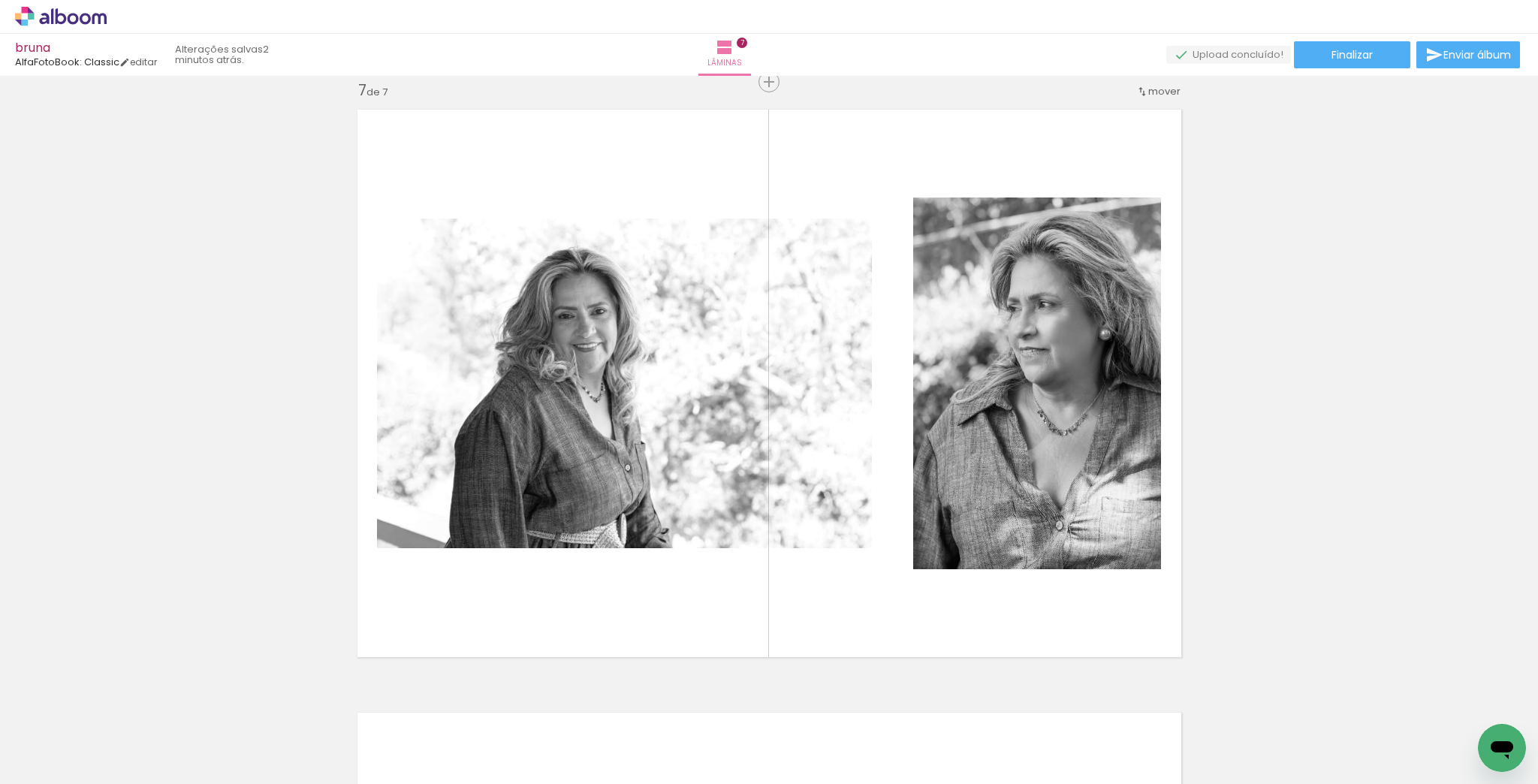
scroll to position [0, 8013]
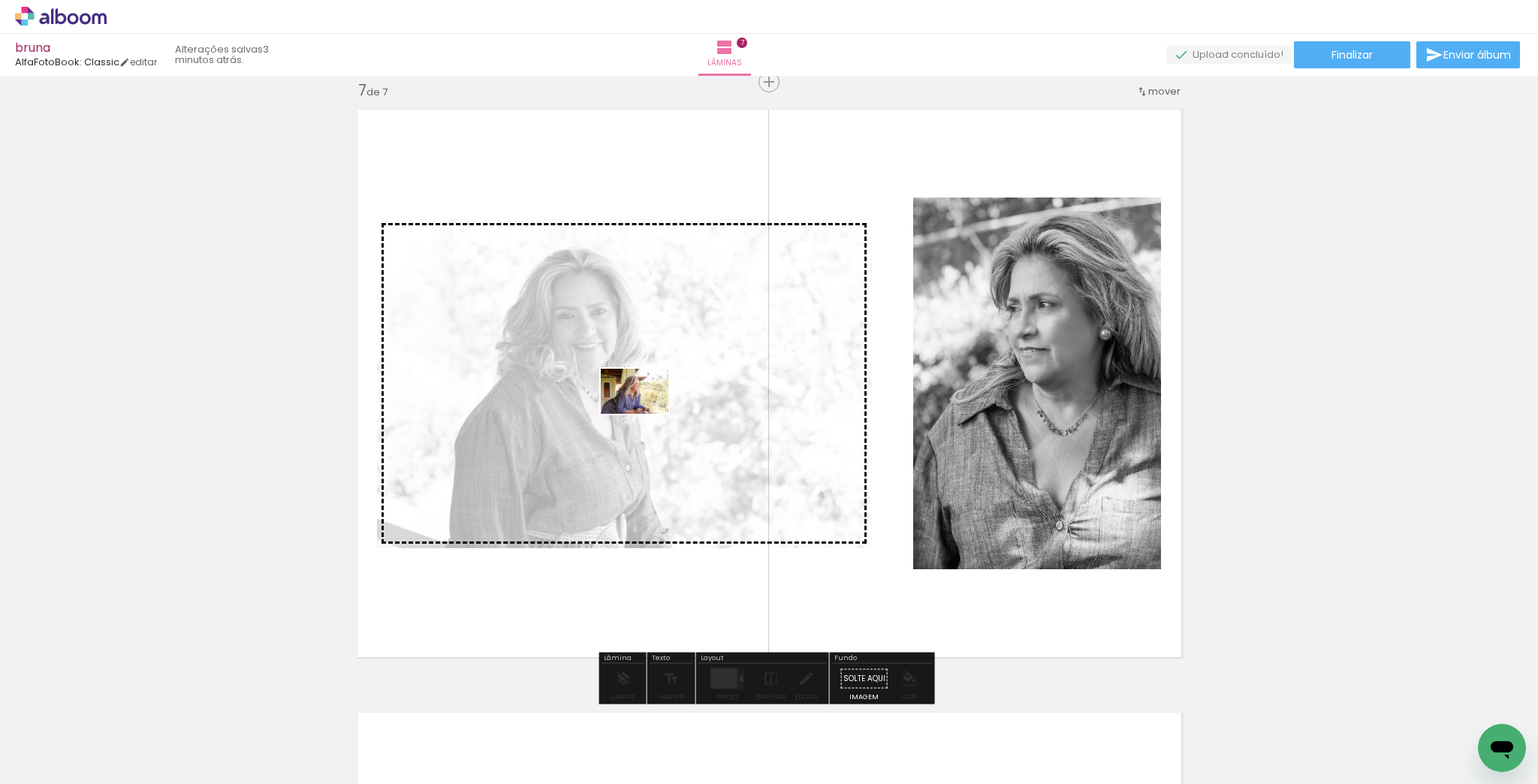
drag, startPoint x: 733, startPoint y: 742, endPoint x: 646, endPoint y: 414, distance: 339.3
click at [646, 414] on quentale-workspace at bounding box center [769, 392] width 1538 height 784
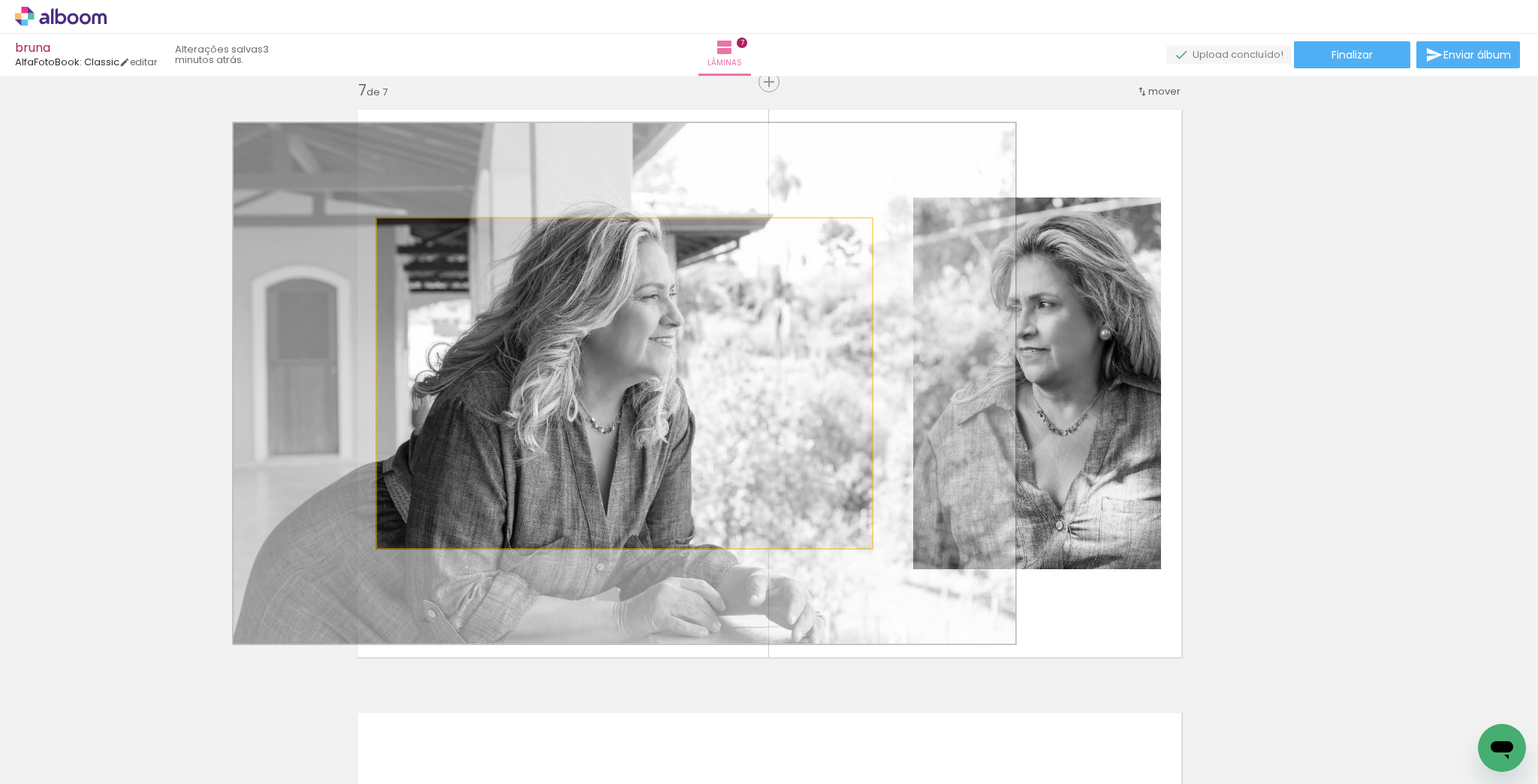
drag, startPoint x: 430, startPoint y: 240, endPoint x: 445, endPoint y: 240, distance: 15.0
click at [445, 240] on div at bounding box center [441, 234] width 58 height 24
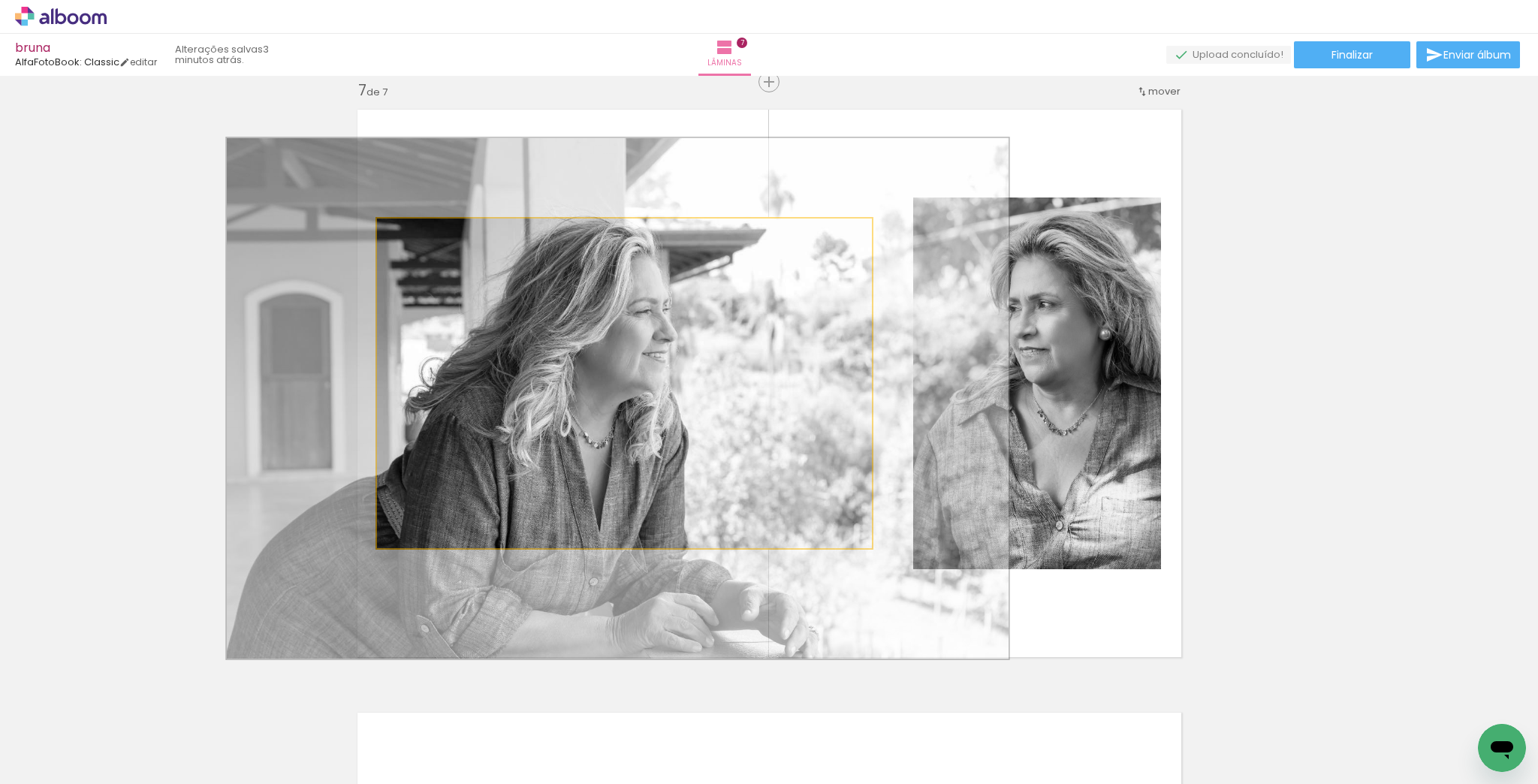
drag, startPoint x: 694, startPoint y: 405, endPoint x: 690, endPoint y: 415, distance: 10.8
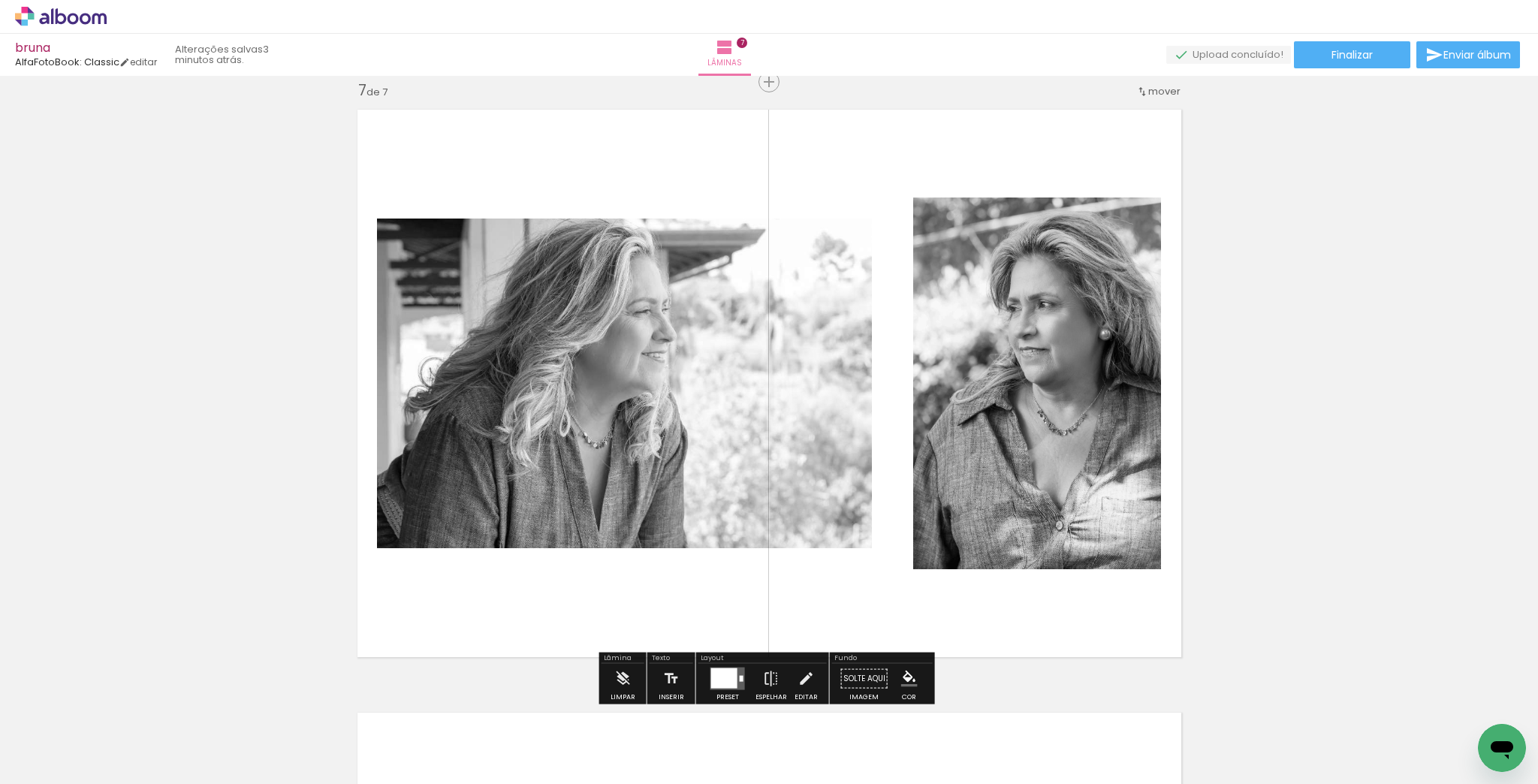
click at [642, 472] on quentale-photo at bounding box center [625, 383] width 495 height 330
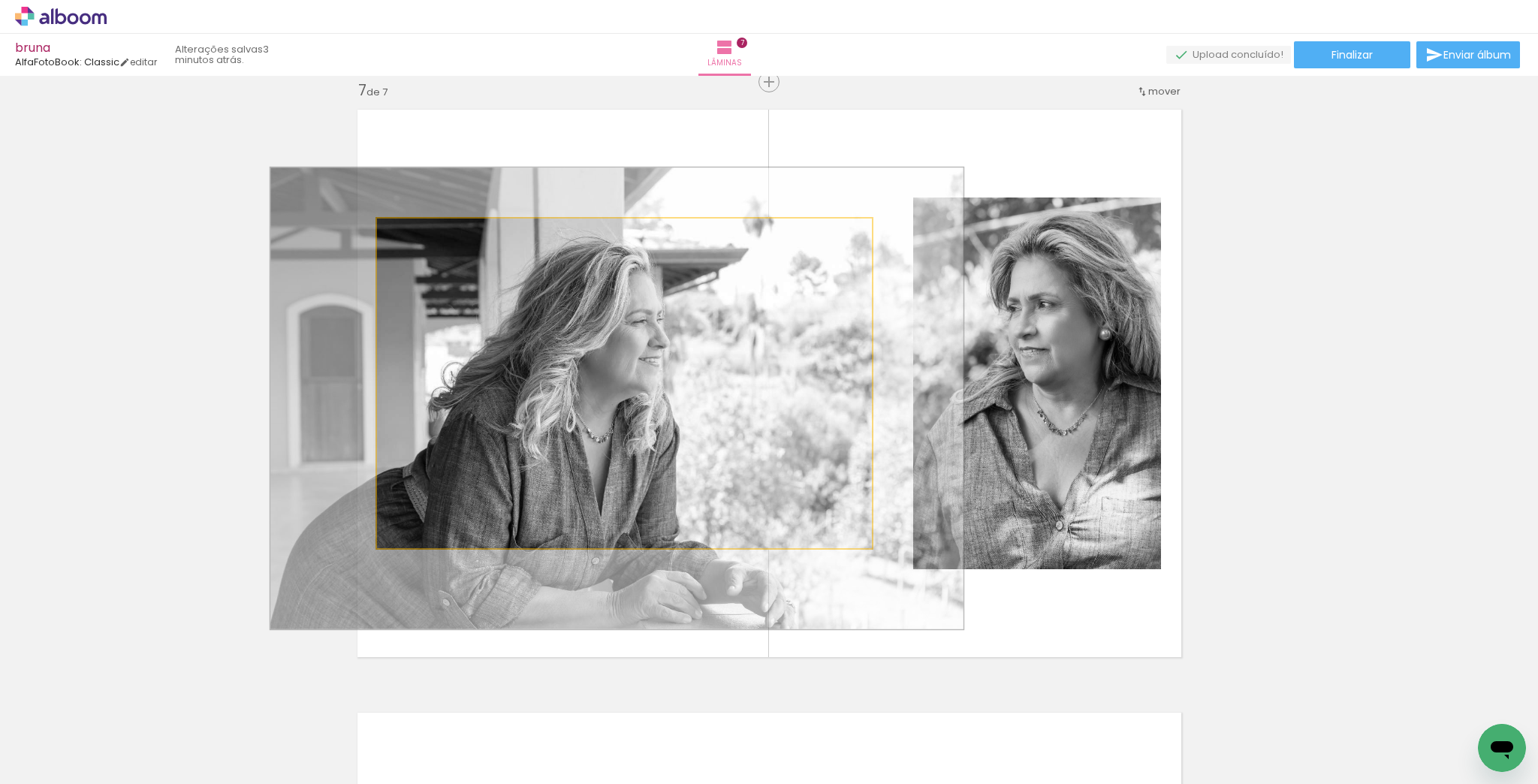
drag, startPoint x: 440, startPoint y: 231, endPoint x: 429, endPoint y: 236, distance: 12.1
click at [429, 236] on div at bounding box center [436, 234] width 14 height 14
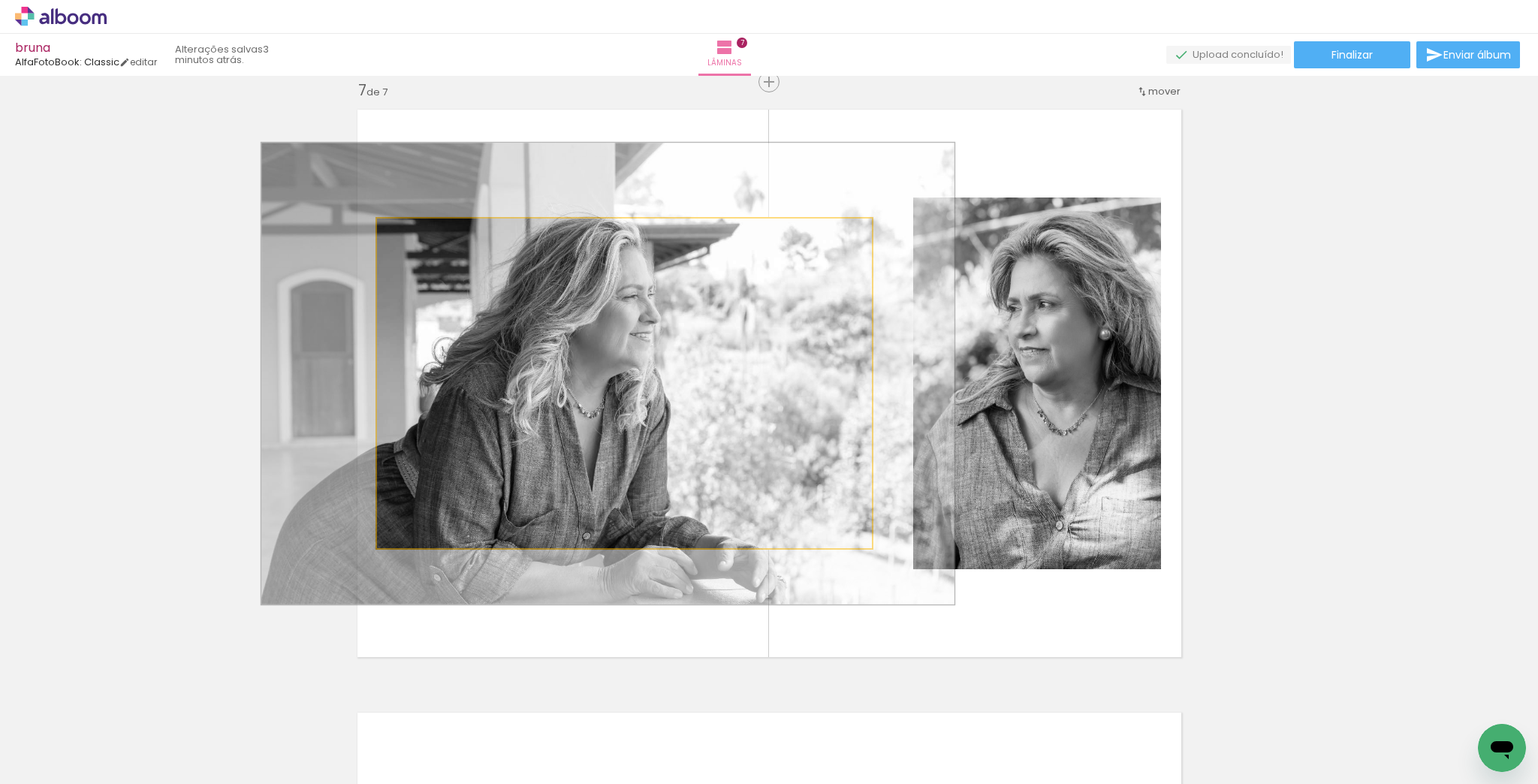
drag, startPoint x: 591, startPoint y: 367, endPoint x: 581, endPoint y: 346, distance: 23.3
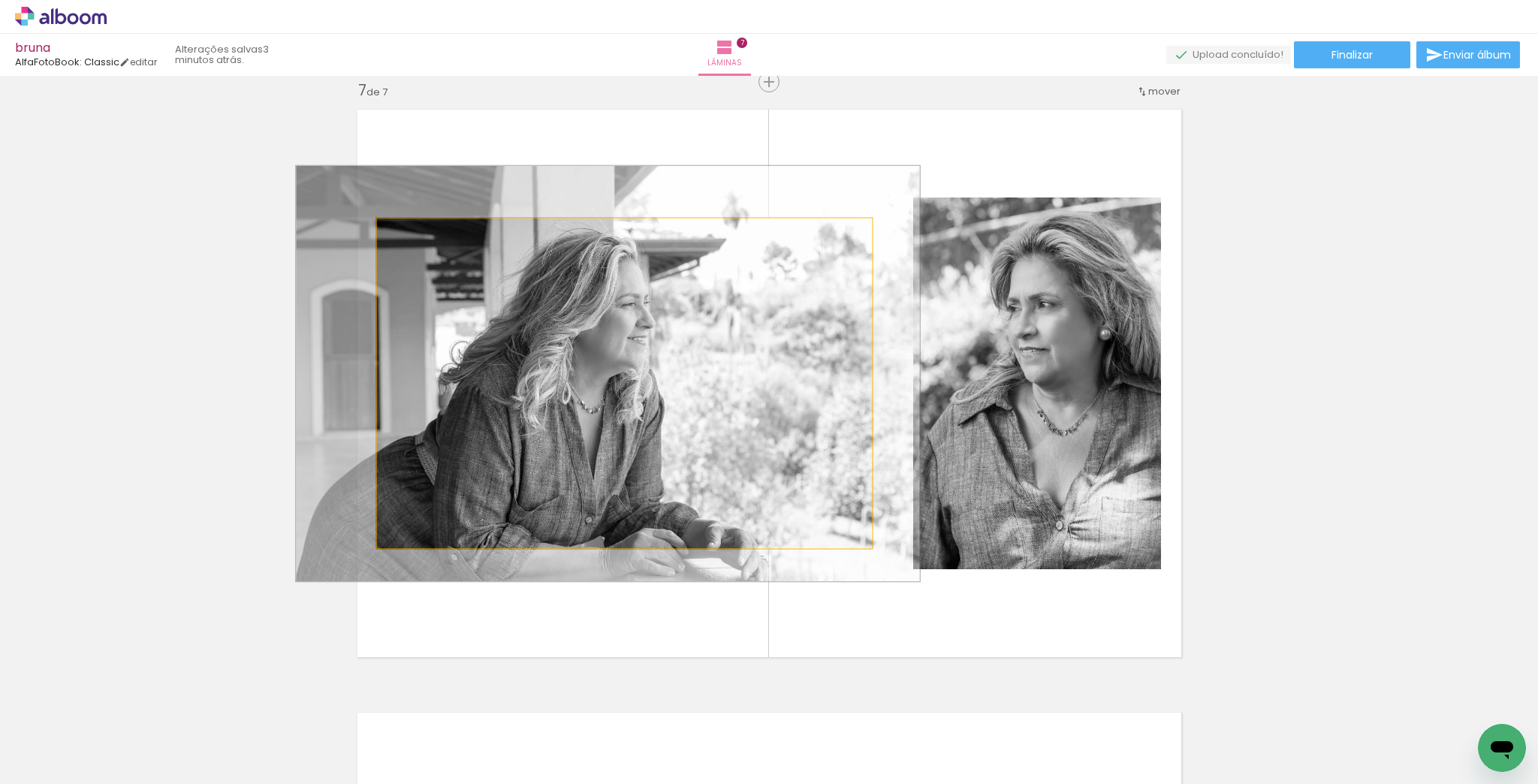
drag, startPoint x: 433, startPoint y: 234, endPoint x: 425, endPoint y: 234, distance: 8.0
click at [425, 234] on div at bounding box center [427, 234] width 14 height 14
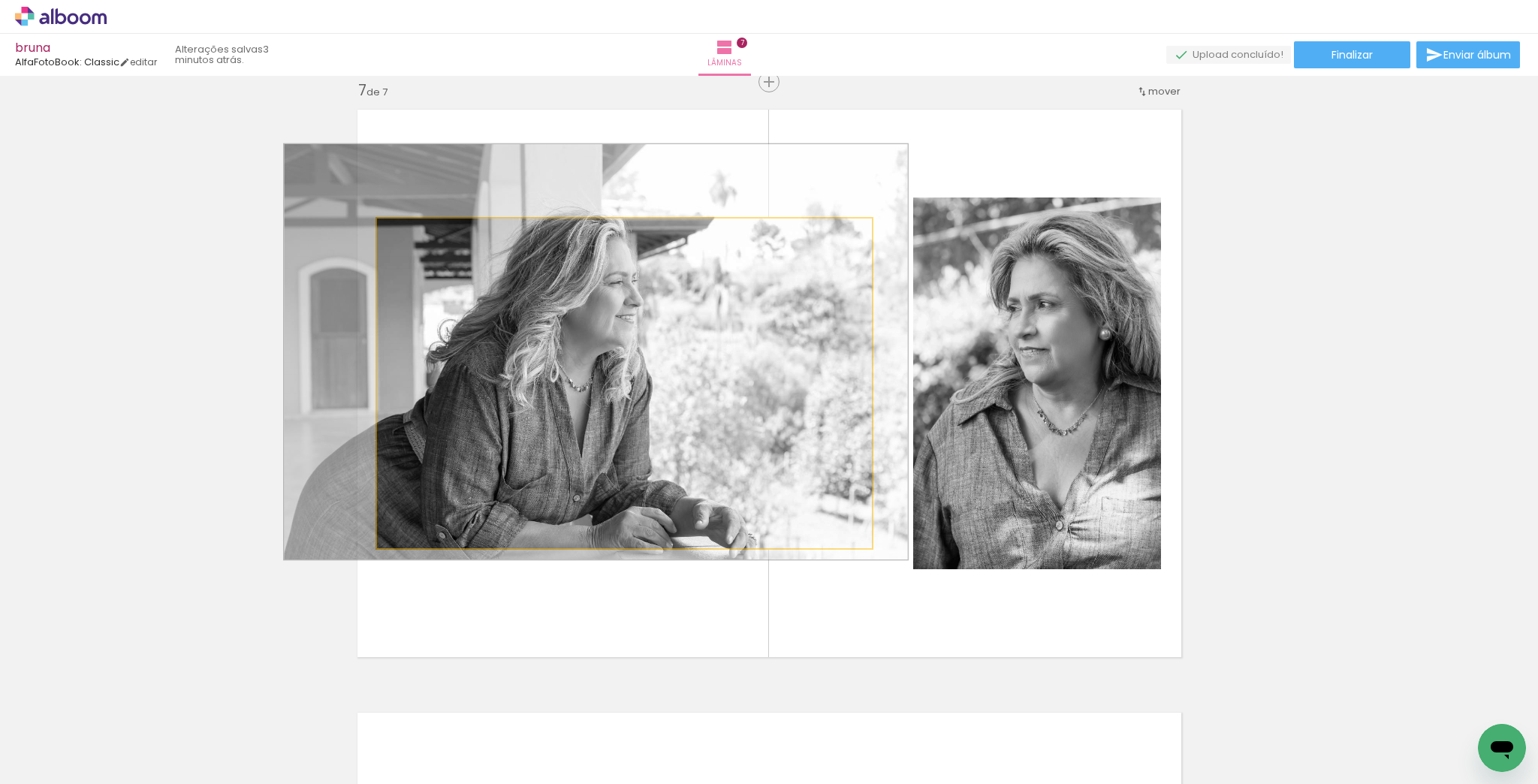
drag, startPoint x: 647, startPoint y: 406, endPoint x: 637, endPoint y: 389, distance: 19.7
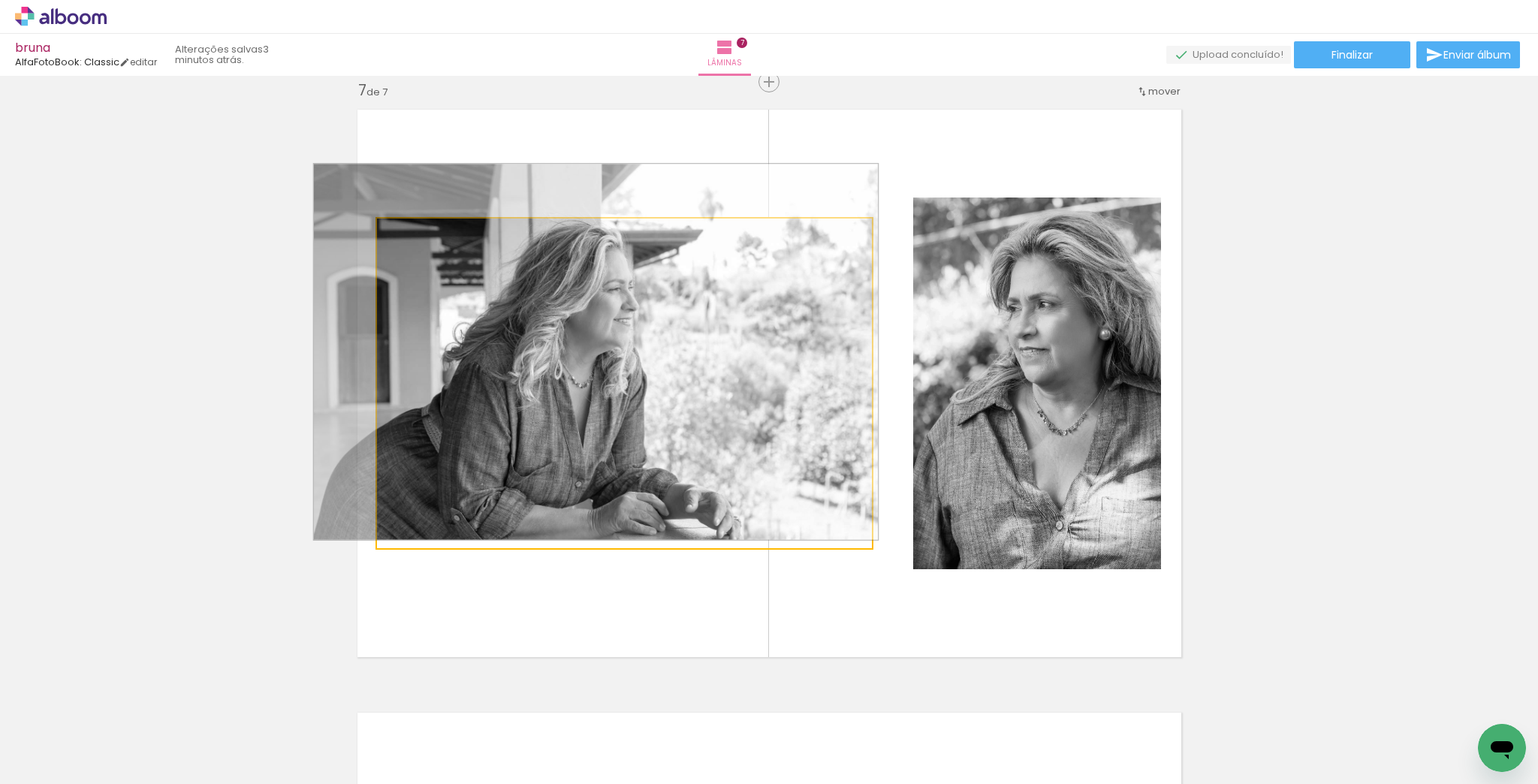
type paper-slider "114"
click at [410, 234] on div at bounding box center [420, 234] width 24 height 24
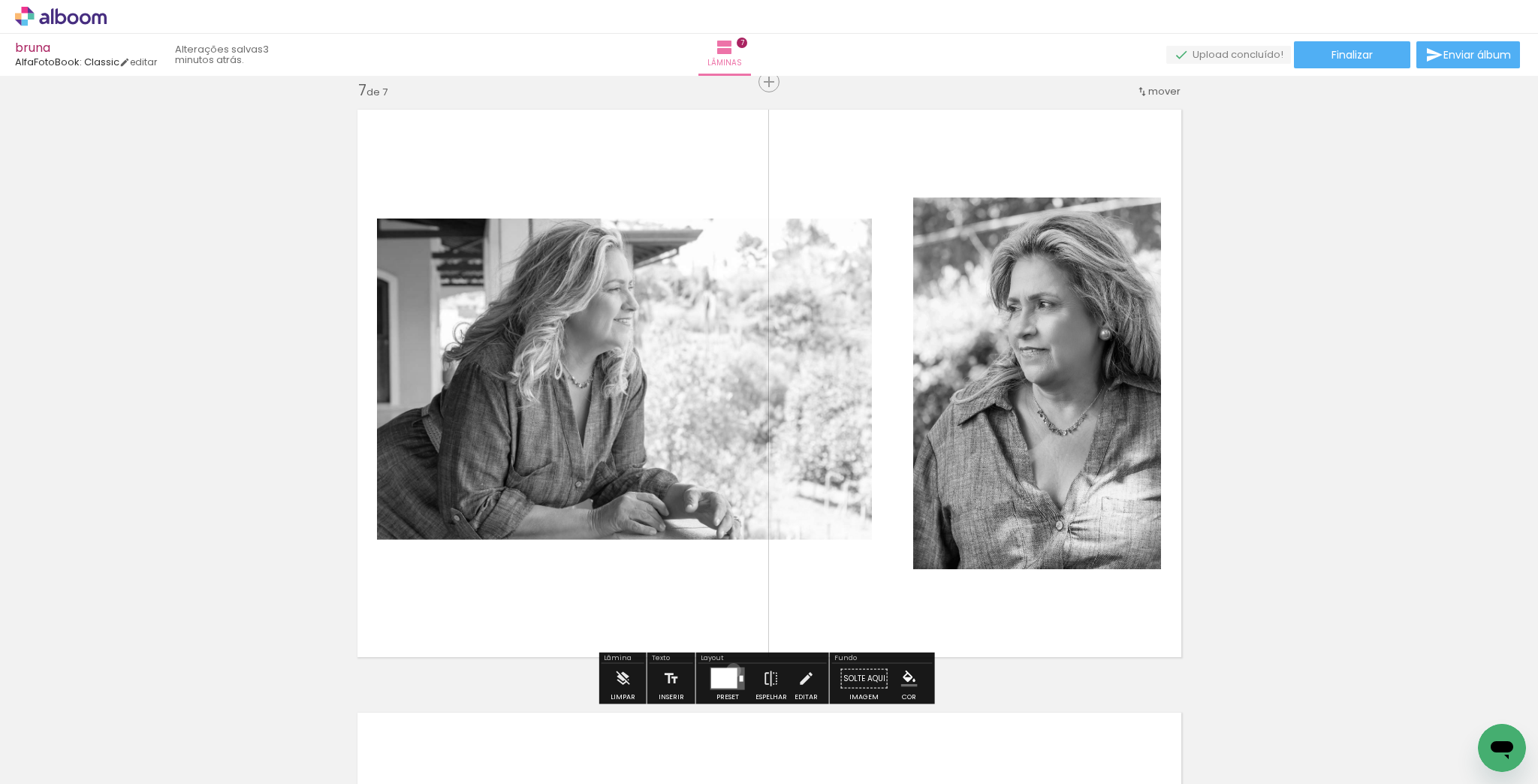
click at [730, 670] on div at bounding box center [724, 678] width 26 height 20
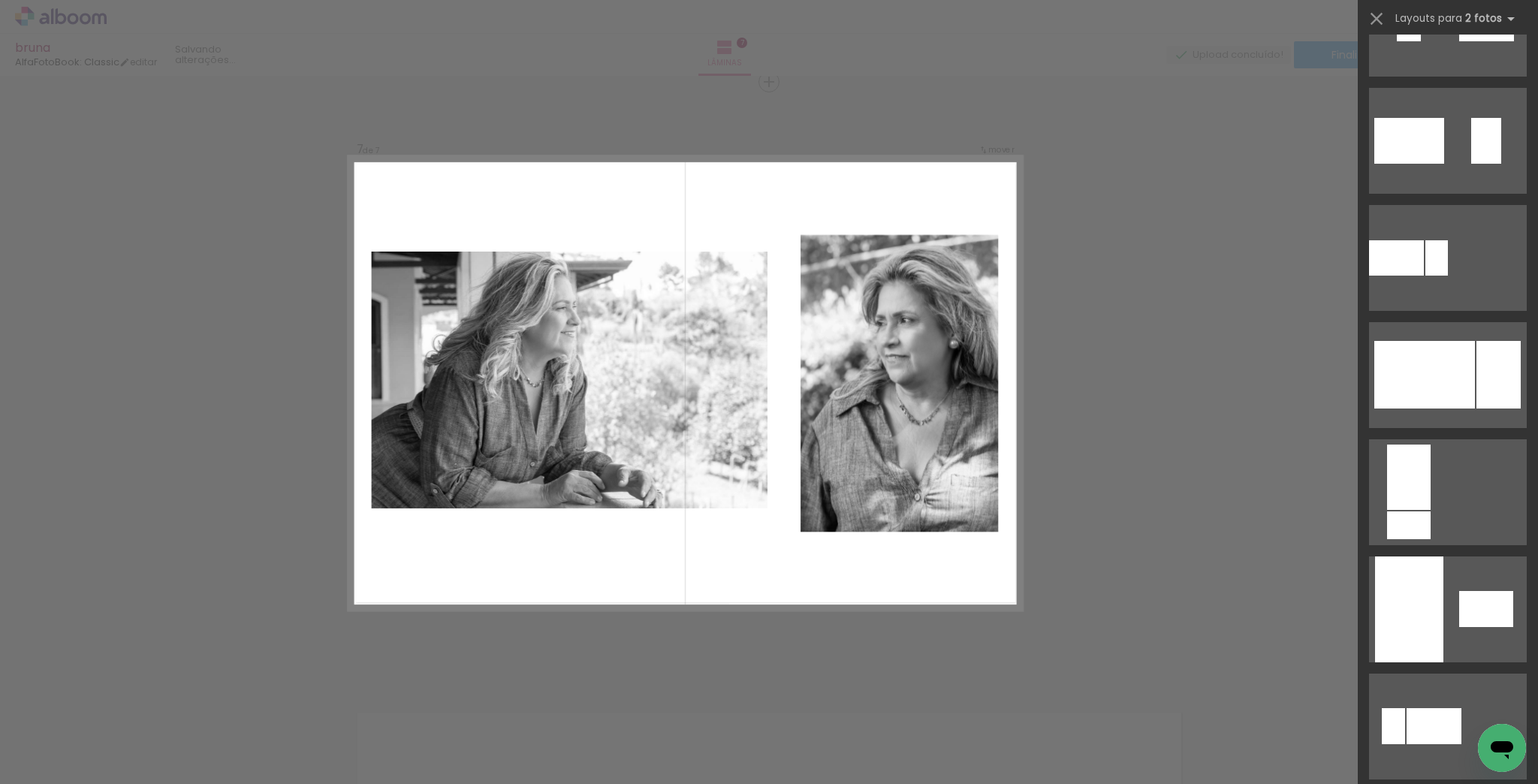
scroll to position [0, 0]
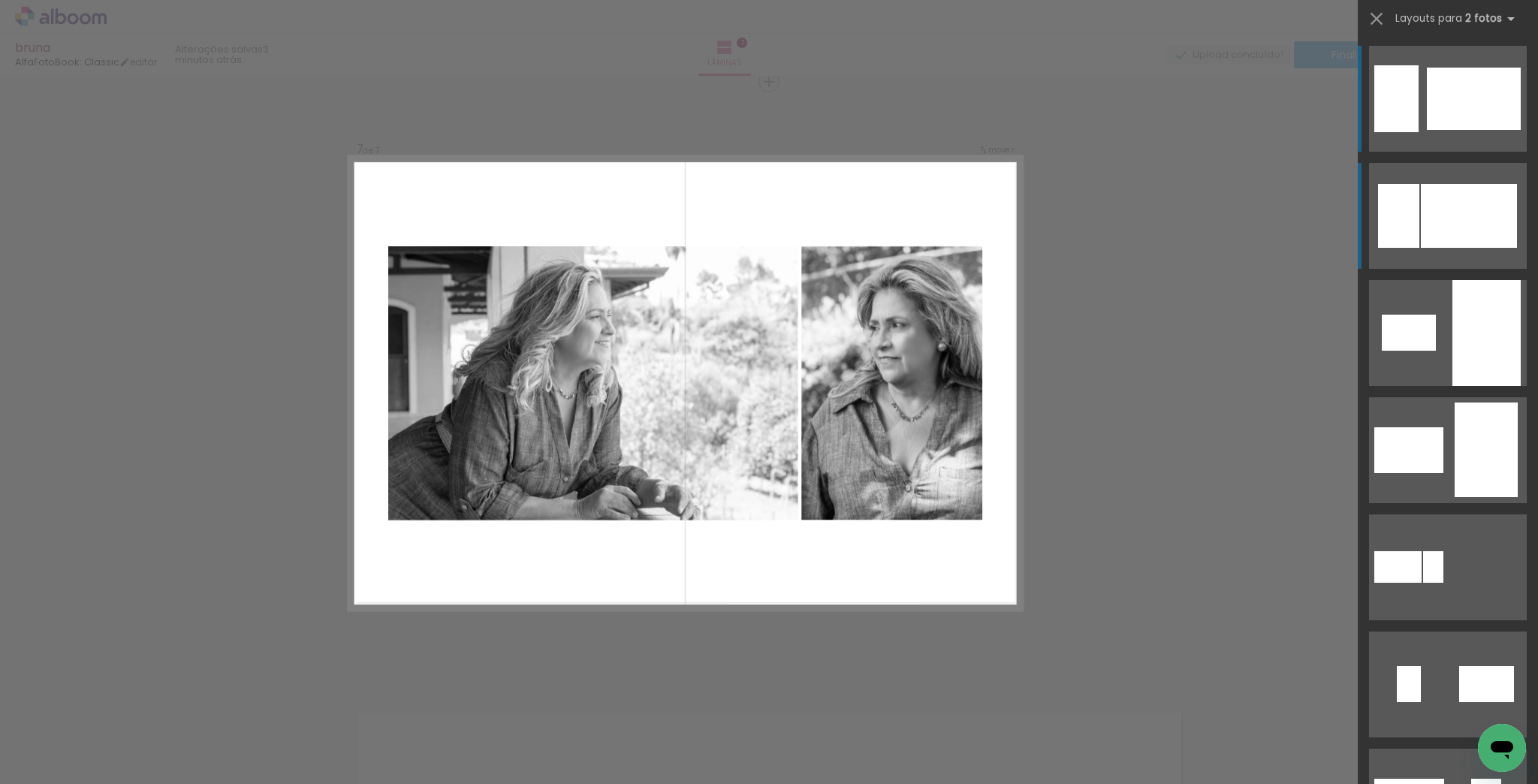
click at [1462, 233] on div at bounding box center [1468, 215] width 96 height 64
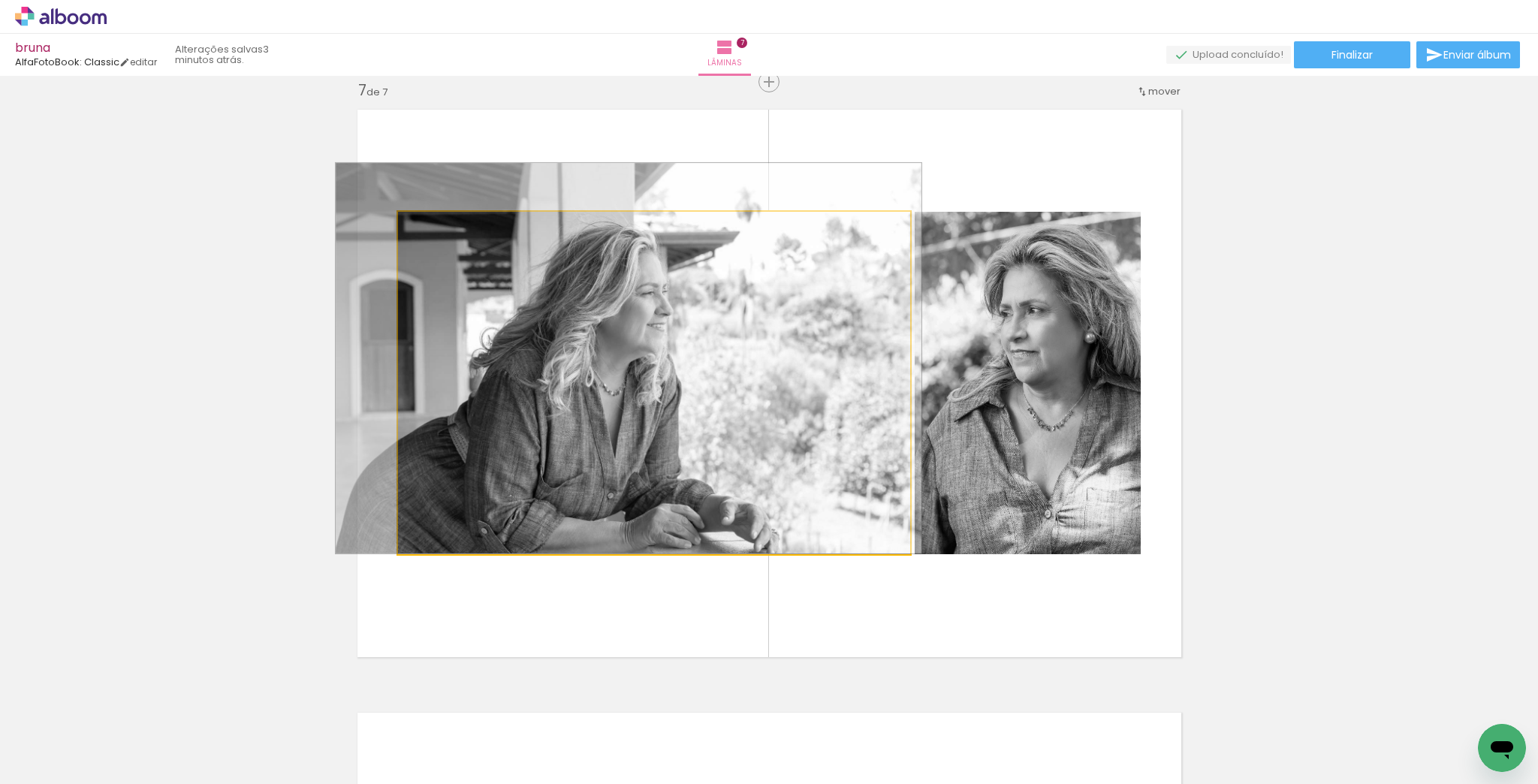
drag, startPoint x: 719, startPoint y: 438, endPoint x: 710, endPoint y: 408, distance: 31.3
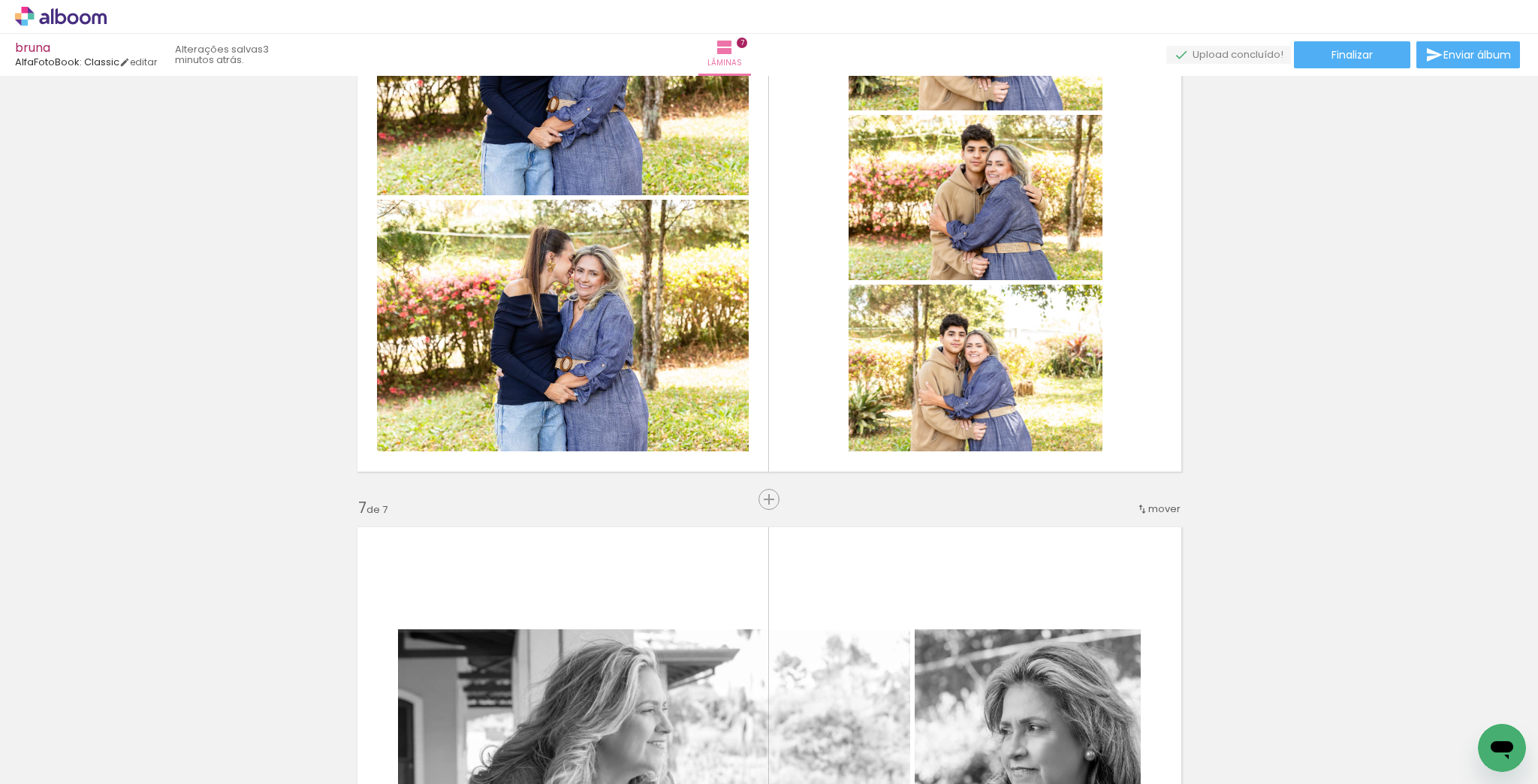
scroll to position [3217, 0]
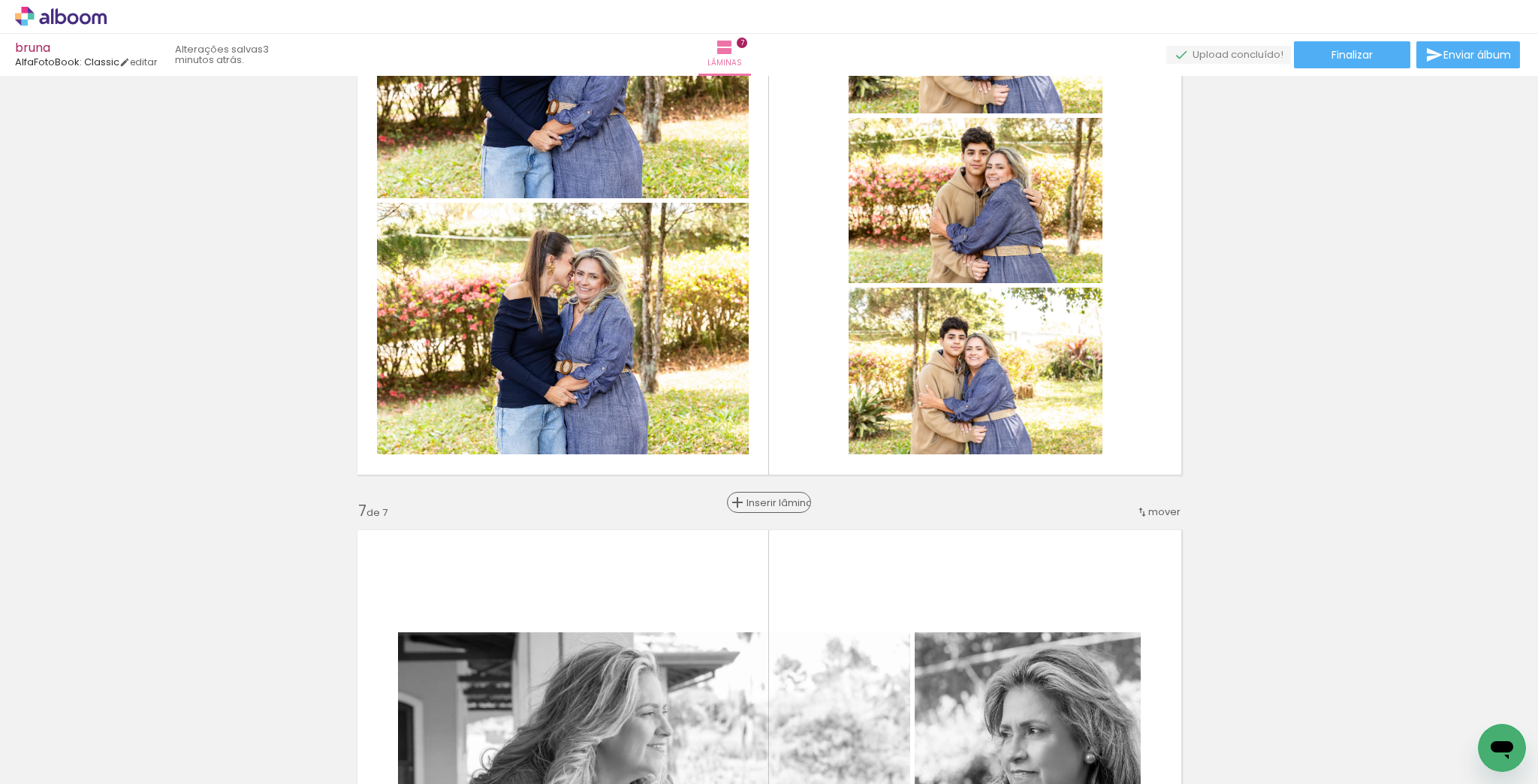
click at [759, 500] on span "Inserir lâmina" at bounding box center [775, 503] width 58 height 10
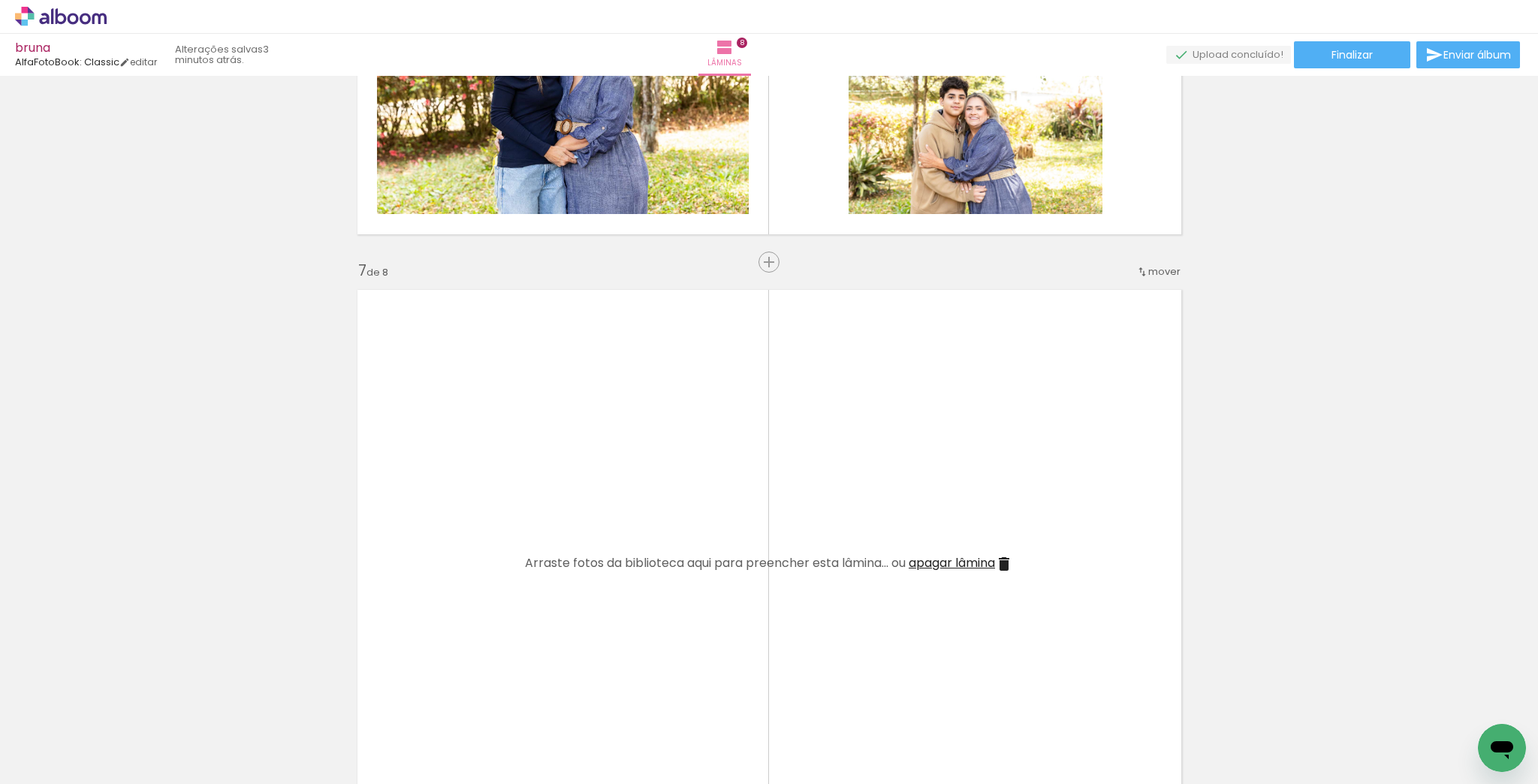
scroll to position [3637, 0]
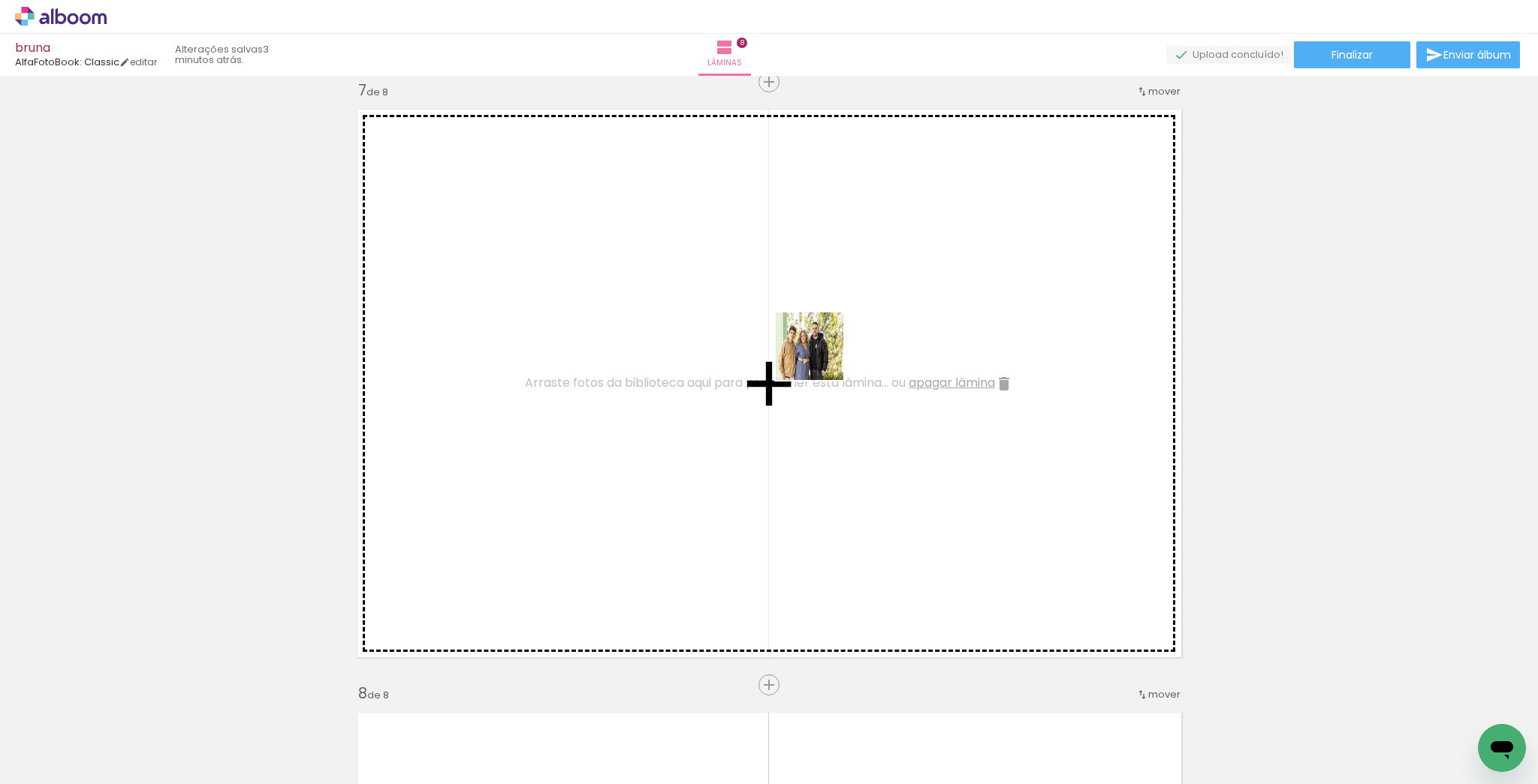
drag, startPoint x: 900, startPoint y: 745, endPoint x: 821, endPoint y: 358, distance: 395.0
click at [821, 358] on quentale-workspace at bounding box center [769, 392] width 1538 height 784
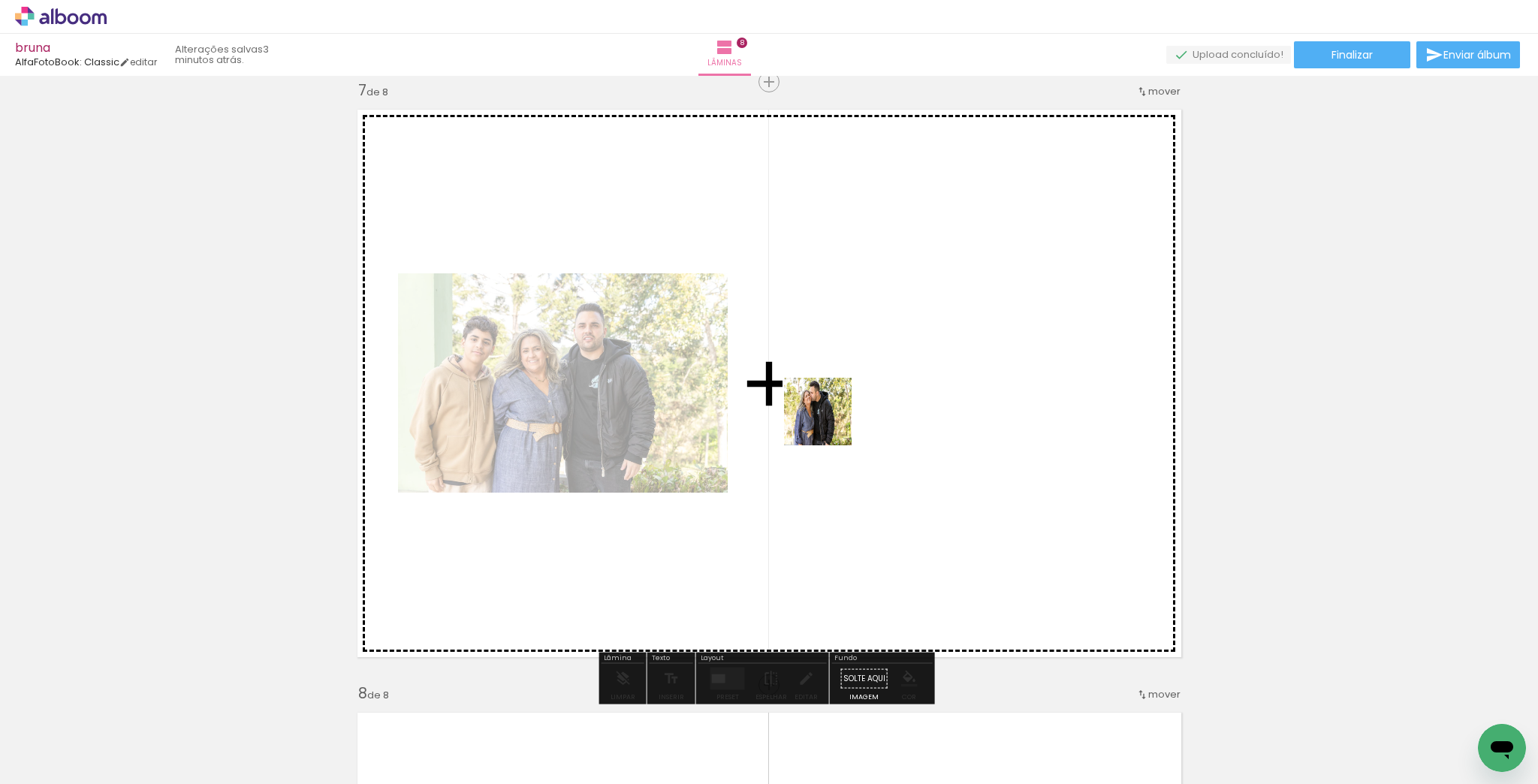
drag, startPoint x: 741, startPoint y: 689, endPoint x: 581, endPoint y: 730, distance: 165.2
click at [852, 397] on quentale-workspace at bounding box center [769, 392] width 1538 height 784
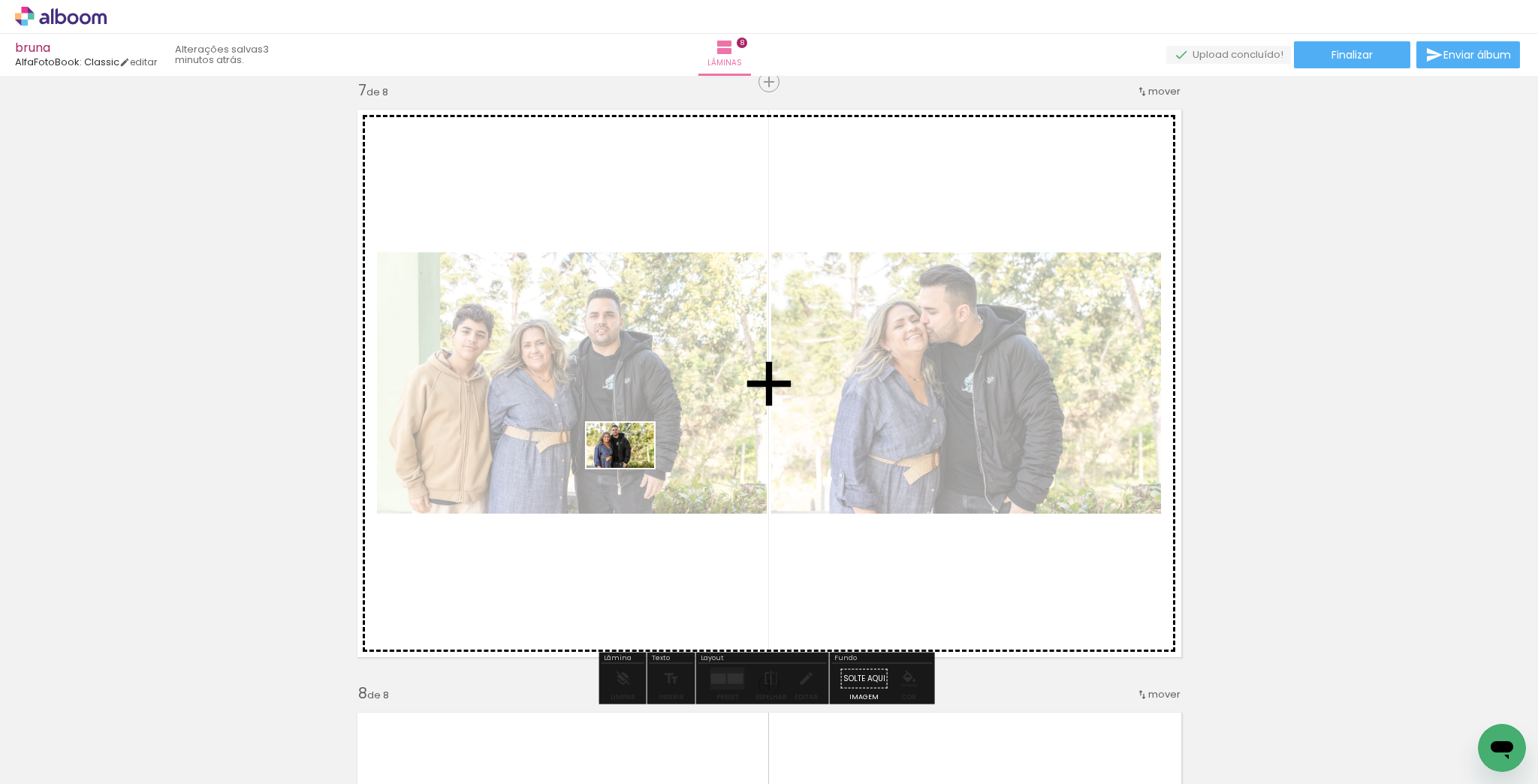
drag, startPoint x: 464, startPoint y: 742, endPoint x: 631, endPoint y: 468, distance: 320.9
click at [631, 468] on quentale-workspace at bounding box center [769, 392] width 1538 height 784
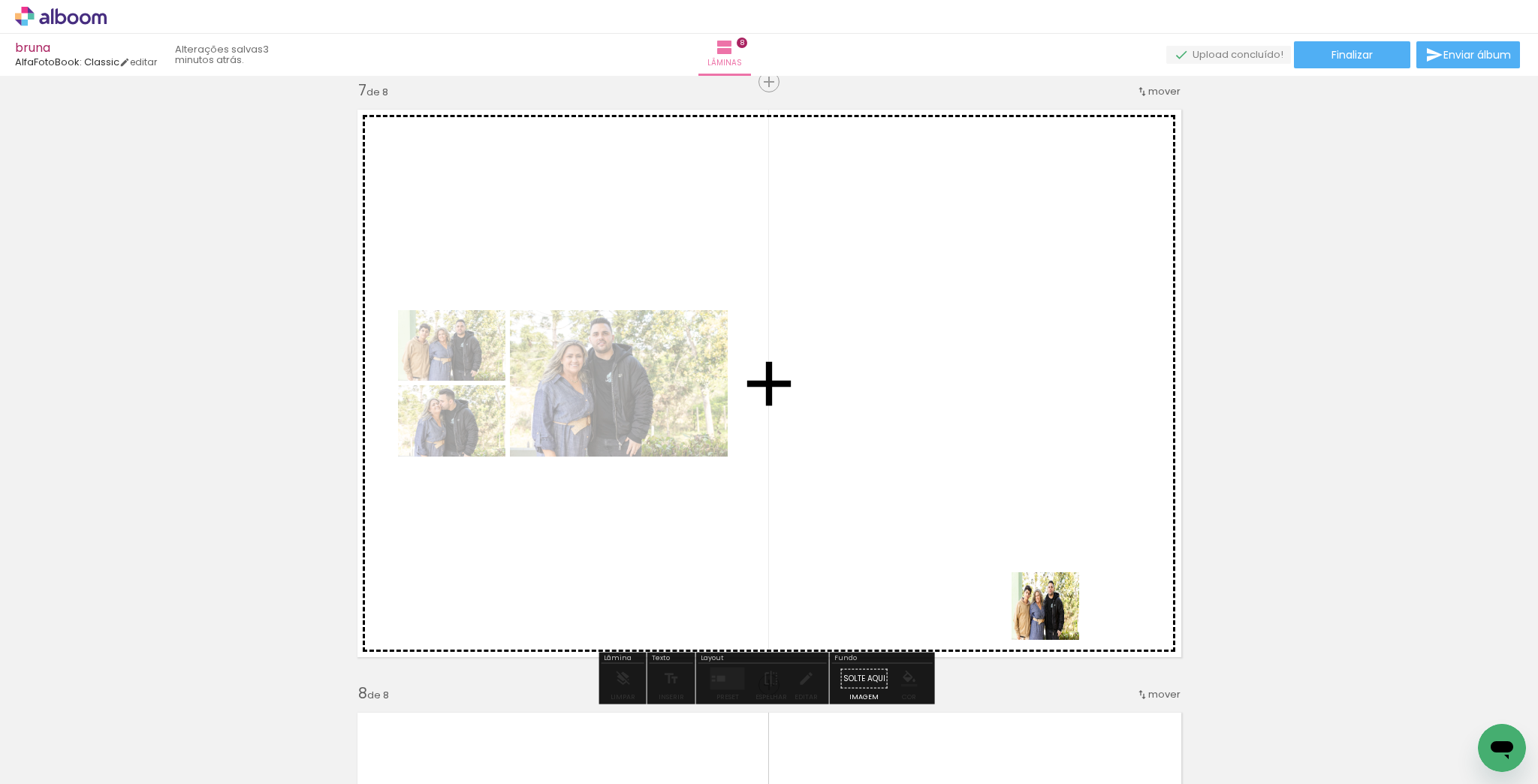
drag, startPoint x: 1057, startPoint y: 618, endPoint x: 1163, endPoint y: 477, distance: 176.4
click at [963, 333] on quentale-workspace at bounding box center [769, 392] width 1538 height 784
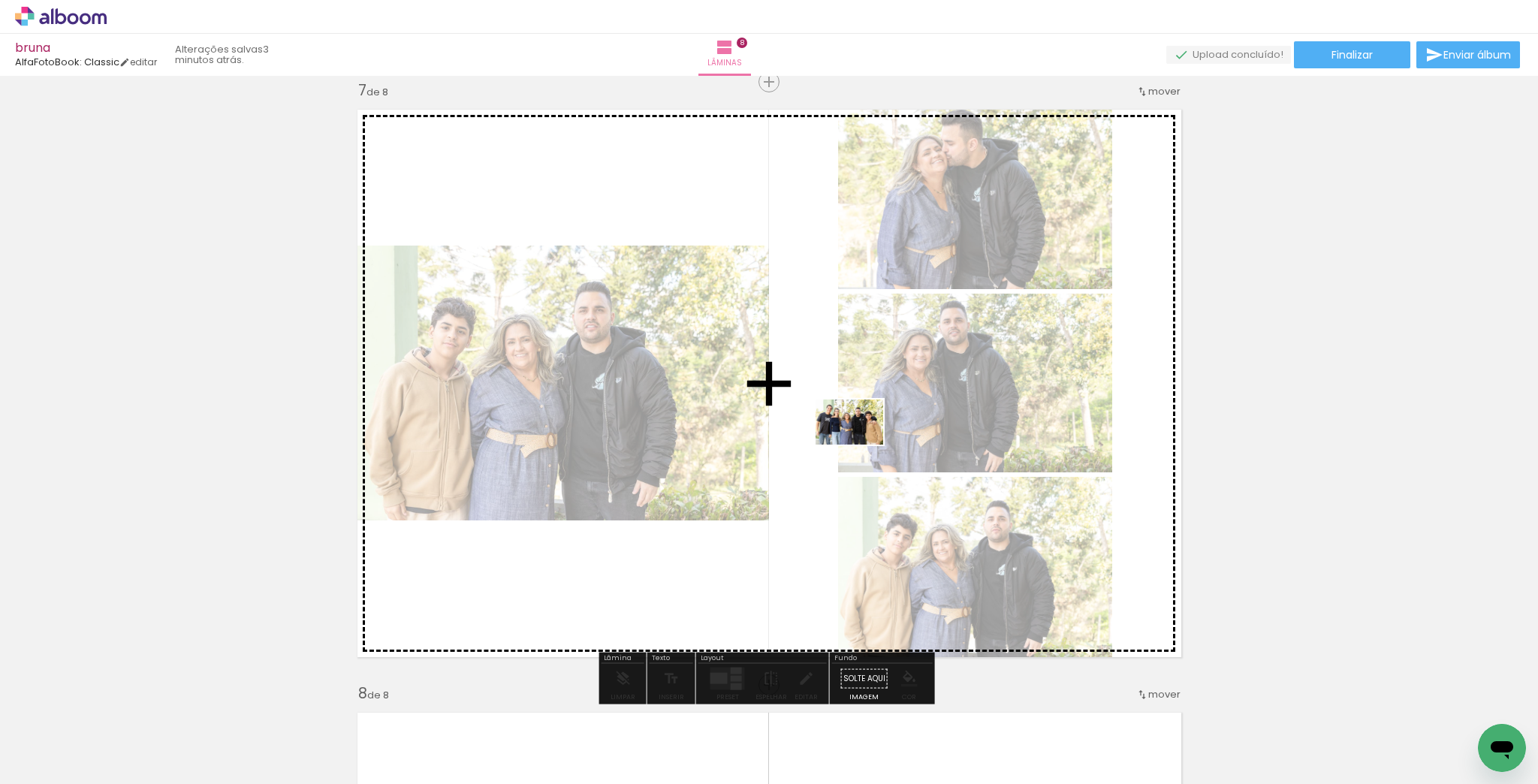
drag, startPoint x: 1408, startPoint y: 744, endPoint x: 860, endPoint y: 445, distance: 624.3
click at [860, 445] on quentale-workspace at bounding box center [769, 392] width 1538 height 784
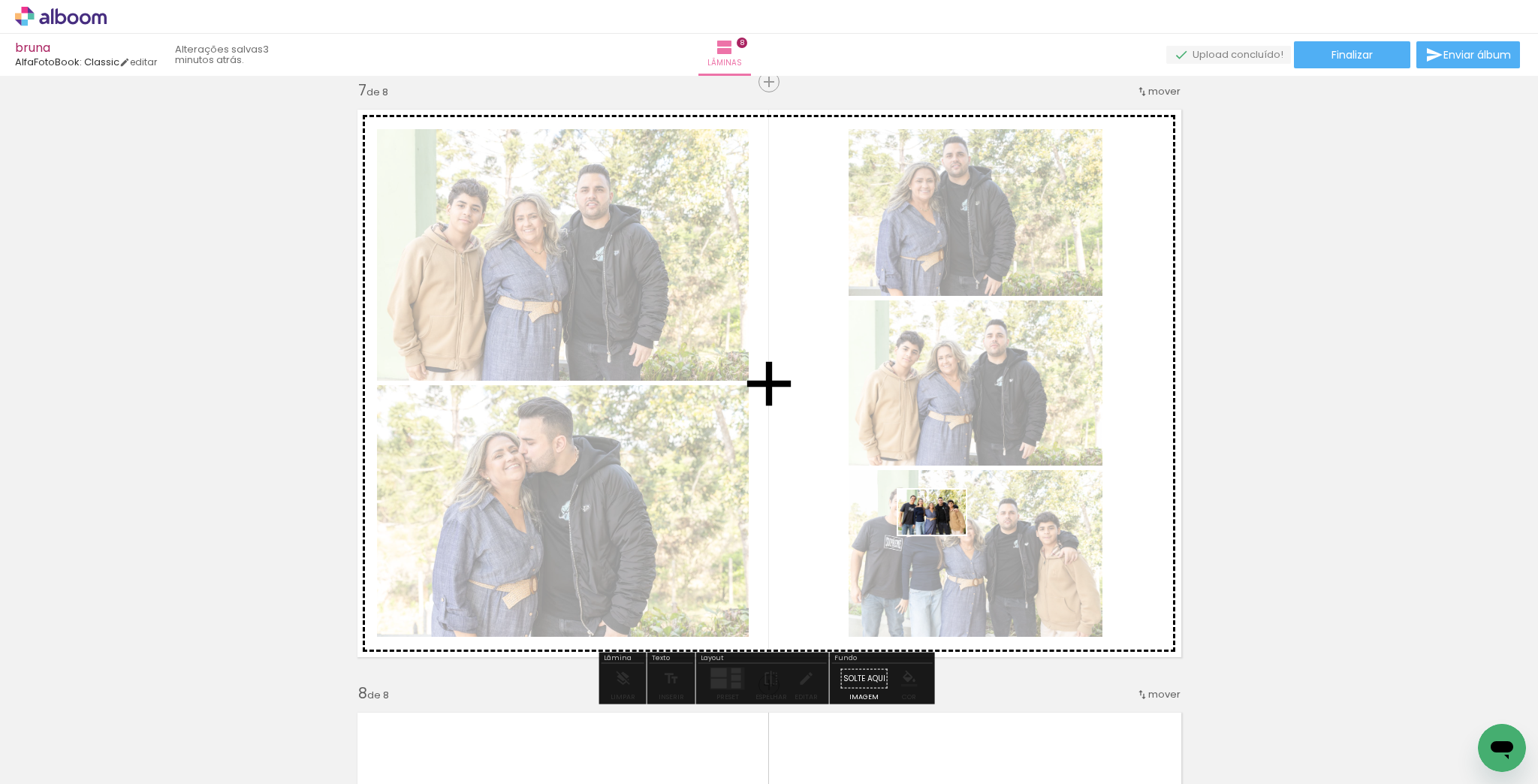
drag, startPoint x: 1301, startPoint y: 741, endPoint x: 880, endPoint y: 499, distance: 485.6
click at [880, 499] on quentale-workspace at bounding box center [769, 392] width 1538 height 784
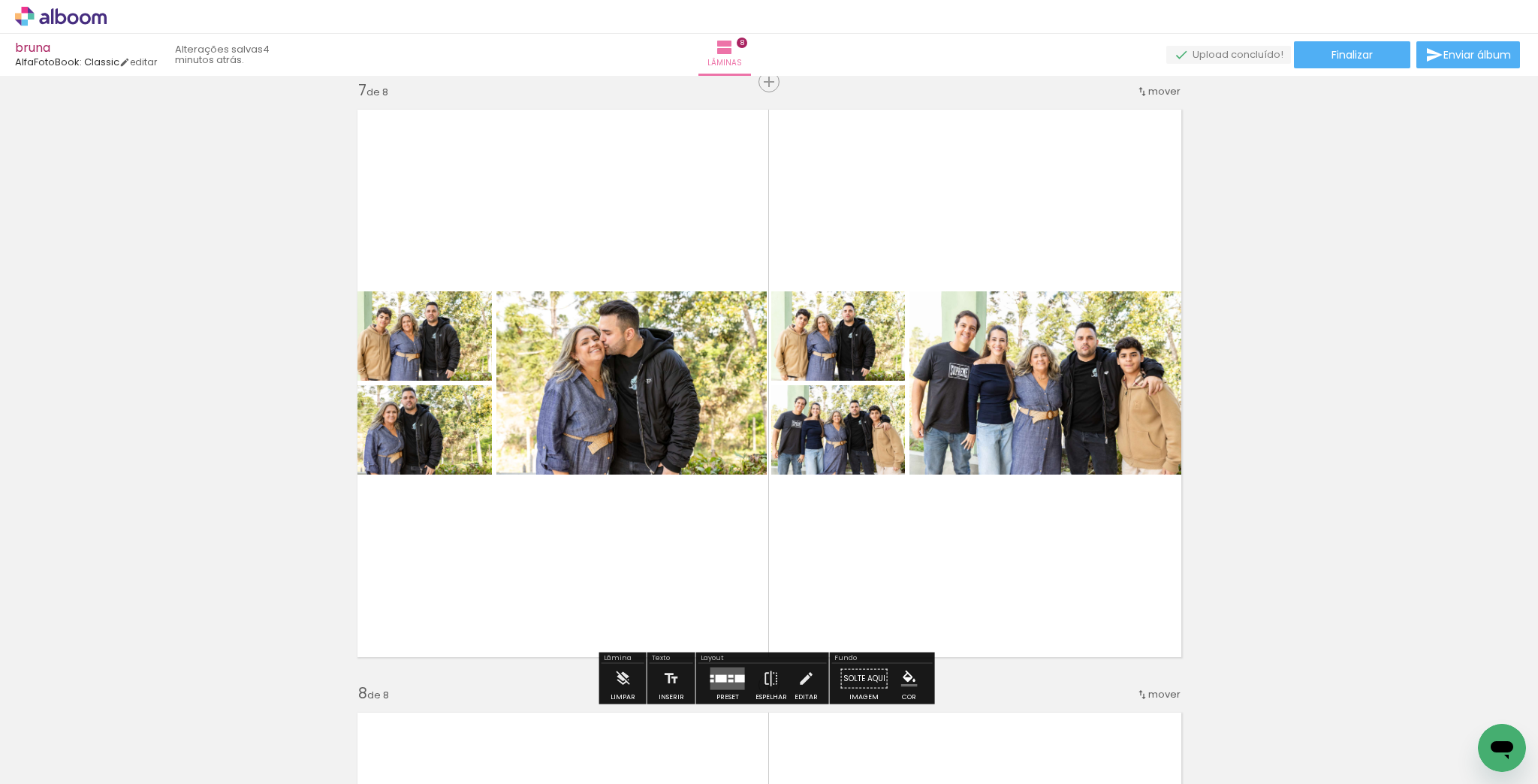
click at [721, 679] on div at bounding box center [721, 679] width 11 height 8
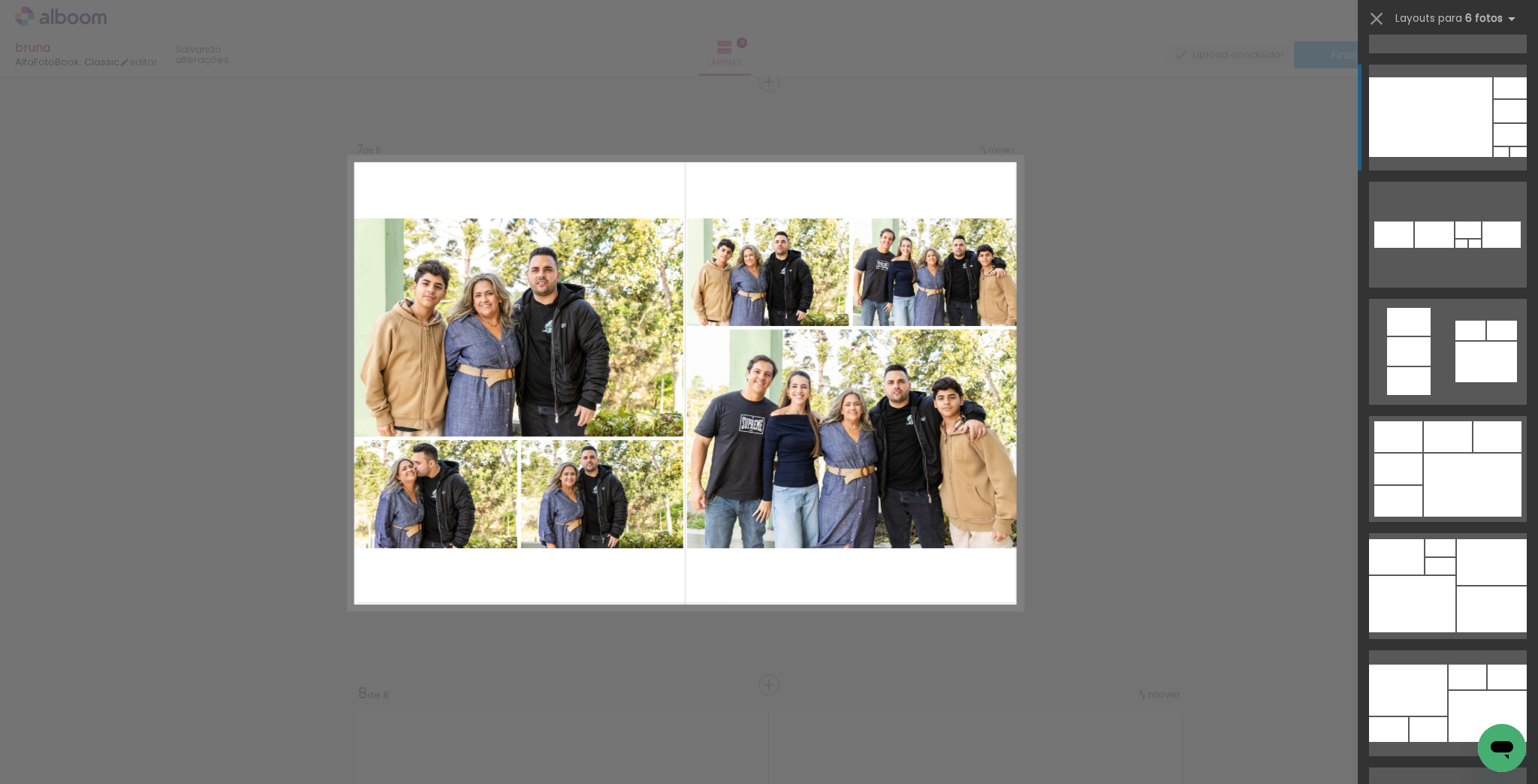
scroll to position [1201, 0]
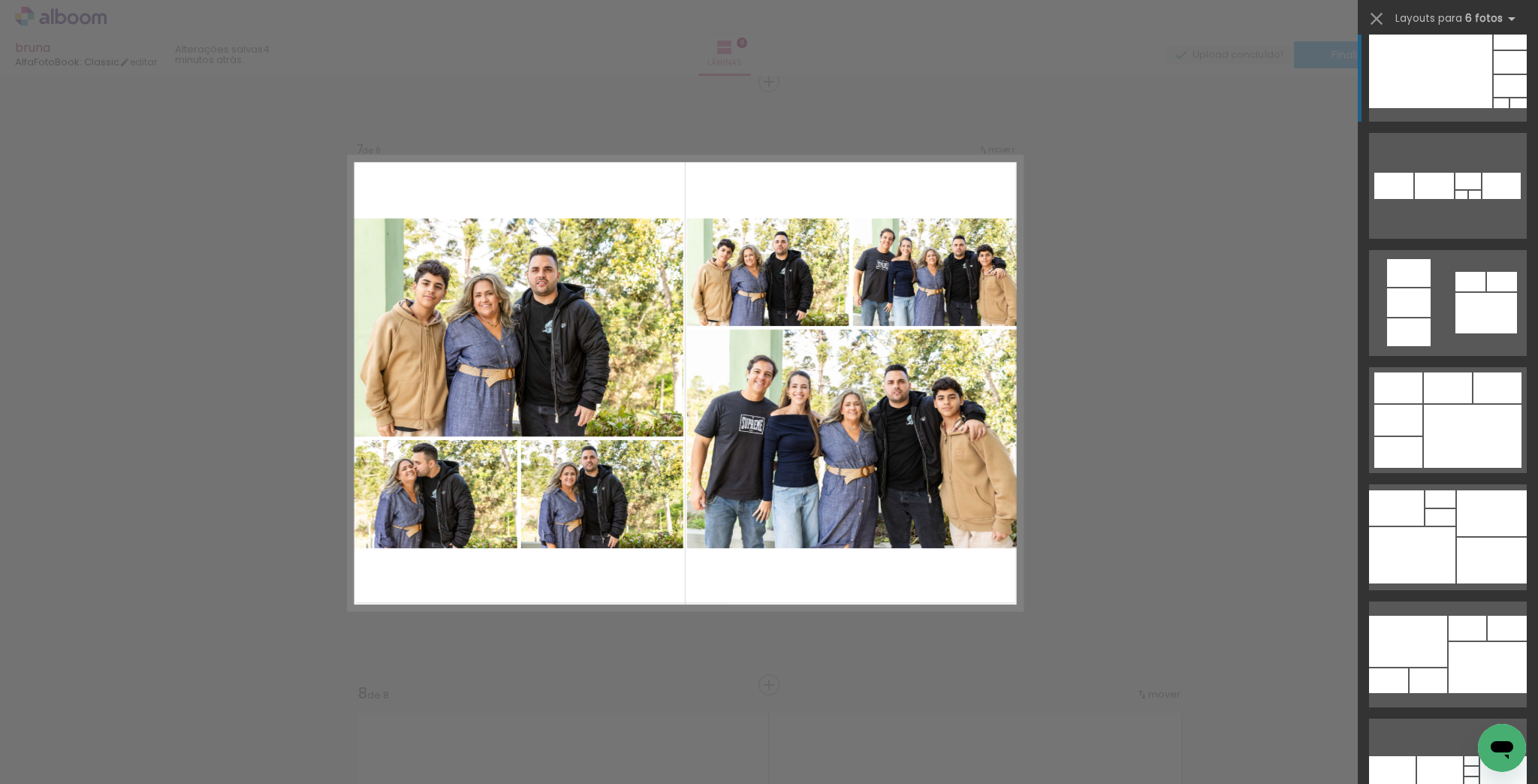
click at [1473, 655] on div at bounding box center [1487, 668] width 78 height 51
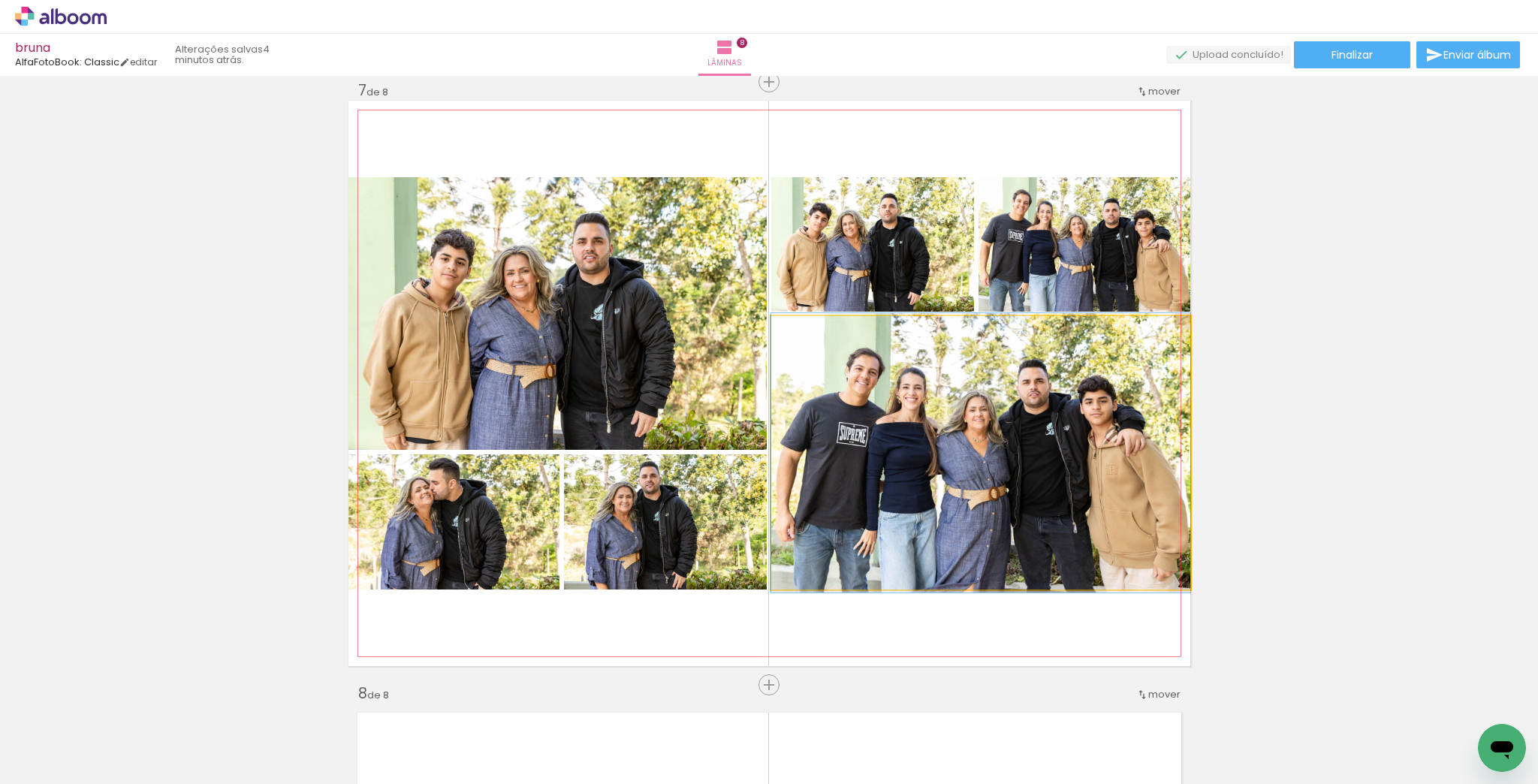
click at [1037, 522] on quentale-photo at bounding box center [981, 453] width 419 height 274
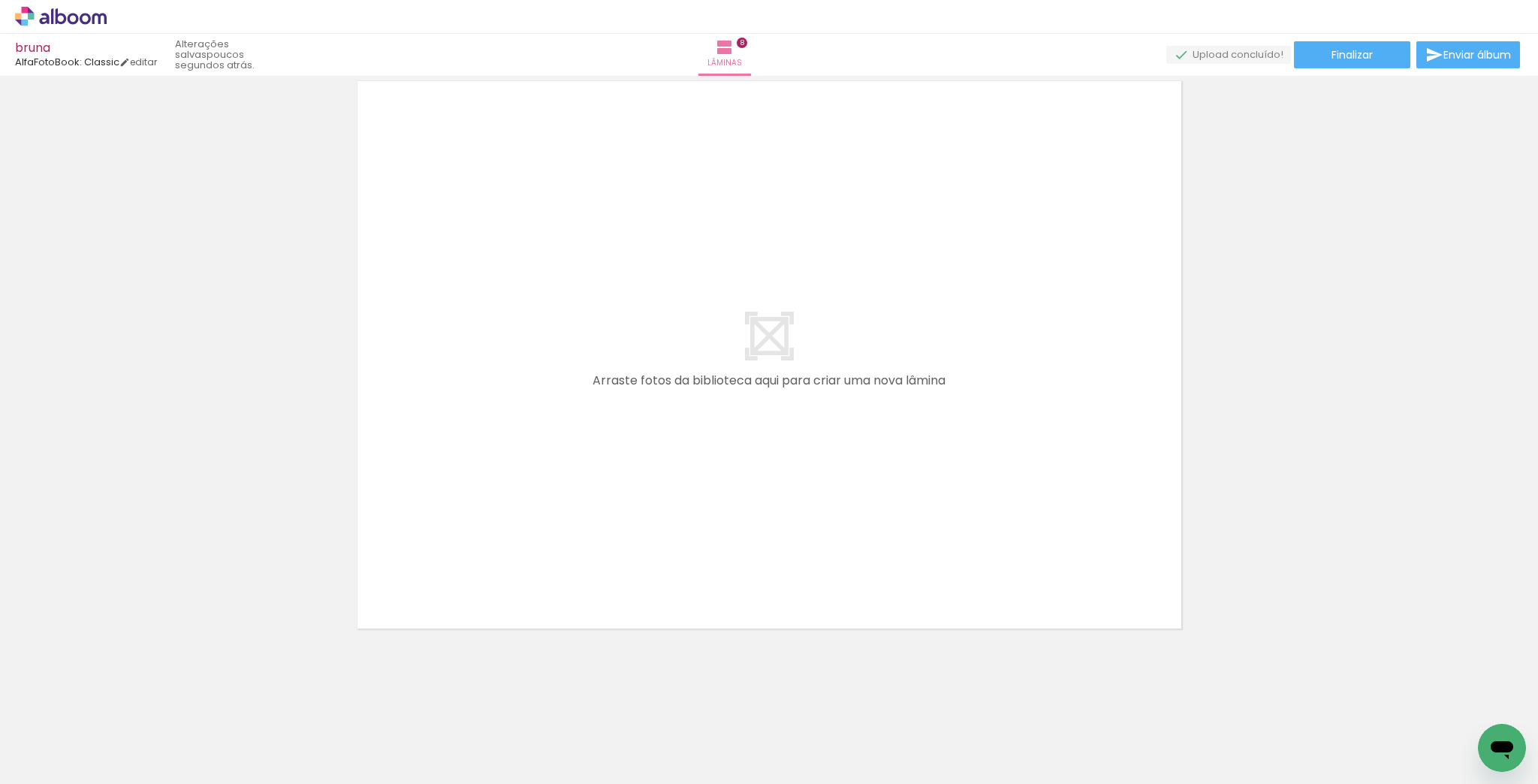
scroll to position [0, 7412]
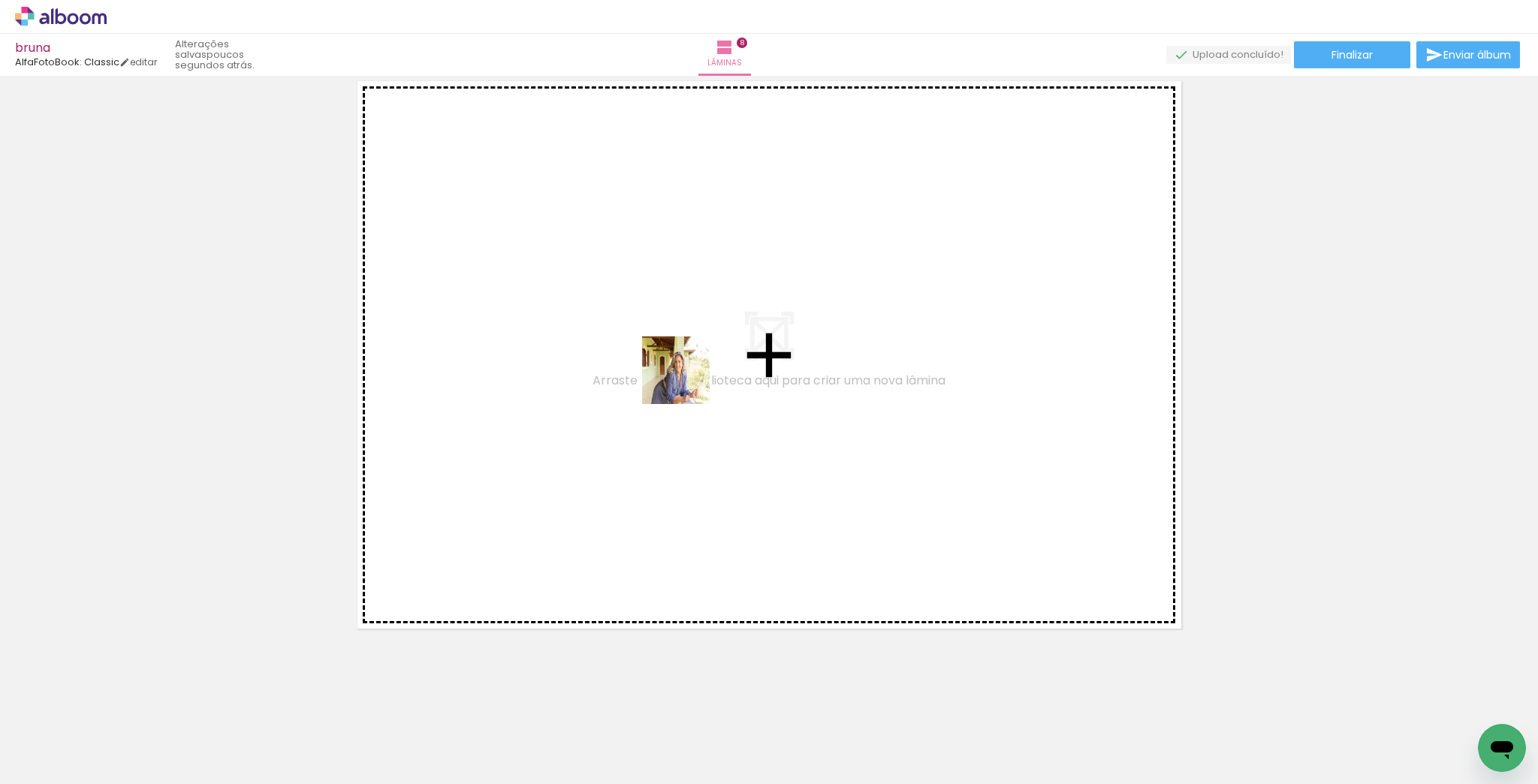
drag, startPoint x: 1084, startPoint y: 747, endPoint x: 687, endPoint y: 382, distance: 539.3
click at [687, 382] on quentale-workspace at bounding box center [769, 392] width 1538 height 784
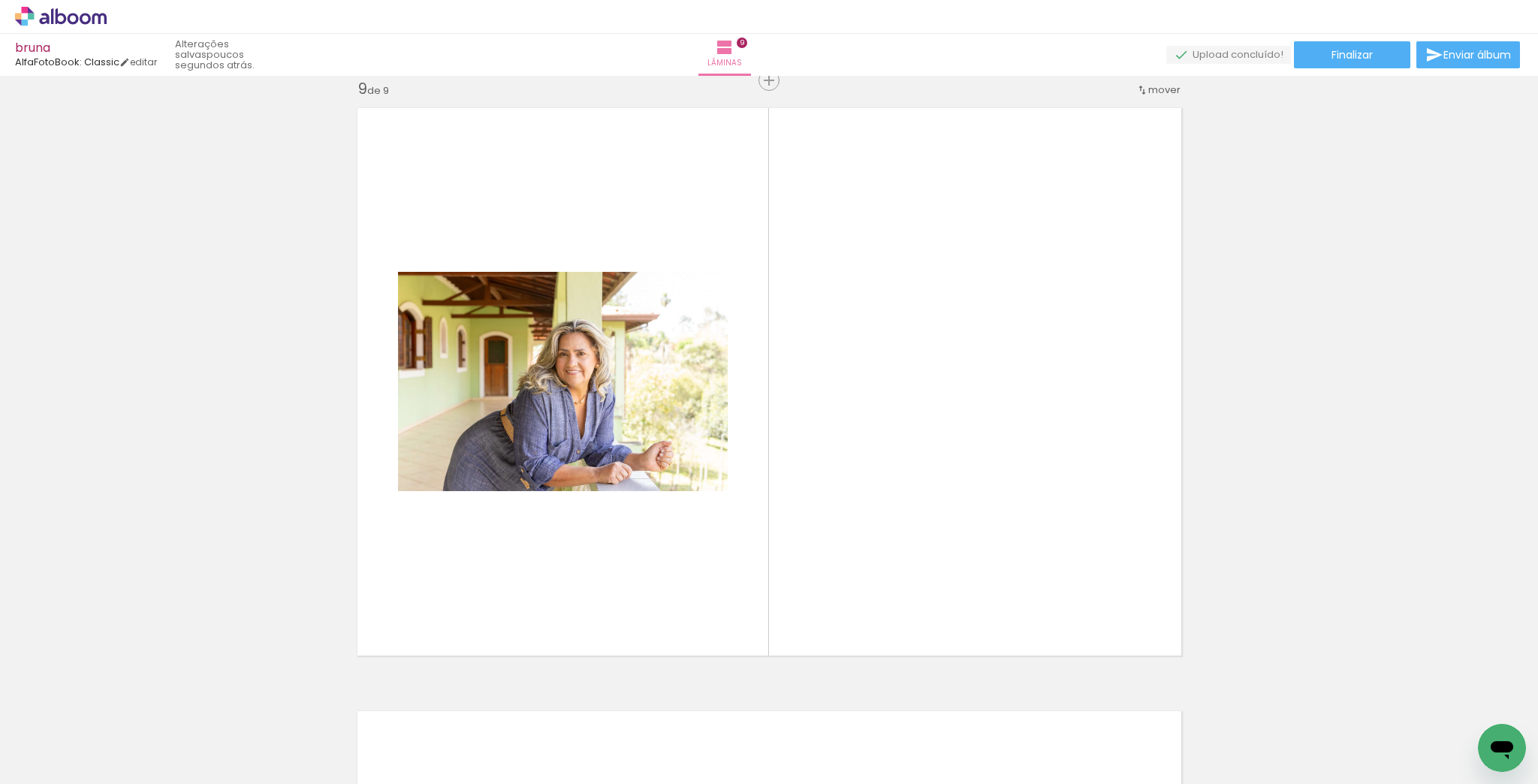
scroll to position [4843, 0]
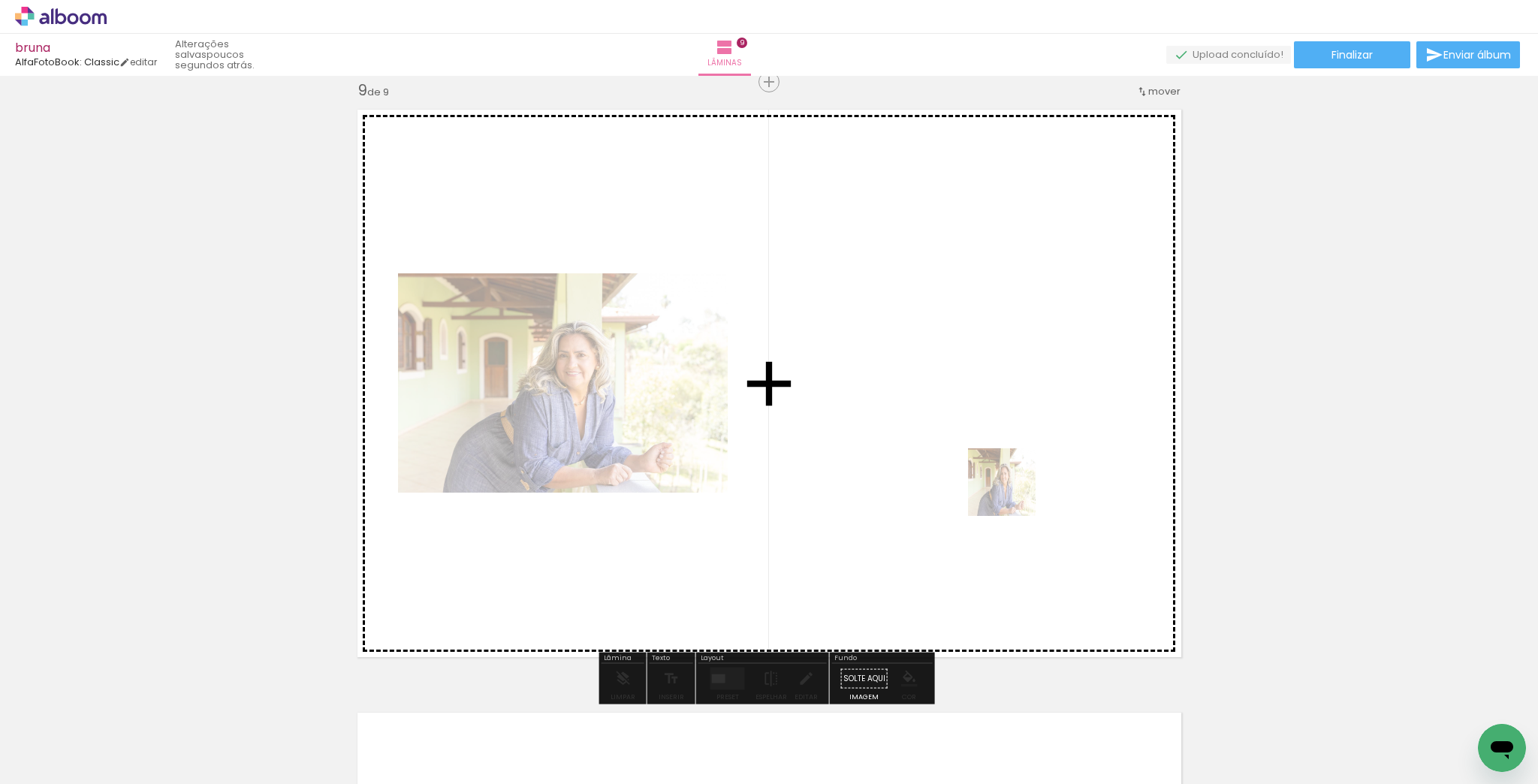
drag, startPoint x: 1081, startPoint y: 733, endPoint x: 1216, endPoint y: 590, distance: 196.7
click at [1022, 474] on quentale-workspace at bounding box center [769, 392] width 1538 height 784
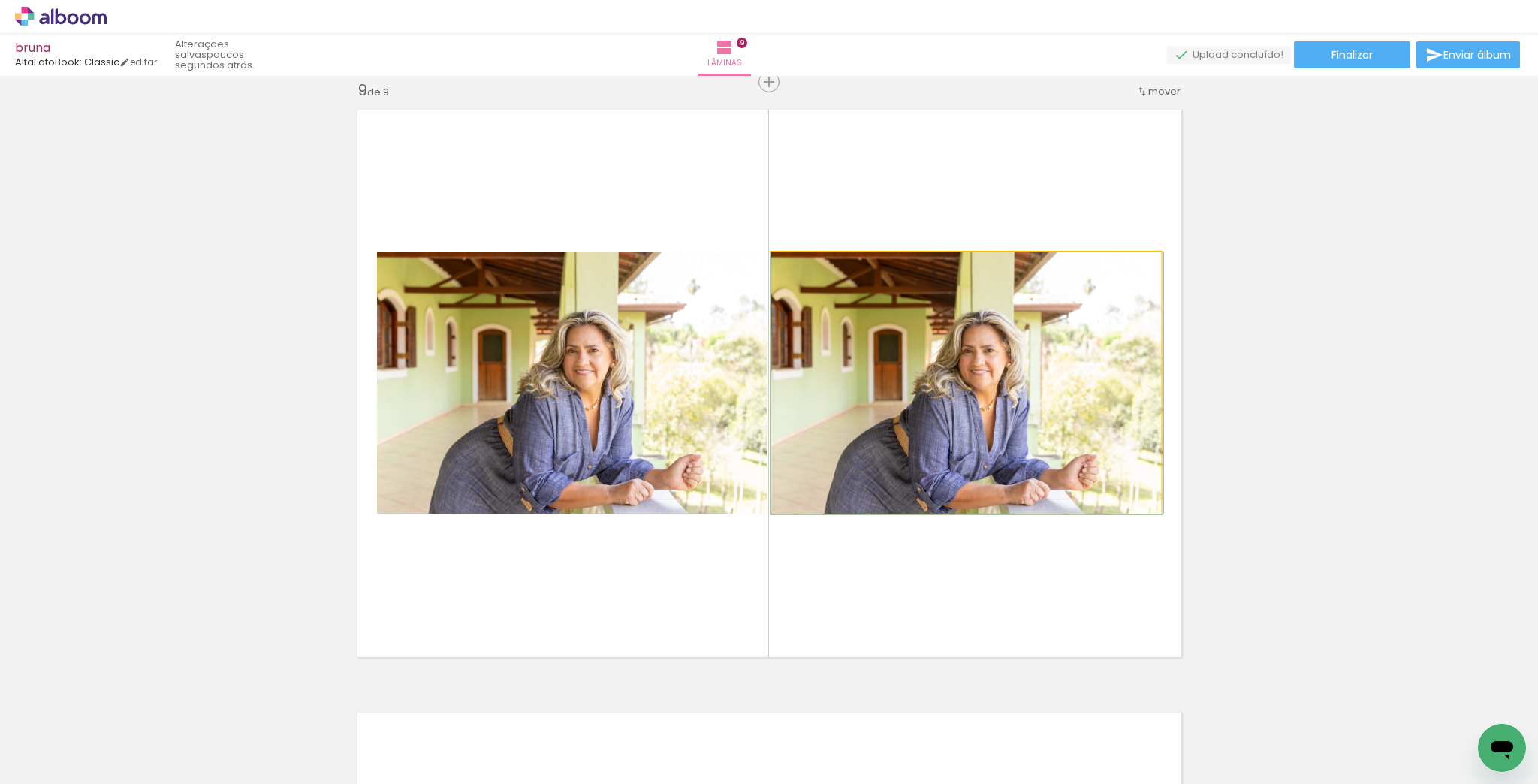
drag, startPoint x: 984, startPoint y: 404, endPoint x: 1276, endPoint y: 485, distance: 303.0
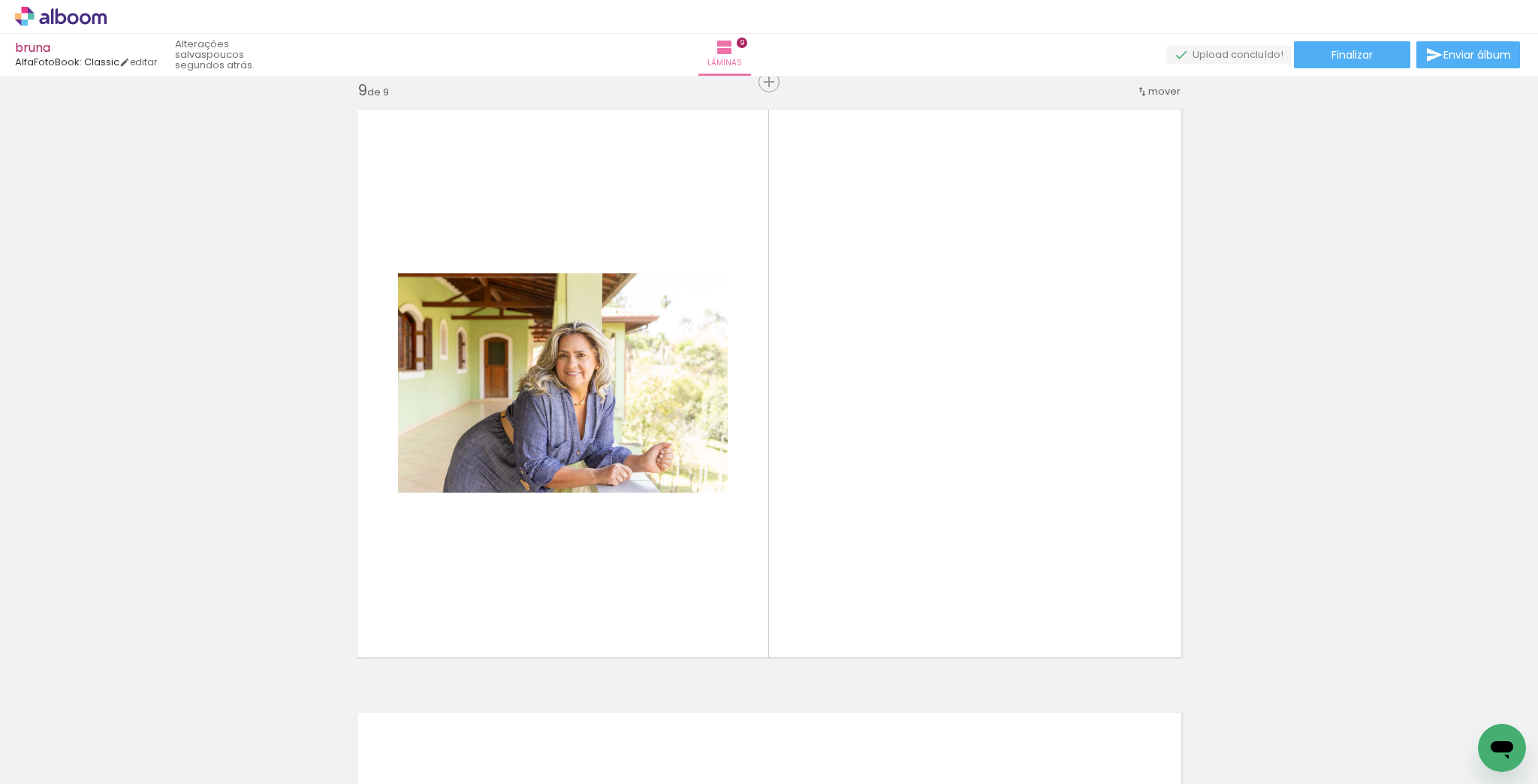
scroll to position [0, 8363]
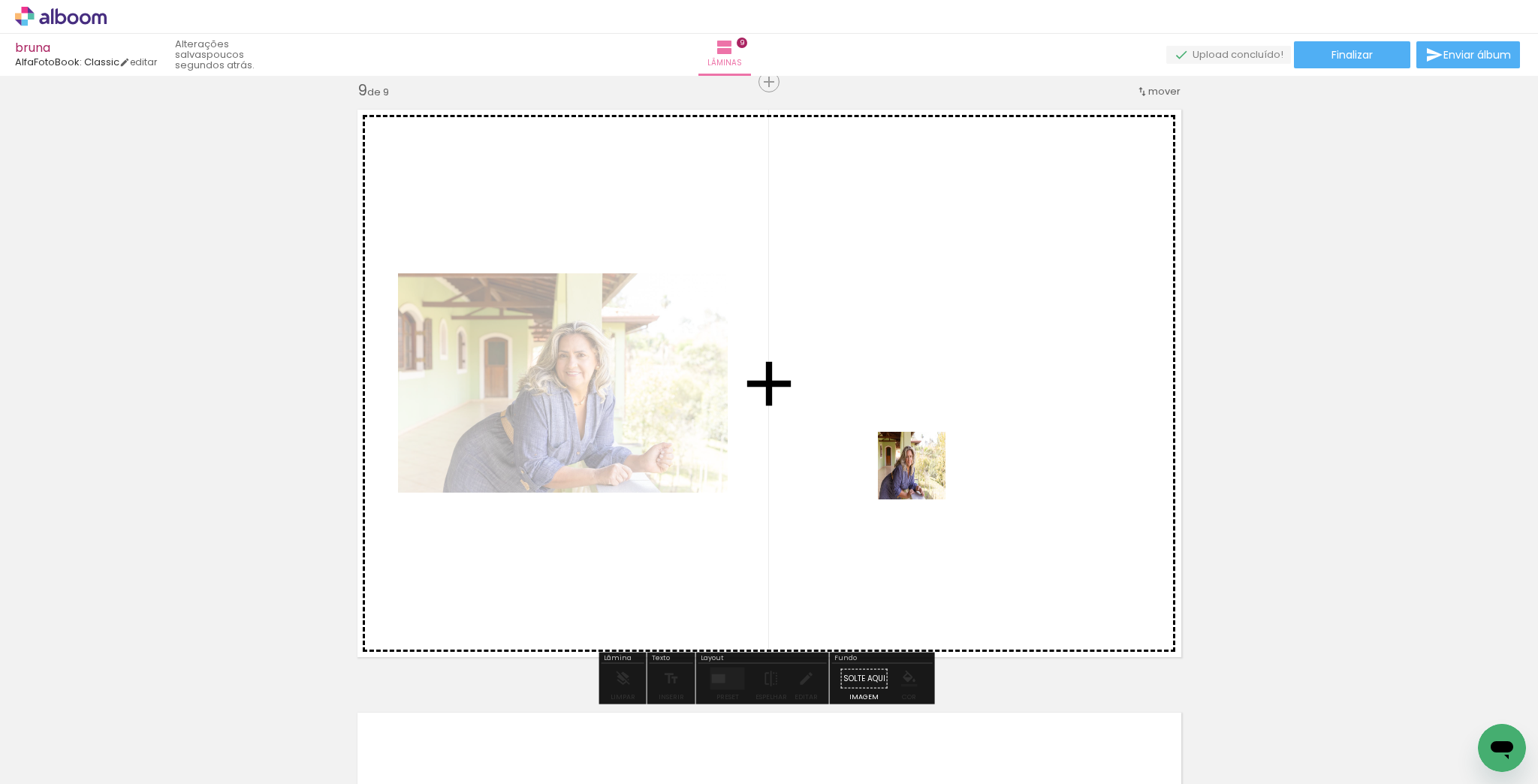
drag, startPoint x: 873, startPoint y: 751, endPoint x: 1233, endPoint y: 590, distance: 394.4
click at [931, 448] on quentale-workspace at bounding box center [769, 392] width 1538 height 784
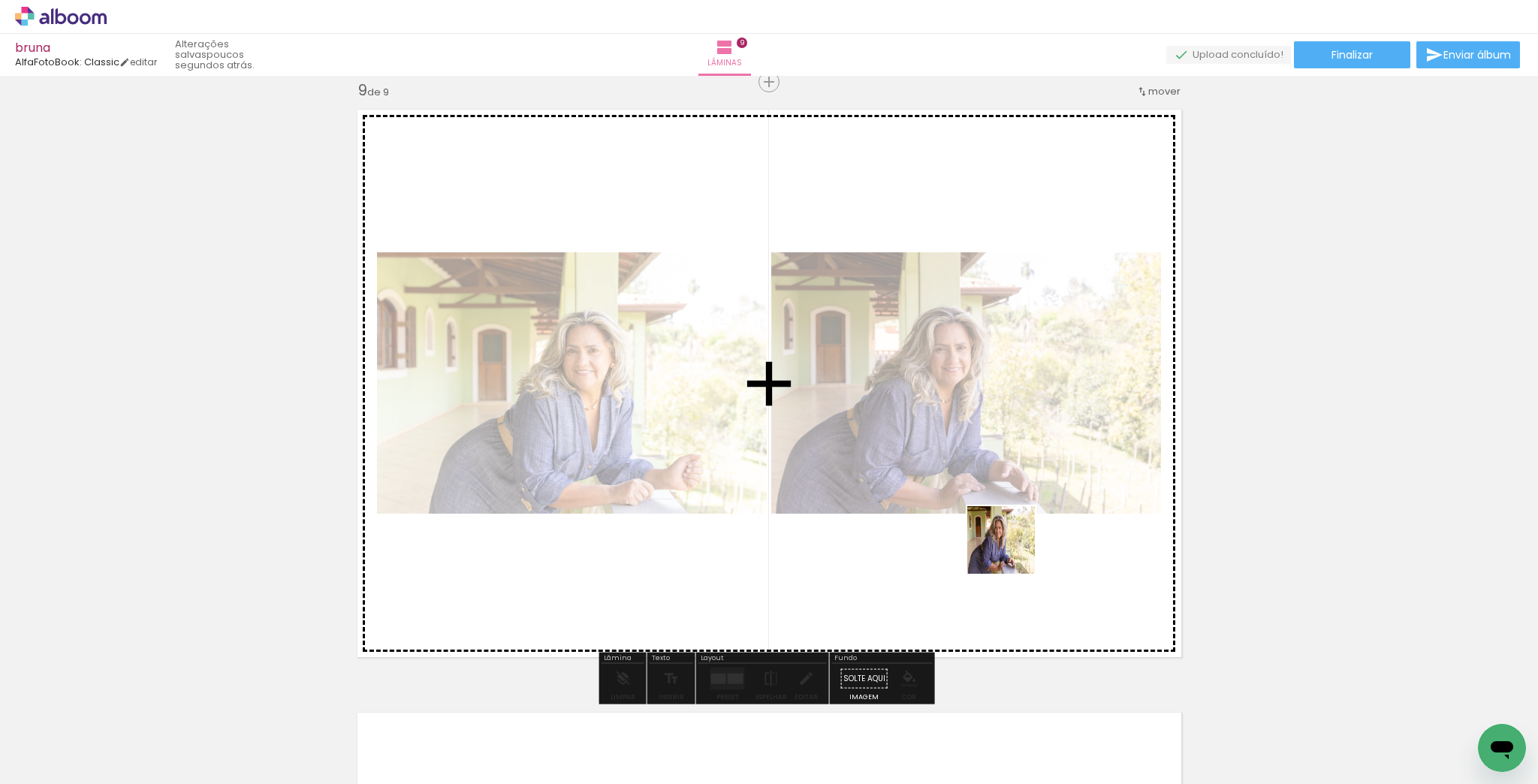
drag, startPoint x: 1034, startPoint y: 748, endPoint x: 1177, endPoint y: 515, distance: 273.4
click at [992, 429] on quentale-workspace at bounding box center [769, 392] width 1538 height 784
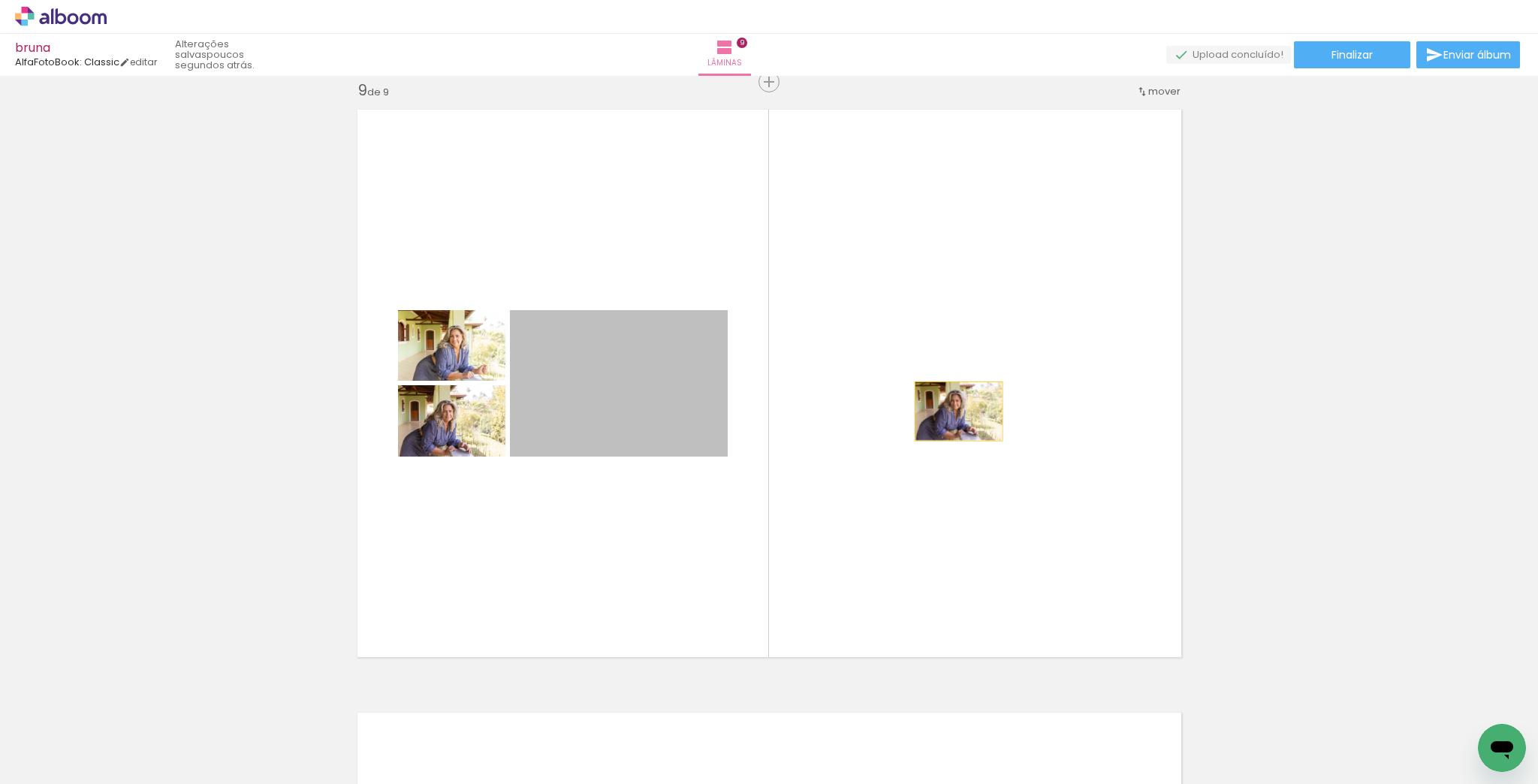
drag, startPoint x: 664, startPoint y: 420, endPoint x: 1288, endPoint y: 482, distance: 627.1
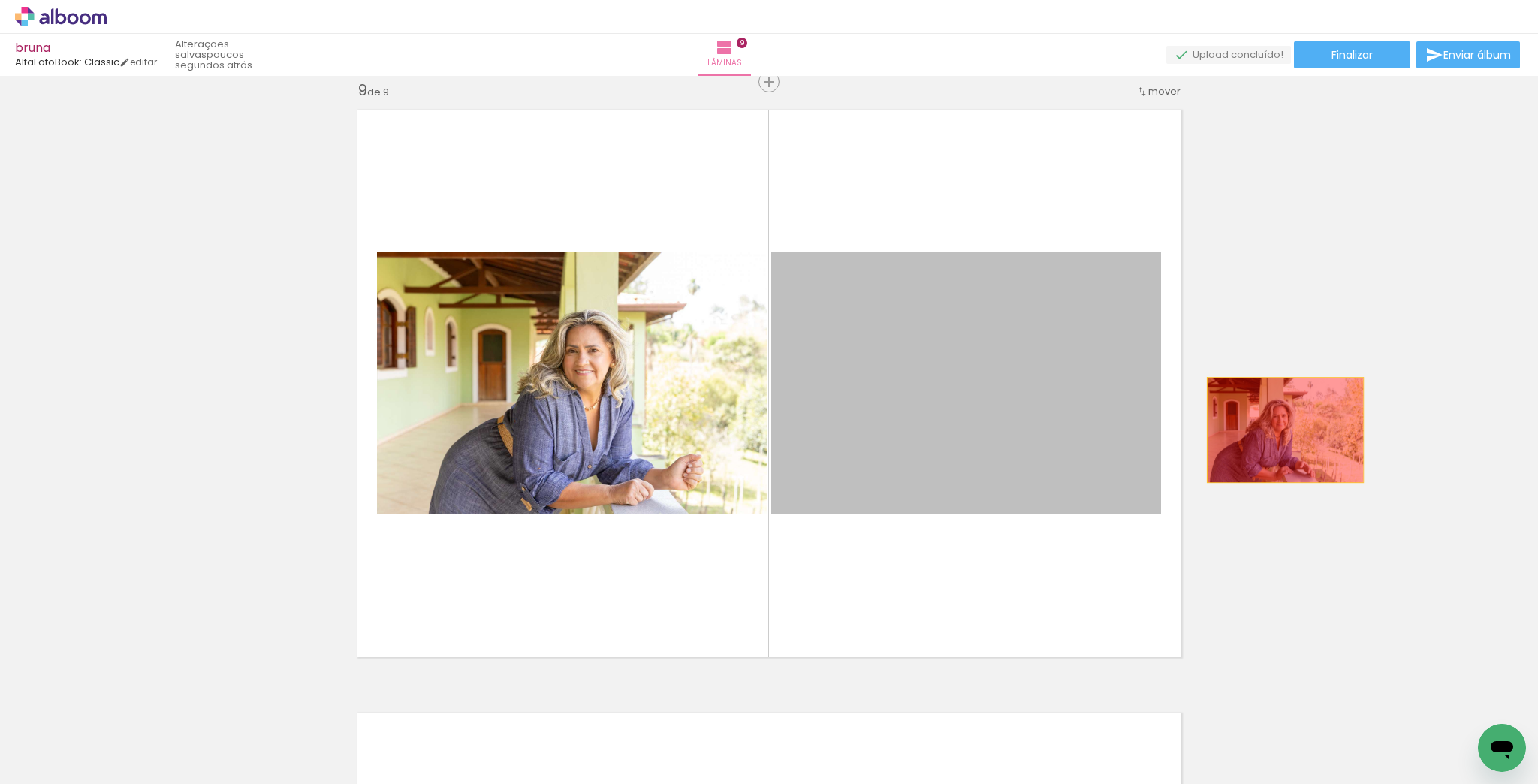
drag, startPoint x: 961, startPoint y: 411, endPoint x: 1323, endPoint y: 454, distance: 364.5
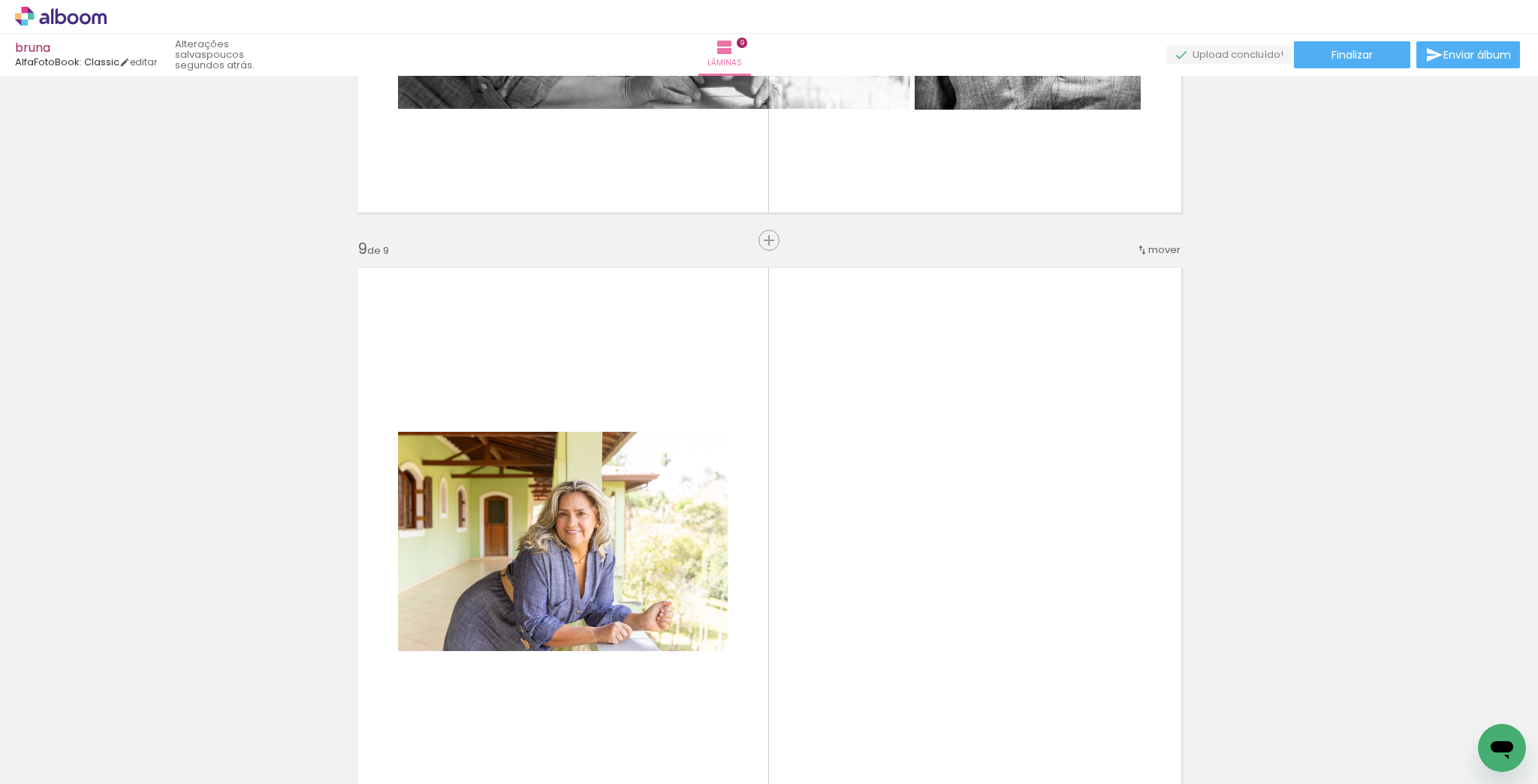
scroll to position [4663, 0]
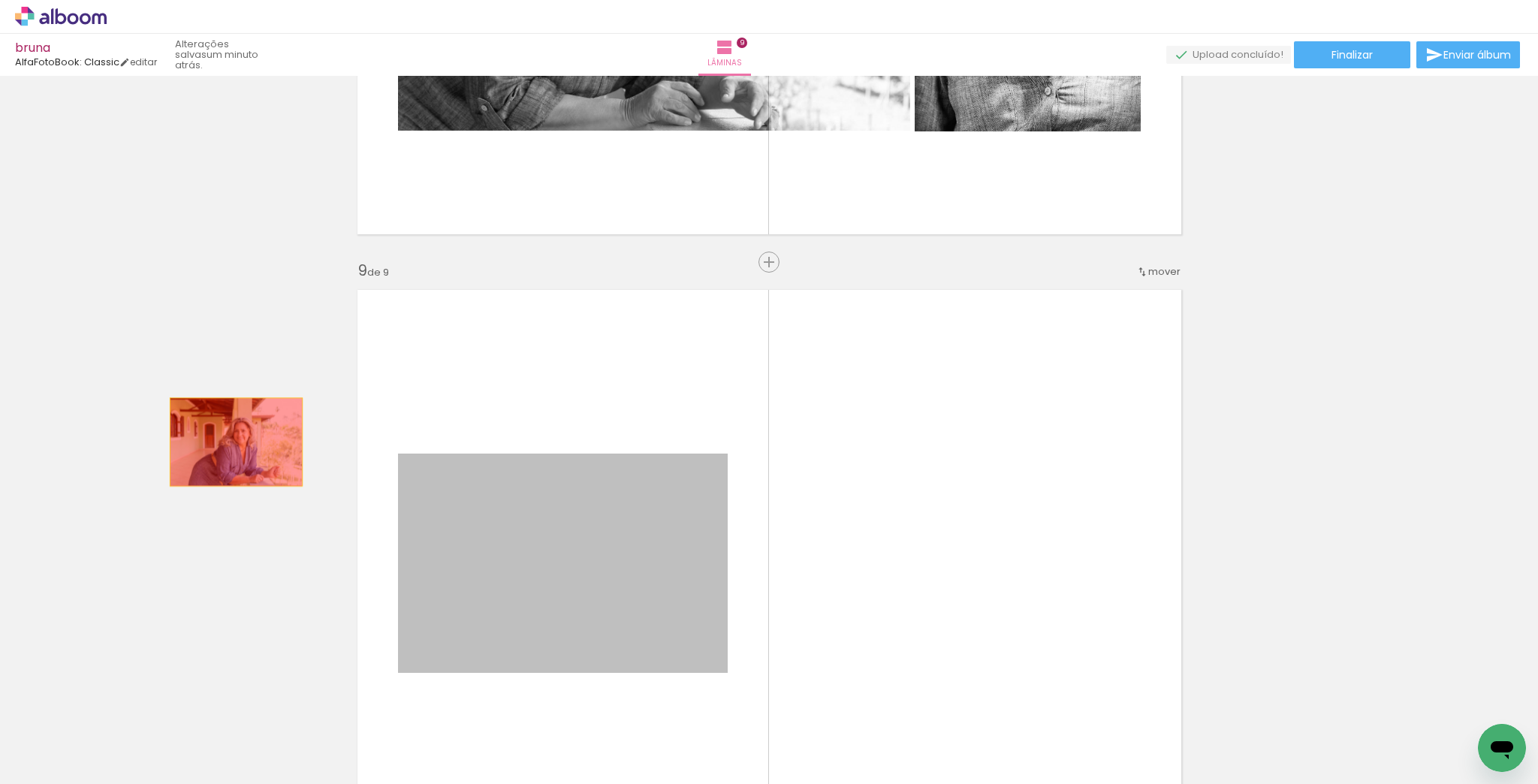
drag, startPoint x: 637, startPoint y: 489, endPoint x: 229, endPoint y: 435, distance: 411.6
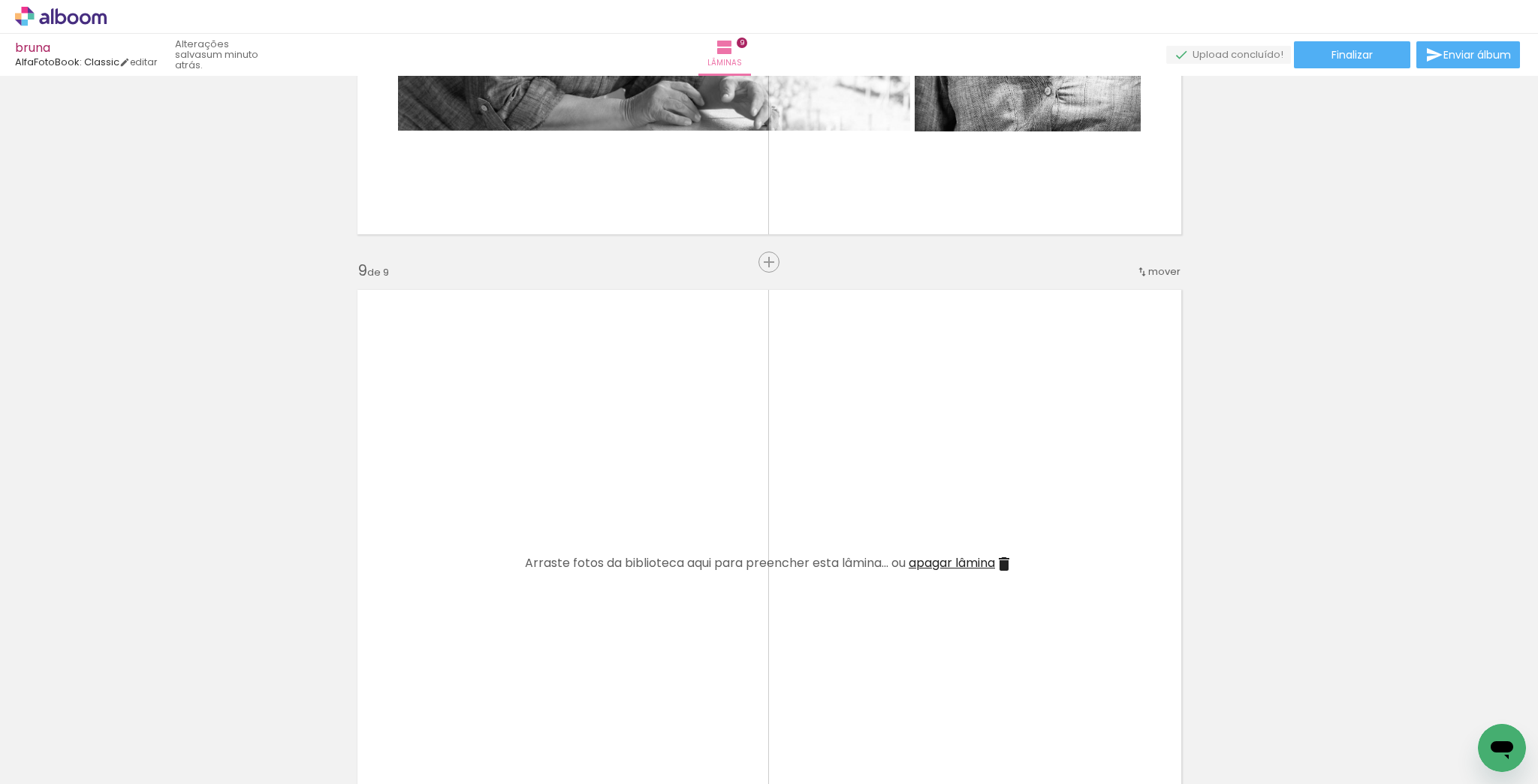
click at [60, 757] on span "Adicionar Fotos" at bounding box center [54, 764] width 45 height 17
click at [0, 0] on input "file" at bounding box center [0, 0] width 0 height 0
drag, startPoint x: 250, startPoint y: 748, endPoint x: 555, endPoint y: 683, distance: 311.8
click at [511, 495] on quentale-workspace at bounding box center [769, 392] width 1538 height 784
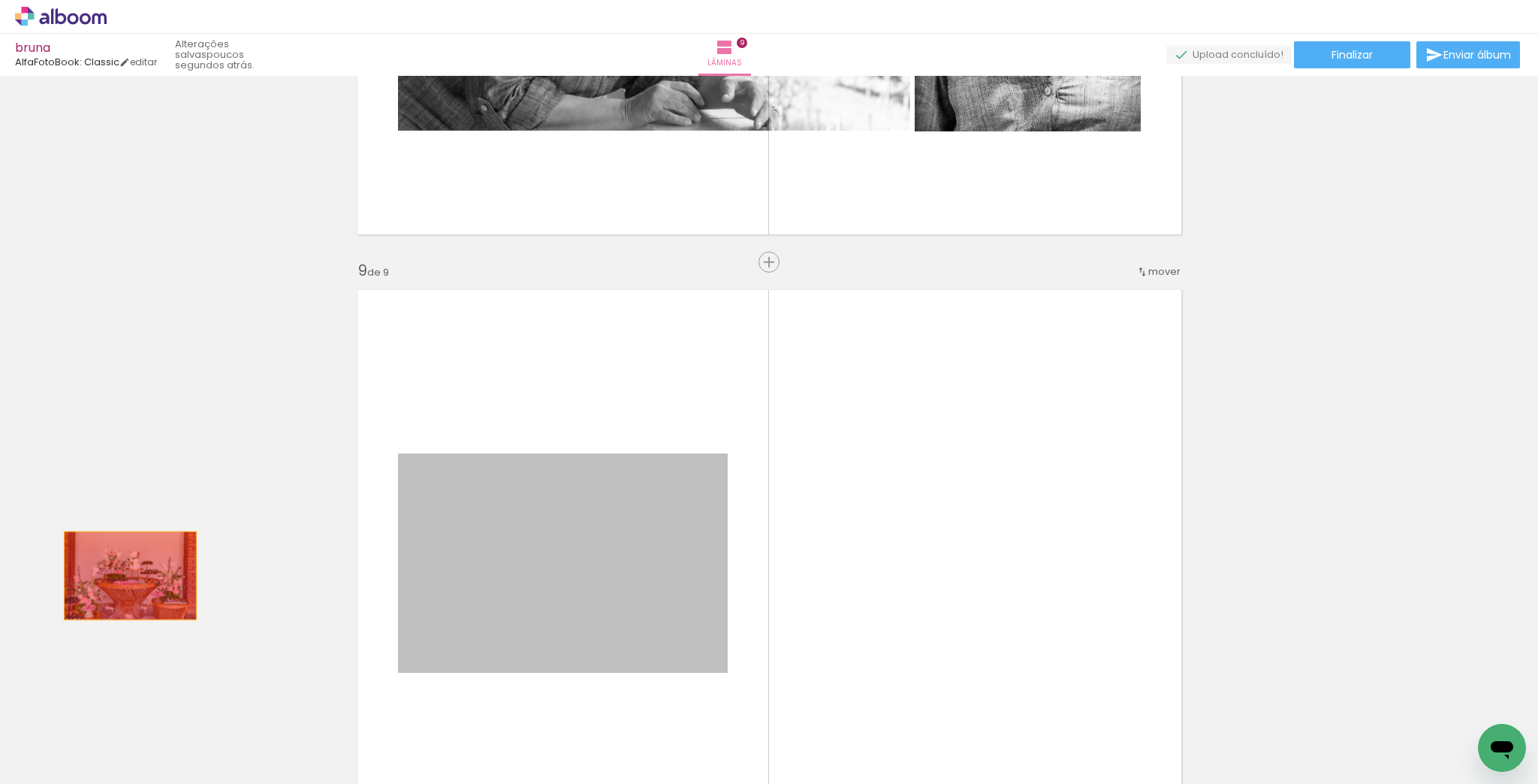
drag, startPoint x: 529, startPoint y: 627, endPoint x: 123, endPoint y: 586, distance: 408.1
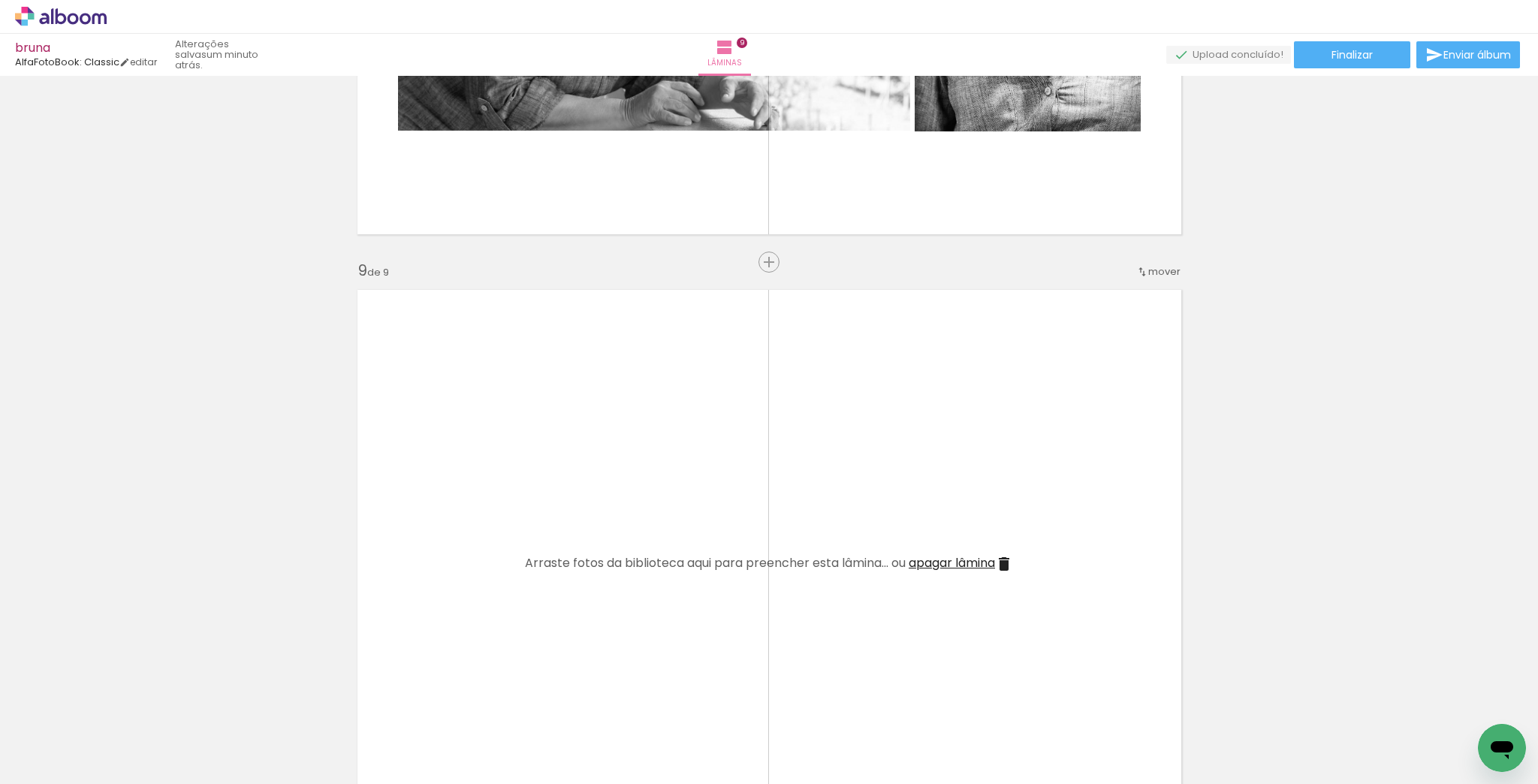
scroll to position [0, 14825]
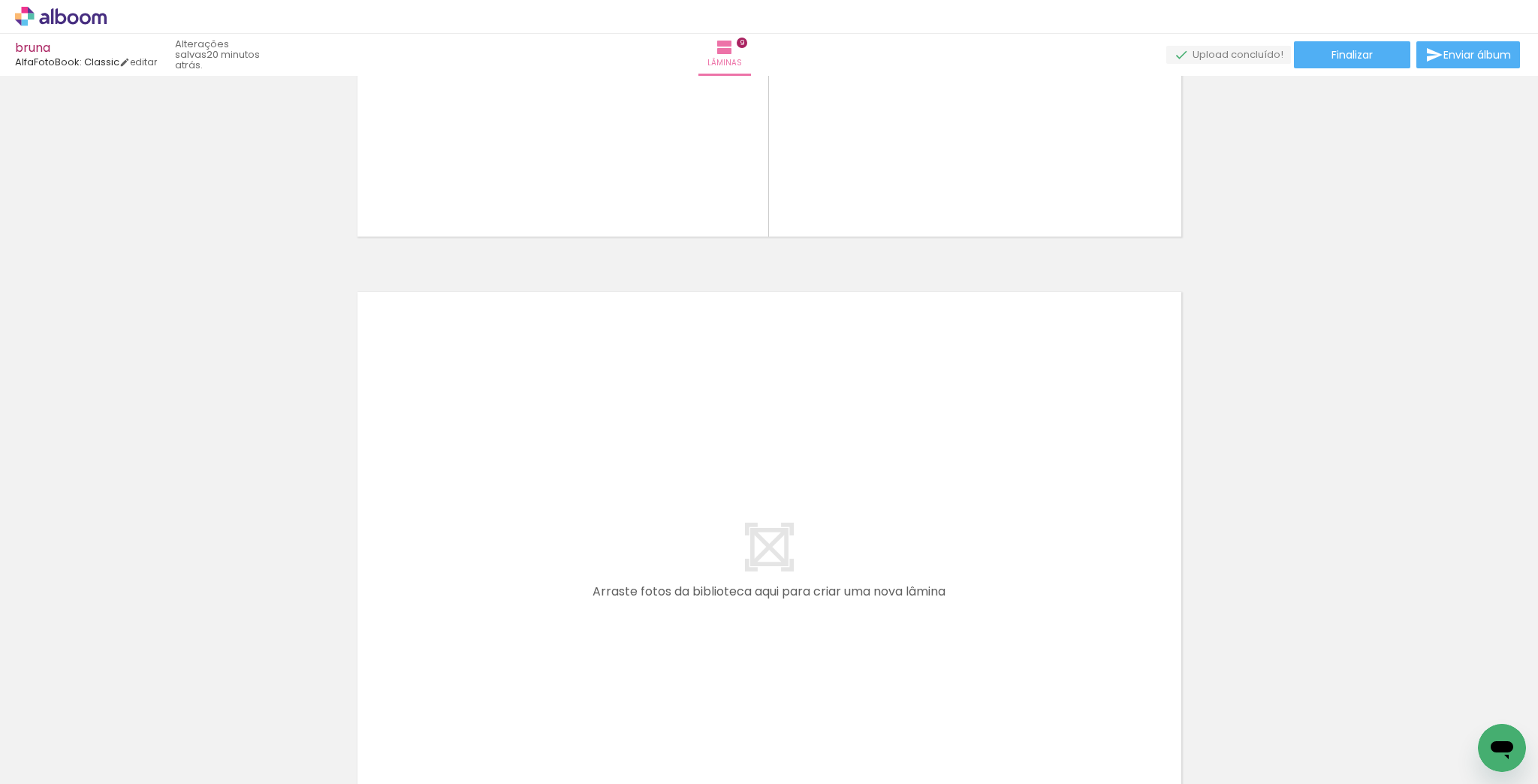
scroll to position [0, 11691]
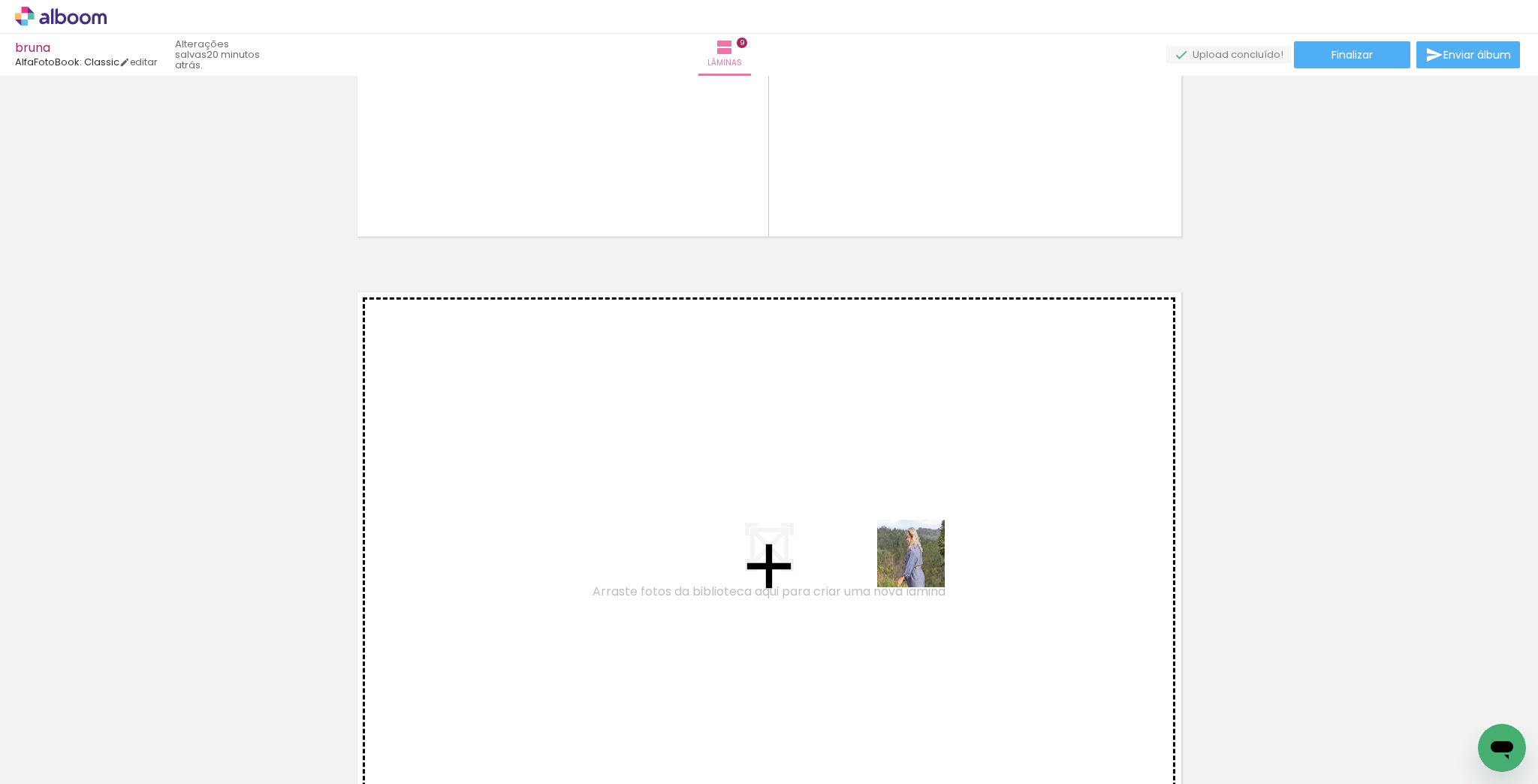
drag, startPoint x: 1177, startPoint y: 747, endPoint x: 920, endPoint y: 562, distance: 316.7
click at [920, 562] on quentale-workspace at bounding box center [769, 392] width 1538 height 784
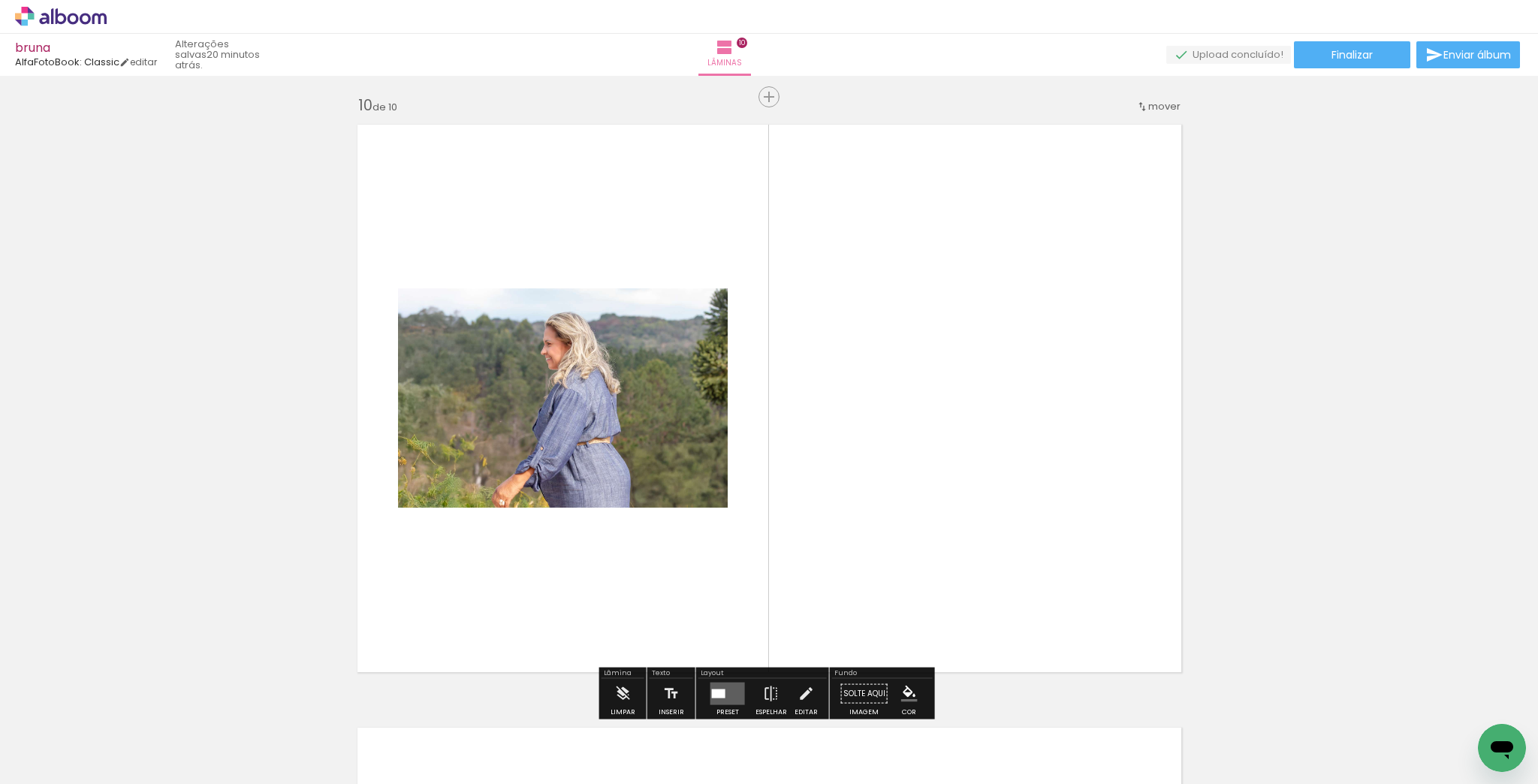
scroll to position [5446, 0]
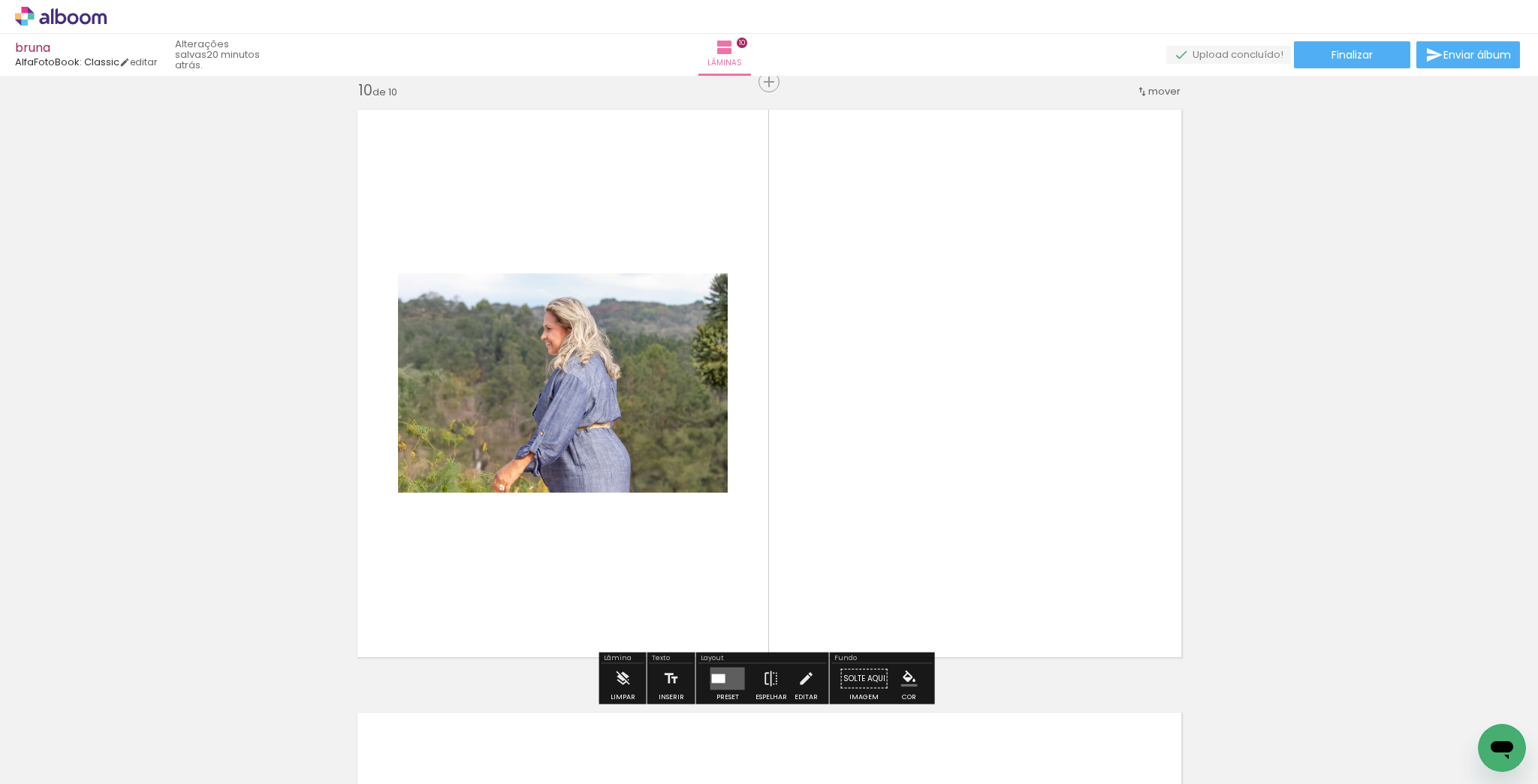
click at [651, 417] on quentale-photo at bounding box center [563, 383] width 330 height 219
click at [724, 678] on quentale-layouter at bounding box center [728, 679] width 35 height 23
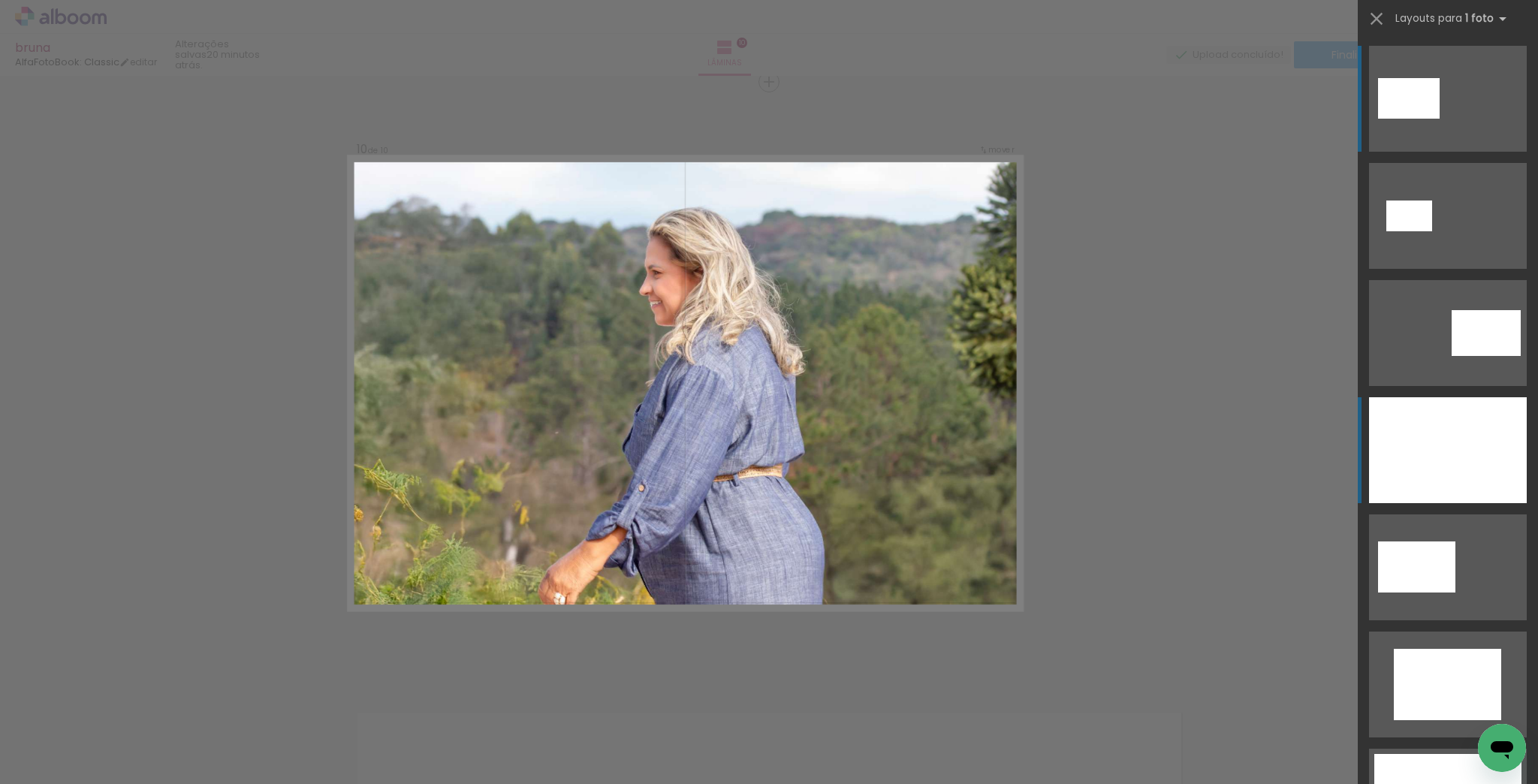
click at [1496, 481] on div at bounding box center [1448, 451] width 158 height 106
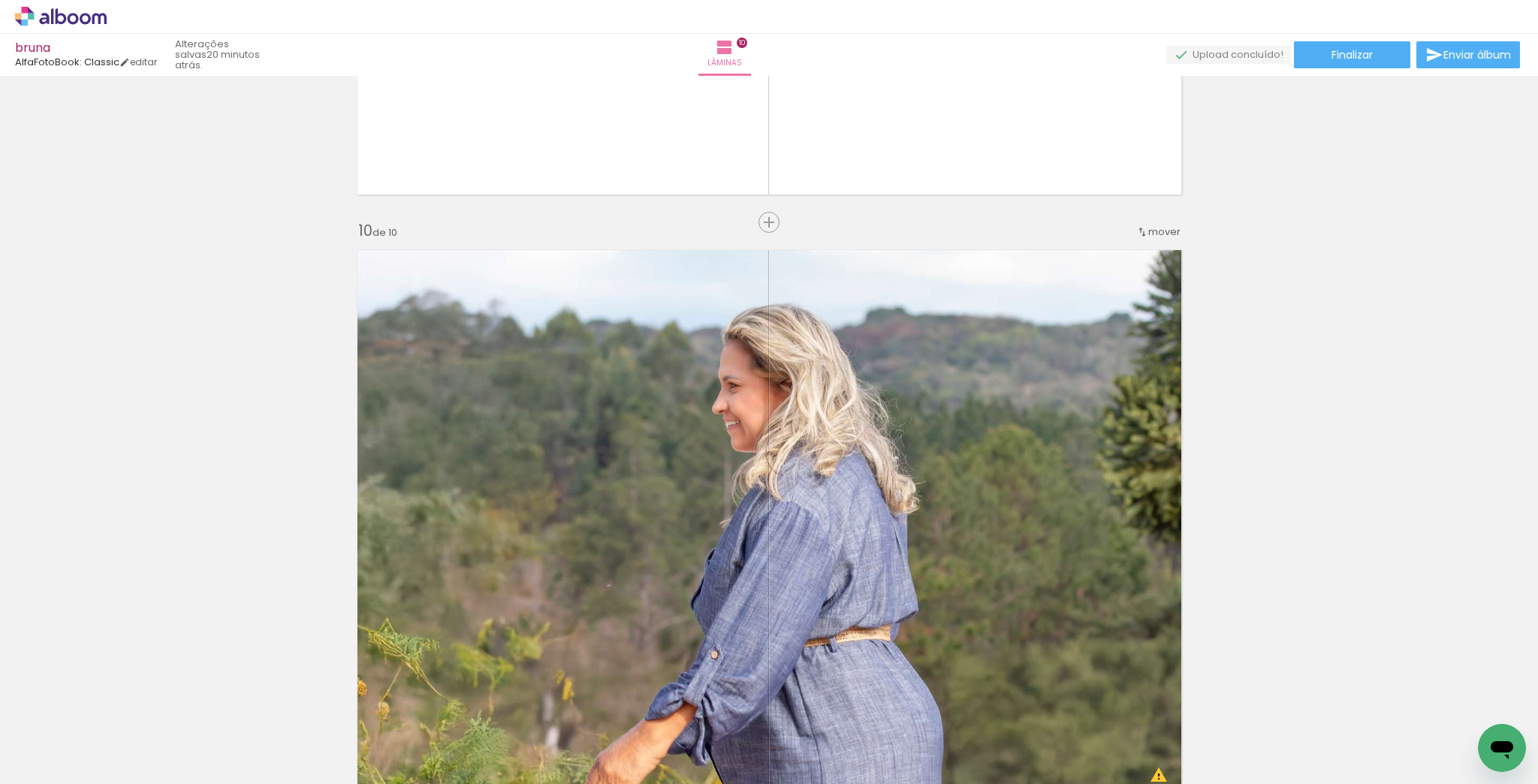
scroll to position [5326, 0]
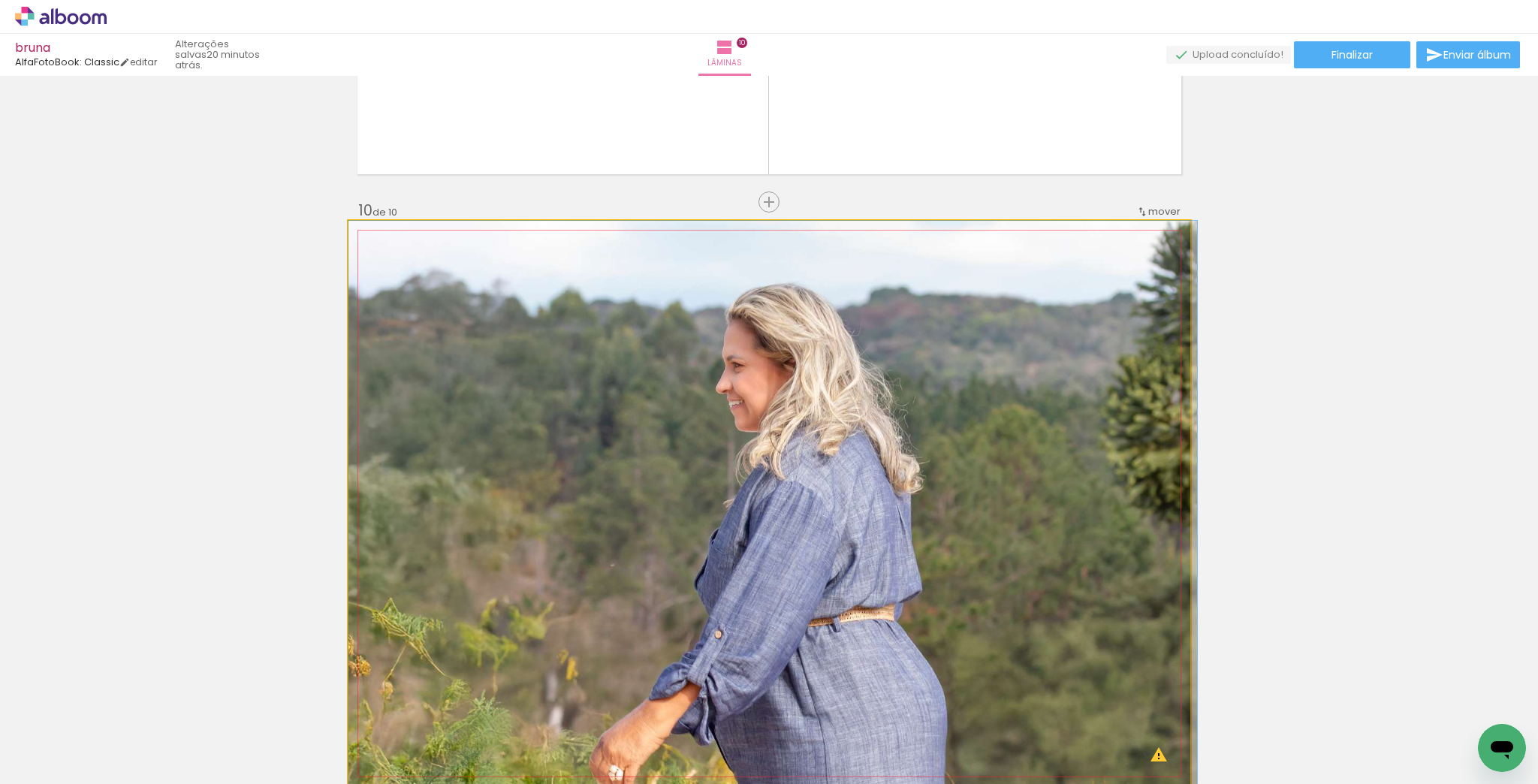
drag, startPoint x: 784, startPoint y: 417, endPoint x: 1374, endPoint y: 416, distance: 590.0
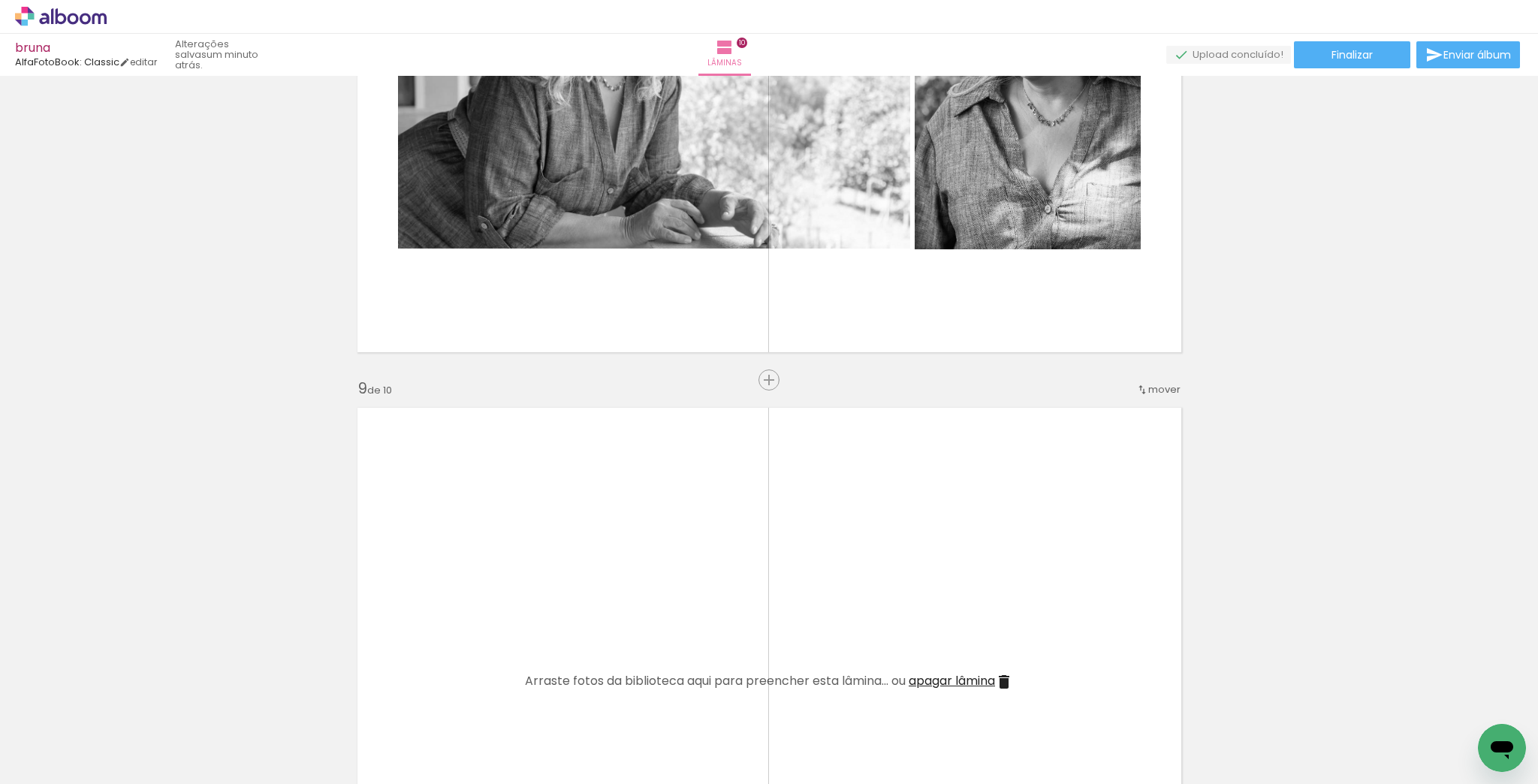
scroll to position [4845, 0]
